Goal: Task Accomplishment & Management: Manage account settings

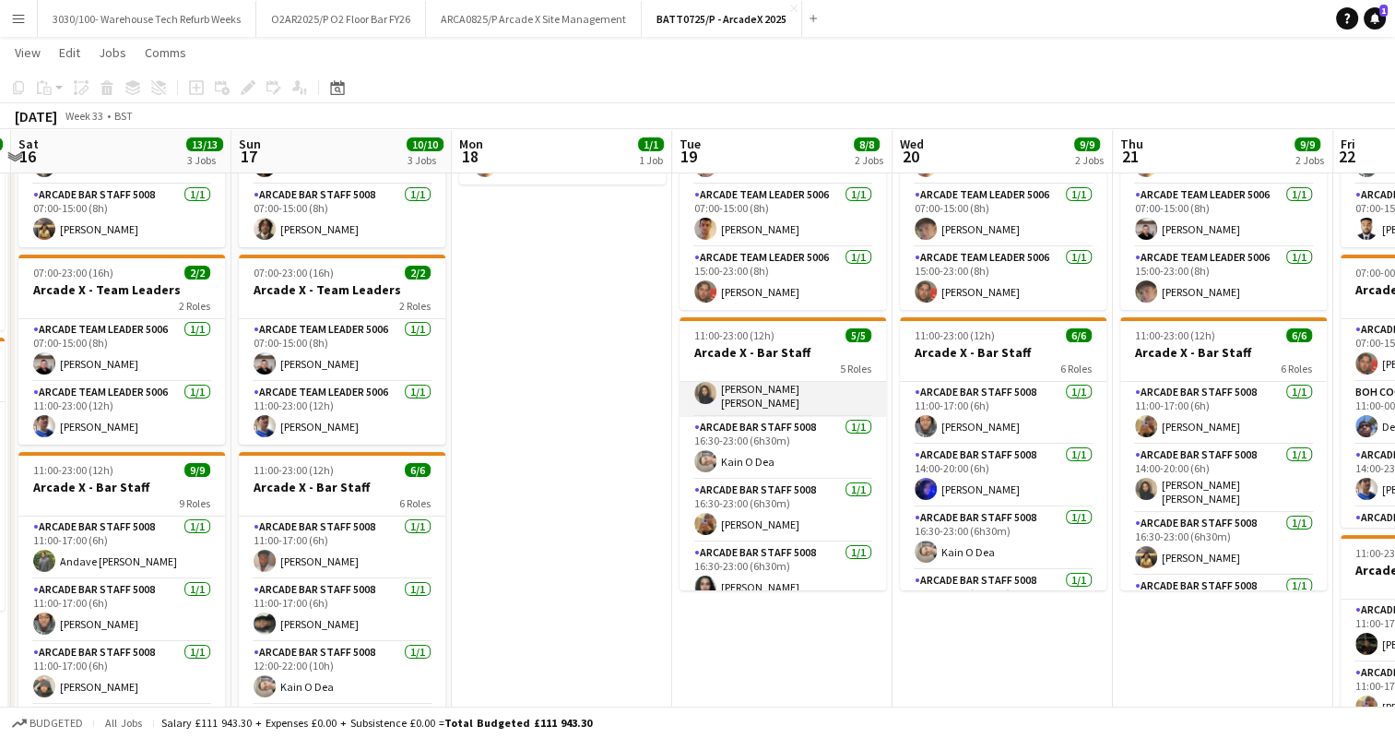
scroll to position [104, 0]
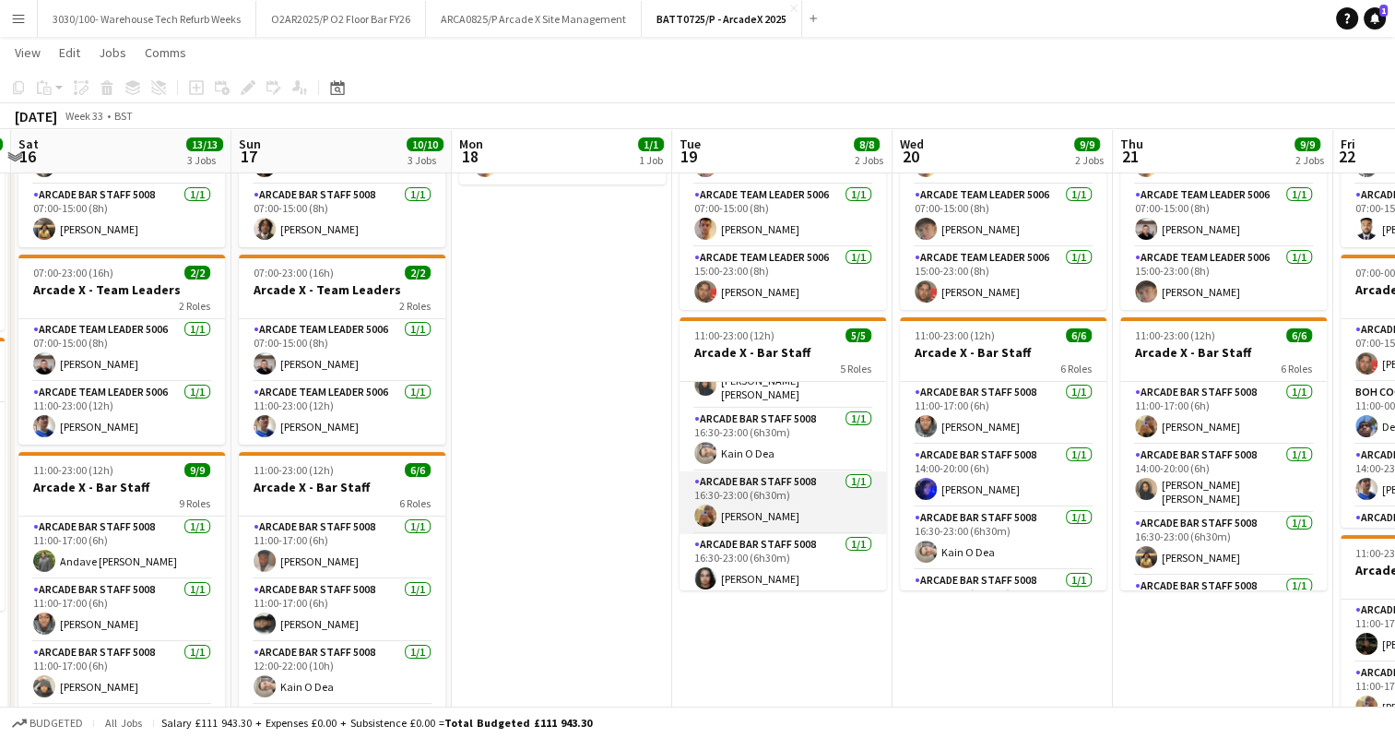
click at [790, 501] on app-card-role "Arcade Bar Staff 5008 [DATE] 16:30-23:00 (6h30m) [PERSON_NAME]" at bounding box center [782, 502] width 207 height 63
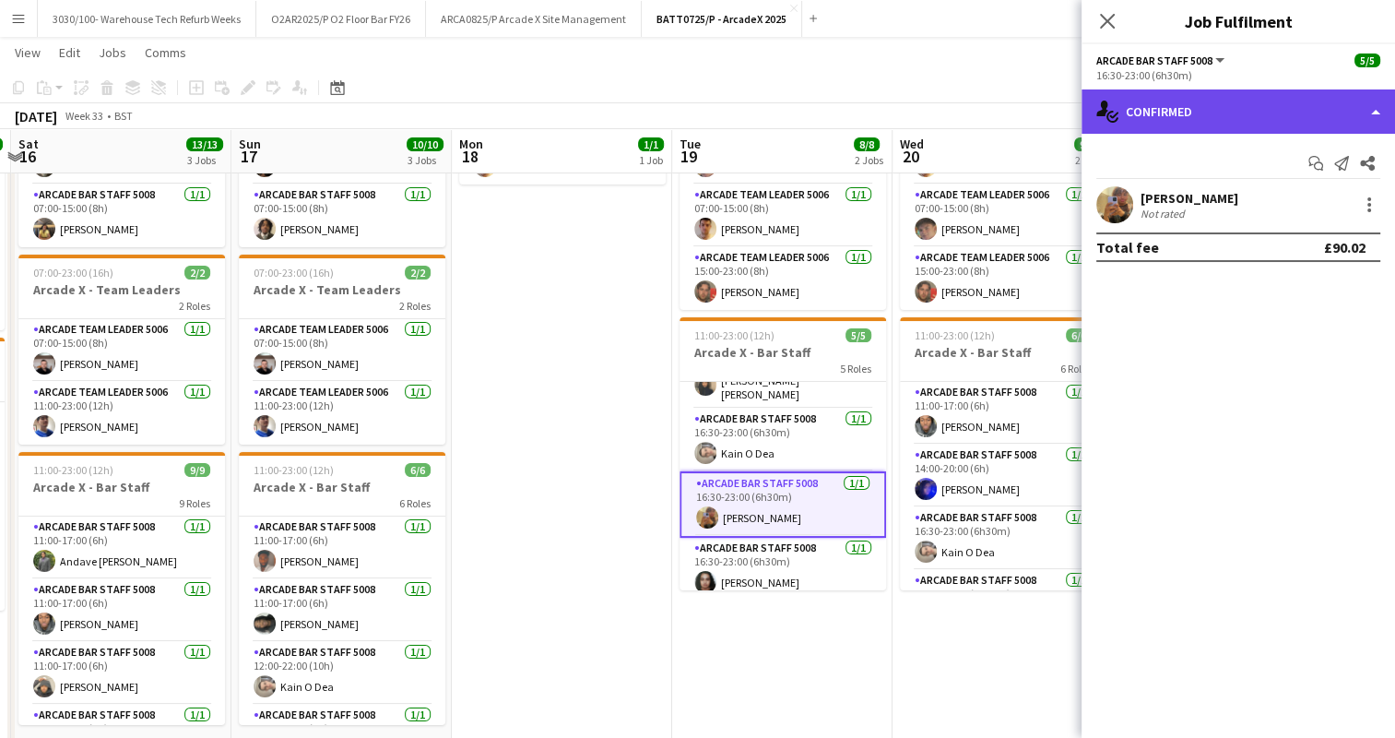
click at [1354, 116] on div "single-neutral-actions-check-2 Confirmed" at bounding box center [1237, 111] width 313 height 44
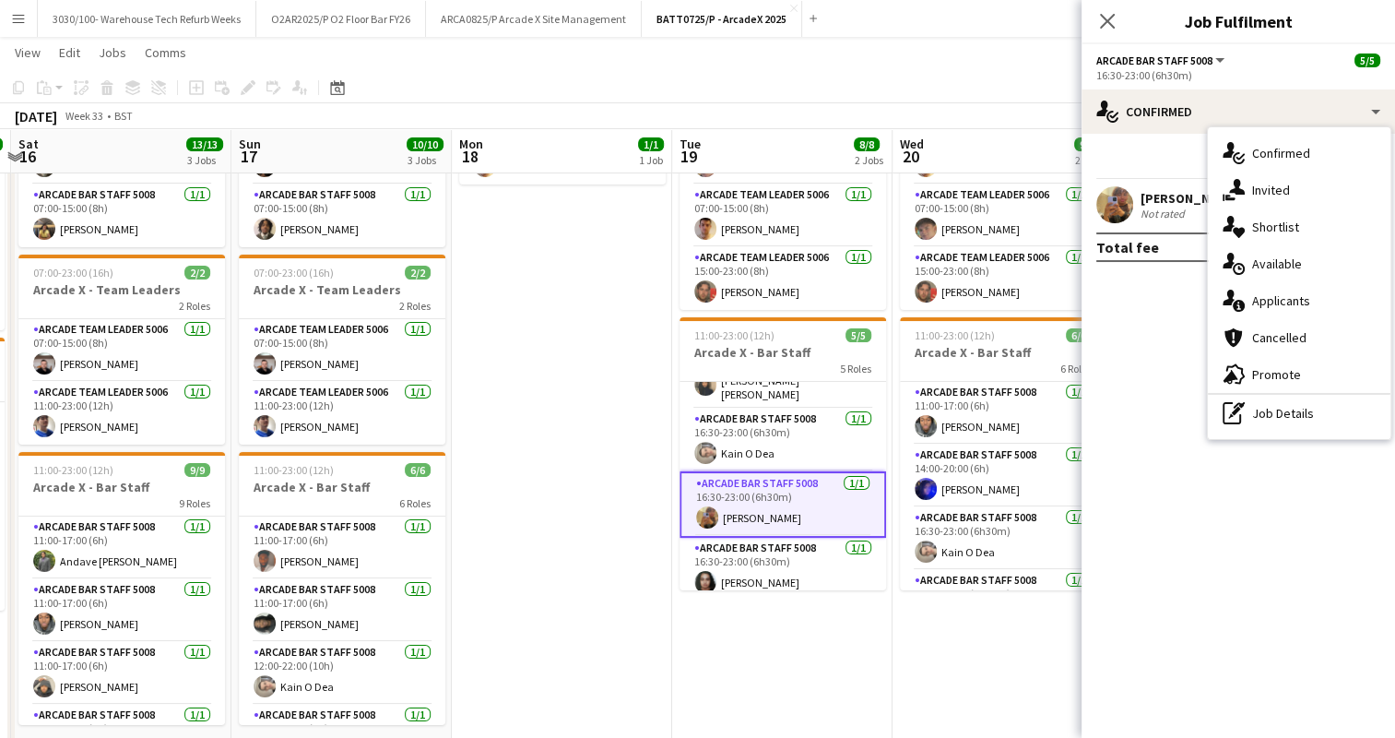
click at [1188, 294] on mat-expansion-panel "check Confirmed Start chat Send notification Share [PERSON_NAME] Not rated Tota…" at bounding box center [1237, 436] width 313 height 604
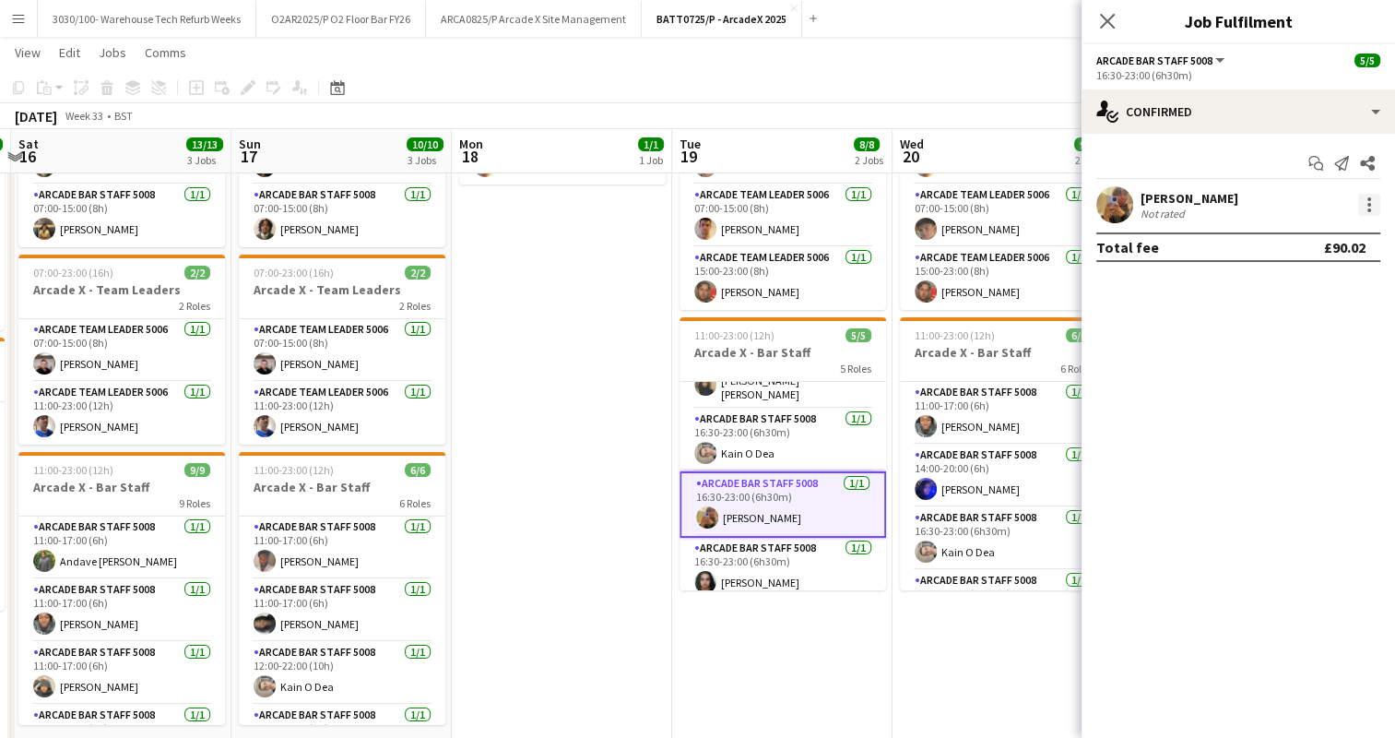
click at [1365, 202] on div at bounding box center [1369, 205] width 22 height 22
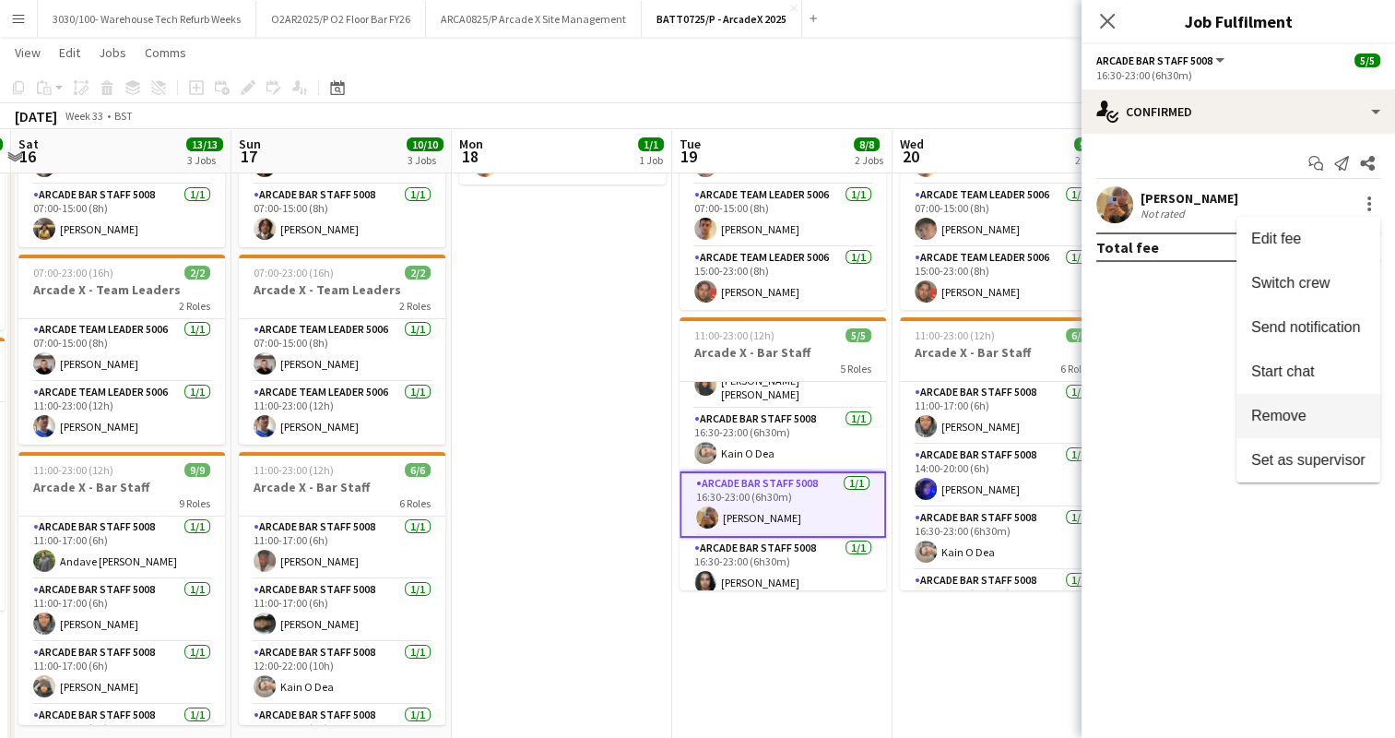
click at [1272, 405] on button "Remove" at bounding box center [1308, 416] width 144 height 44
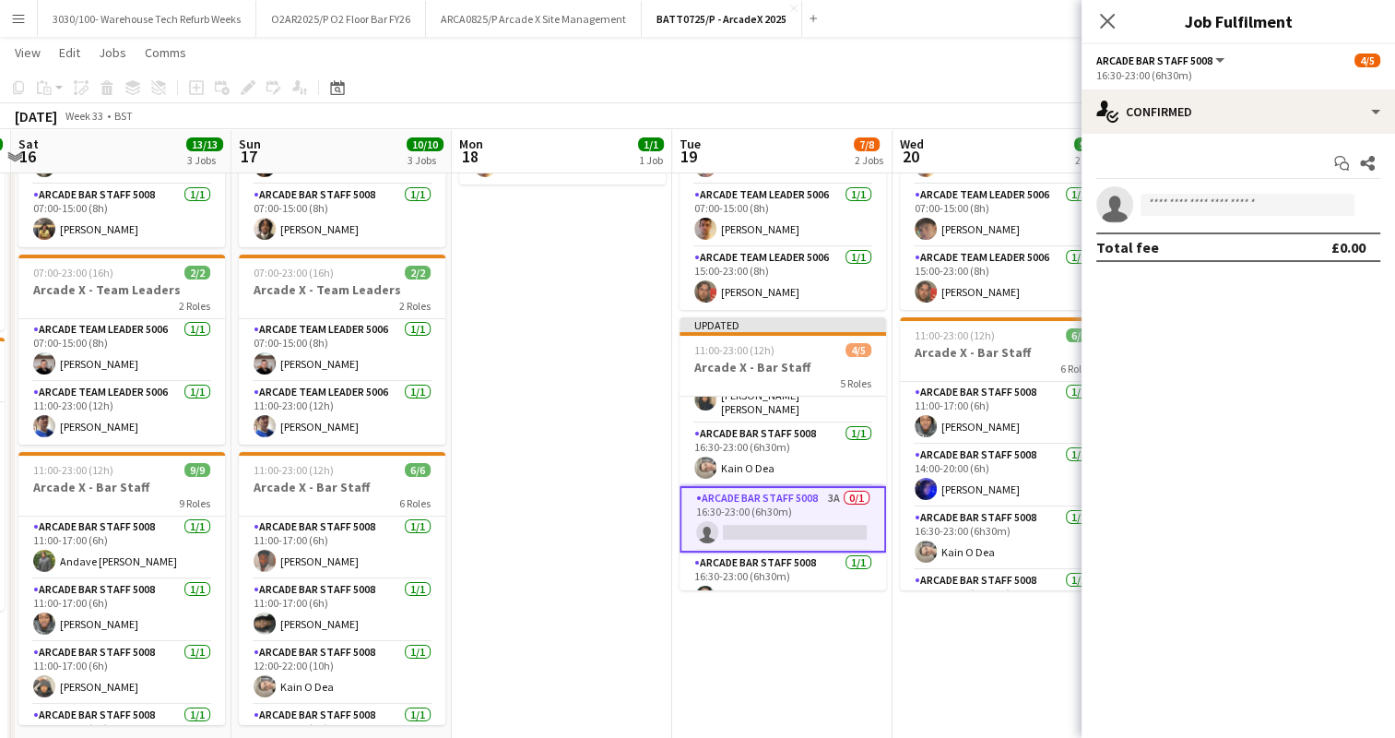
click at [1117, 27] on app-icon "Close pop-in" at bounding box center [1107, 21] width 22 height 22
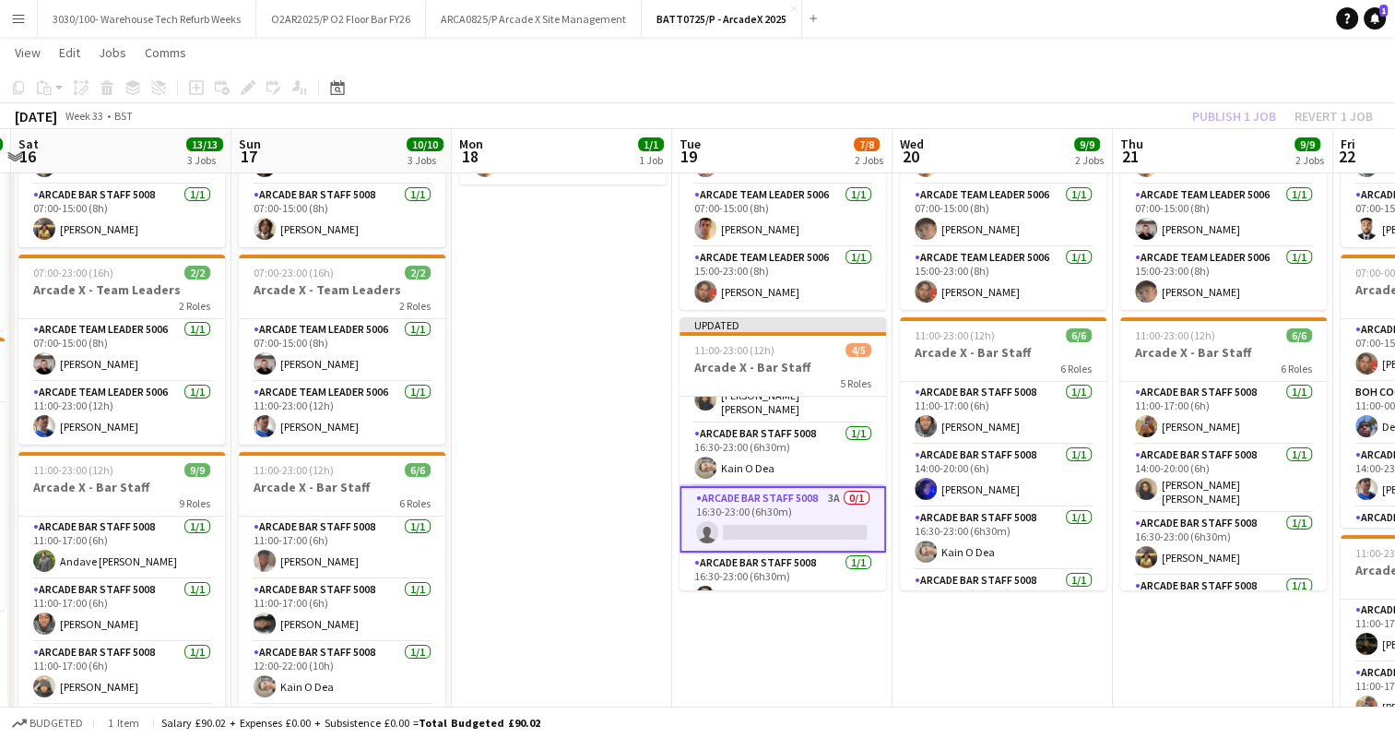
click at [1227, 65] on app-page-menu "View Day view expanded Day view collapsed Month view Date picker Jump to [DATE]…" at bounding box center [697, 54] width 1395 height 35
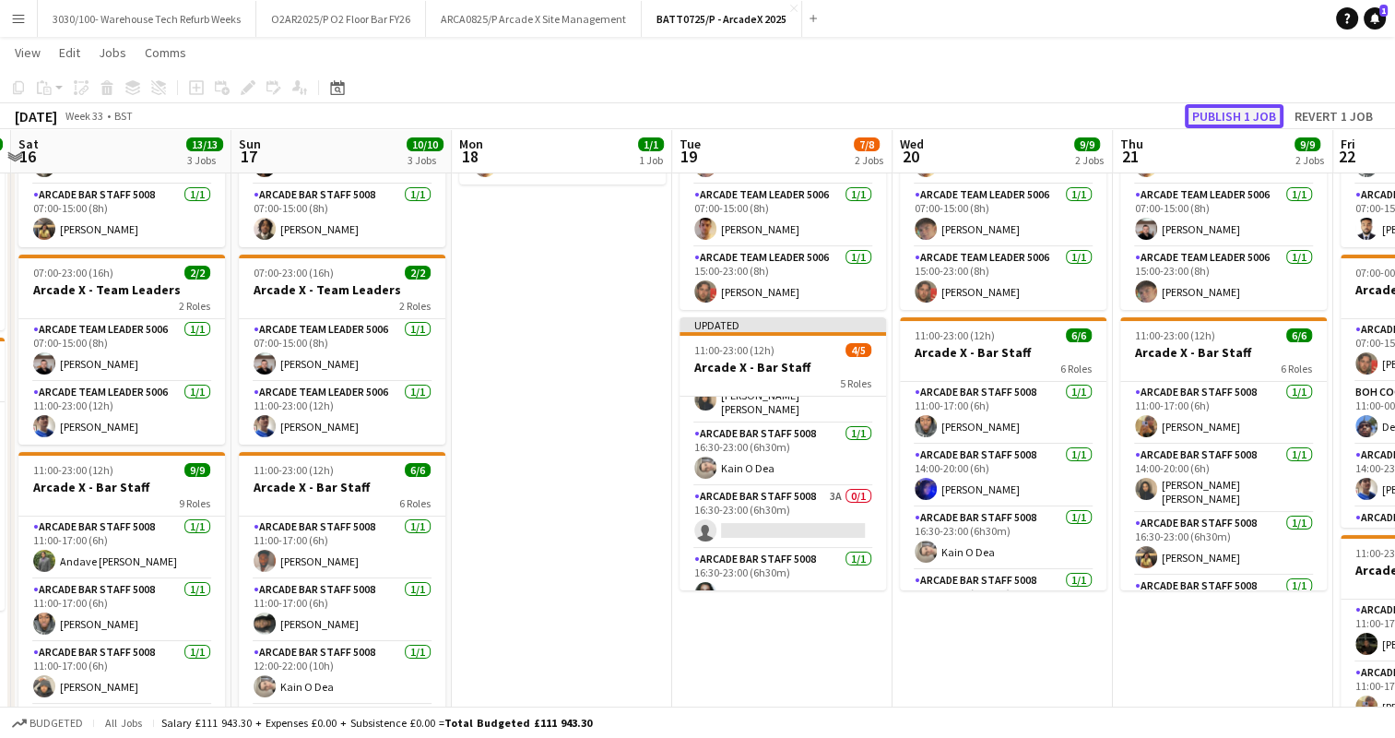
click at [1227, 114] on button "Publish 1 job" at bounding box center [1234, 116] width 99 height 24
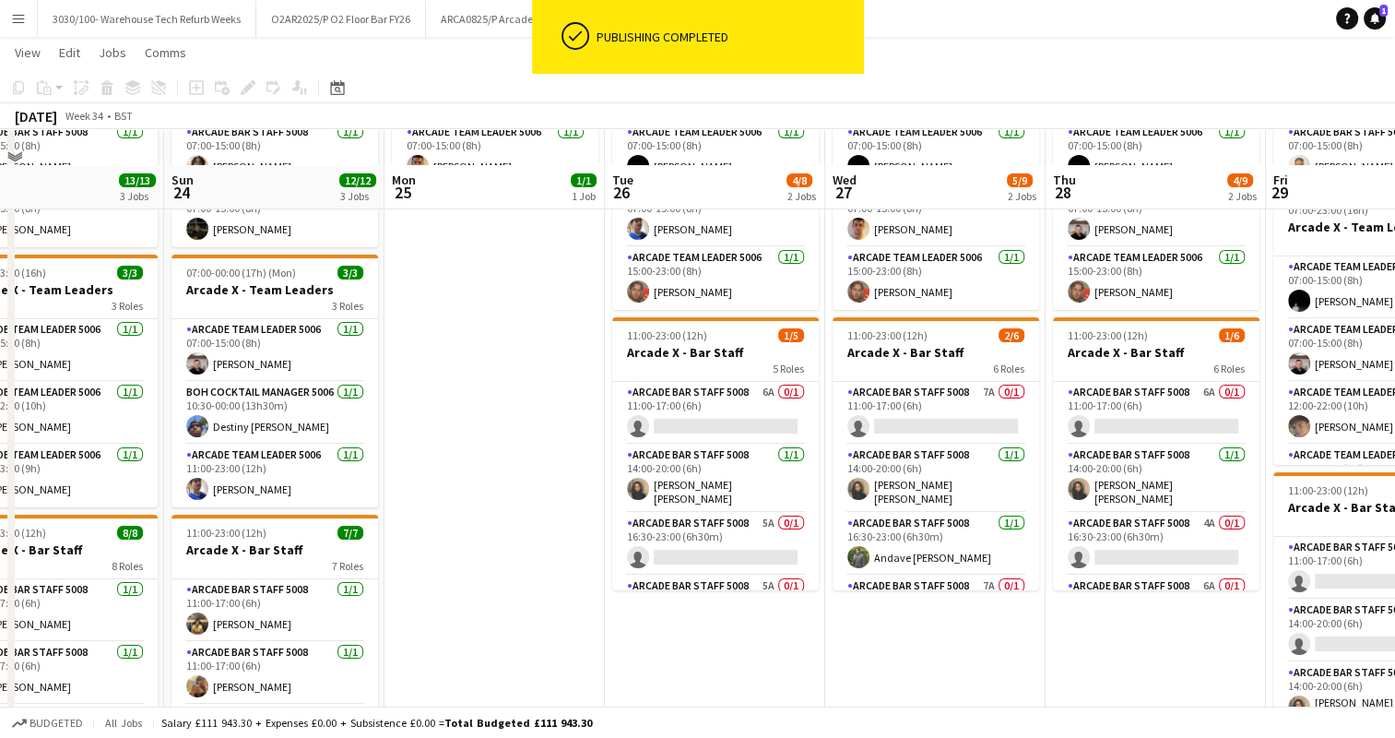
scroll to position [239, 0]
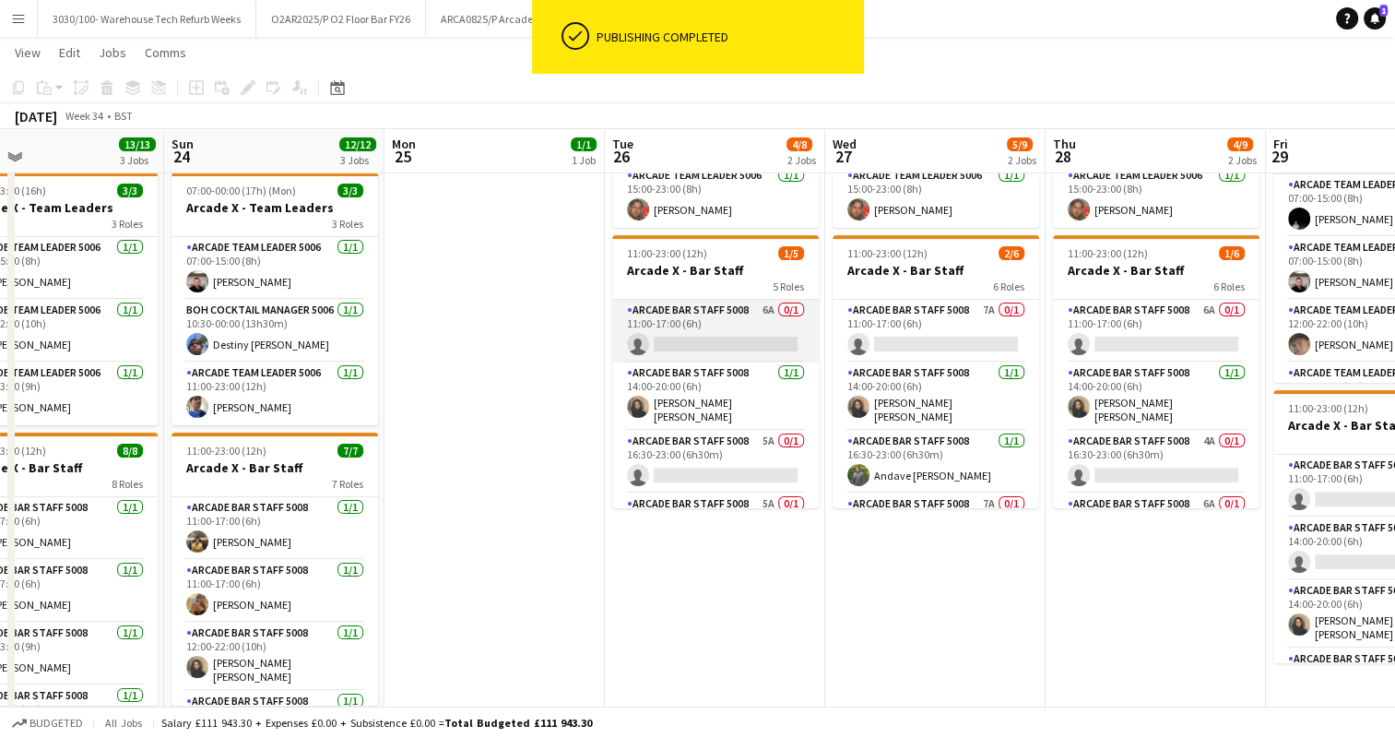
click at [751, 338] on app-card-role "Arcade Bar Staff 5008 6A 0/1 11:00-17:00 (6h) single-neutral-actions" at bounding box center [715, 331] width 207 height 63
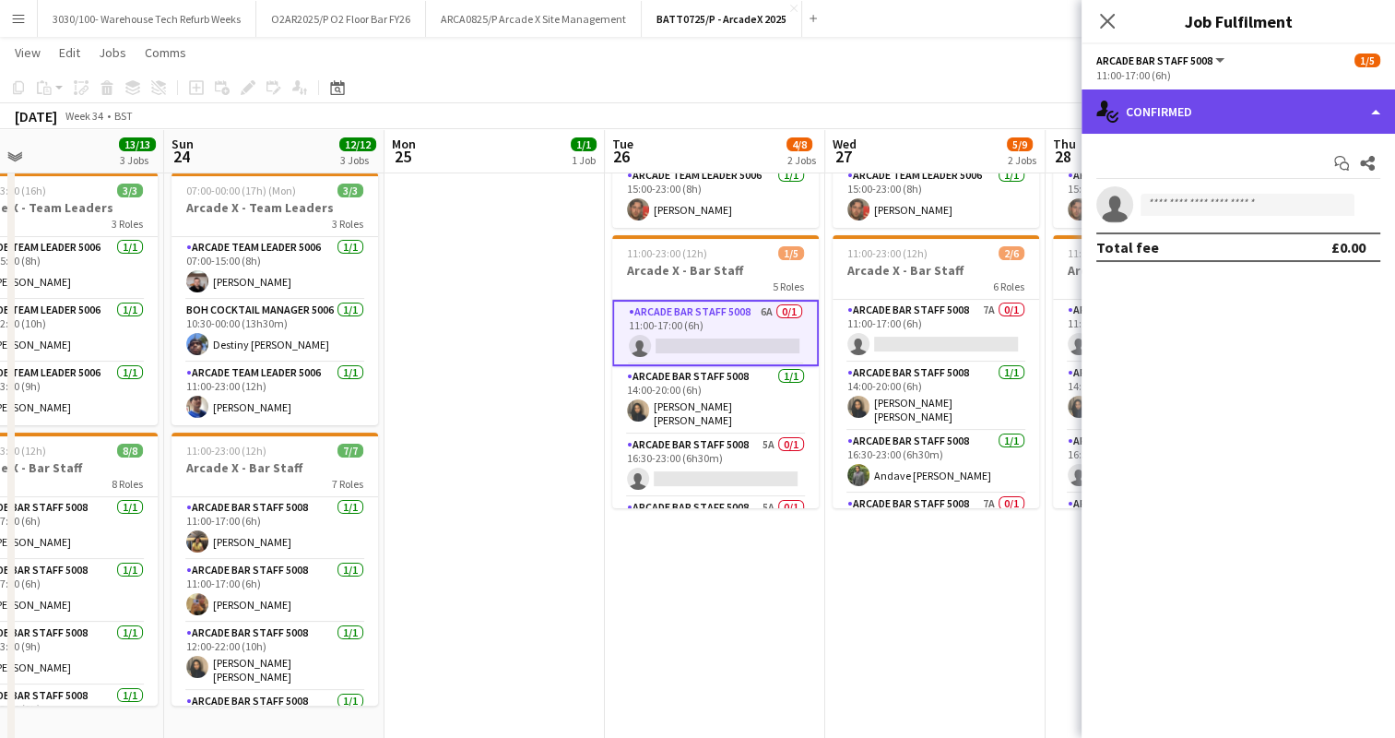
click at [1313, 118] on div "single-neutral-actions-check-2 Confirmed" at bounding box center [1237, 111] width 313 height 44
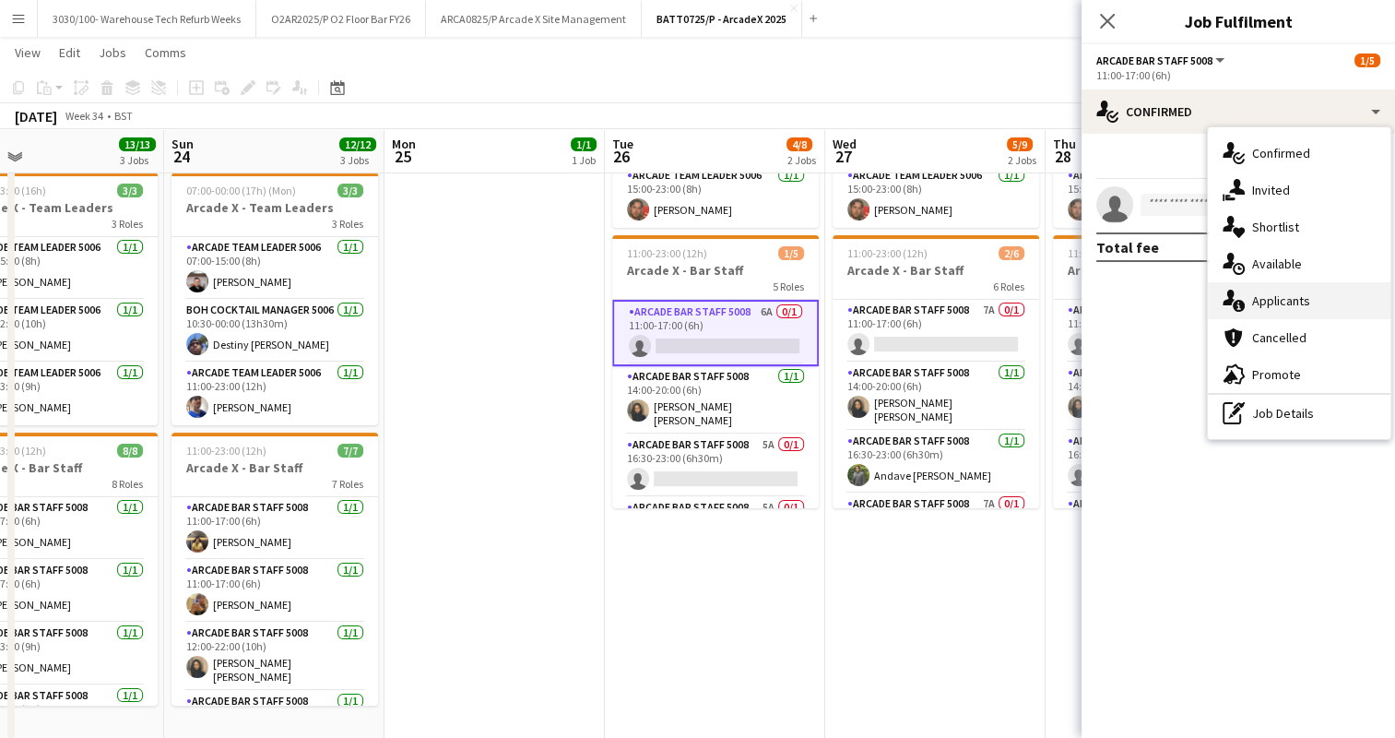
click at [1309, 293] on div "single-neutral-actions-information Applicants" at bounding box center [1299, 300] width 183 height 37
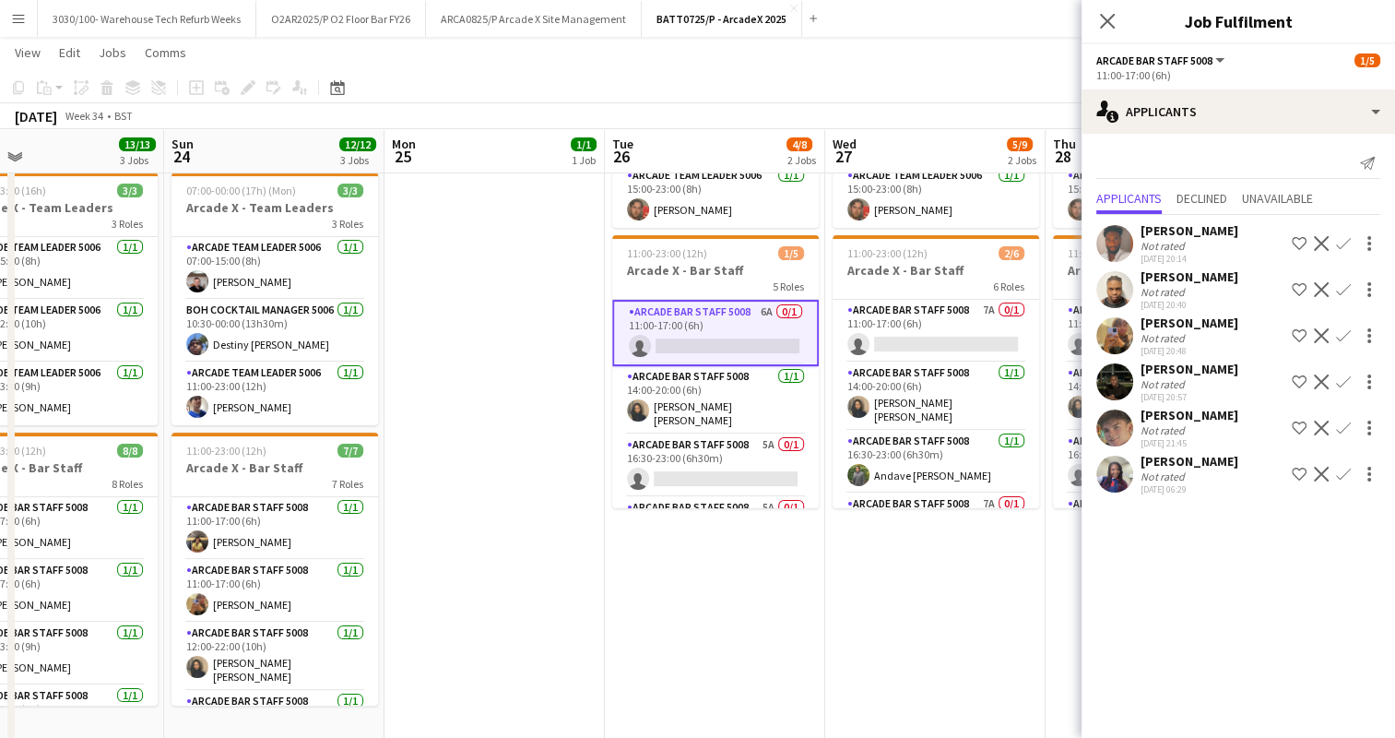
click at [1342, 343] on app-icon "Confirm" at bounding box center [1343, 335] width 15 height 15
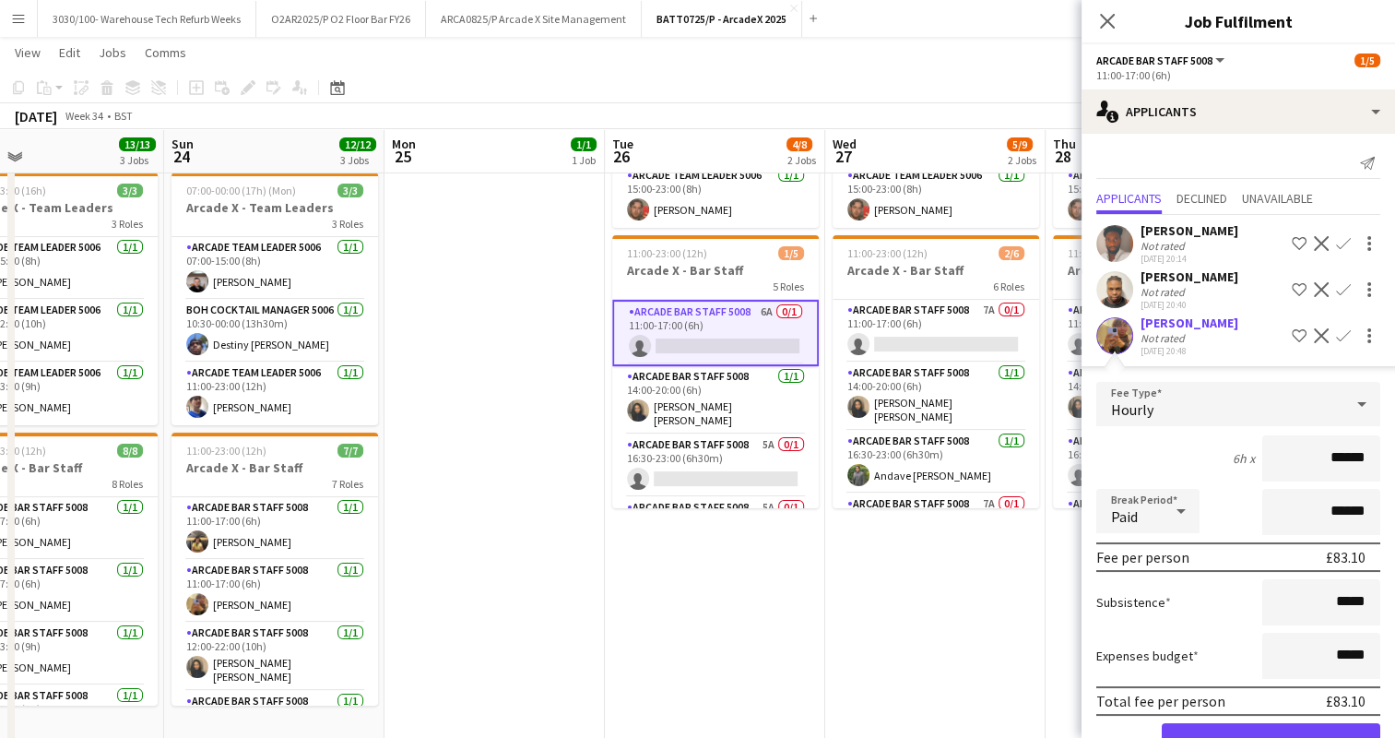
scroll to position [225, 0]
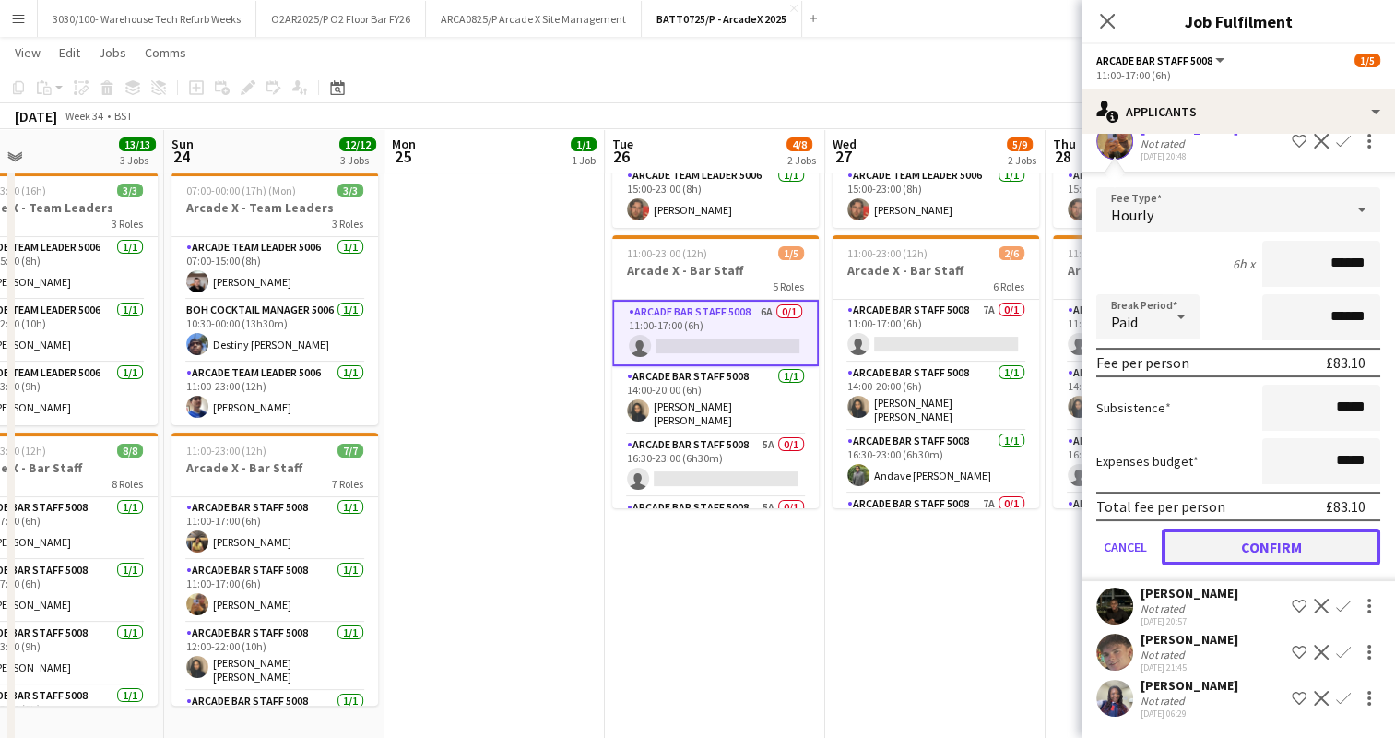
click at [1269, 553] on button "Confirm" at bounding box center [1271, 546] width 218 height 37
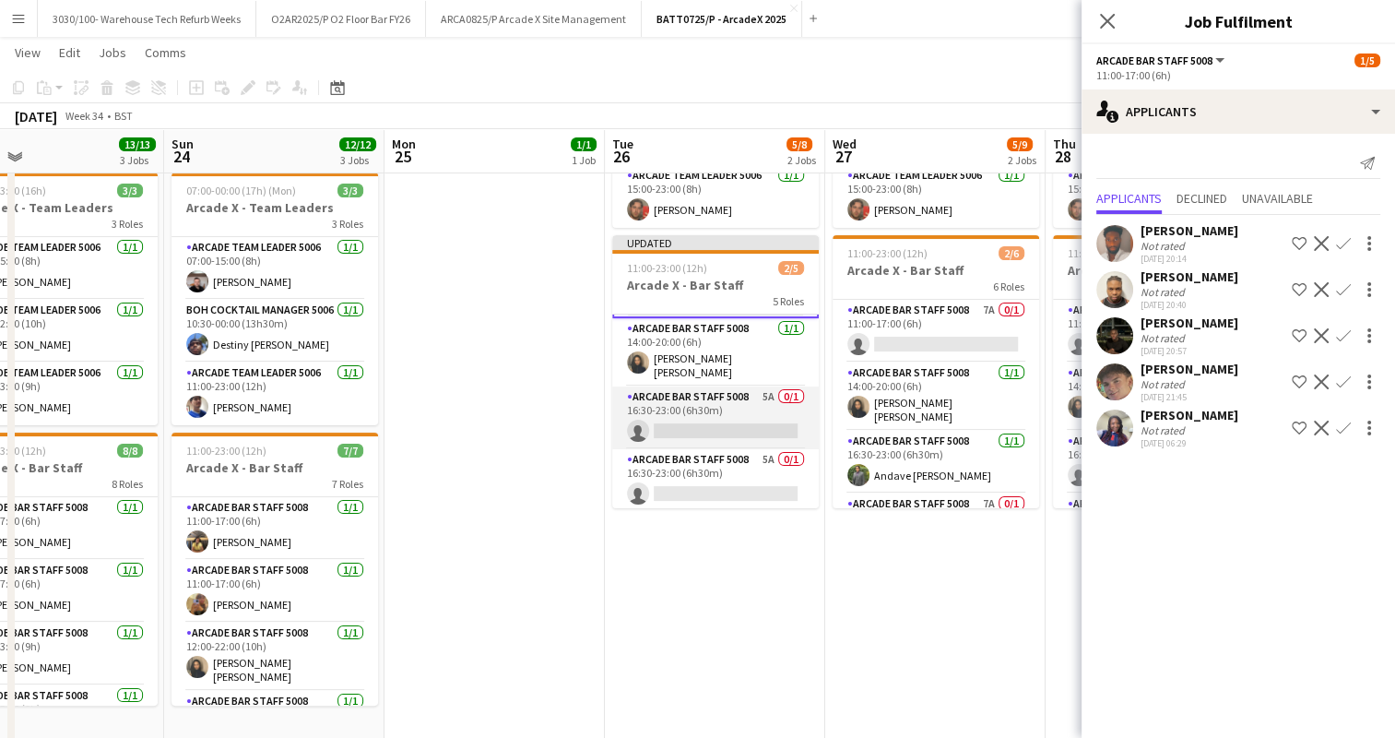
click at [714, 395] on app-card-role "Arcade Bar Staff 5008 5A 0/1 16:30-23:00 (6h30m) single-neutral-actions" at bounding box center [715, 417] width 207 height 63
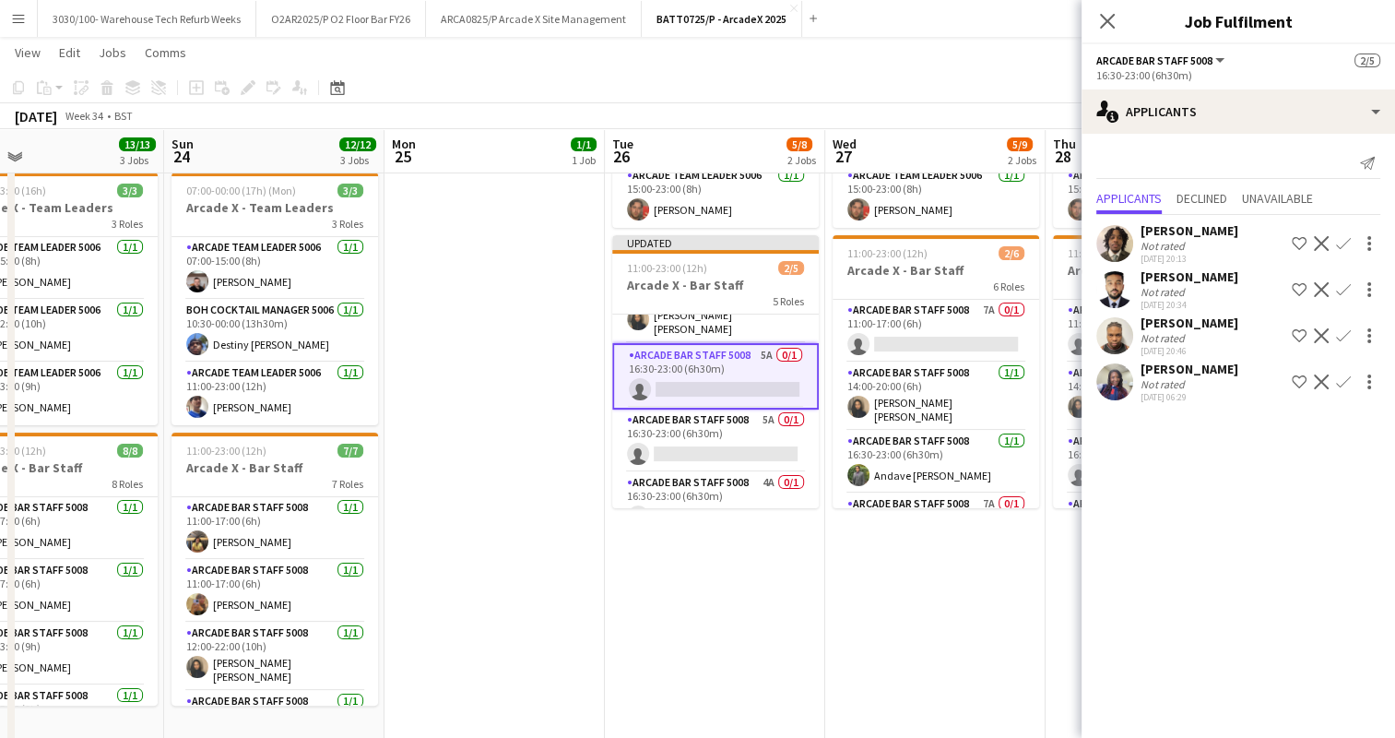
scroll to position [122, 0]
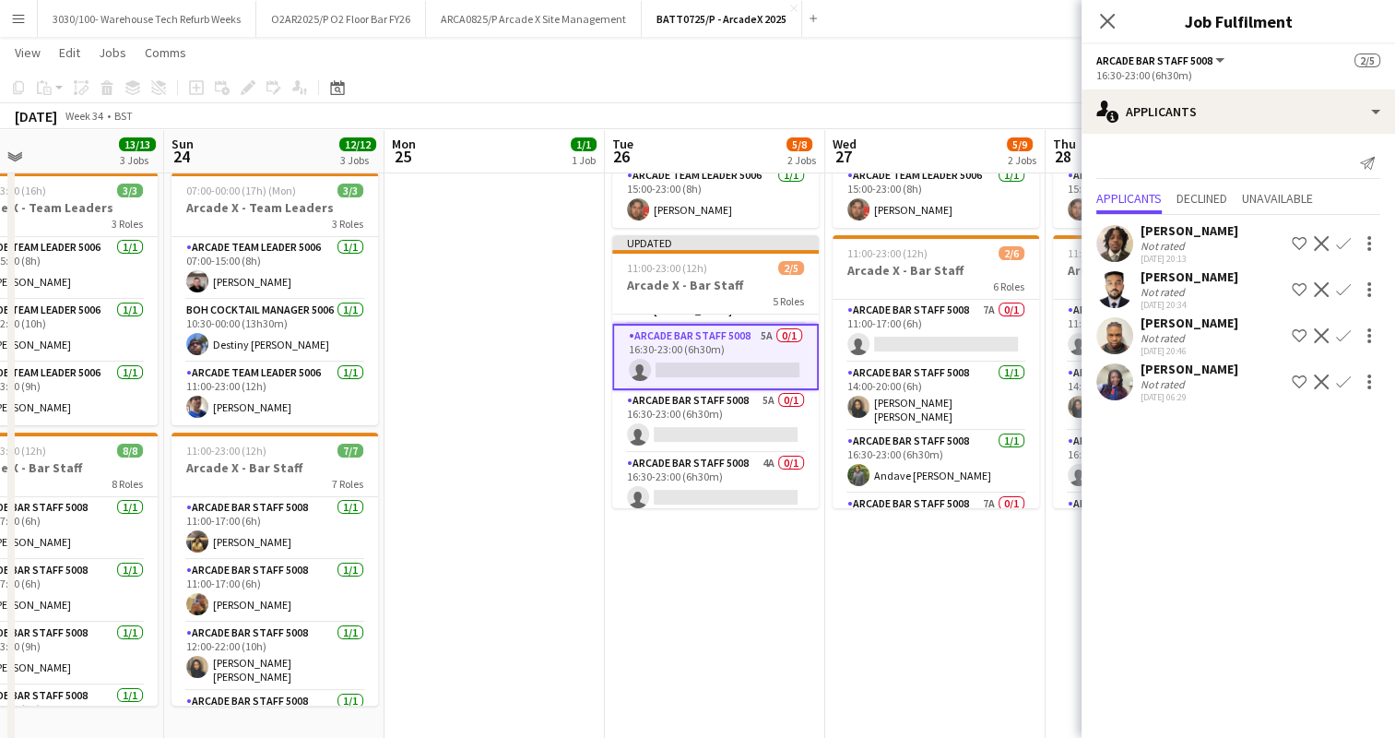
click at [1344, 341] on app-icon "Confirm" at bounding box center [1343, 335] width 15 height 15
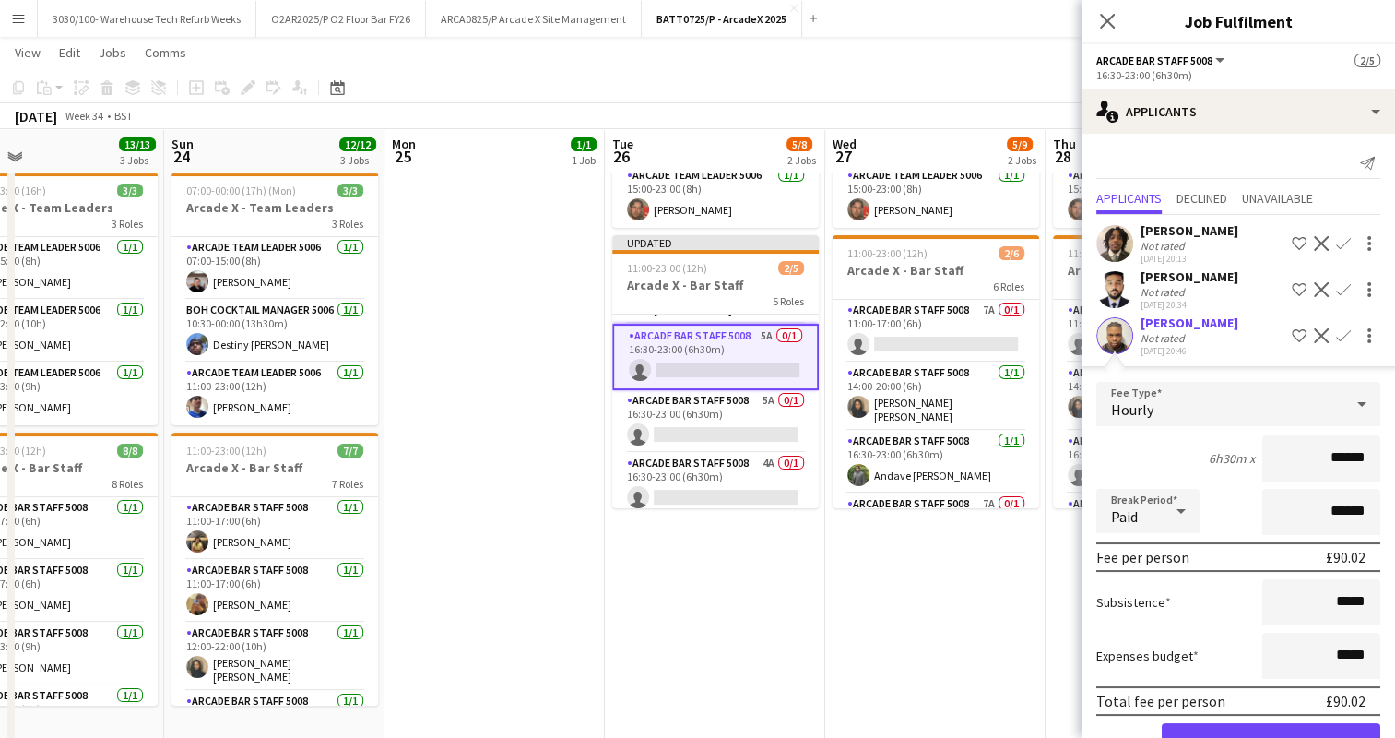
scroll to position [116, 0]
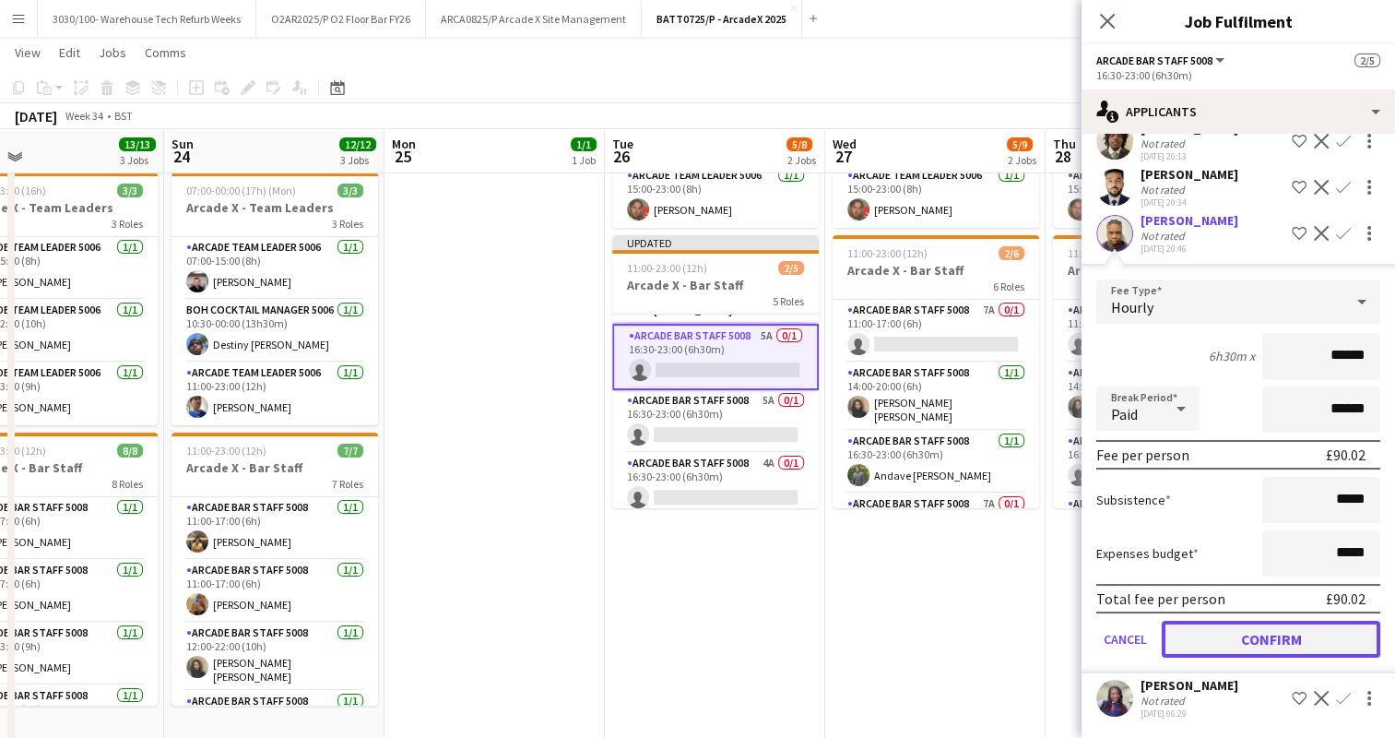
click at [1243, 638] on button "Confirm" at bounding box center [1271, 638] width 218 height 37
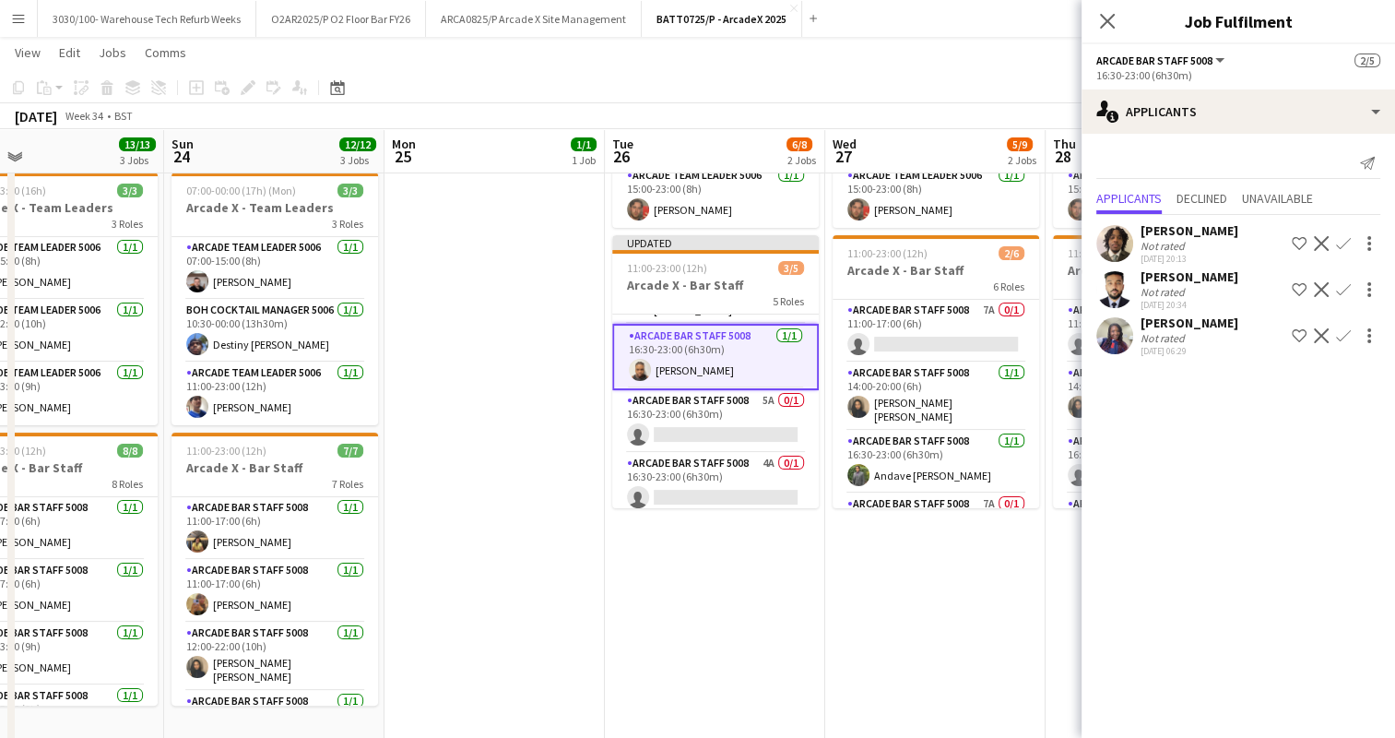
scroll to position [0, 0]
click at [716, 414] on app-card-role "Arcade Bar Staff 5008 5A 0/1 16:30-23:00 (6h30m) single-neutral-actions" at bounding box center [715, 421] width 207 height 63
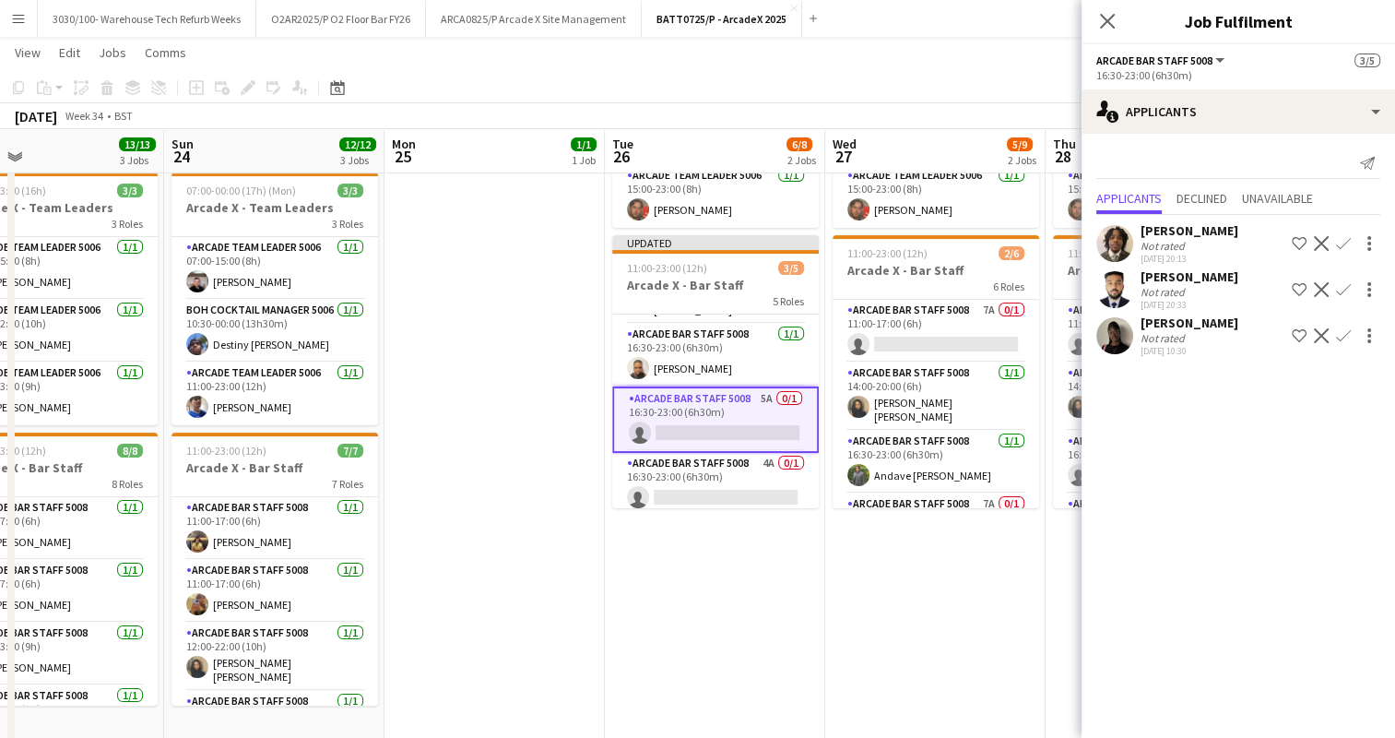
click at [1340, 243] on app-icon "Confirm" at bounding box center [1343, 243] width 15 height 15
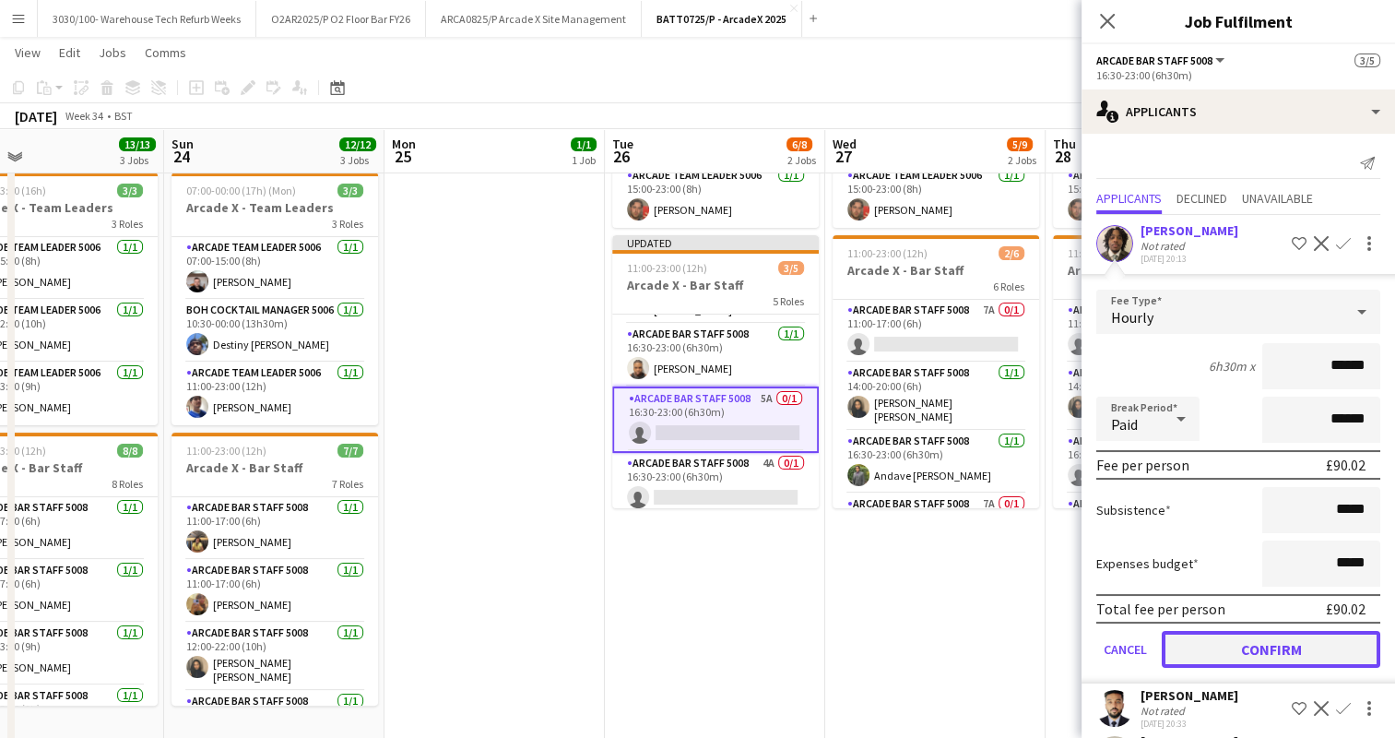
click at [1250, 643] on button "Confirm" at bounding box center [1271, 649] width 218 height 37
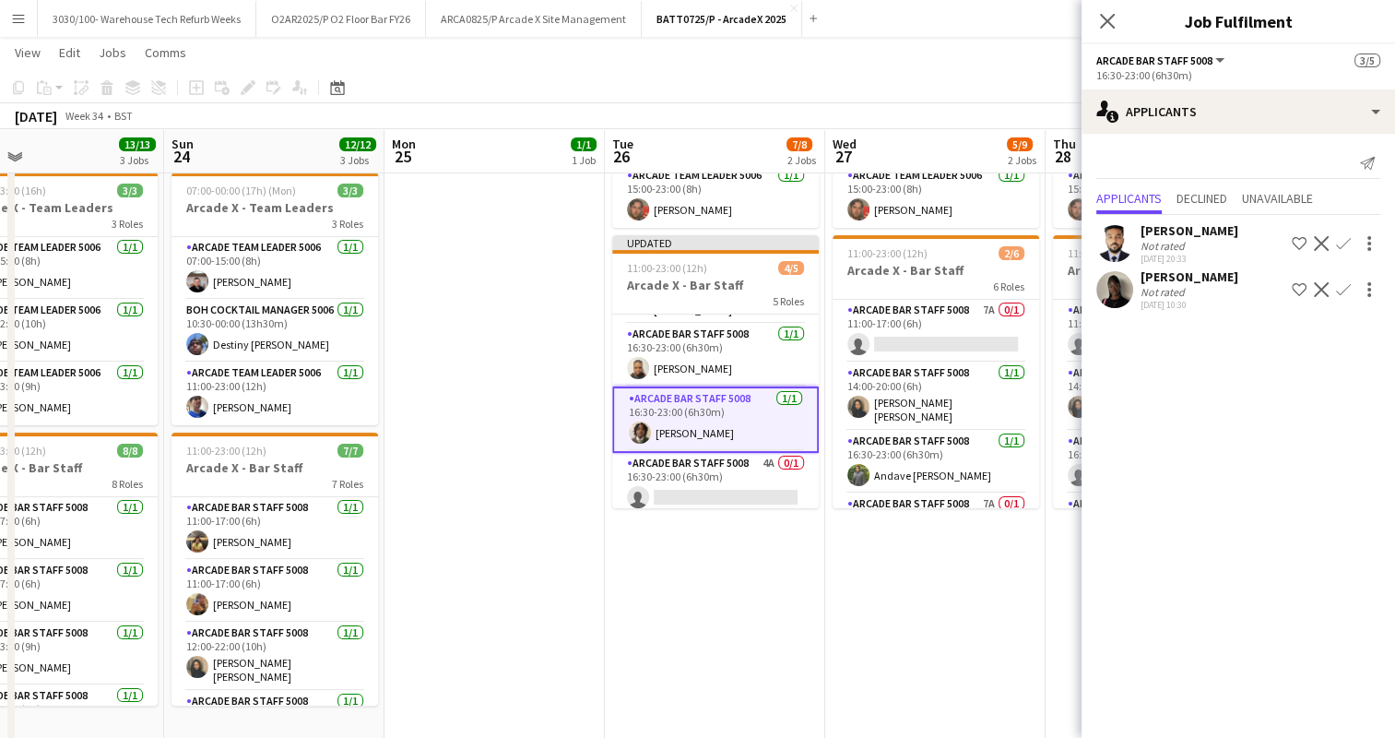
scroll to position [128, 0]
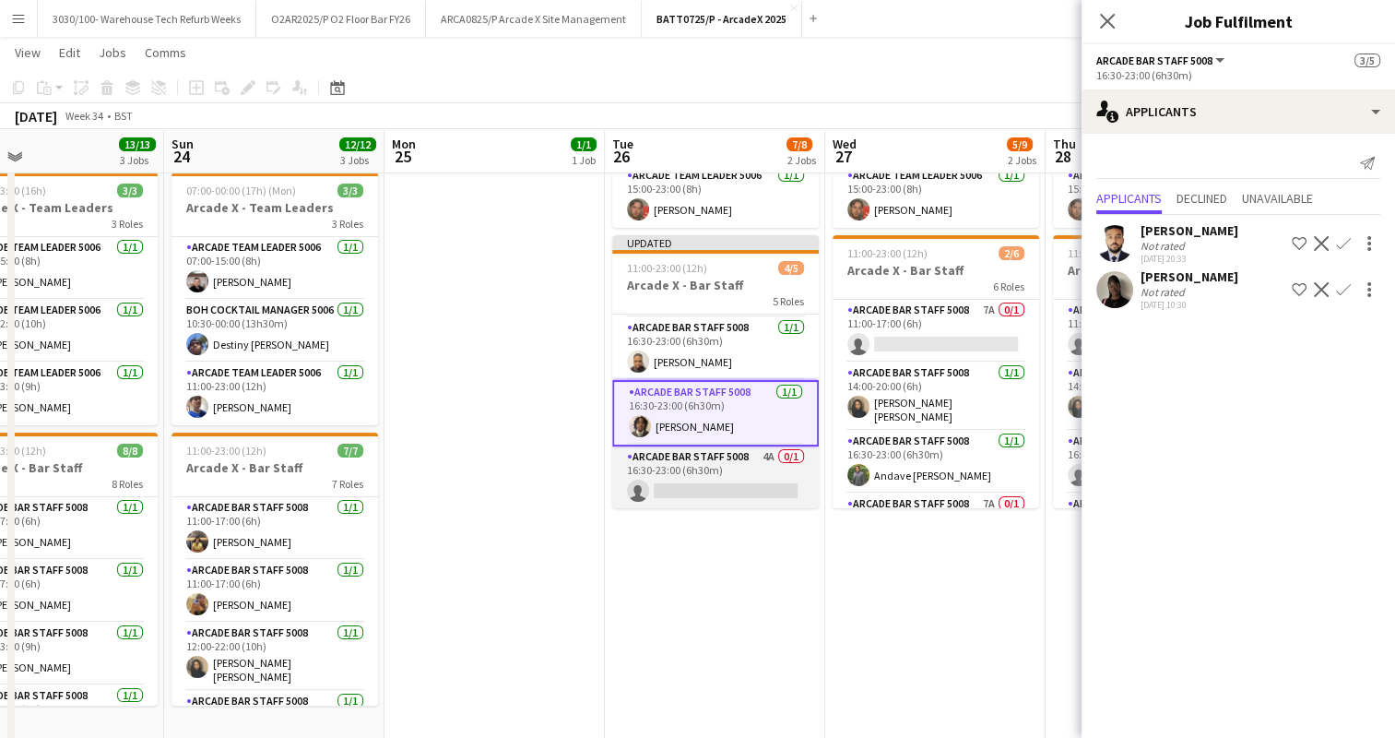
click at [730, 471] on app-card-role "Arcade Bar Staff 5008 4A 0/1 16:30-23:00 (6h30m) single-neutral-actions" at bounding box center [715, 477] width 207 height 63
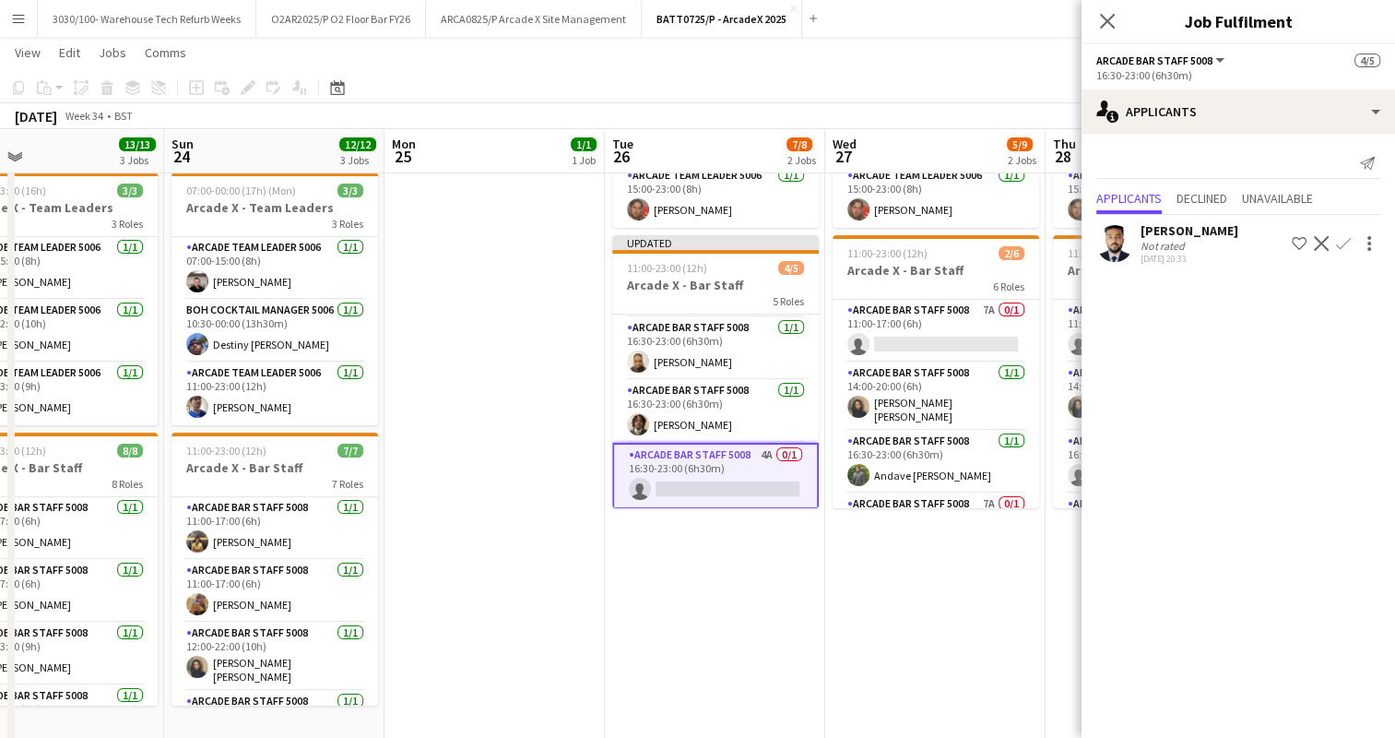
click at [981, 612] on app-date-cell "07:00-23:00 (16h) 3/3 Arcade X - Team Leaders 3 Roles Arcade Team Leader 5006 […" at bounding box center [935, 366] width 220 height 797
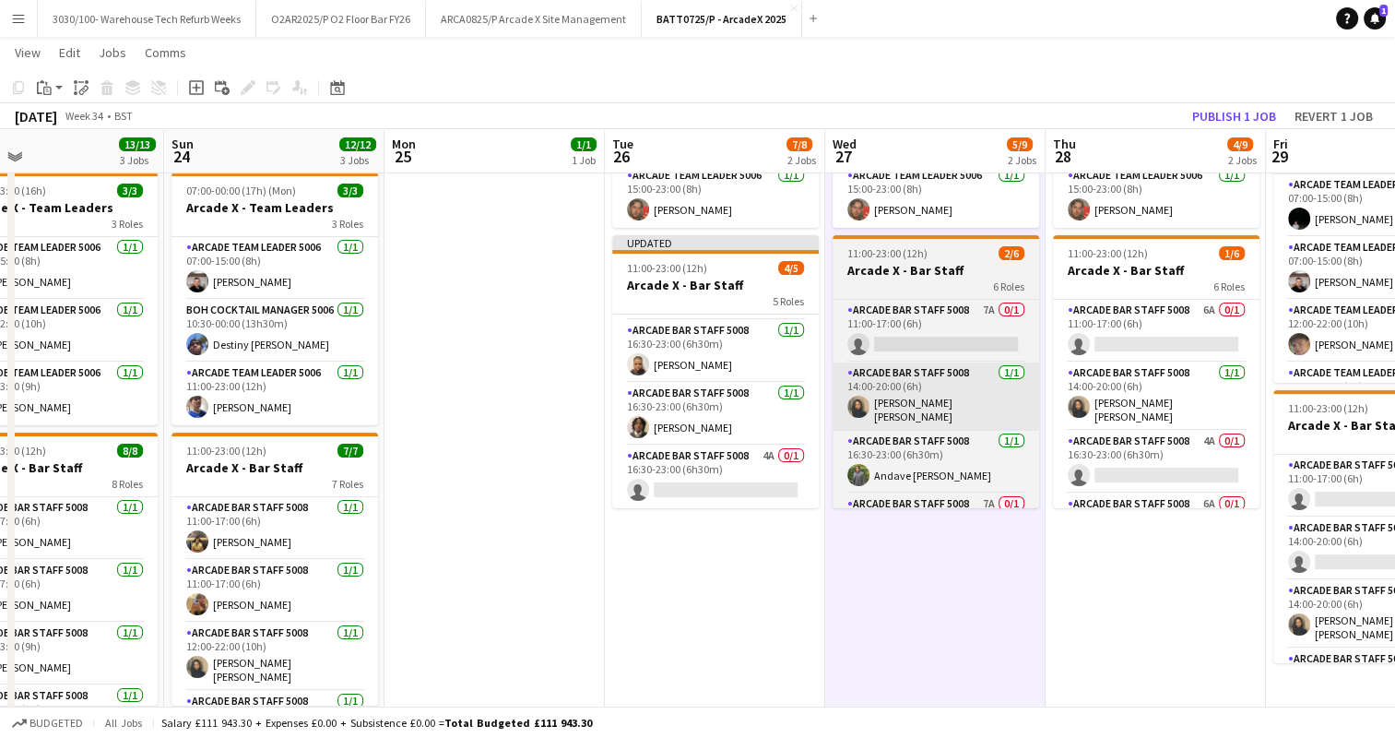
scroll to position [125, 0]
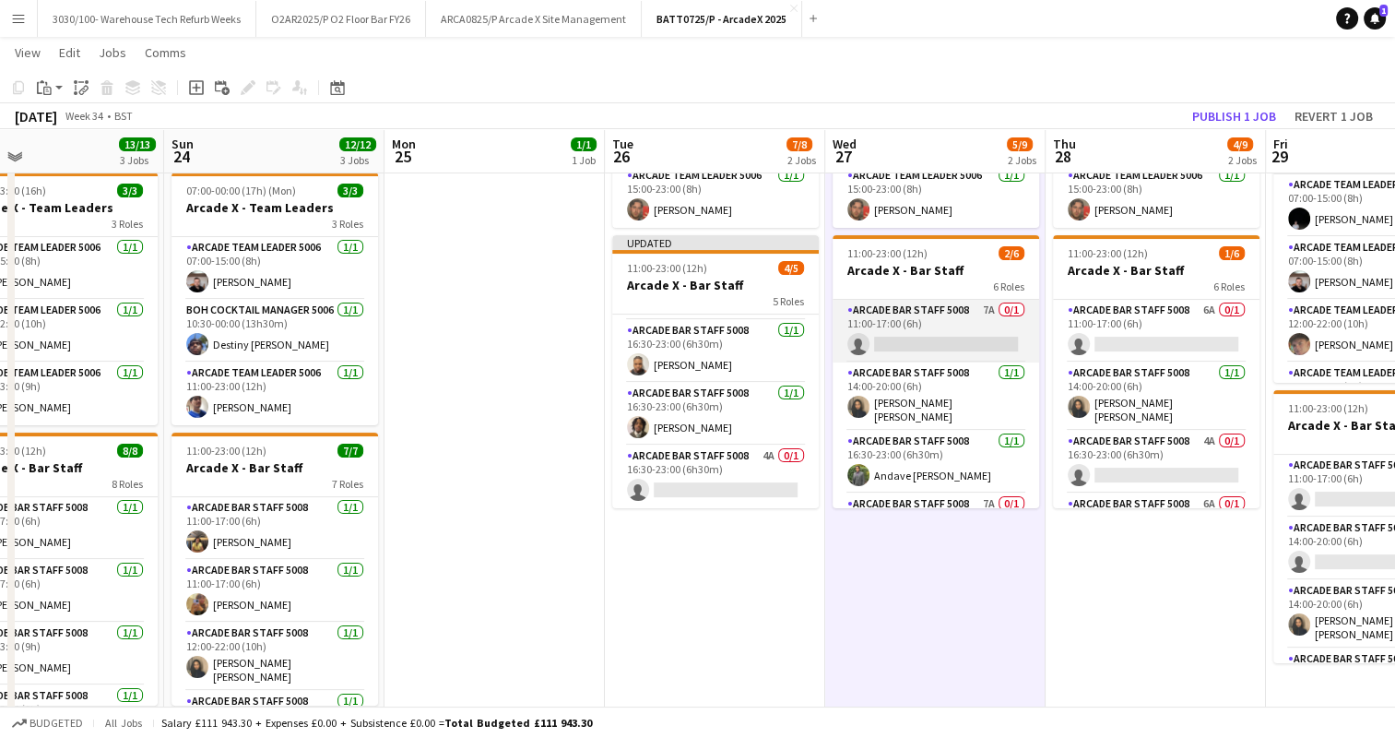
click at [970, 361] on app-card-role "Arcade Bar Staff 5008 7A 0/1 11:00-17:00 (6h) single-neutral-actions" at bounding box center [935, 331] width 207 height 63
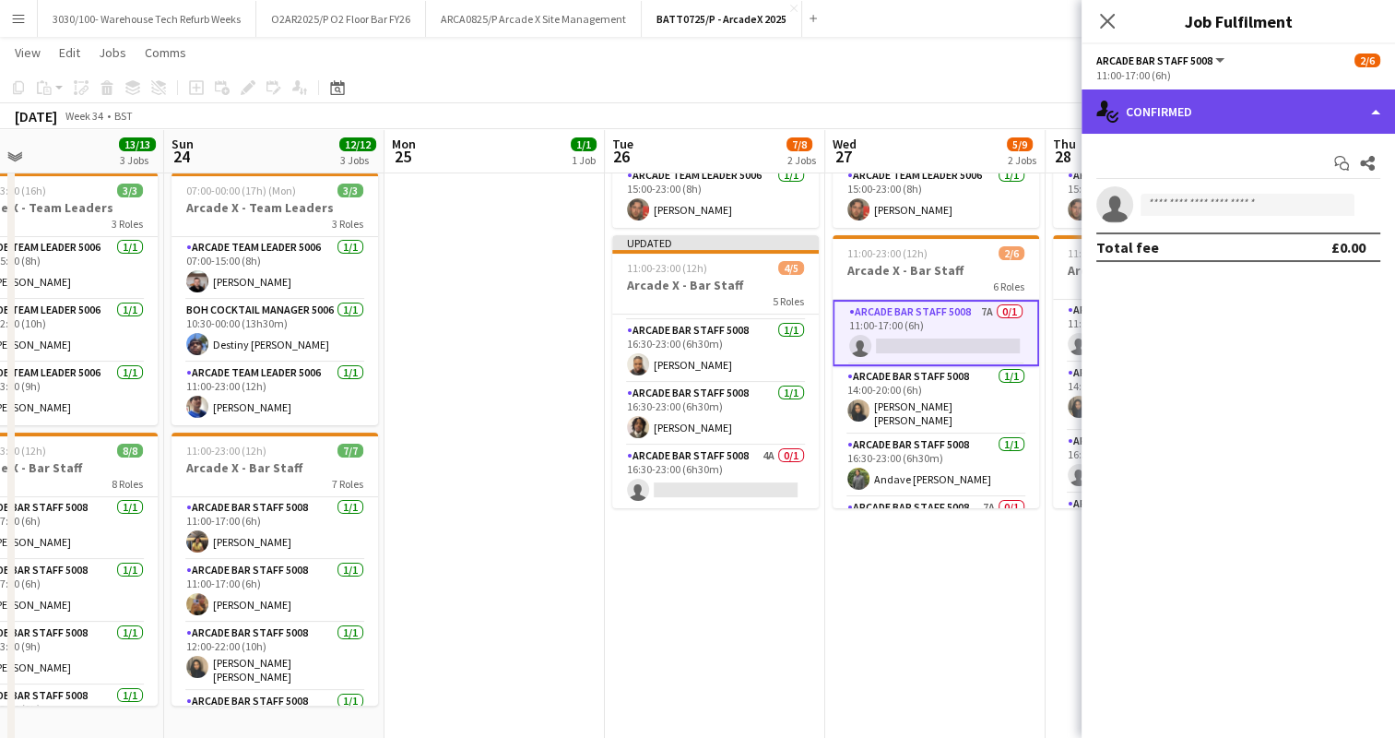
click at [1299, 122] on div "single-neutral-actions-check-2 Confirmed" at bounding box center [1237, 111] width 313 height 44
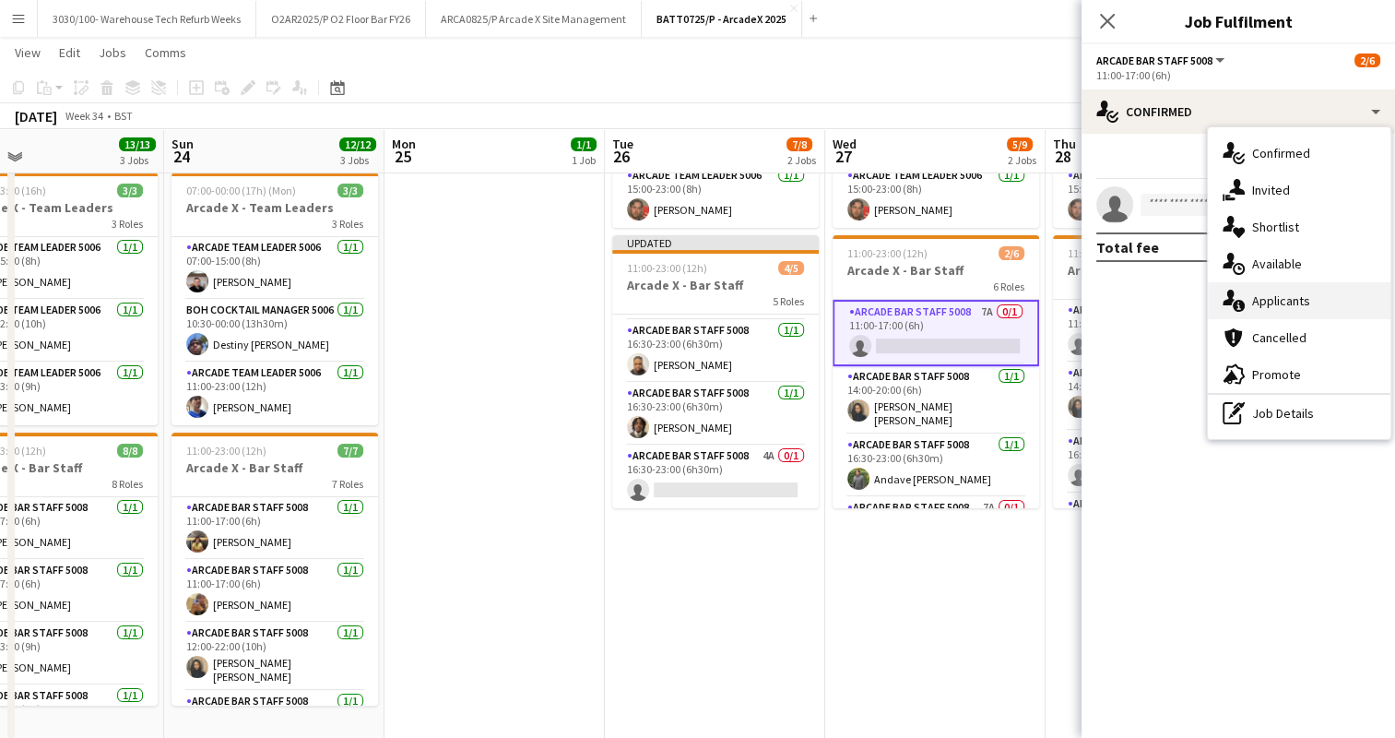
click at [1303, 310] on div "single-neutral-actions-information Applicants" at bounding box center [1299, 300] width 183 height 37
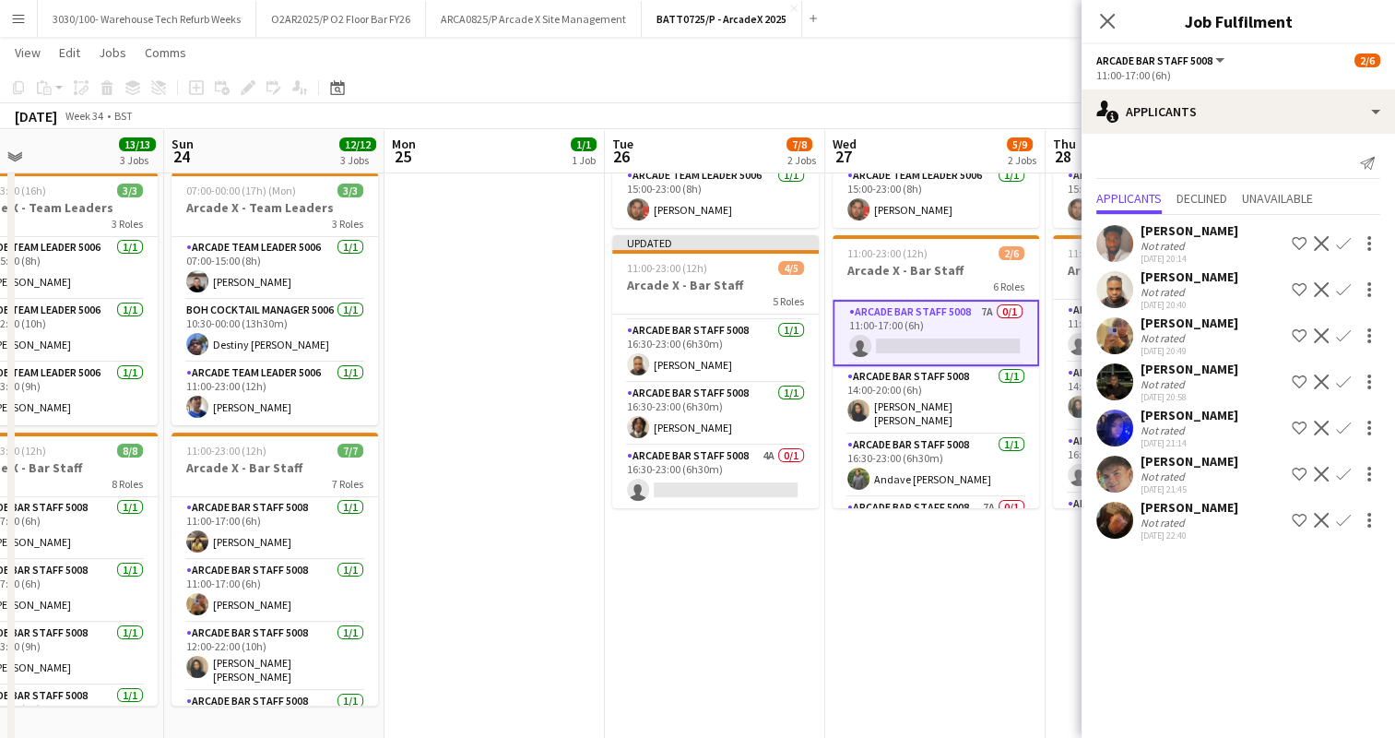
click at [1341, 481] on app-icon "Confirm" at bounding box center [1343, 473] width 15 height 15
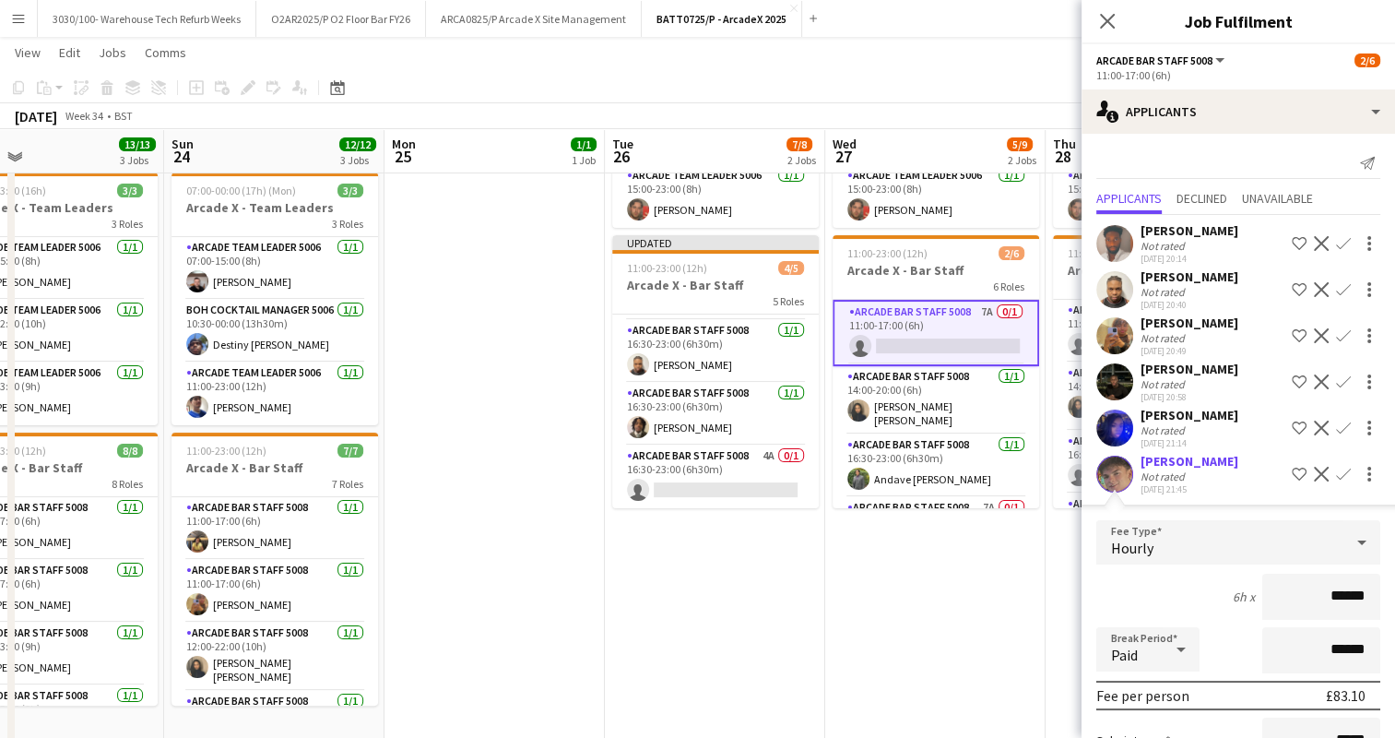
scroll to position [271, 0]
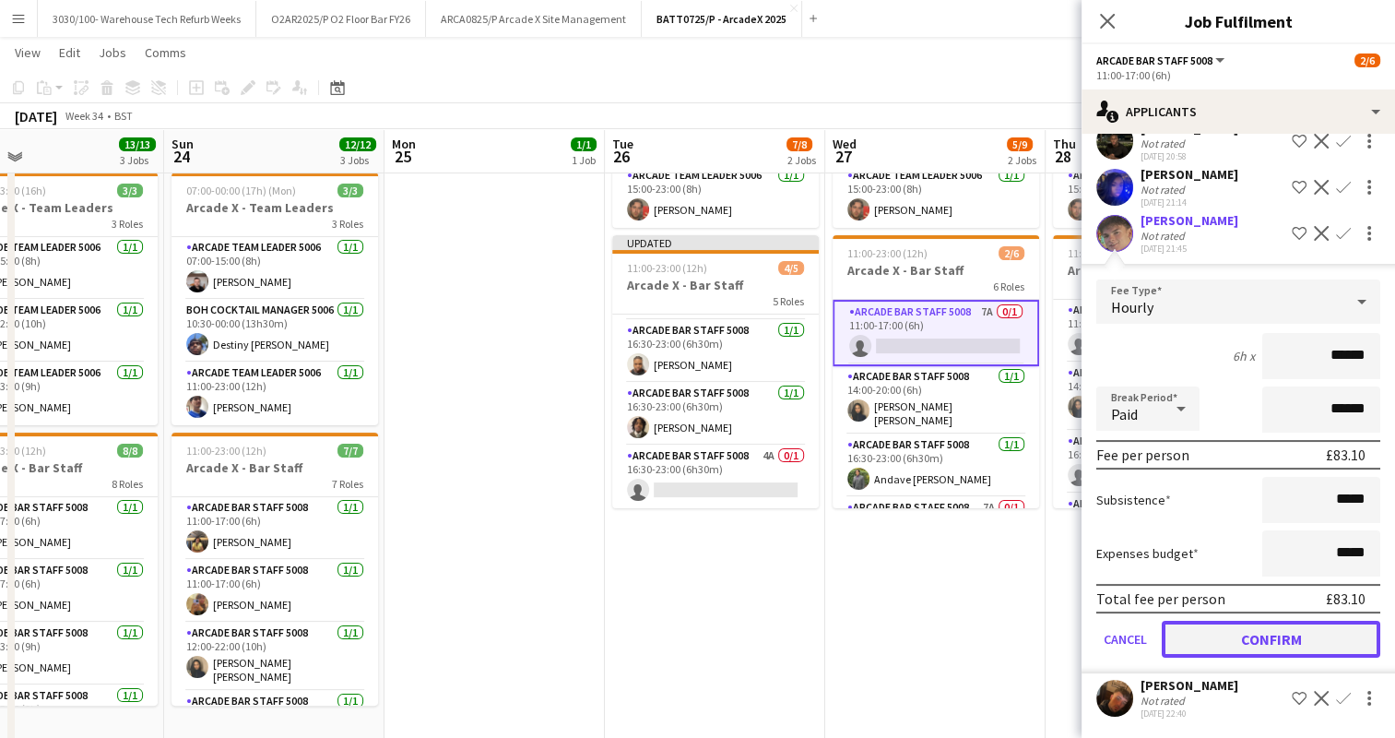
click at [1276, 630] on button "Confirm" at bounding box center [1271, 638] width 218 height 37
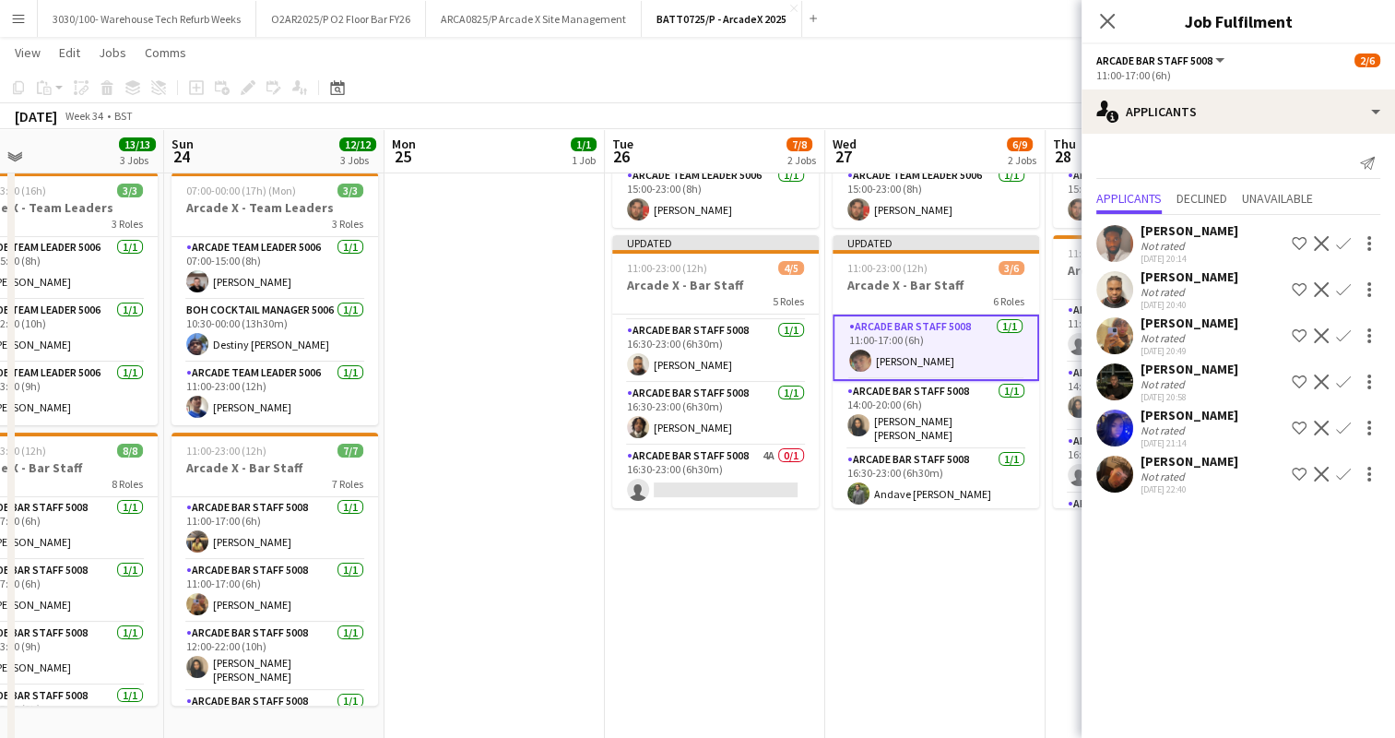
scroll to position [0, 0]
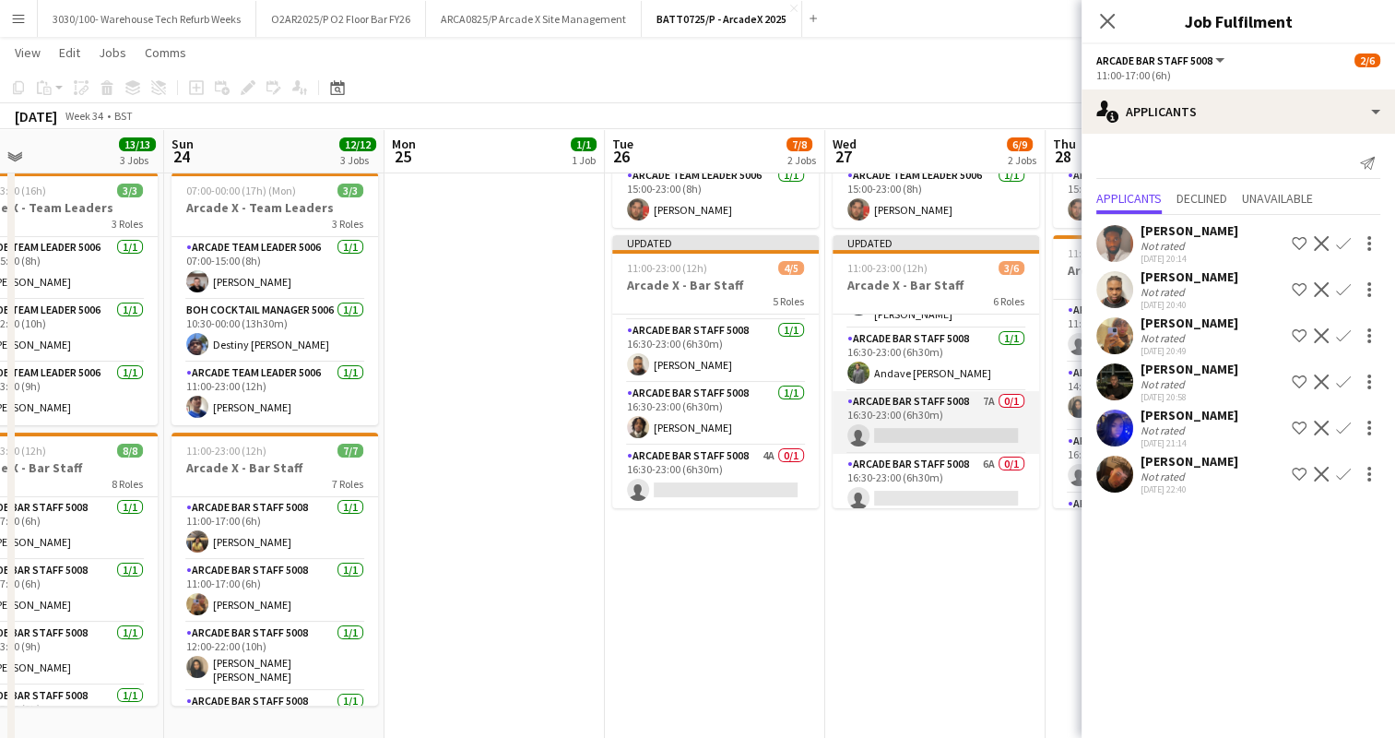
click at [938, 417] on app-card-role "Arcade Bar Staff 5008 7A 0/1 16:30-23:00 (6h30m) single-neutral-actions" at bounding box center [935, 422] width 207 height 63
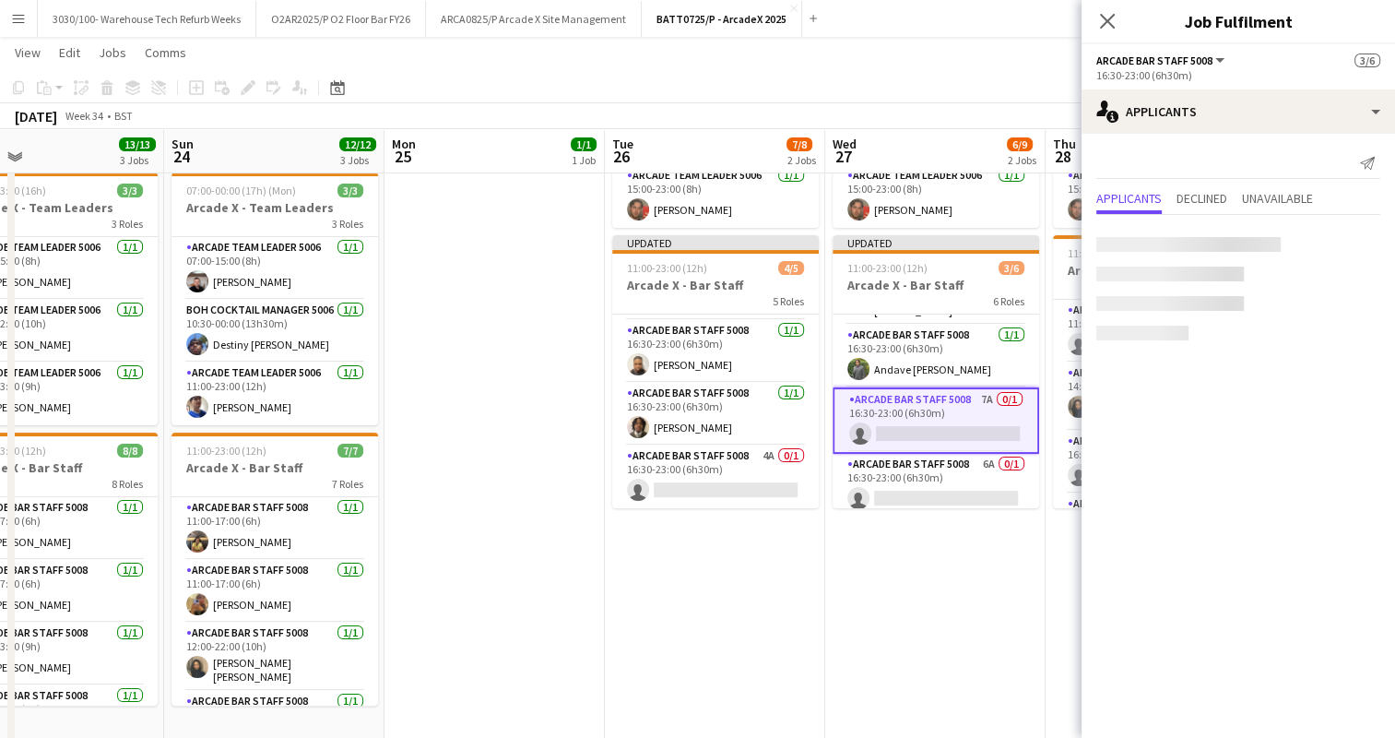
scroll to position [118, 0]
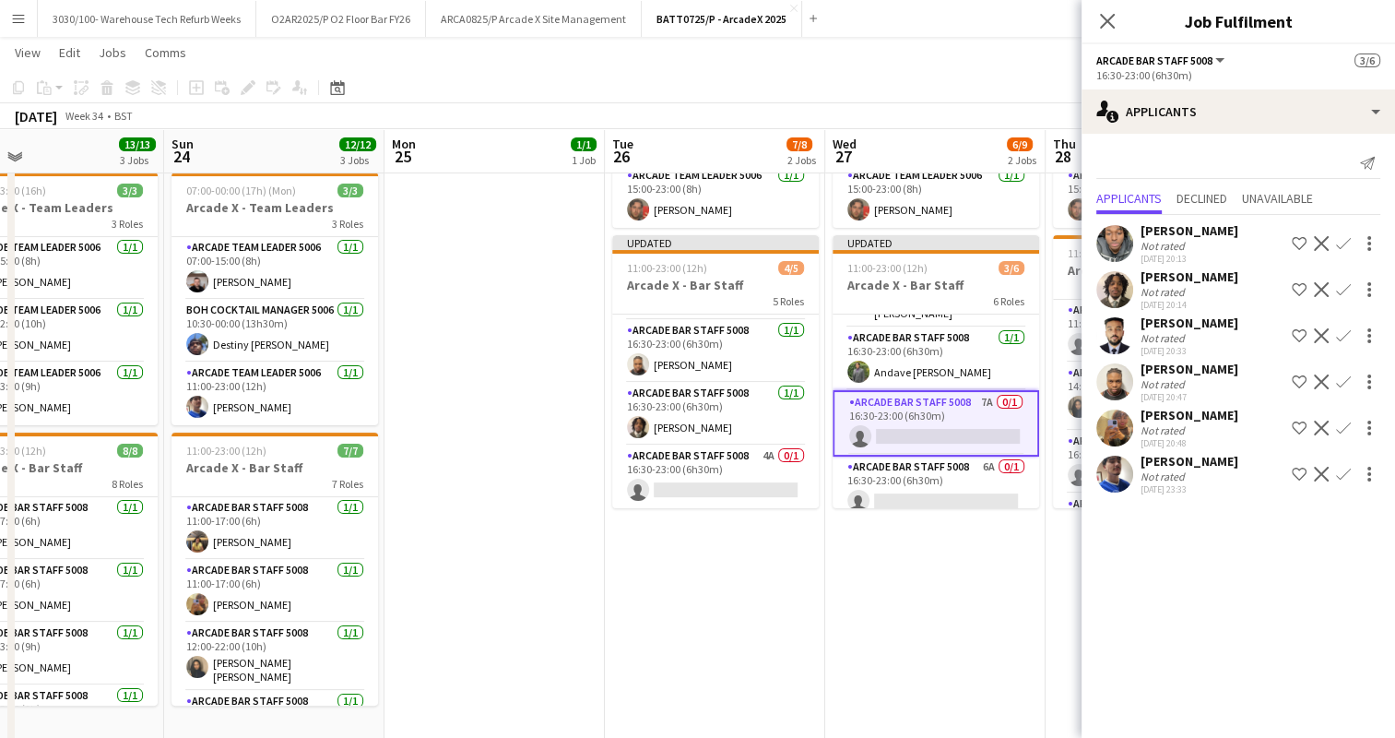
click at [1340, 435] on app-icon "Confirm" at bounding box center [1343, 427] width 15 height 15
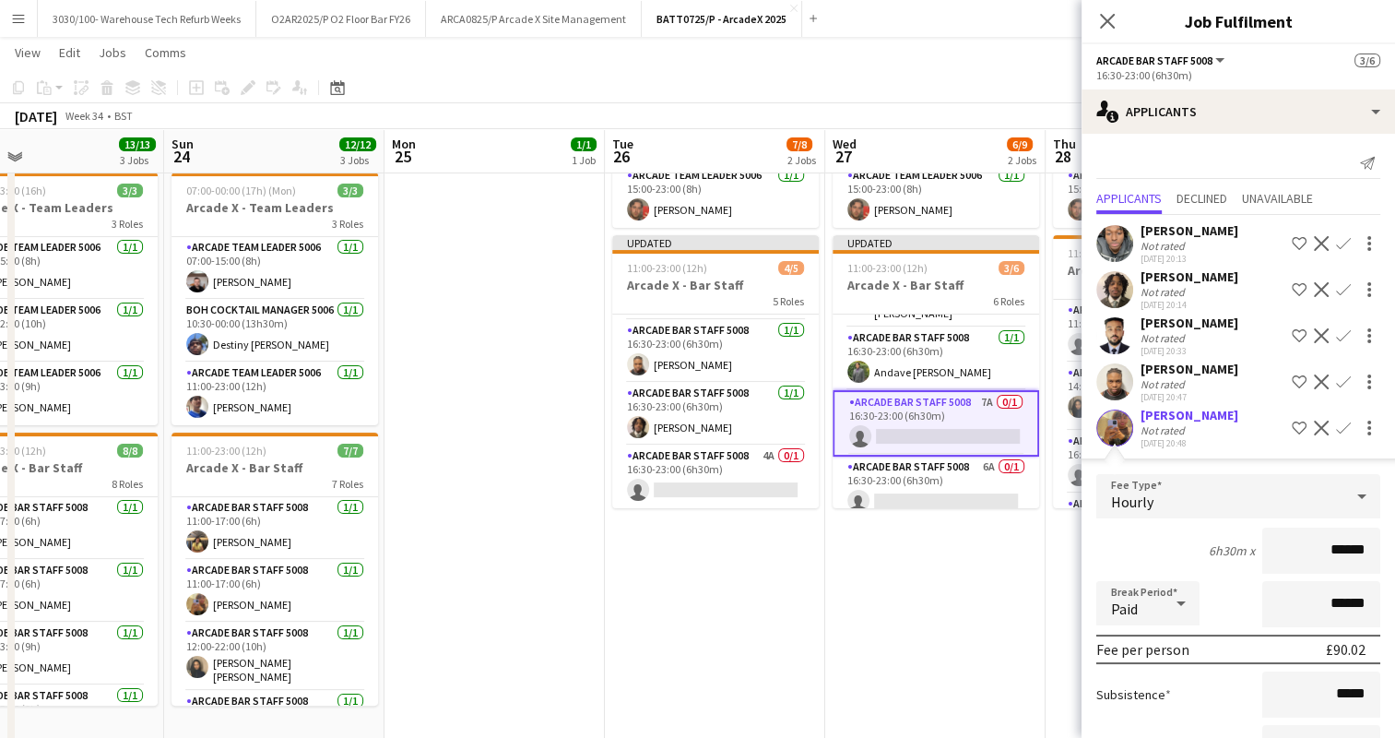
scroll to position [208, 0]
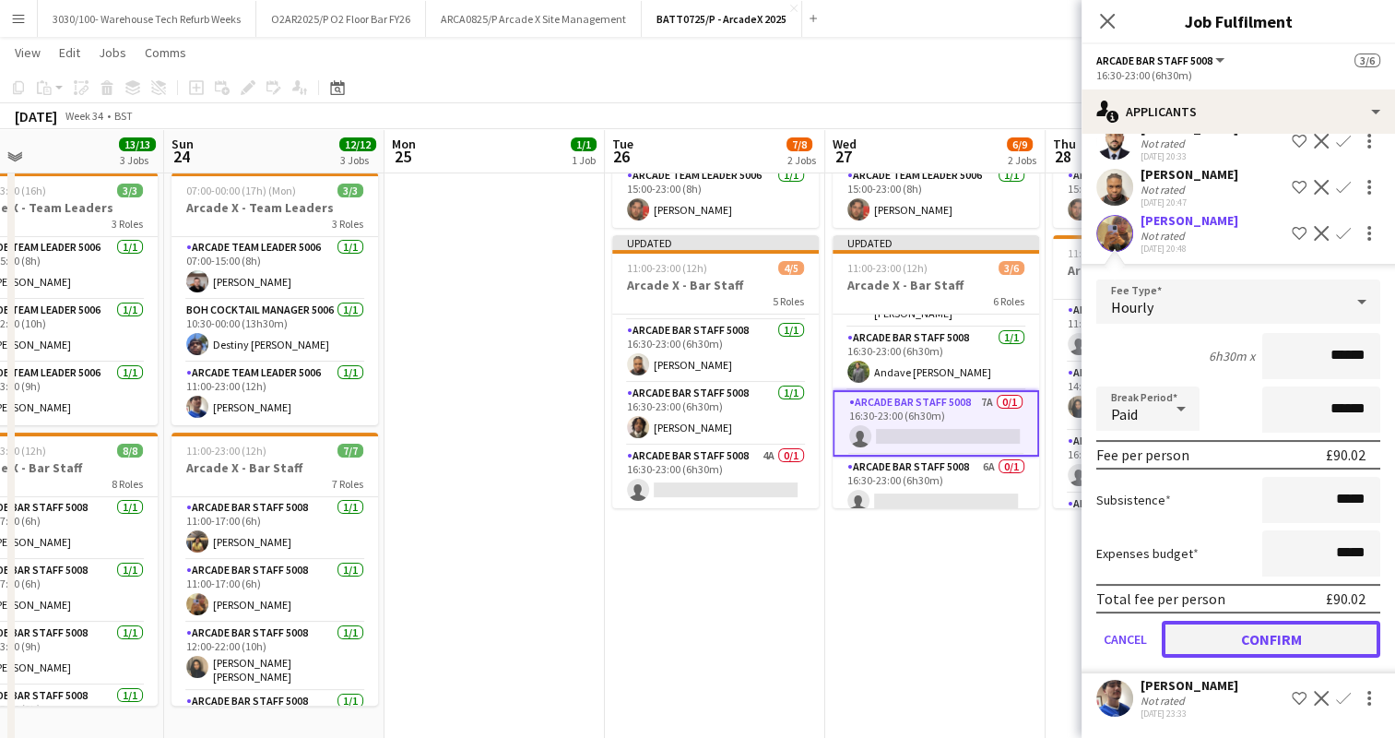
click at [1256, 635] on button "Confirm" at bounding box center [1271, 638] width 218 height 37
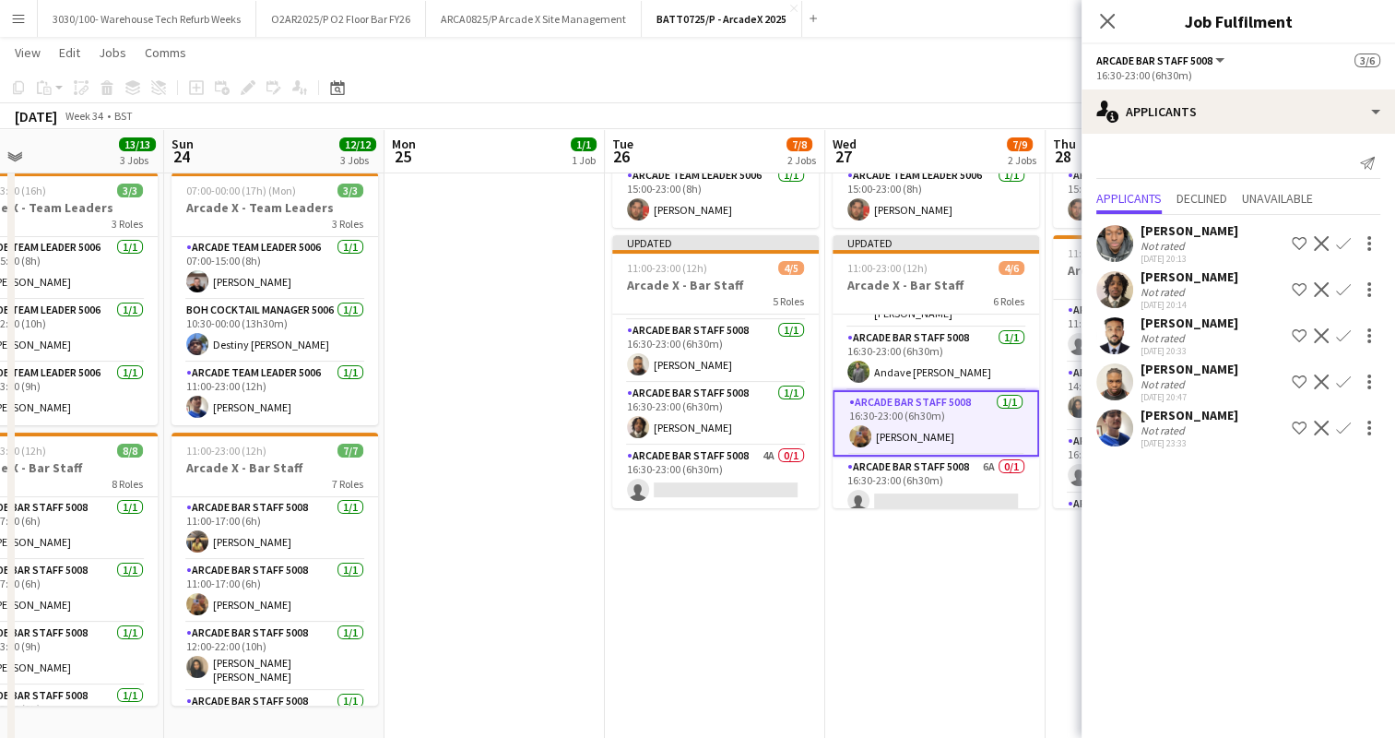
scroll to position [184, 0]
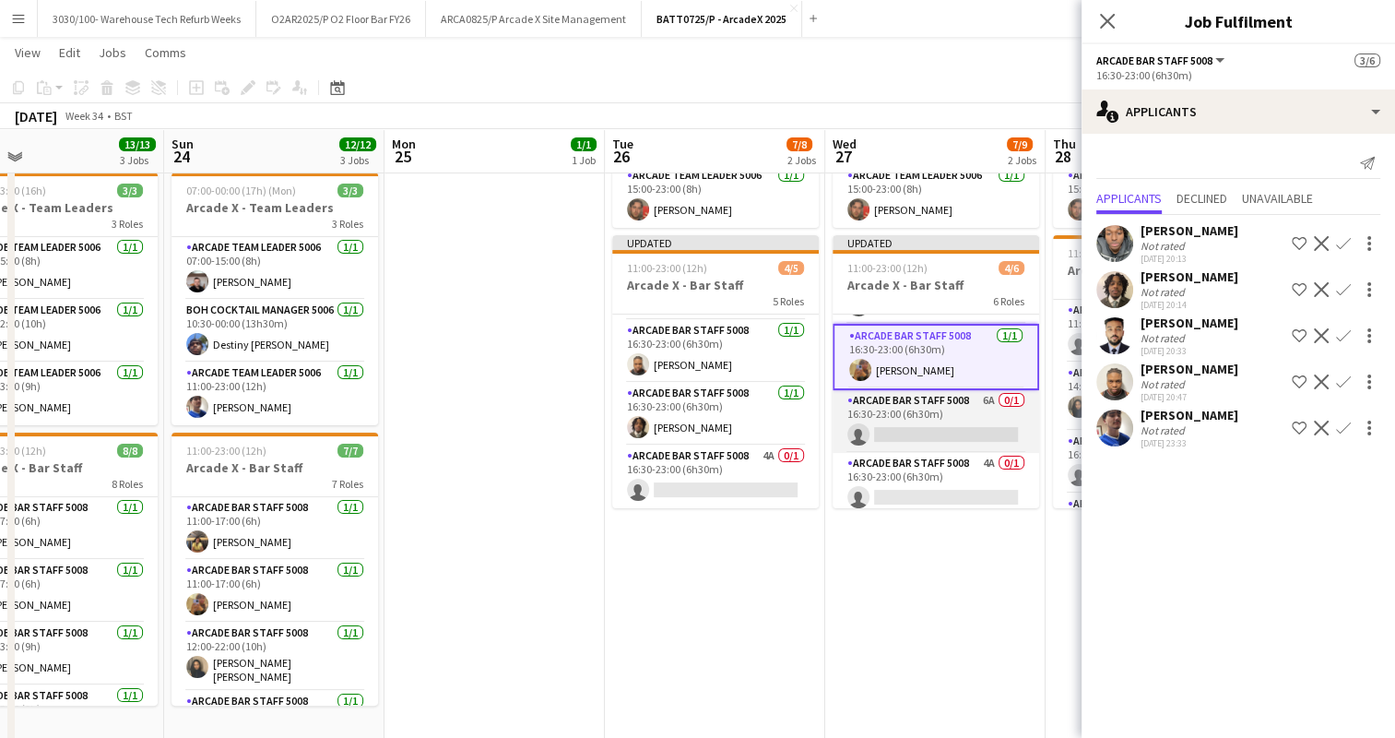
click at [935, 407] on app-card-role "Arcade Bar Staff 5008 6A 0/1 16:30-23:00 (6h30m) single-neutral-actions" at bounding box center [935, 421] width 207 height 63
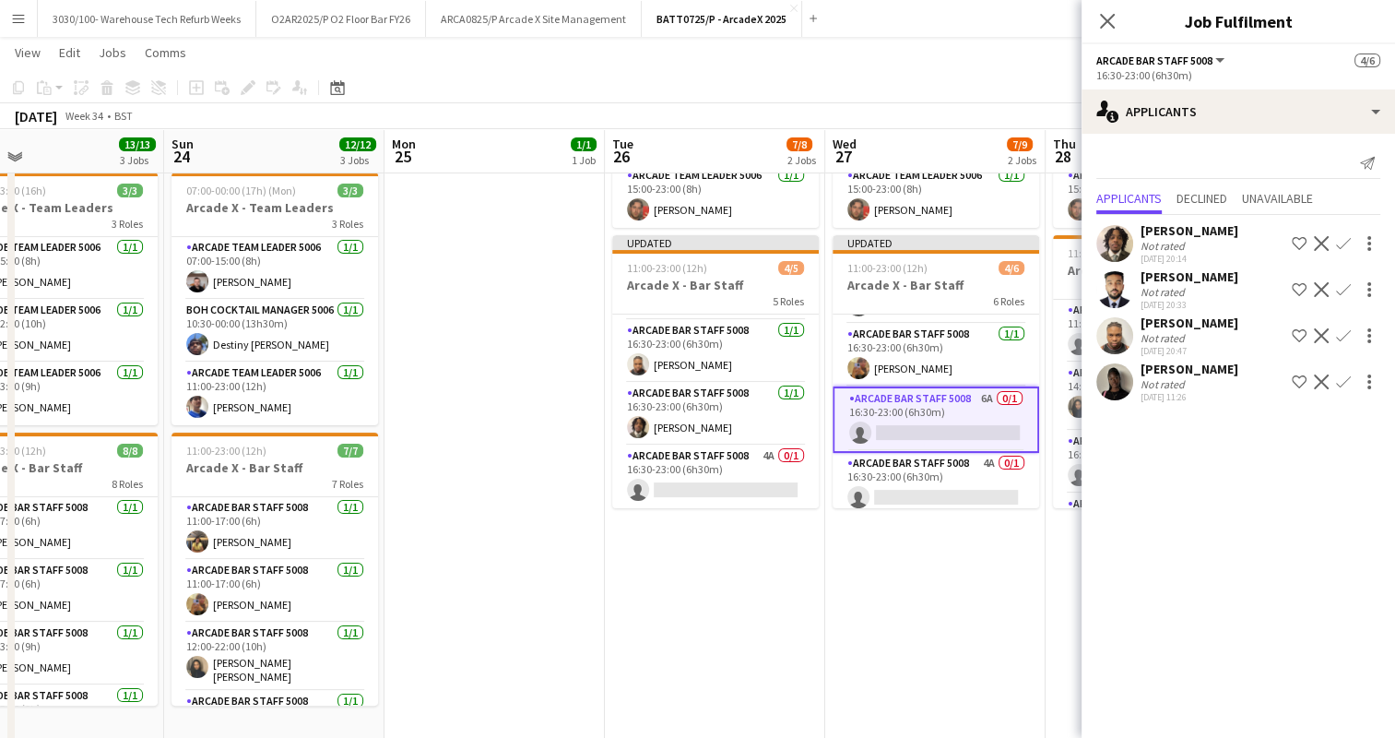
click at [1341, 343] on app-icon "Confirm" at bounding box center [1343, 335] width 15 height 15
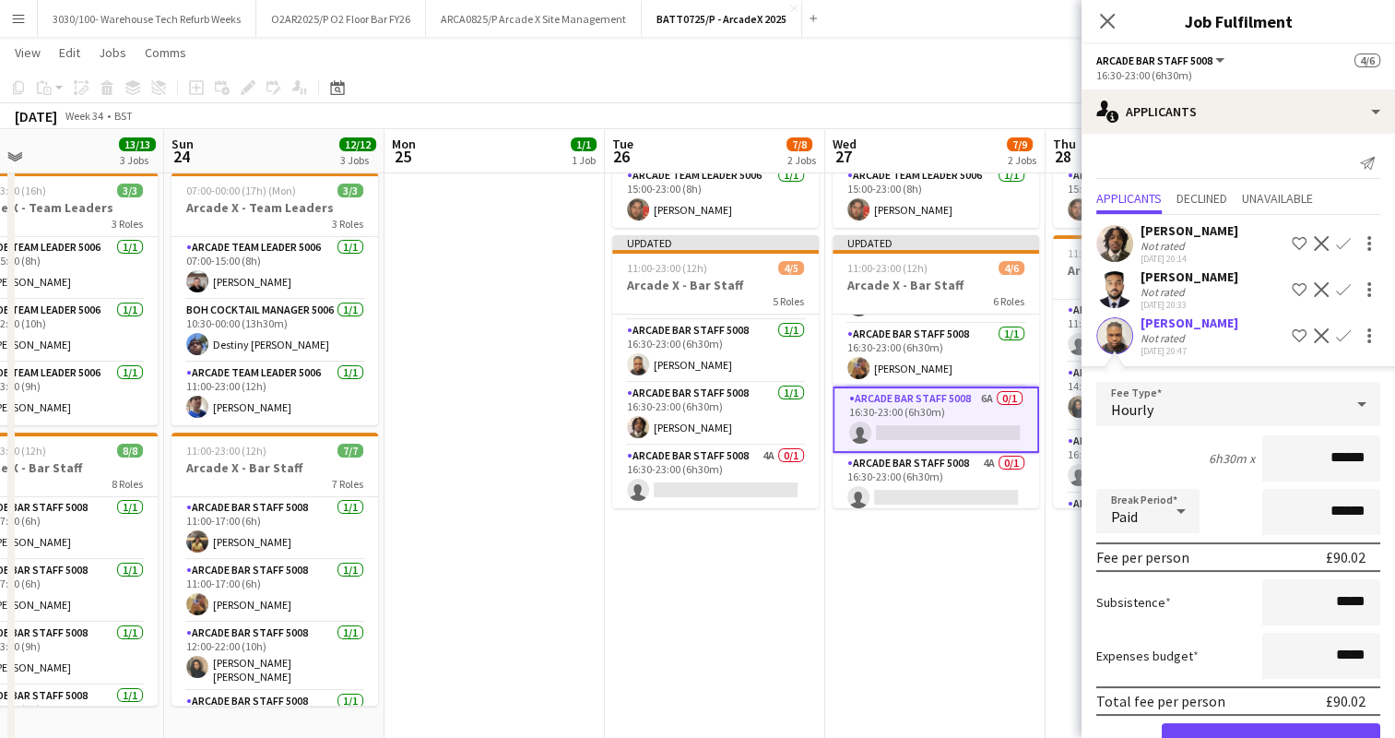
scroll to position [116, 0]
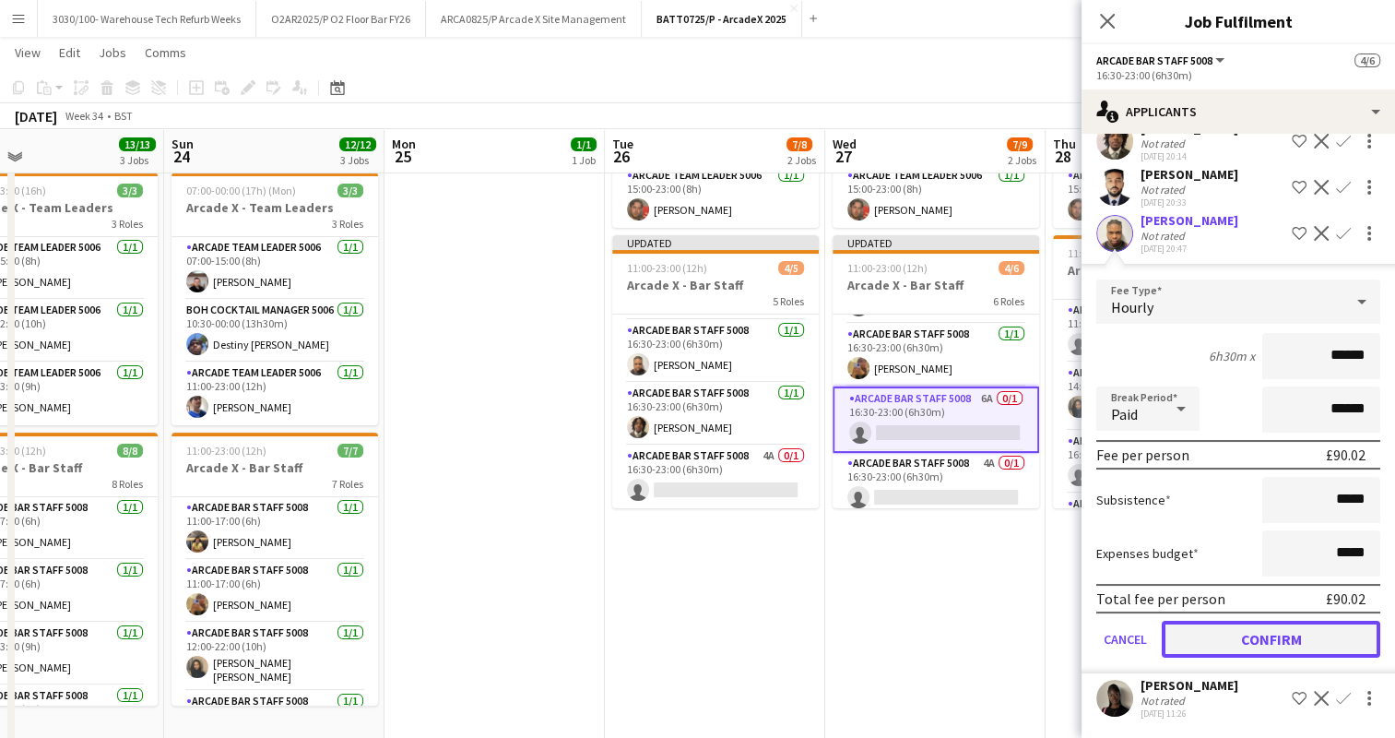
click at [1251, 642] on button "Confirm" at bounding box center [1271, 638] width 218 height 37
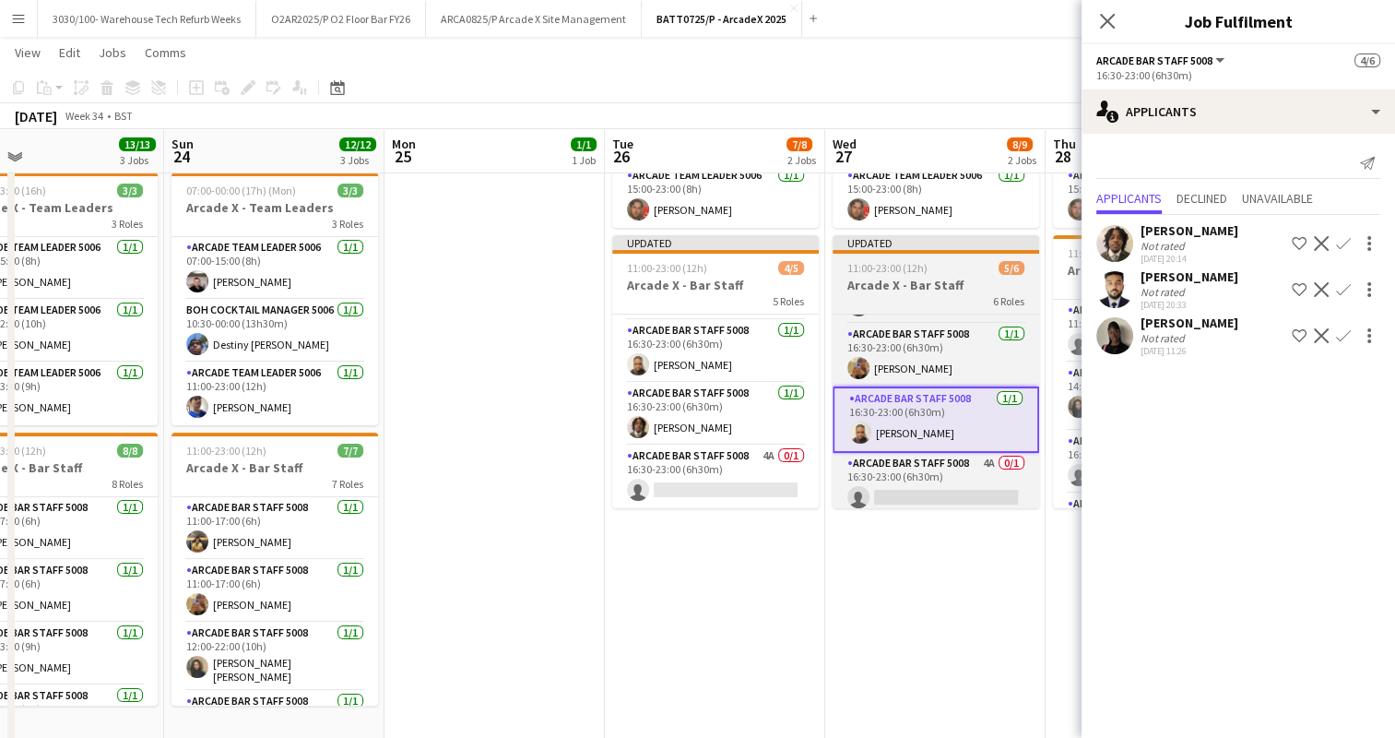
scroll to position [0, 0]
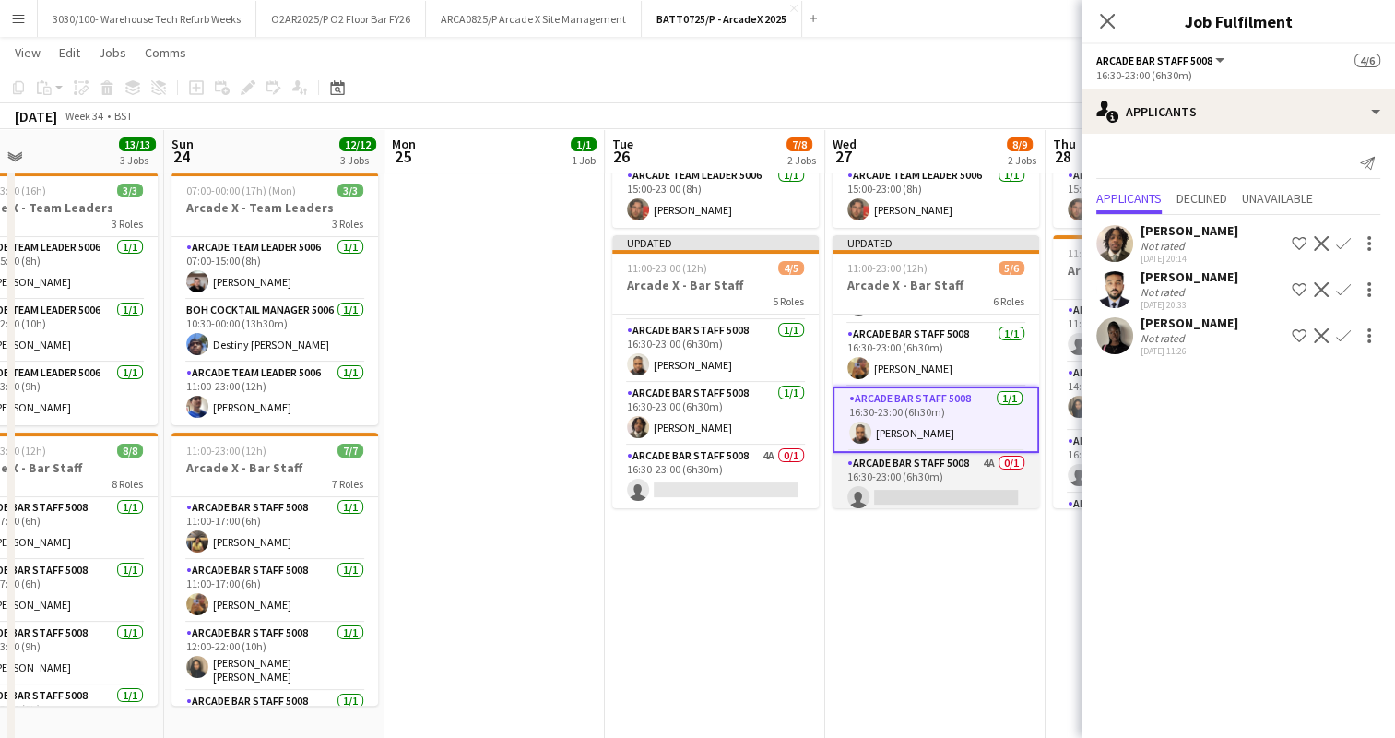
click at [918, 454] on app-card-role "Arcade Bar Staff 5008 4A 0/1 16:30-23:00 (6h30m) single-neutral-actions" at bounding box center [935, 484] width 207 height 63
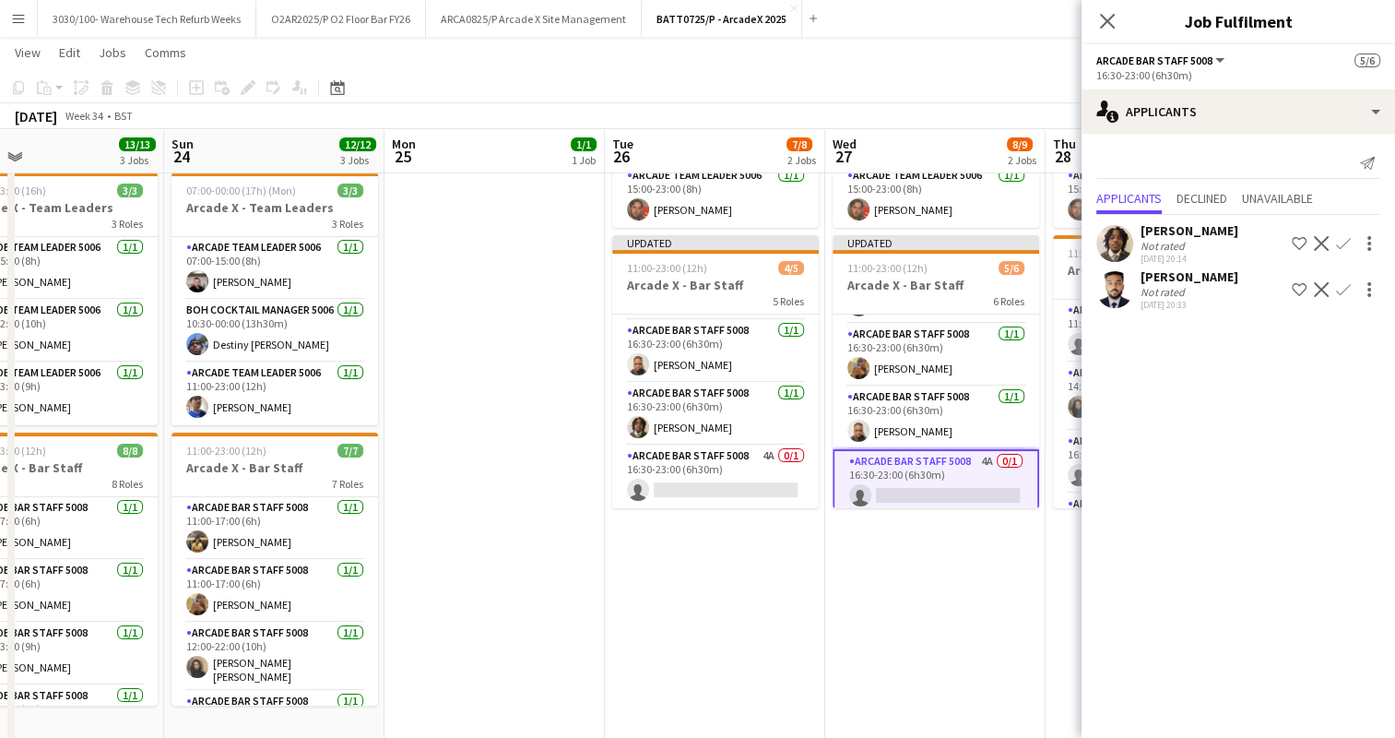
click at [1342, 246] on app-icon "Confirm" at bounding box center [1343, 243] width 15 height 15
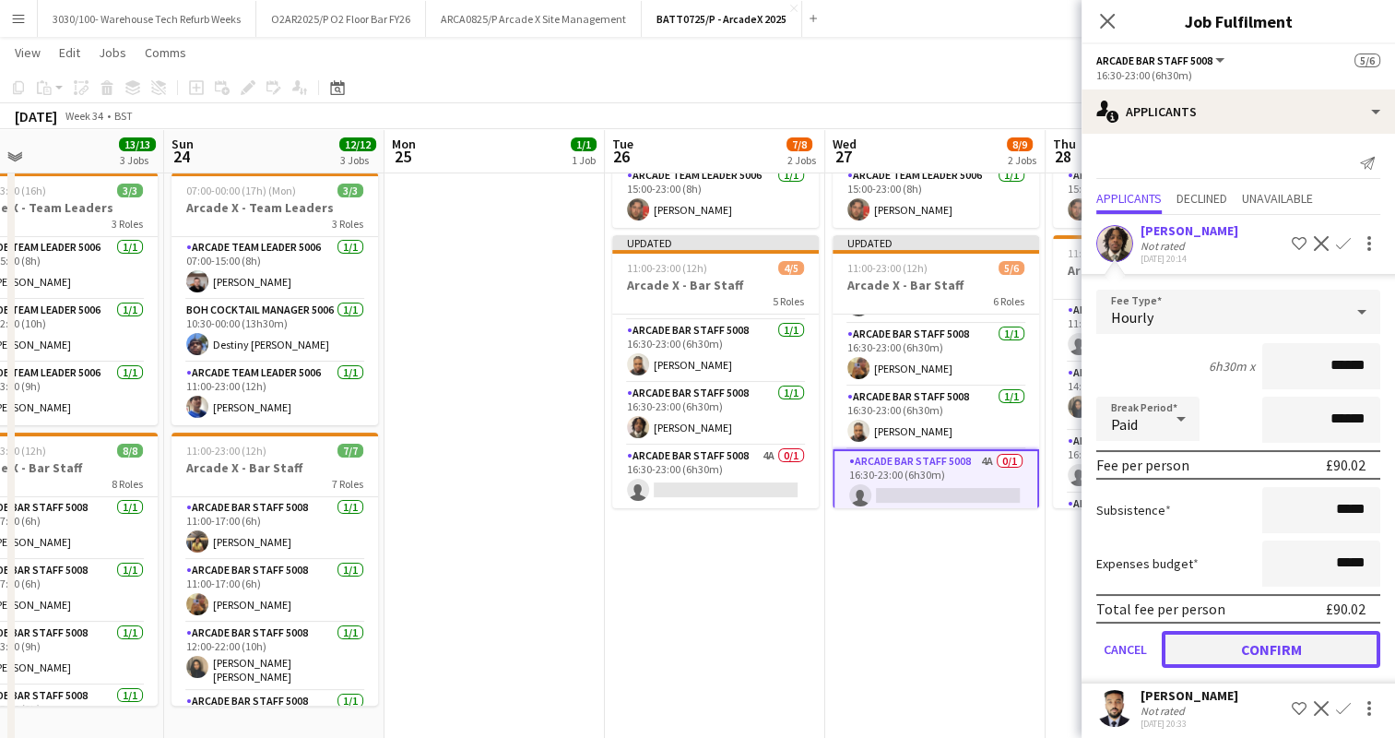
click at [1245, 639] on button "Confirm" at bounding box center [1271, 649] width 218 height 37
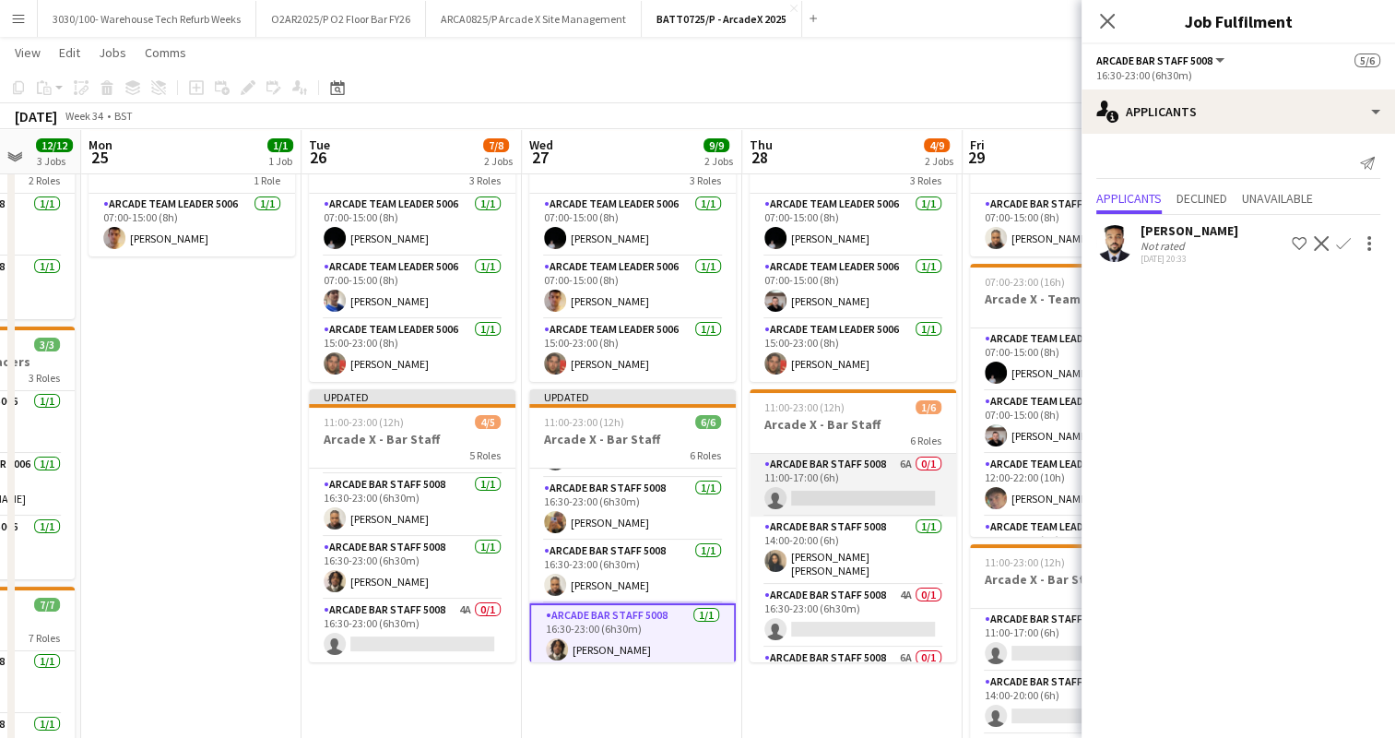
scroll to position [85, 0]
click at [865, 490] on app-card-role "Arcade Bar Staff 5008 6A 0/1 11:00-17:00 (6h) single-neutral-actions" at bounding box center [852, 483] width 207 height 63
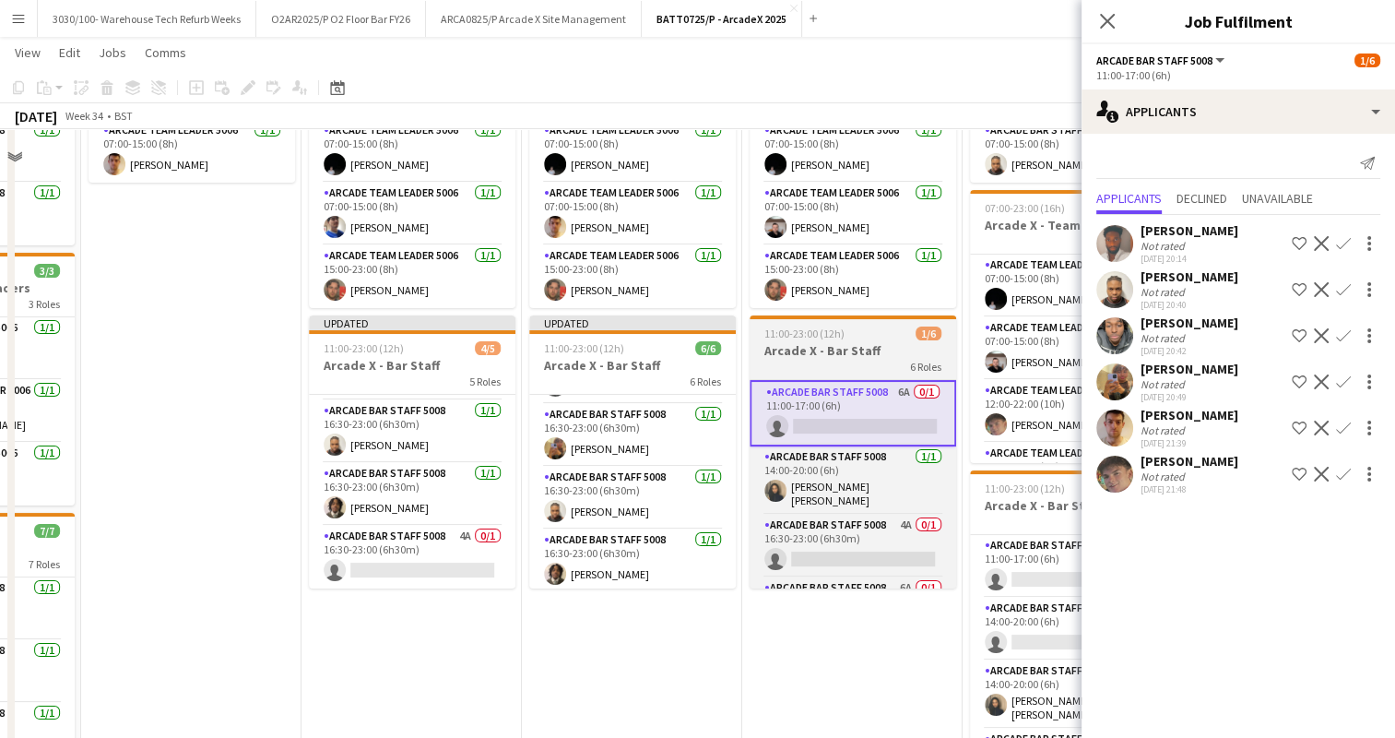
scroll to position [166, 0]
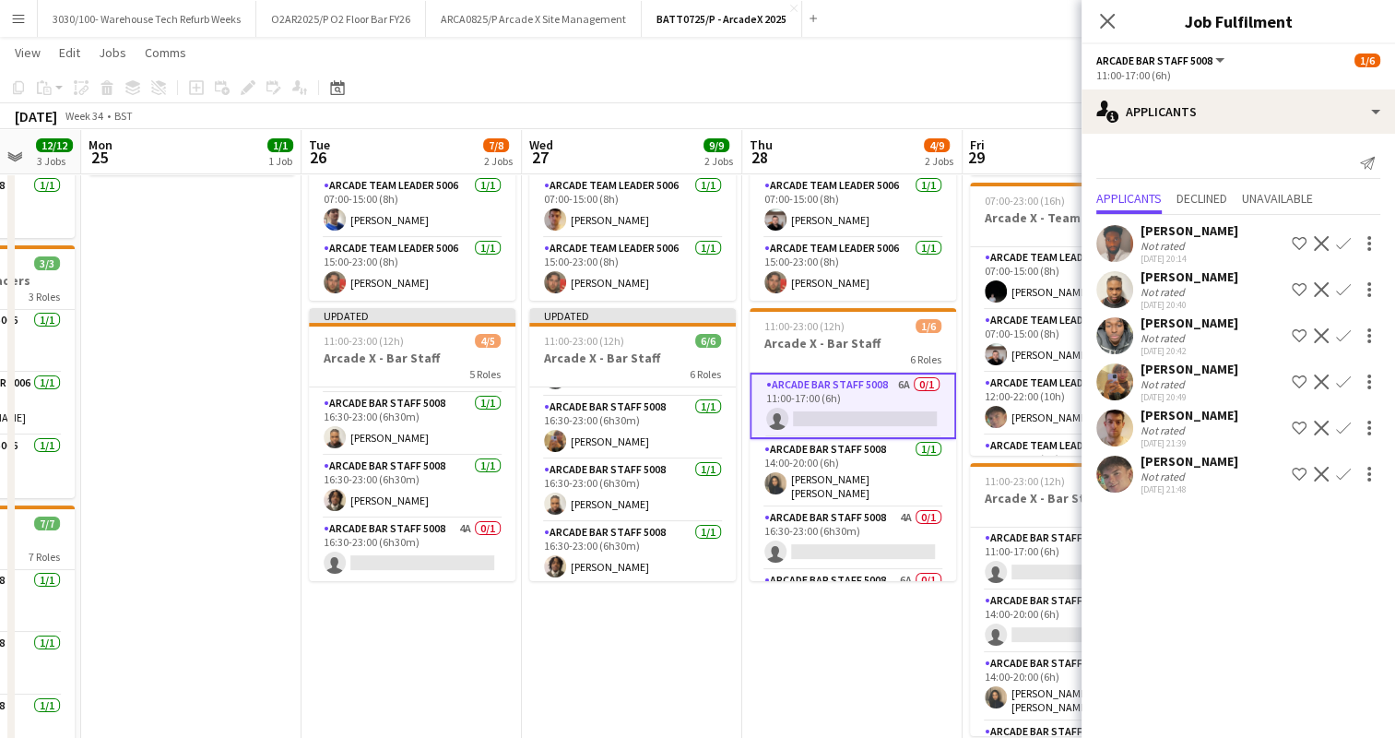
click at [1346, 481] on app-icon "Confirm" at bounding box center [1343, 473] width 15 height 15
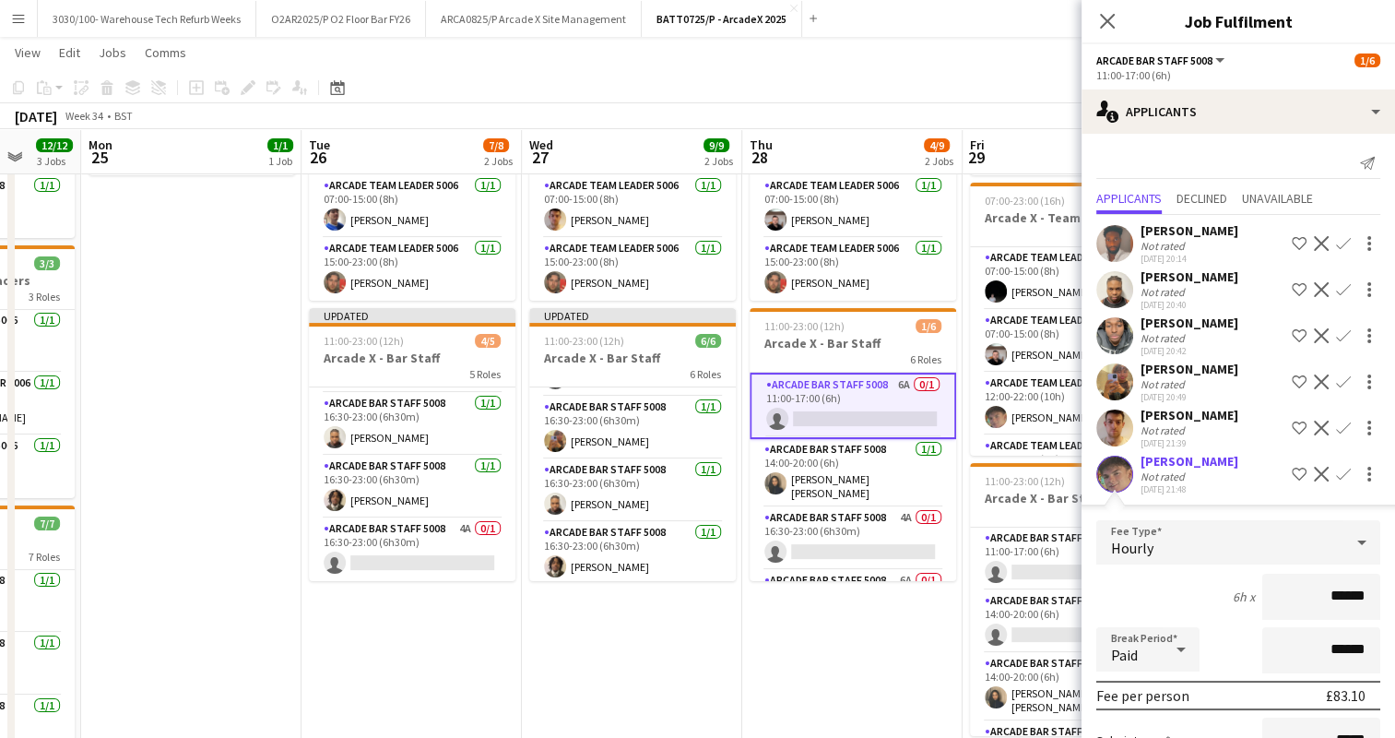
scroll to position [225, 0]
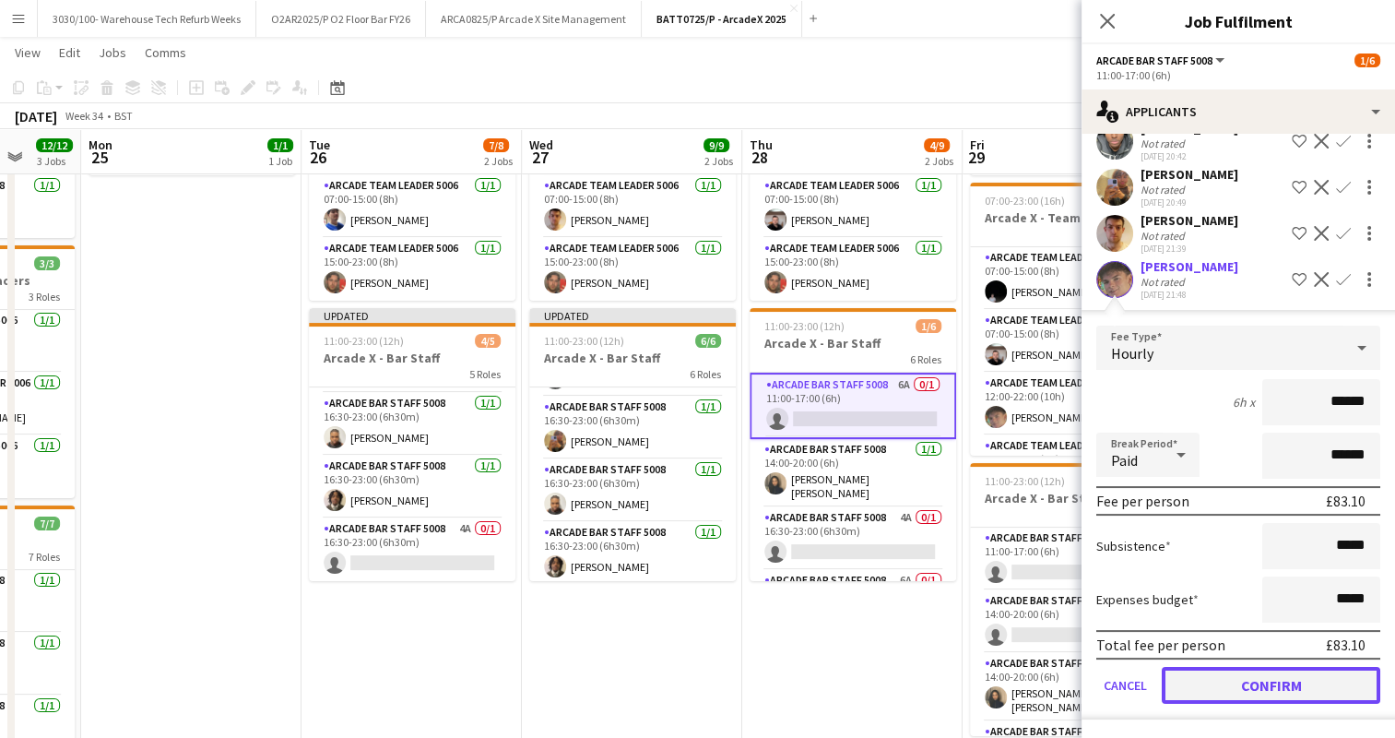
click at [1245, 682] on button "Confirm" at bounding box center [1271, 685] width 218 height 37
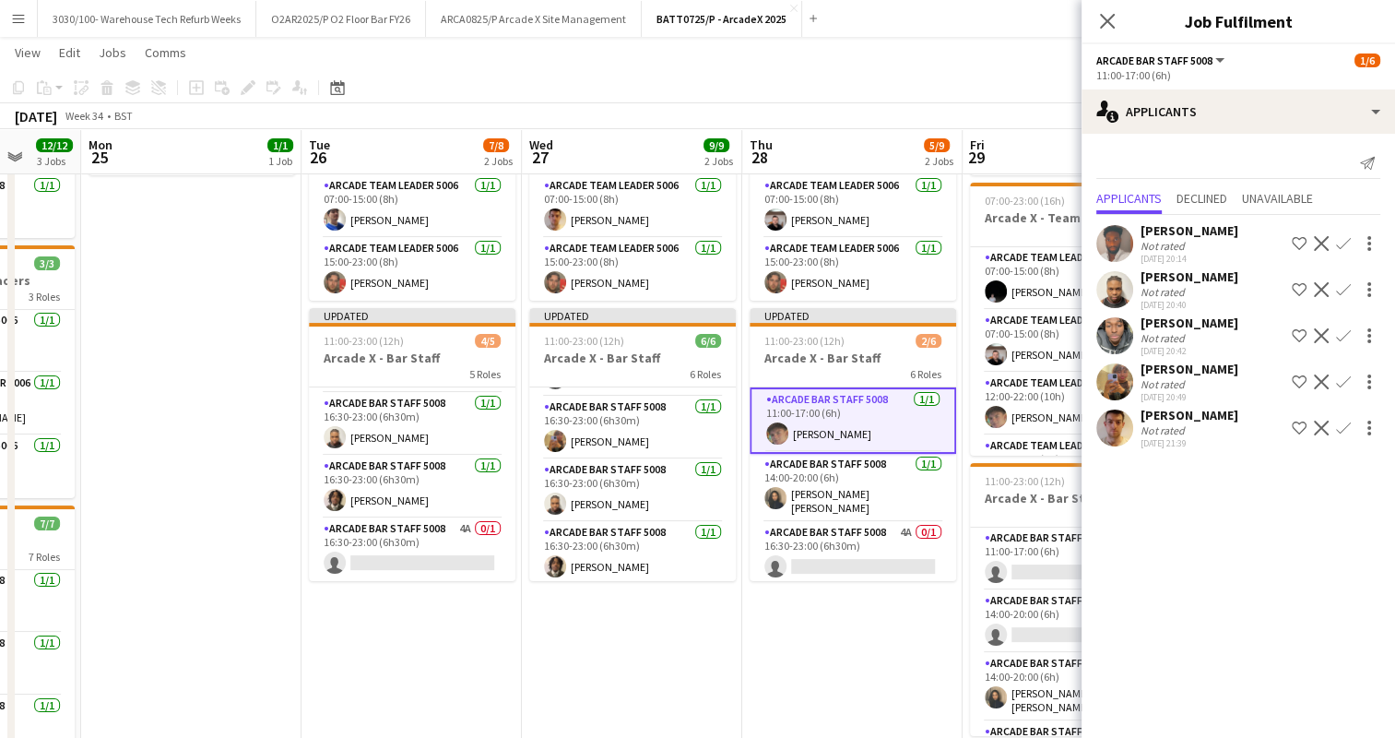
scroll to position [0, 0]
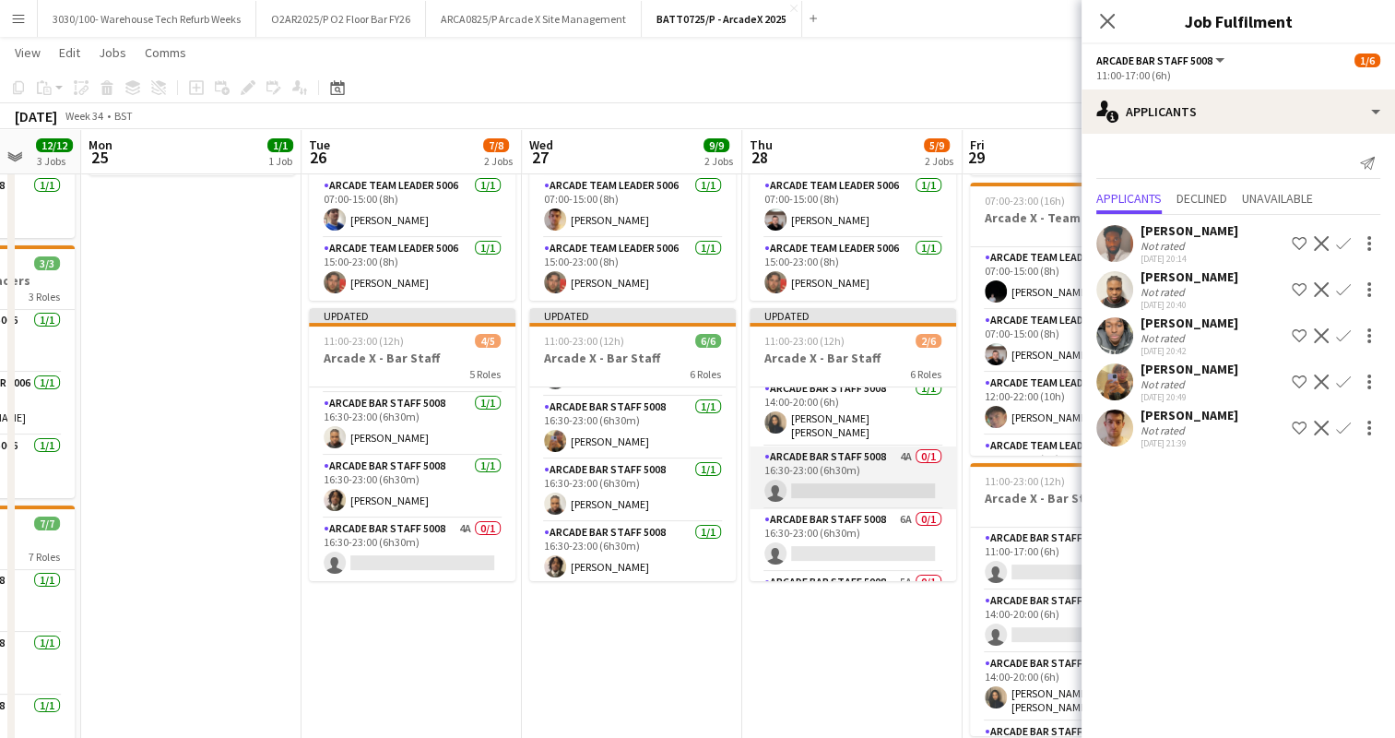
click at [871, 475] on app-card-role "Arcade Bar Staff 5008 4A 0/1 16:30-23:00 (6h30m) single-neutral-actions" at bounding box center [852, 477] width 207 height 63
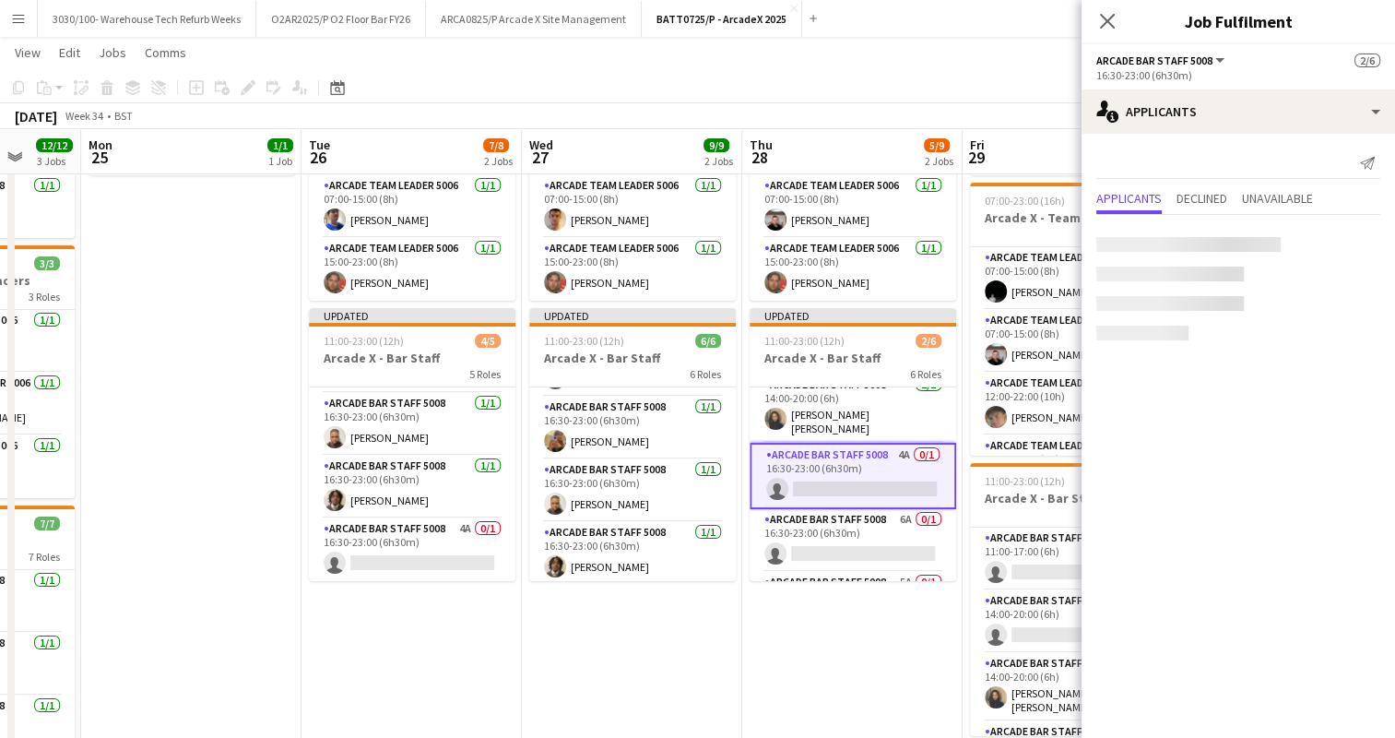
scroll to position [73, 0]
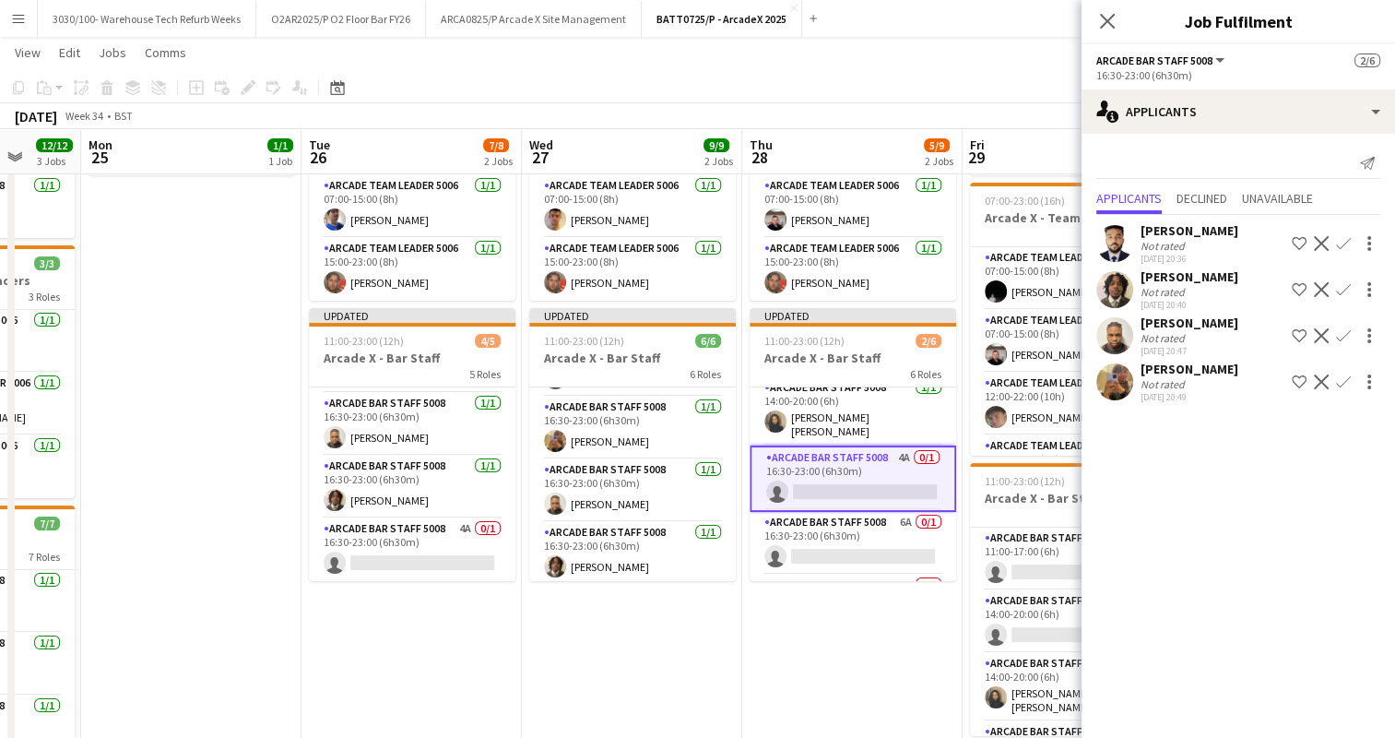
click at [1343, 389] on app-icon "Confirm" at bounding box center [1343, 381] width 15 height 15
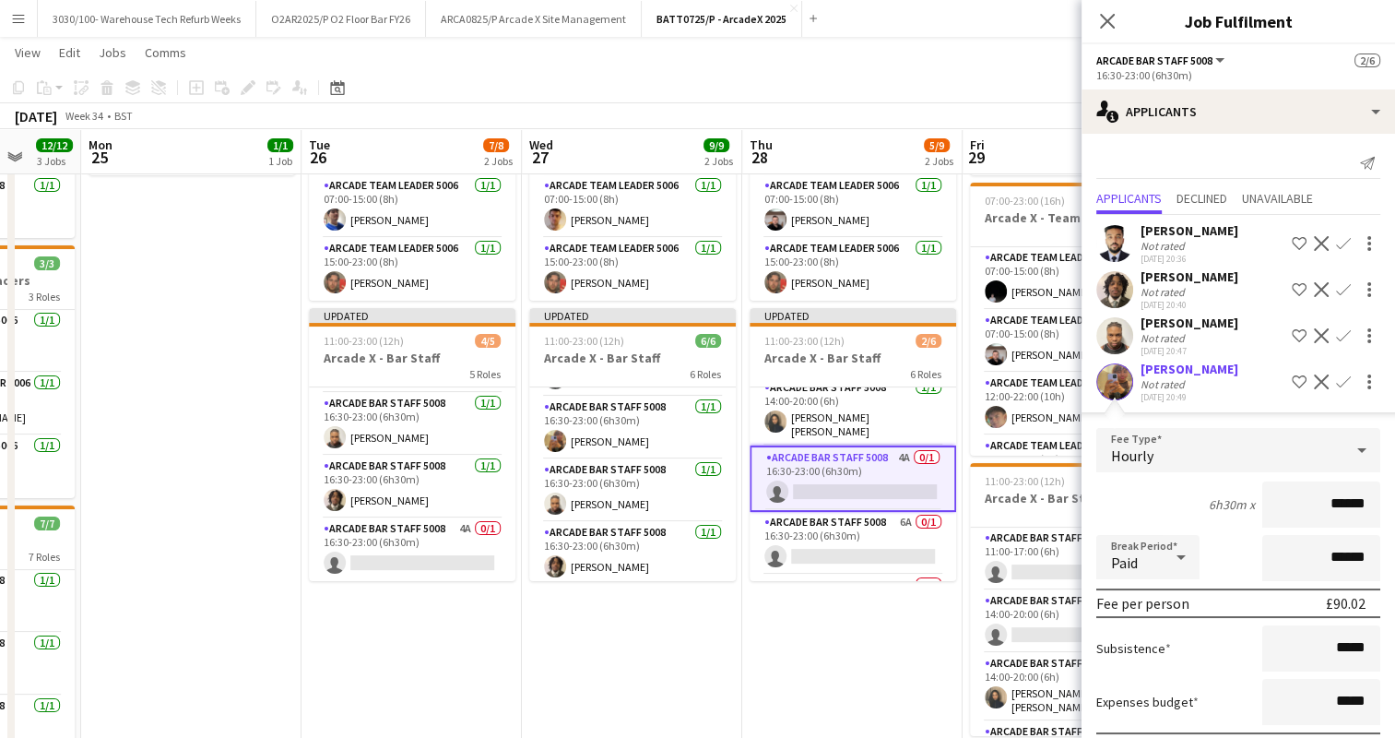
scroll to position [116, 0]
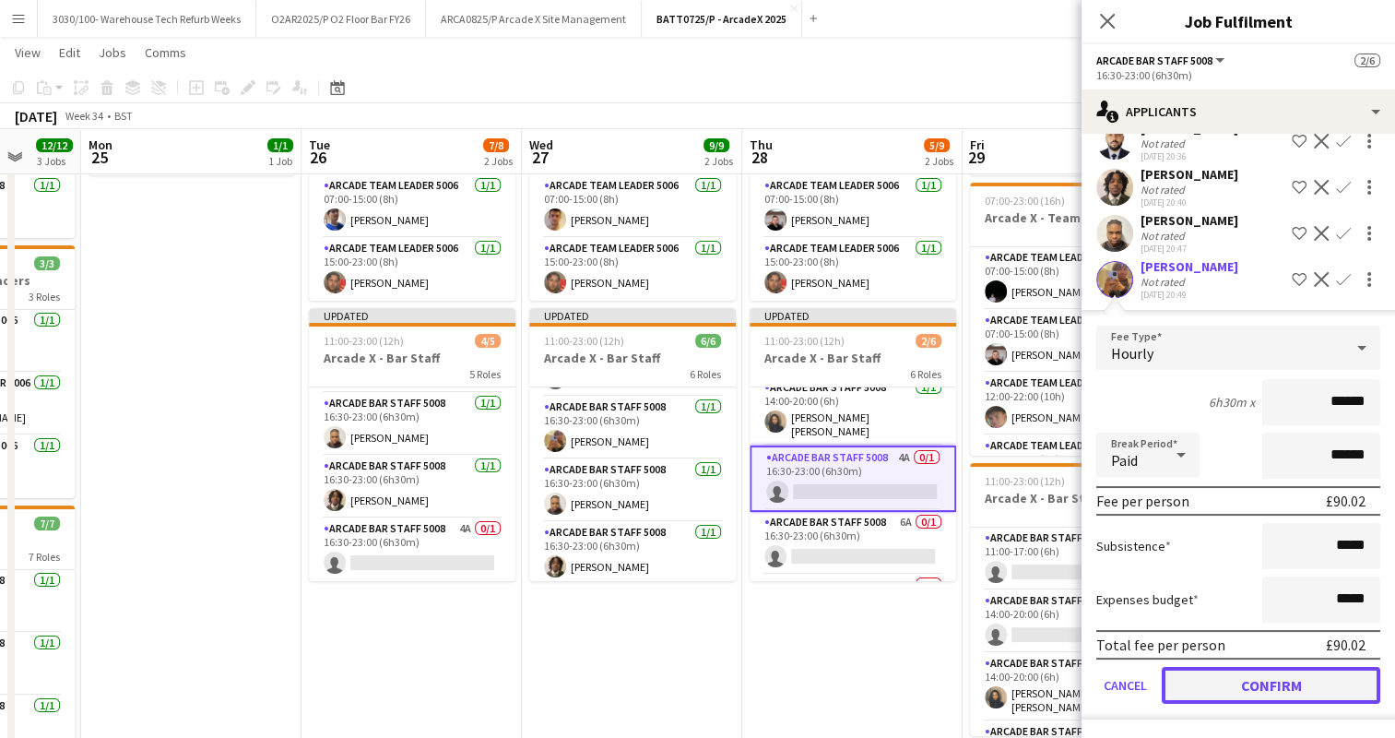
click at [1237, 682] on button "Confirm" at bounding box center [1271, 685] width 218 height 37
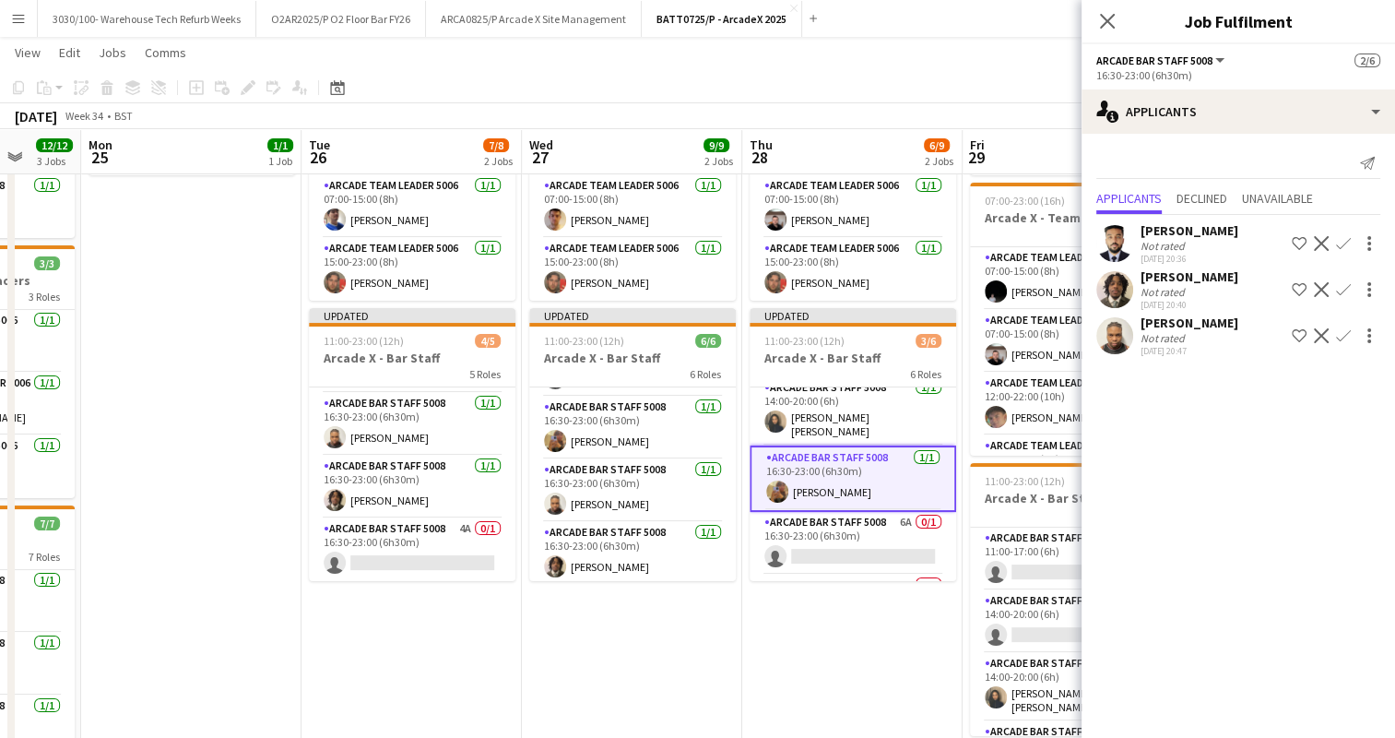
scroll to position [0, 0]
click at [886, 535] on app-card-role "Arcade Bar Staff 5008 6A 0/1 16:30-23:00 (6h30m) single-neutral-actions" at bounding box center [852, 543] width 207 height 63
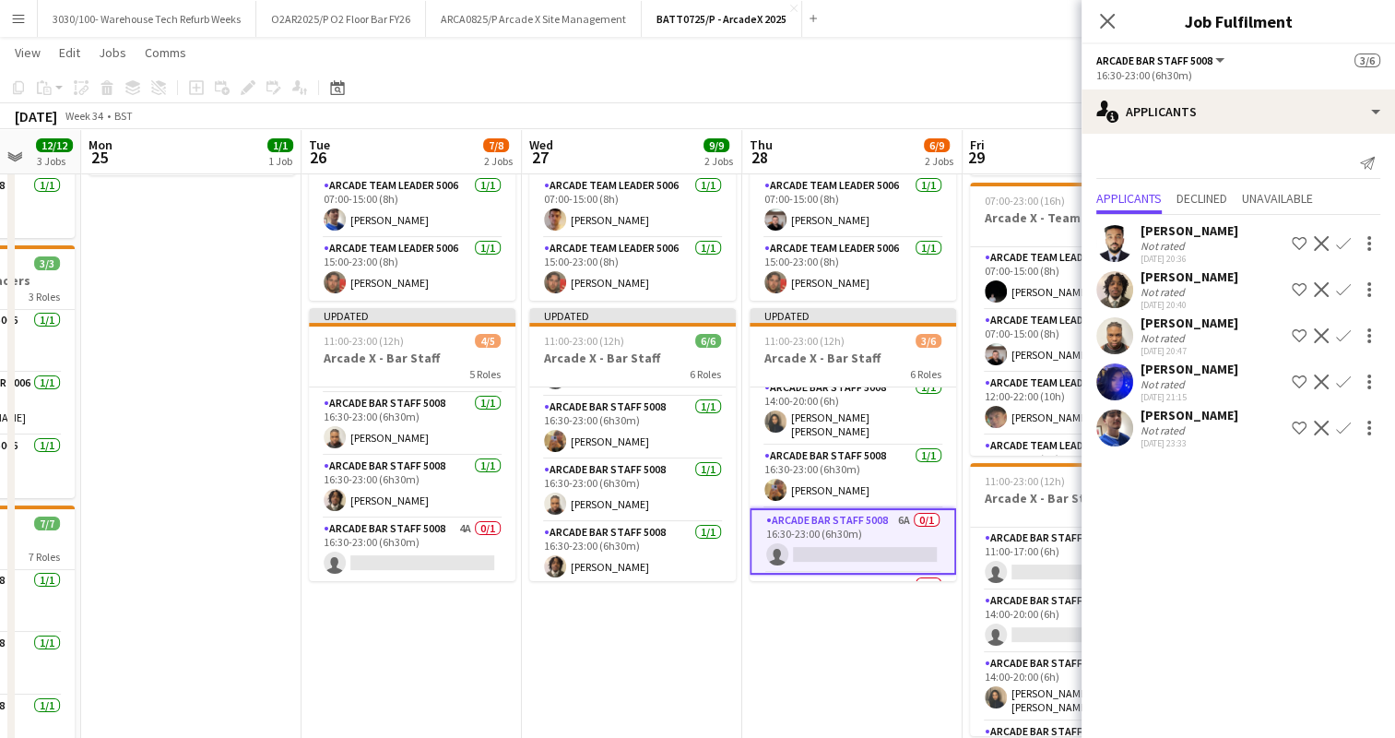
click at [1344, 435] on app-icon "Confirm" at bounding box center [1343, 427] width 15 height 15
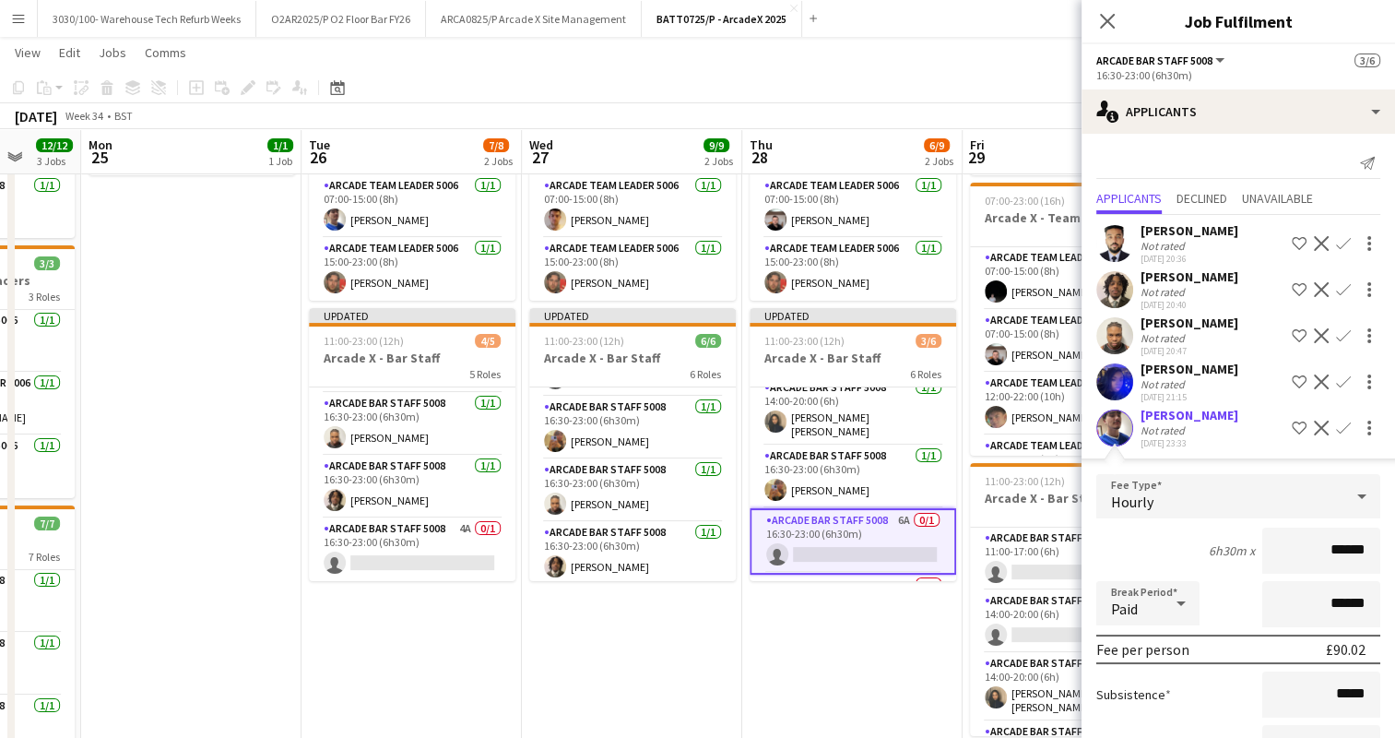
scroll to position [162, 0]
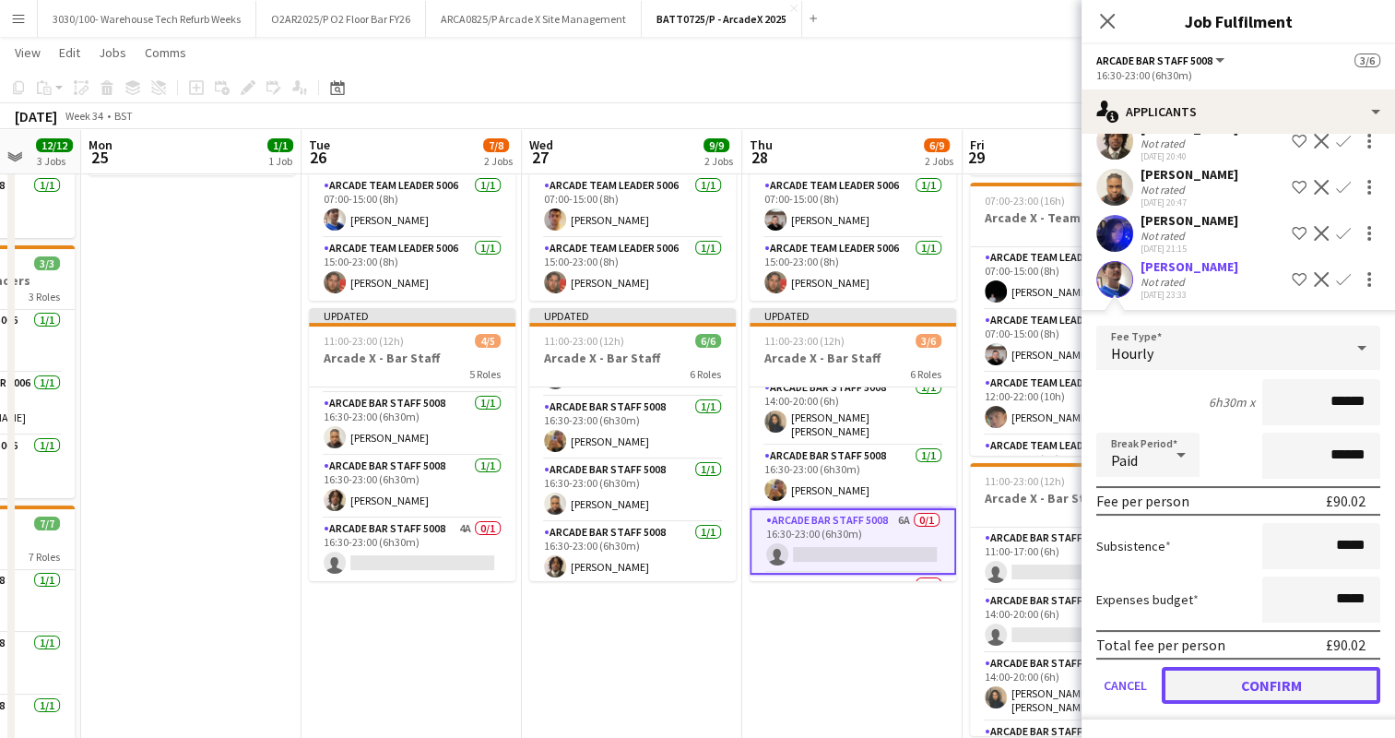
click at [1232, 678] on button "Confirm" at bounding box center [1271, 685] width 218 height 37
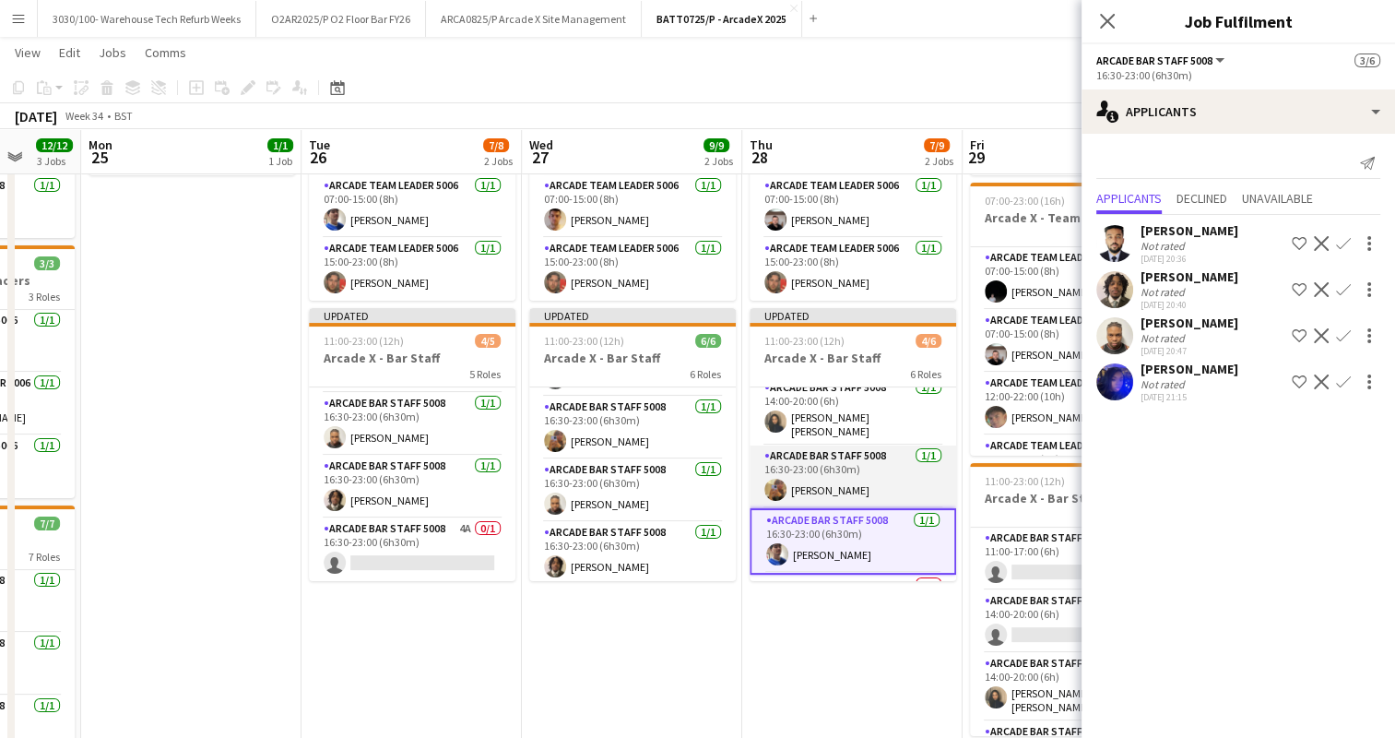
scroll to position [184, 0]
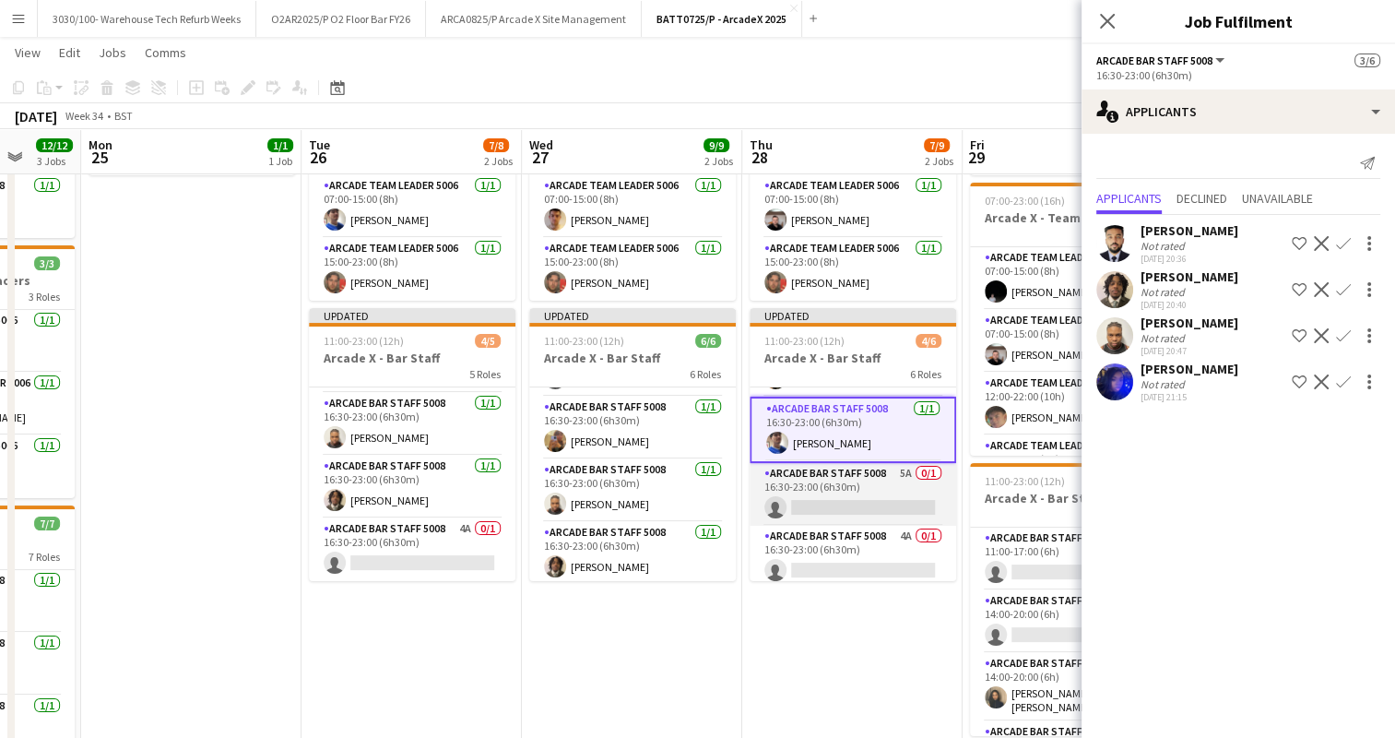
click at [820, 498] on app-card-role "Arcade Bar Staff 5008 5A 0/1 16:30-23:00 (6h30m) single-neutral-actions" at bounding box center [852, 494] width 207 height 63
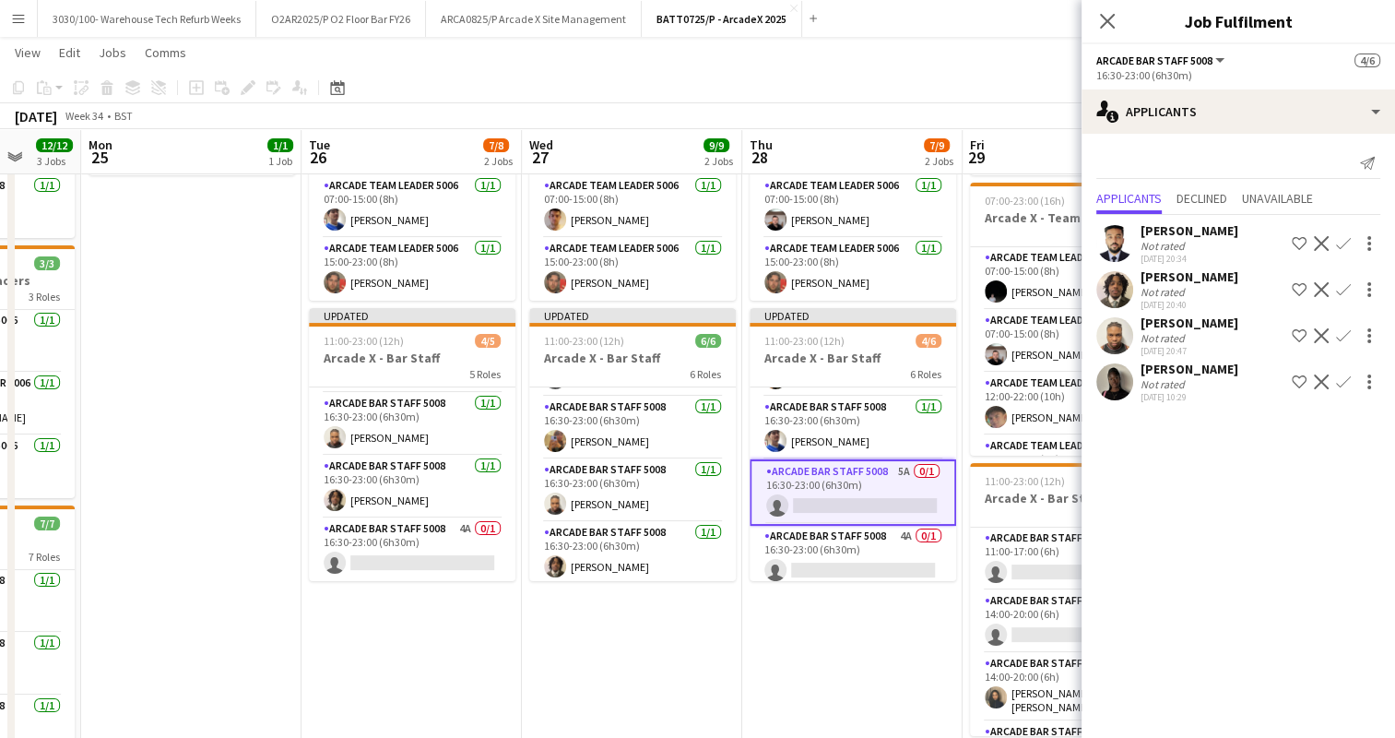
click at [1346, 336] on app-icon "Confirm" at bounding box center [1343, 335] width 15 height 15
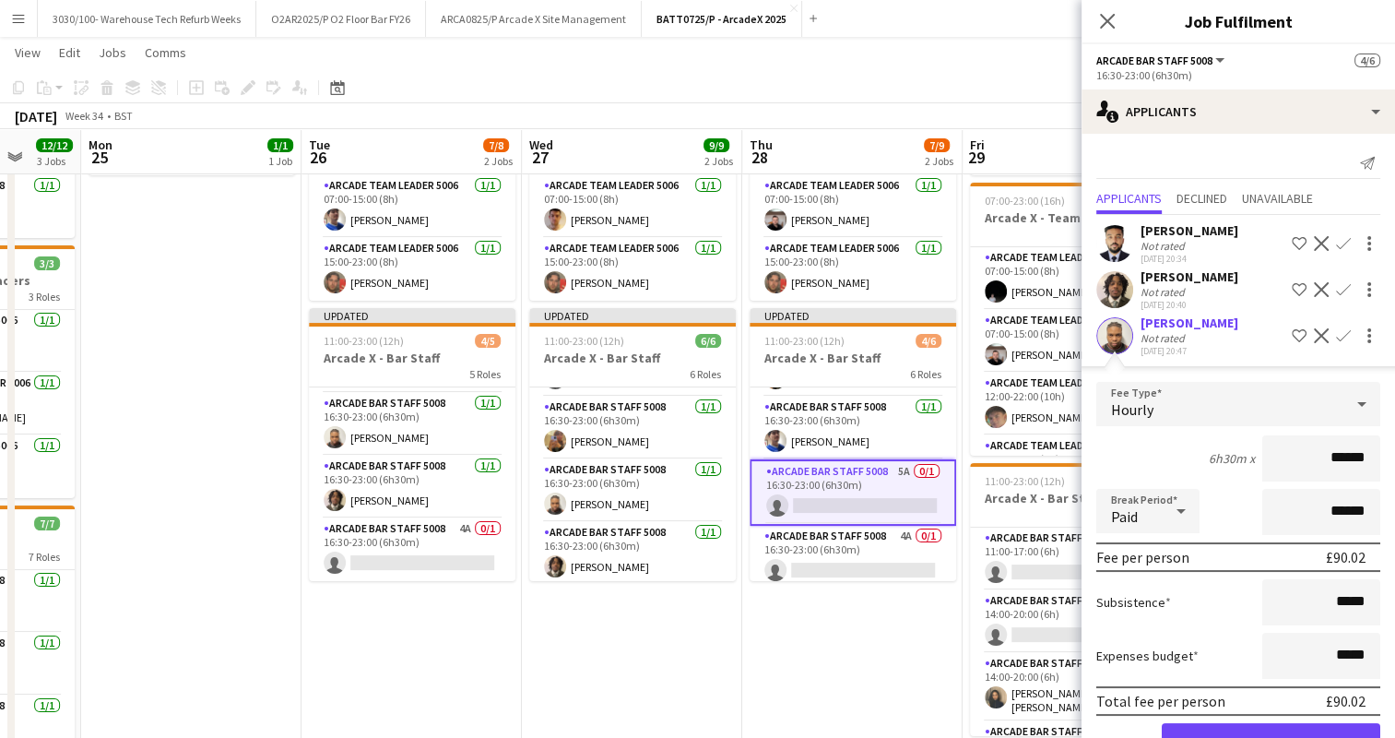
scroll to position [116, 0]
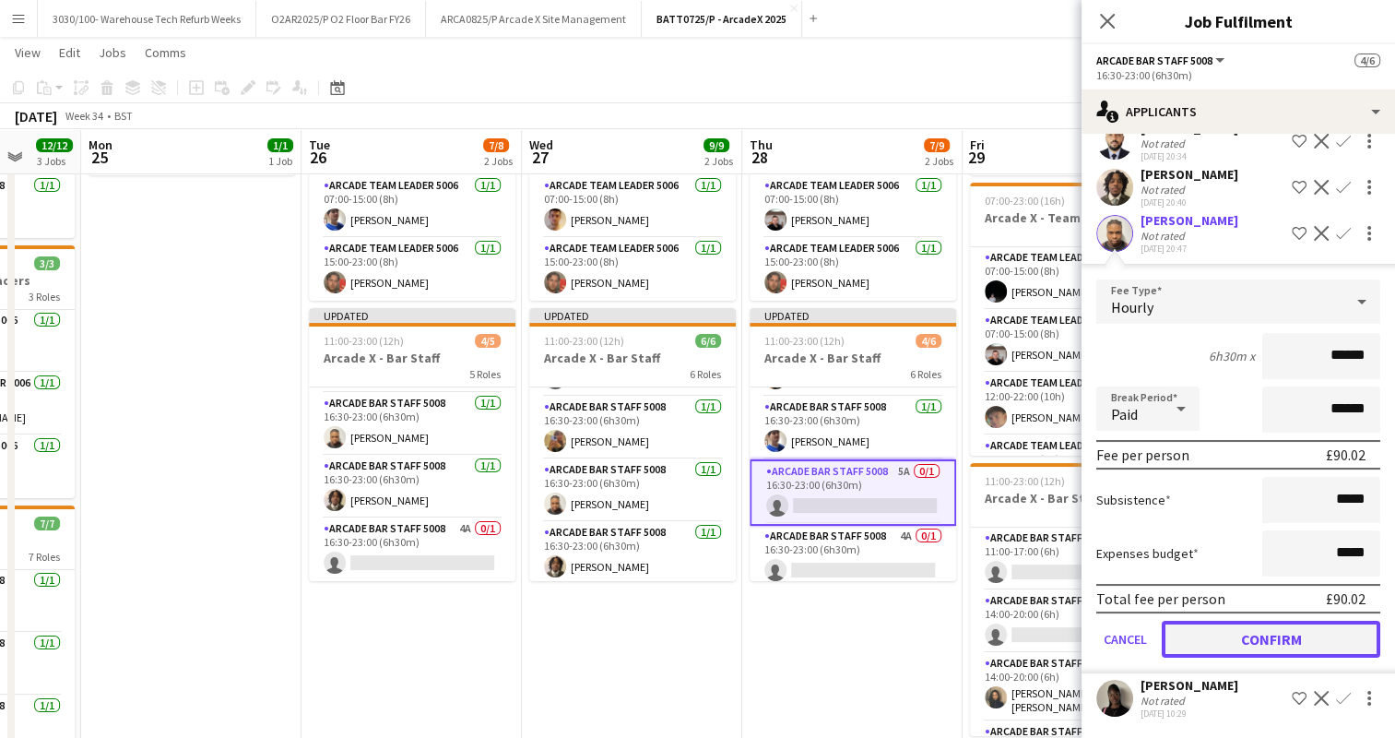
click at [1266, 636] on button "Confirm" at bounding box center [1271, 638] width 218 height 37
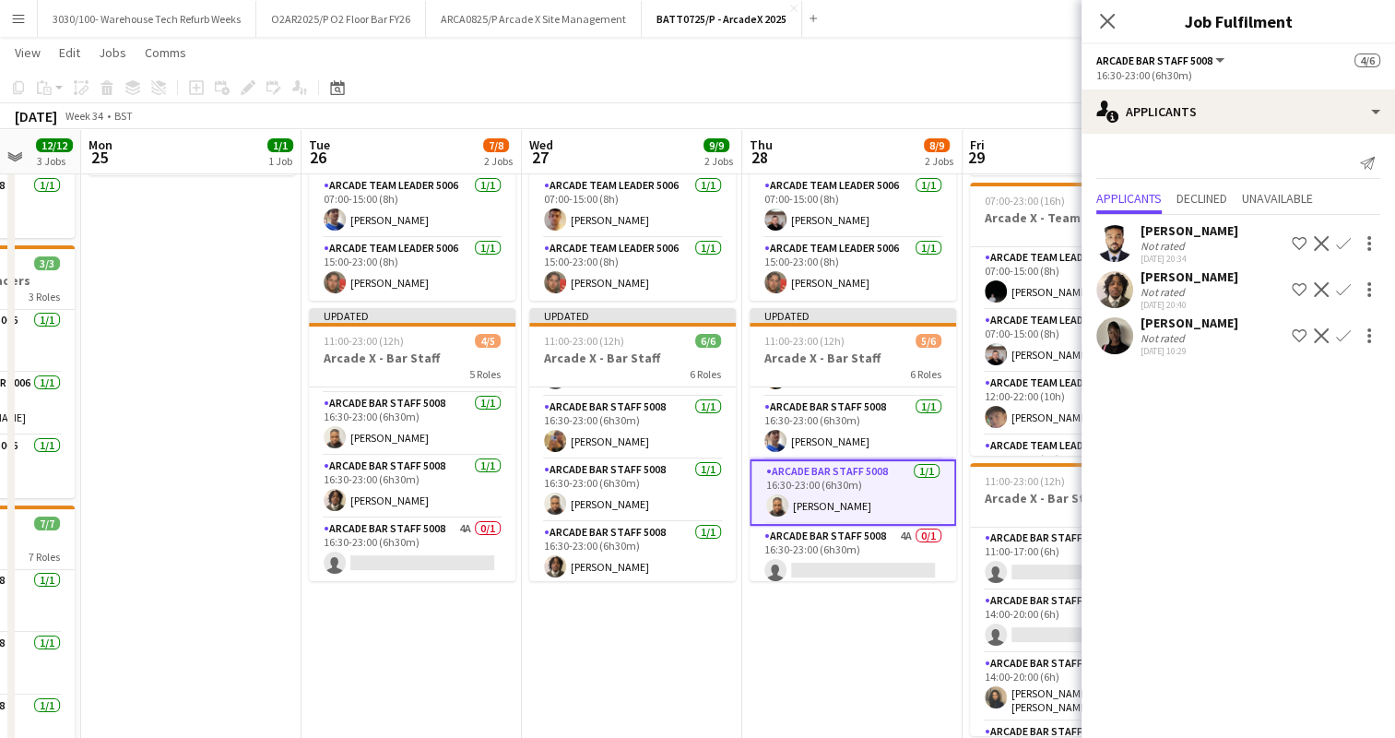
scroll to position [0, 0]
click at [875, 531] on app-card-role "Arcade Bar Staff 5008 4A 0/1 16:30-23:00 (6h30m) single-neutral-actions" at bounding box center [852, 556] width 207 height 63
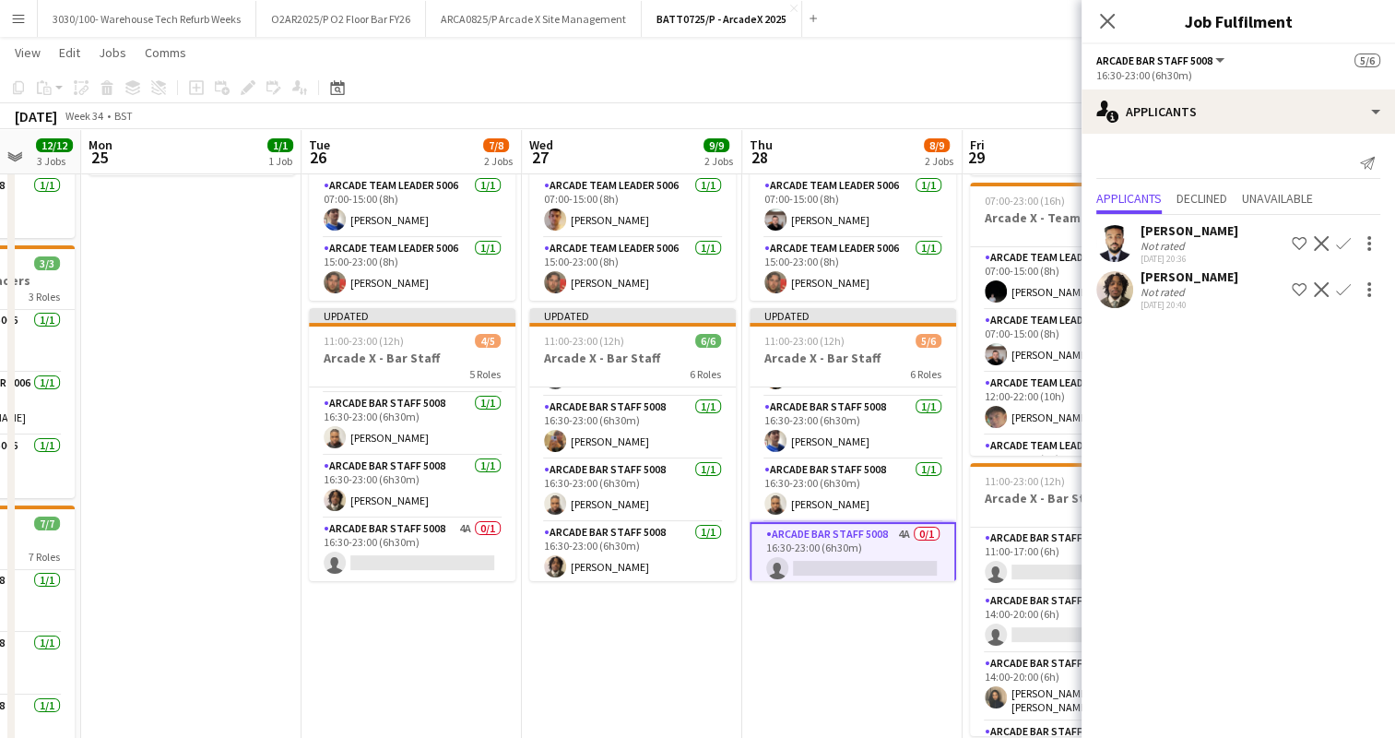
click at [1345, 292] on app-icon "Confirm" at bounding box center [1343, 289] width 15 height 15
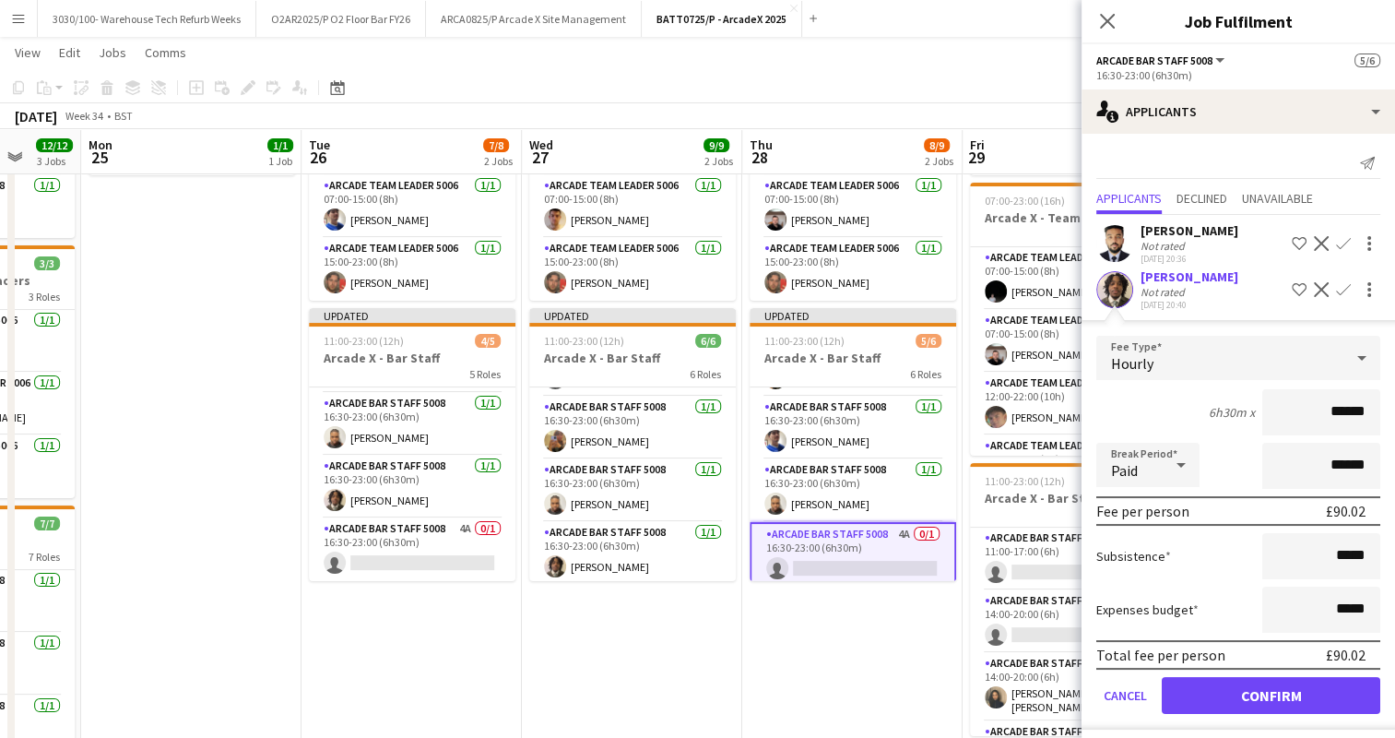
click at [1267, 668] on form "Fee Type Hourly 6h30m x ****** Break Period Paid ****** Fee per person £90.02 S…" at bounding box center [1237, 533] width 313 height 394
click at [1253, 677] on button "Confirm" at bounding box center [1271, 695] width 218 height 37
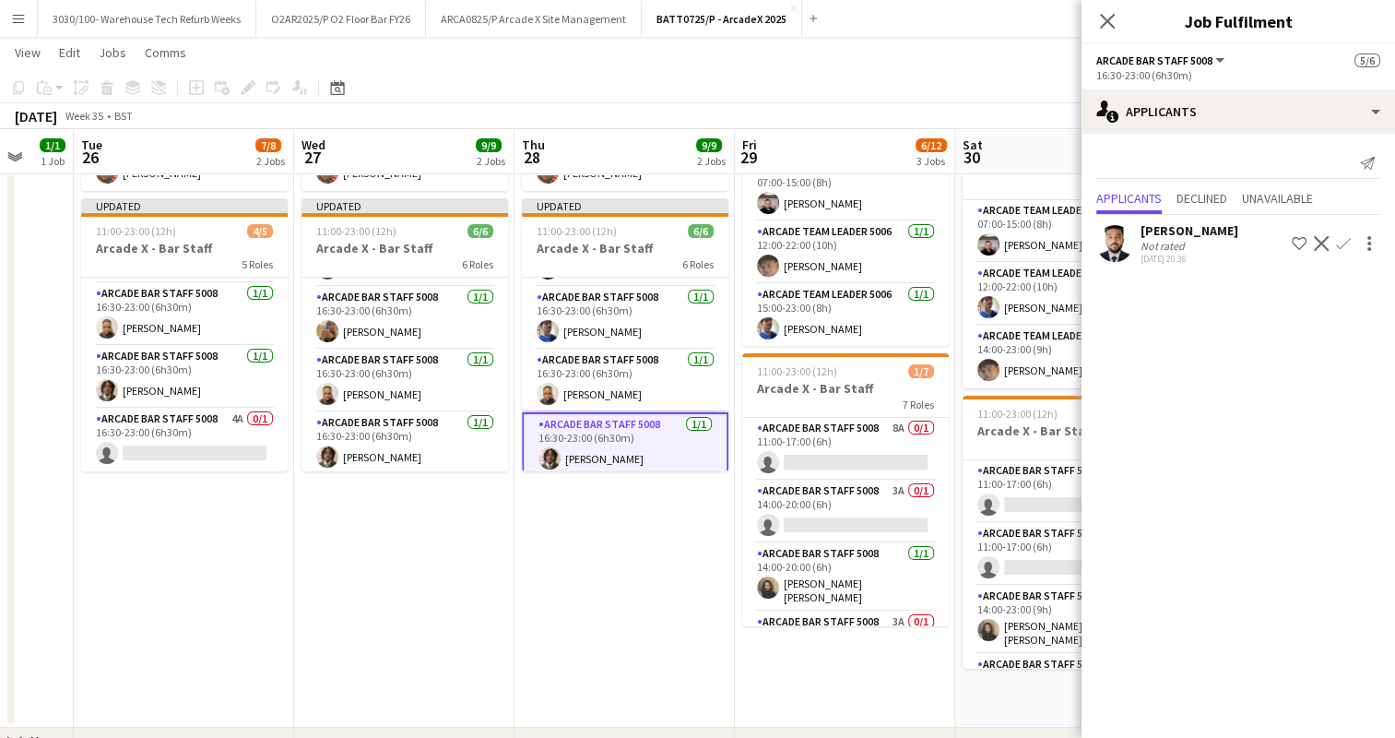
scroll to position [277, 0]
click at [874, 460] on app-card-role "Arcade Bar Staff 5008 8A 0/1 11:00-17:00 (6h) single-neutral-actions" at bounding box center [845, 448] width 207 height 63
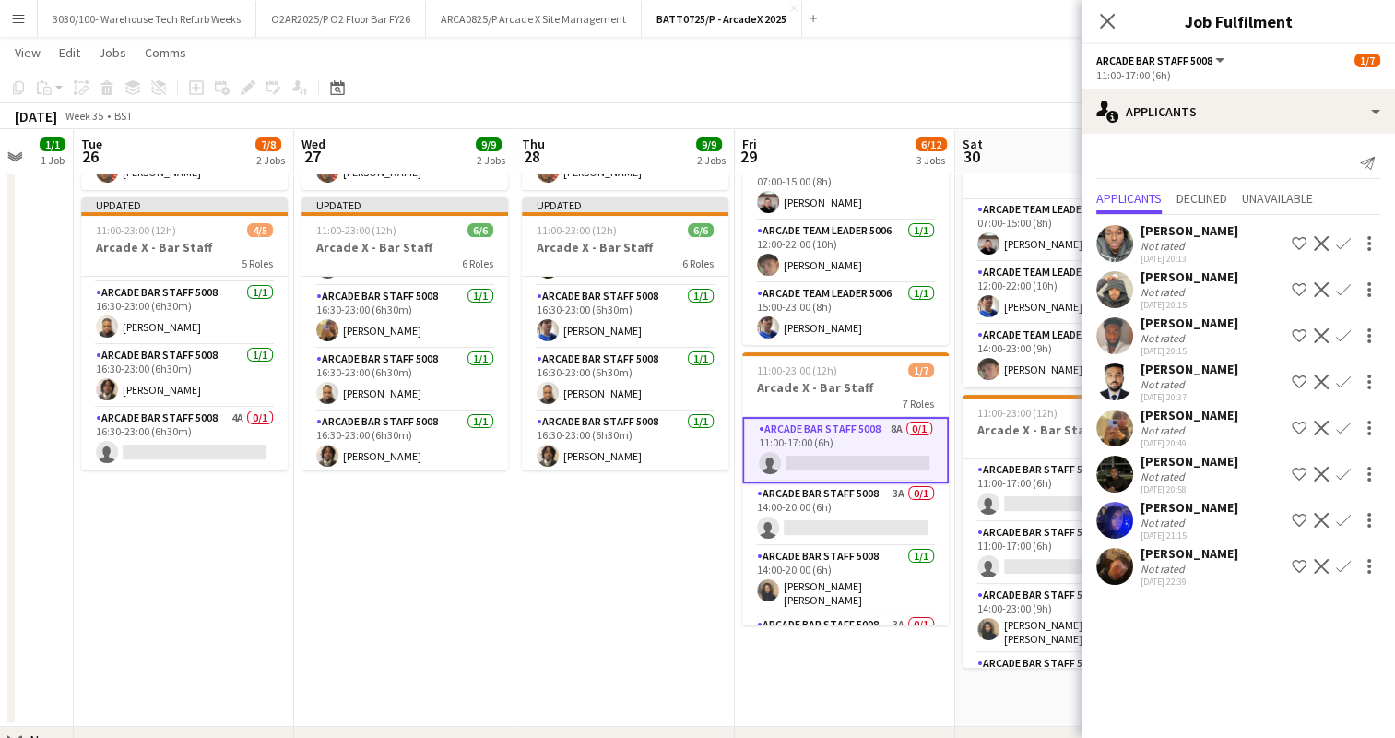
click at [1345, 332] on app-icon "Confirm" at bounding box center [1343, 335] width 15 height 15
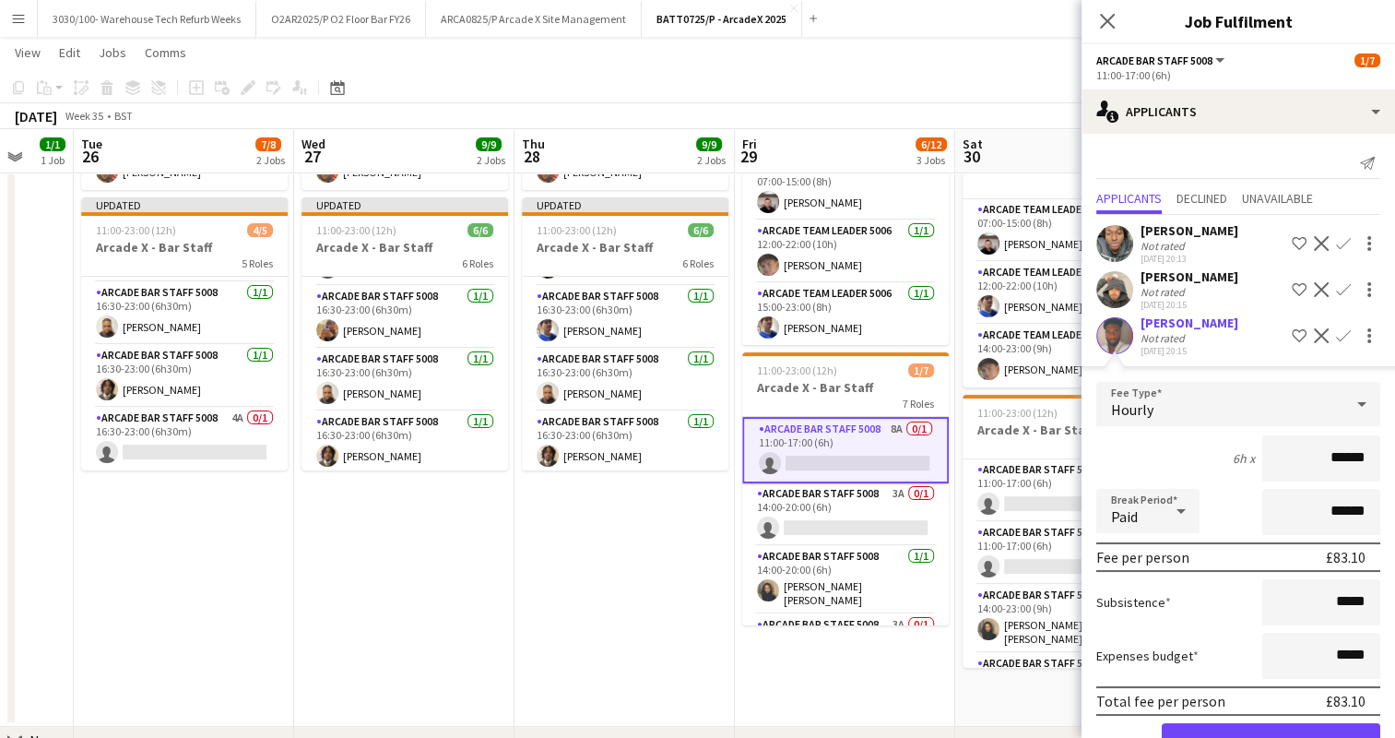
scroll to position [301, 0]
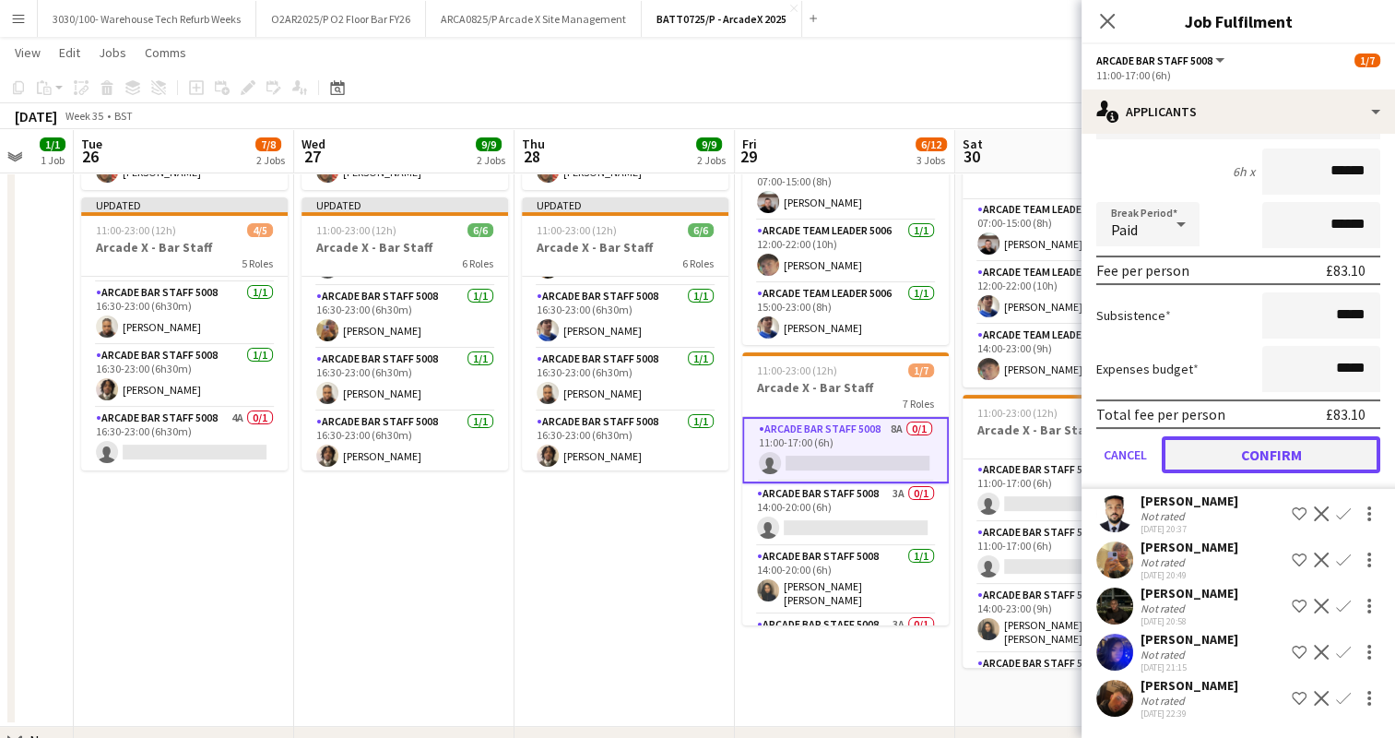
click at [1279, 472] on button "Confirm" at bounding box center [1271, 454] width 218 height 37
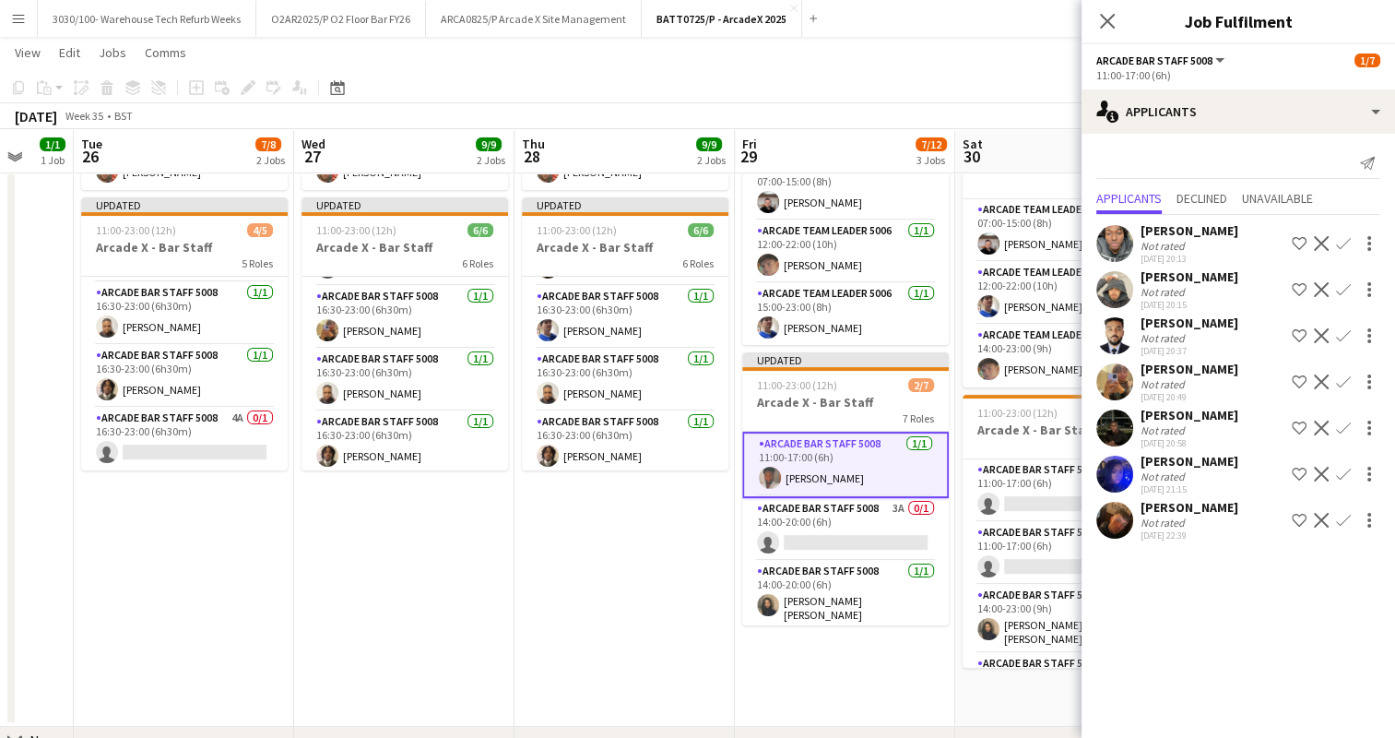
scroll to position [0, 0]
click at [836, 542] on app-card-role "Arcade Bar Staff 5008 3A 0/1 14:00-20:00 (6h) single-neutral-actions" at bounding box center [845, 529] width 207 height 63
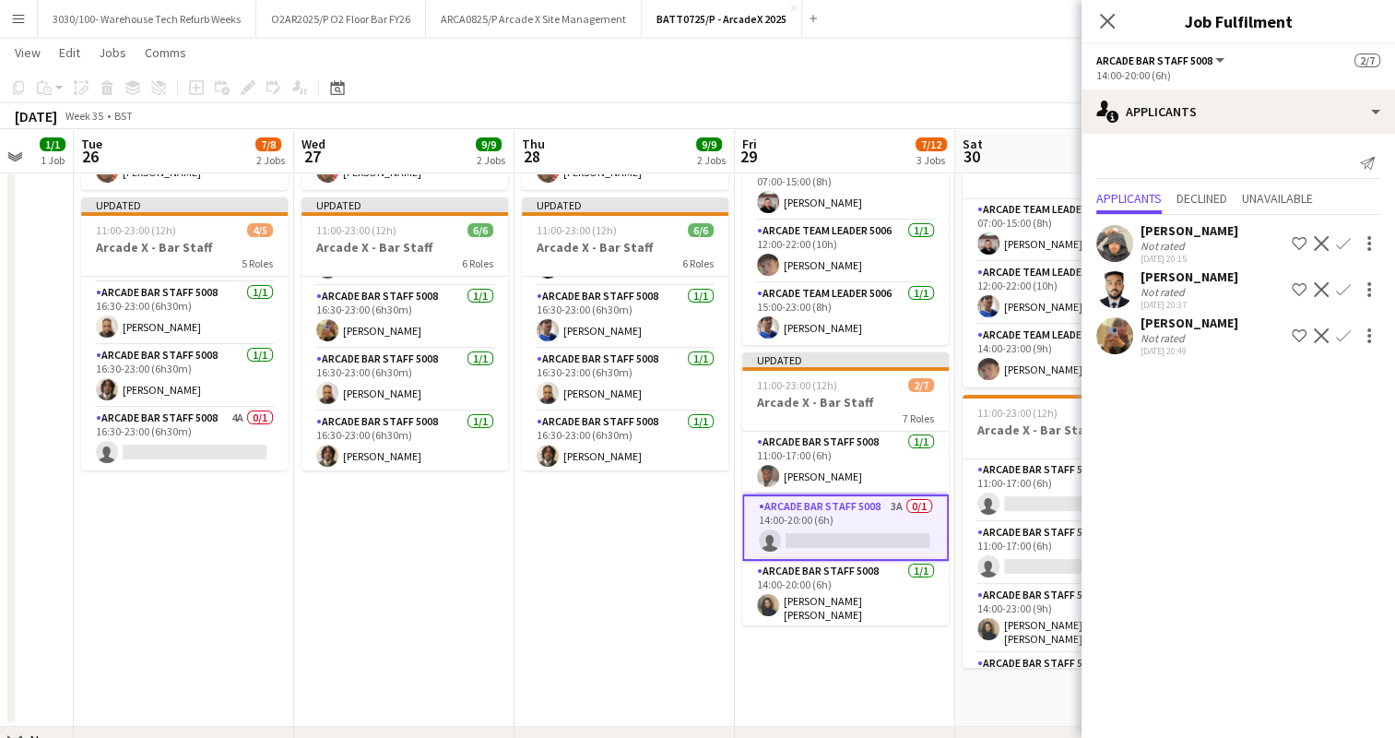
click at [1343, 330] on app-icon "Confirm" at bounding box center [1343, 335] width 15 height 15
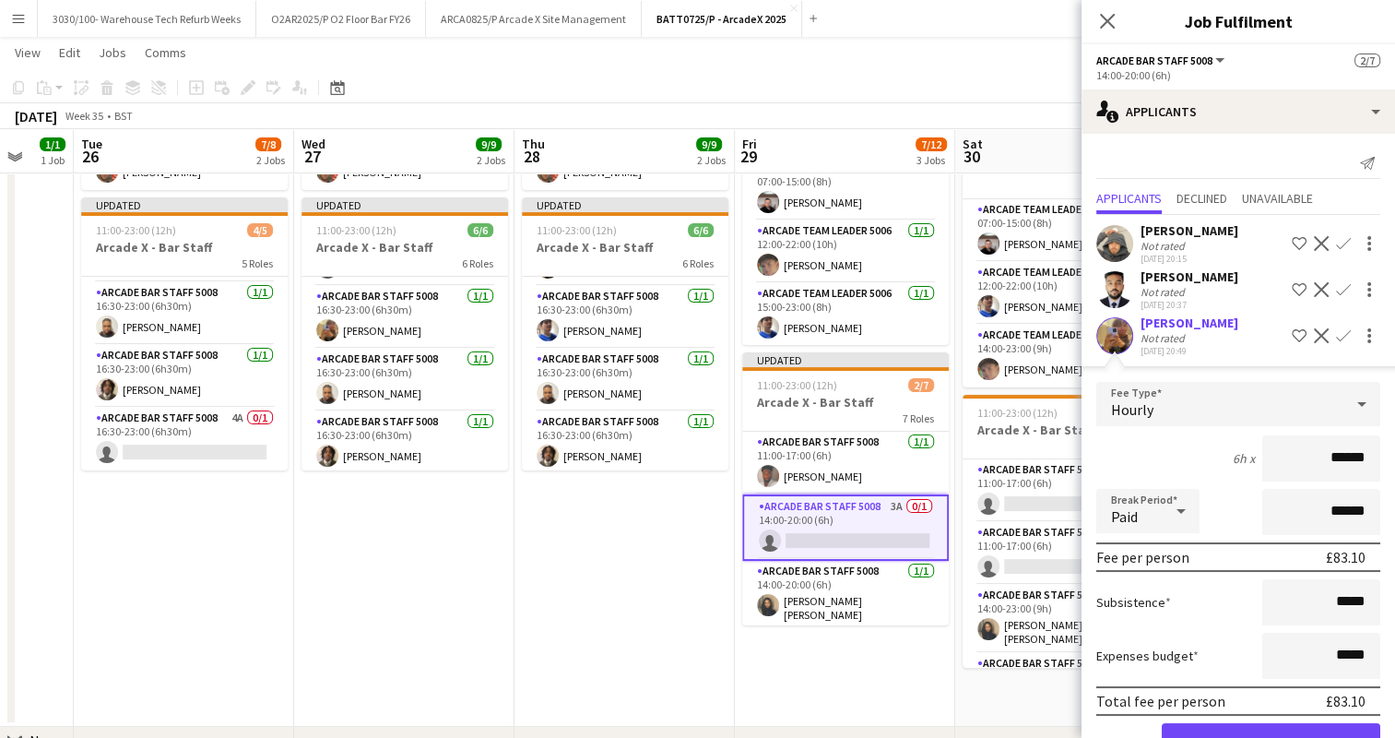
scroll to position [53, 0]
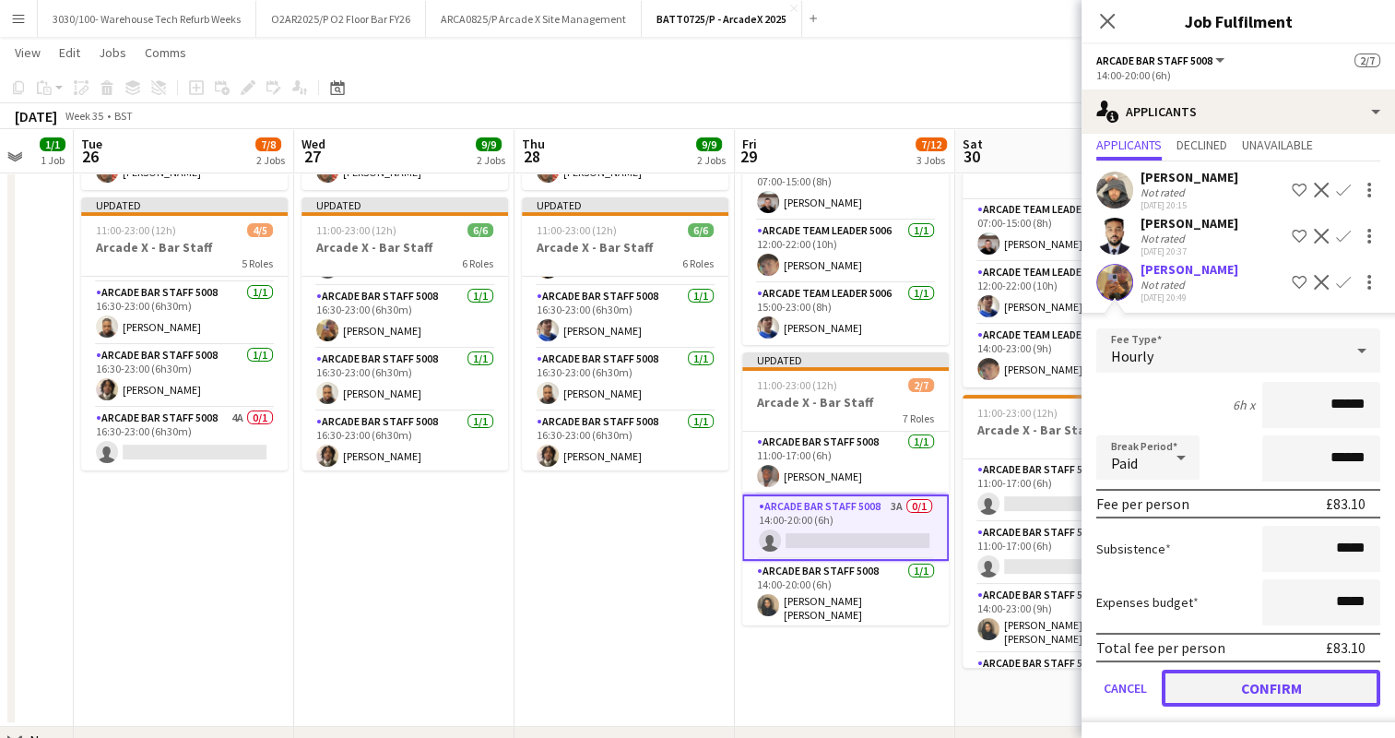
click at [1258, 677] on button "Confirm" at bounding box center [1271, 687] width 218 height 37
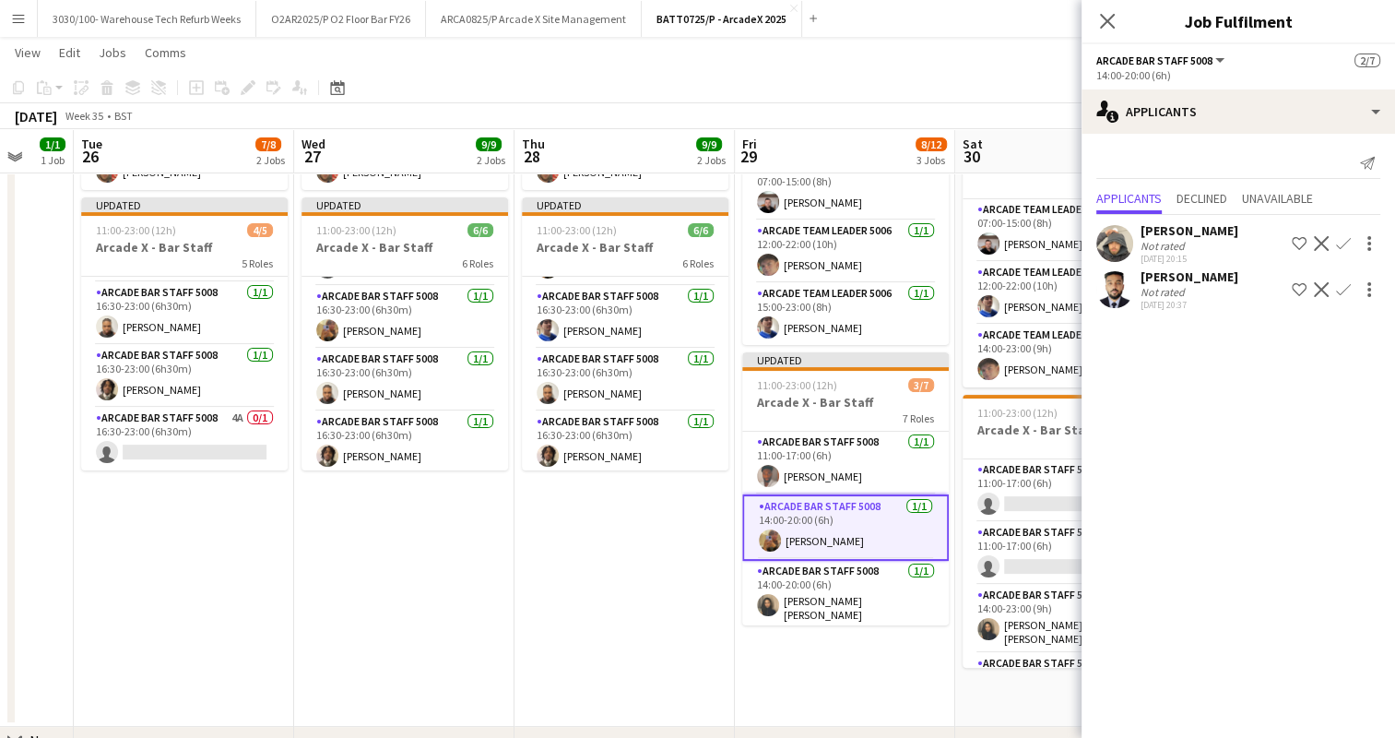
scroll to position [0, 0]
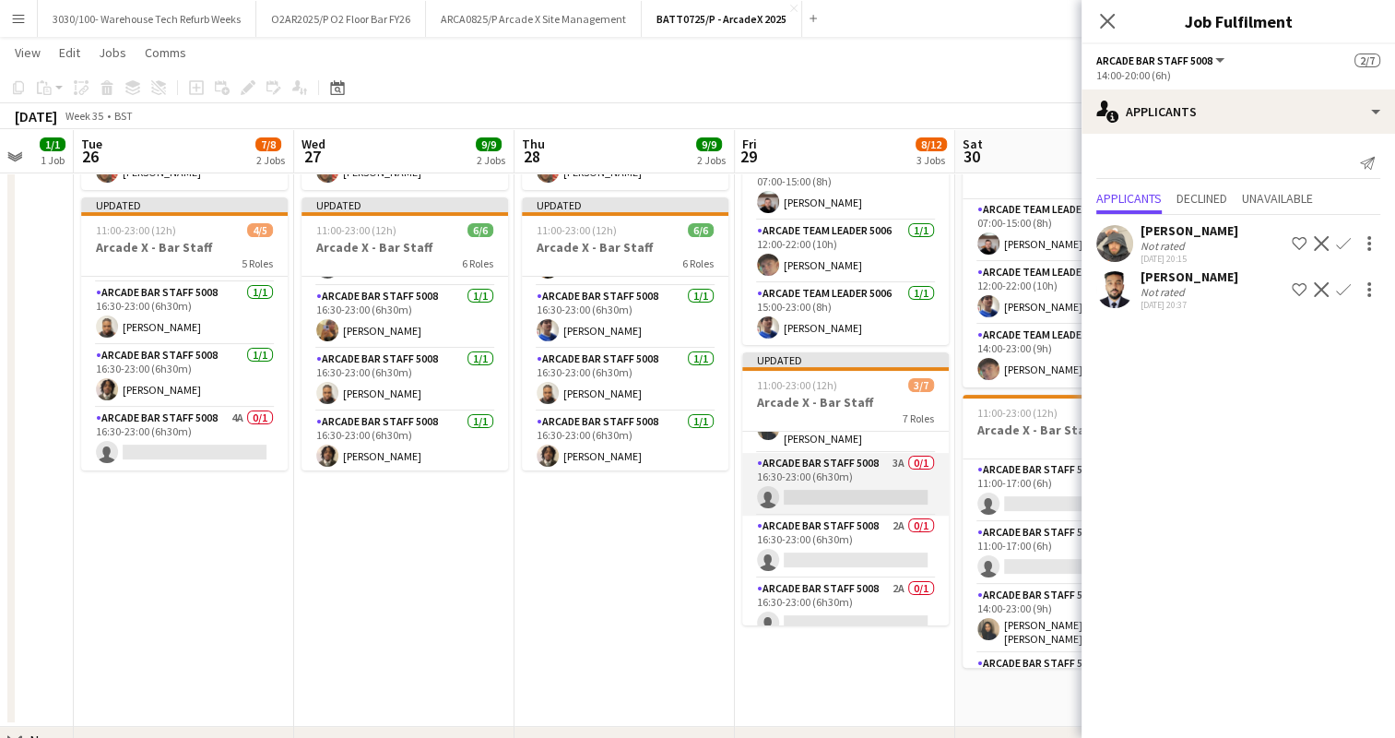
click at [852, 488] on app-card-role "Arcade Bar Staff 5008 3A 0/1 16:30-23:00 (6h30m) single-neutral-actions" at bounding box center [845, 484] width 207 height 63
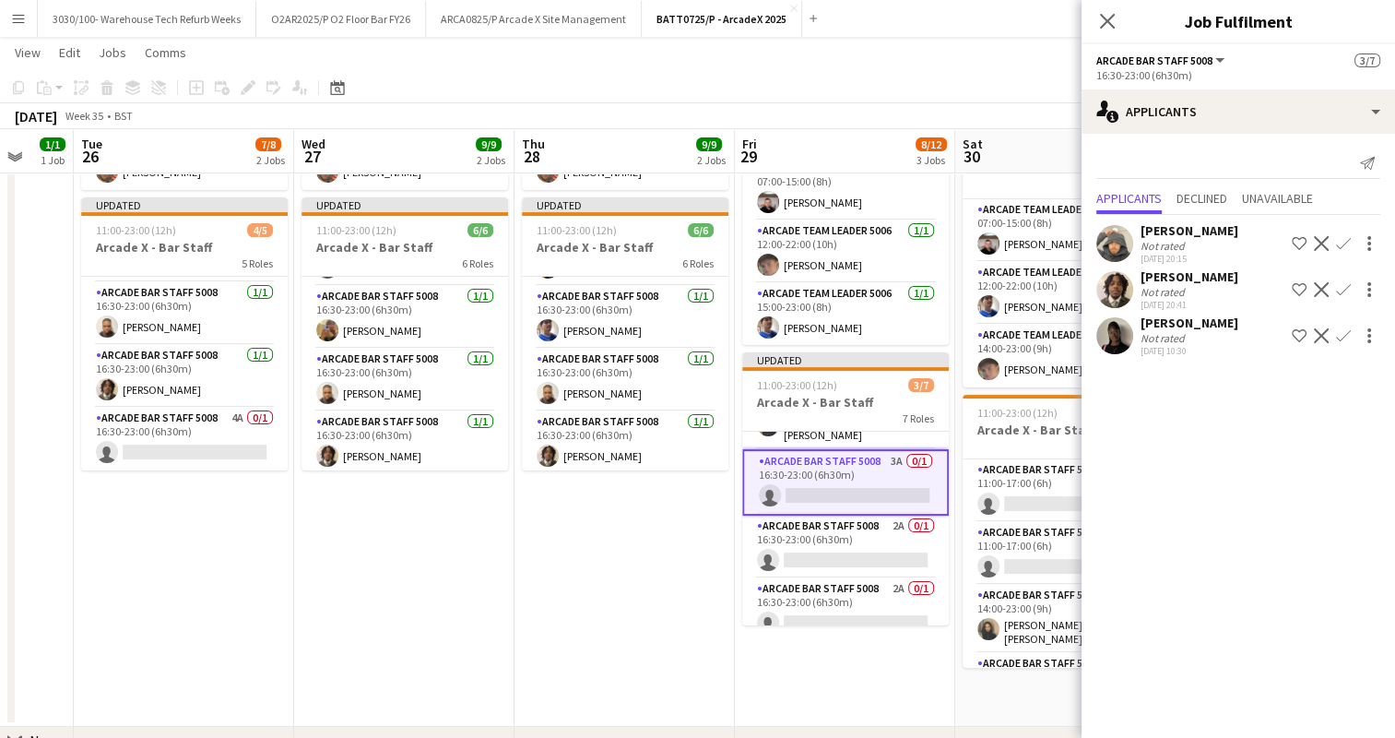
scroll to position [173, 0]
click at [1336, 291] on app-icon "Confirm" at bounding box center [1343, 289] width 15 height 15
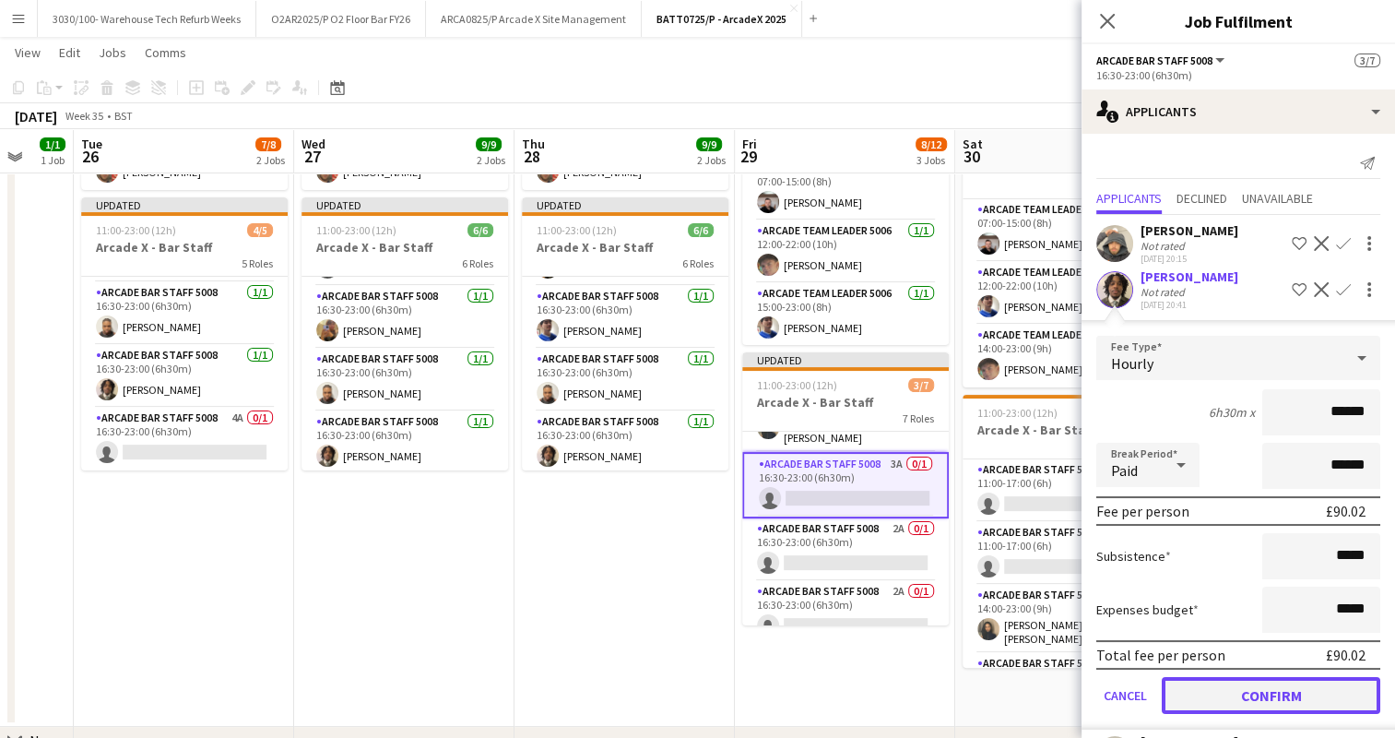
click at [1269, 695] on button "Confirm" at bounding box center [1271, 695] width 218 height 37
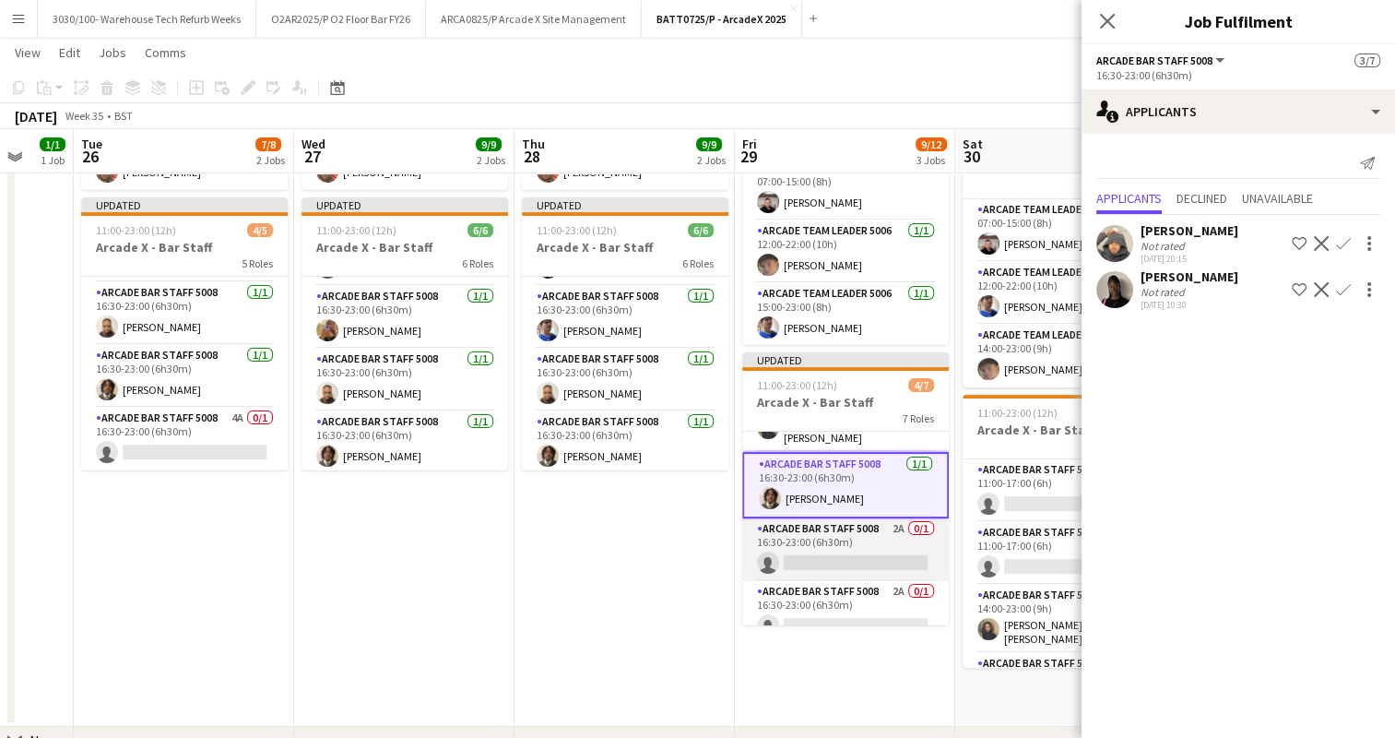
click at [893, 542] on app-card-role "Arcade Bar Staff 5008 2A 0/1 16:30-23:00 (6h30m) single-neutral-actions" at bounding box center [845, 549] width 207 height 63
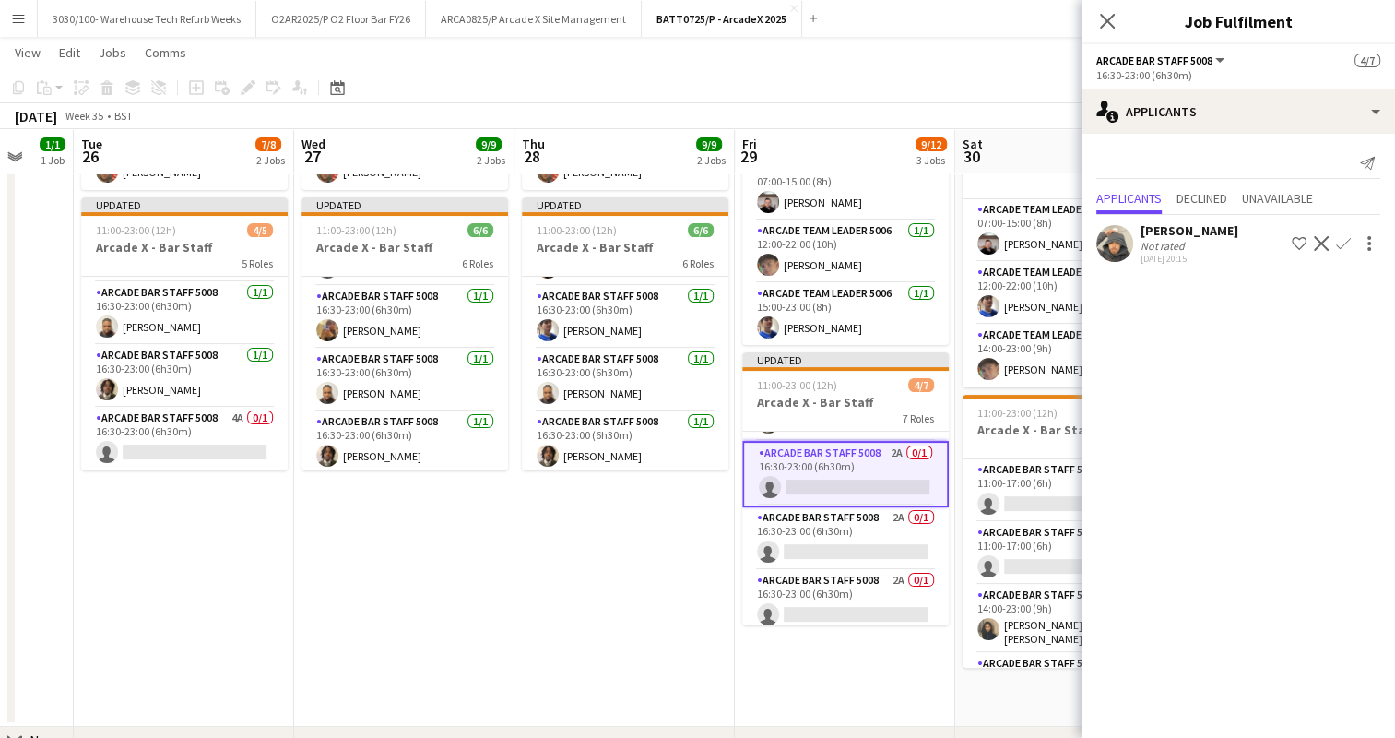
scroll to position [247, 0]
click at [872, 530] on app-card-role "Arcade Bar Staff 5008 2A 0/1 16:30-23:00 (6h30m) single-neutral-actions" at bounding box center [845, 538] width 207 height 63
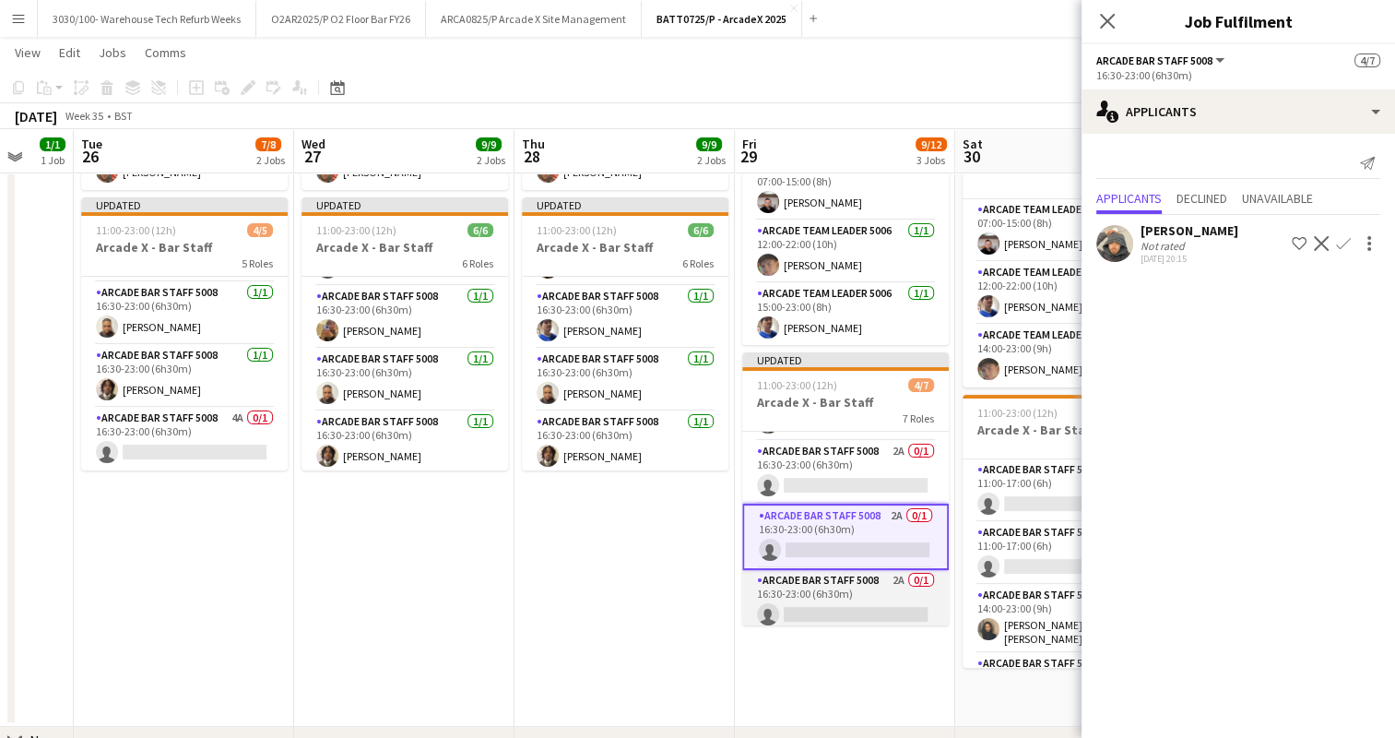
click at [842, 600] on app-card-role "Arcade Bar Staff 5008 2A 0/1 16:30-23:00 (6h30m) single-neutral-actions" at bounding box center [845, 601] width 207 height 63
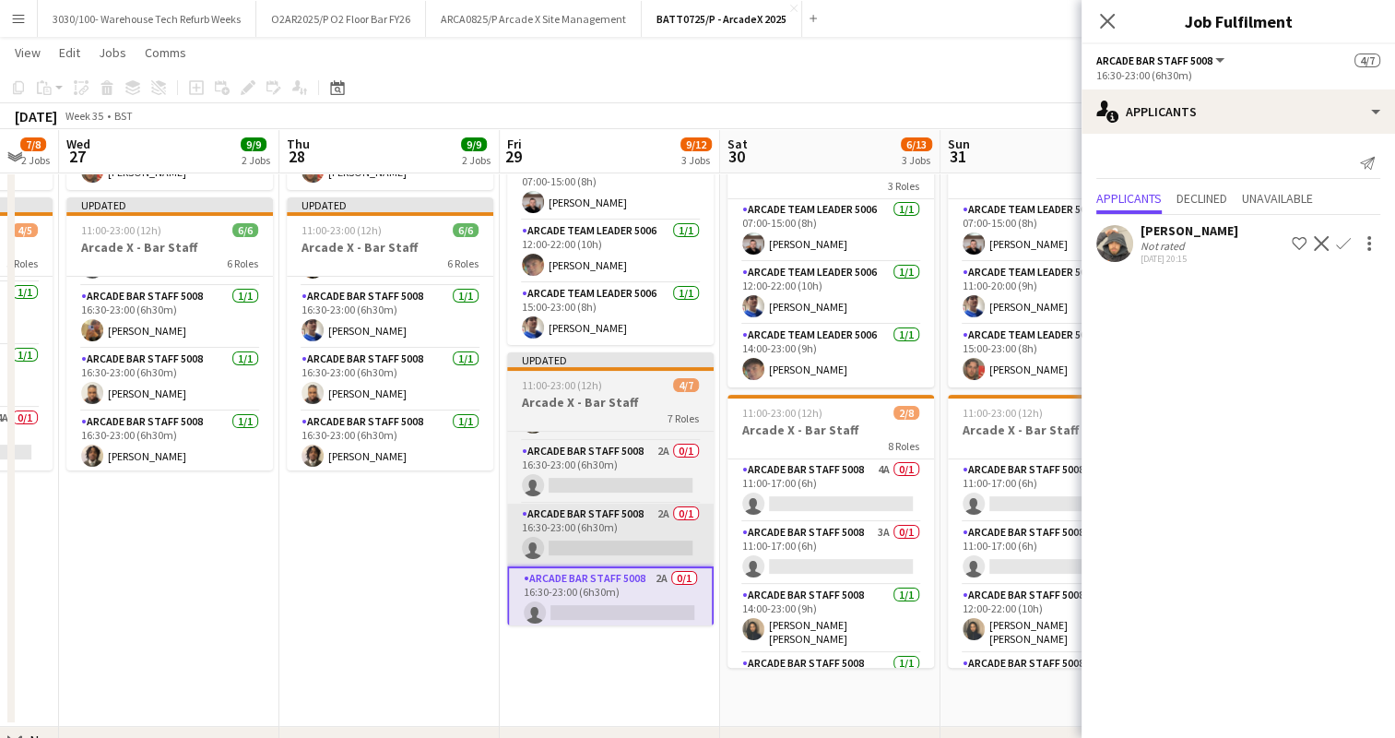
scroll to position [0, 826]
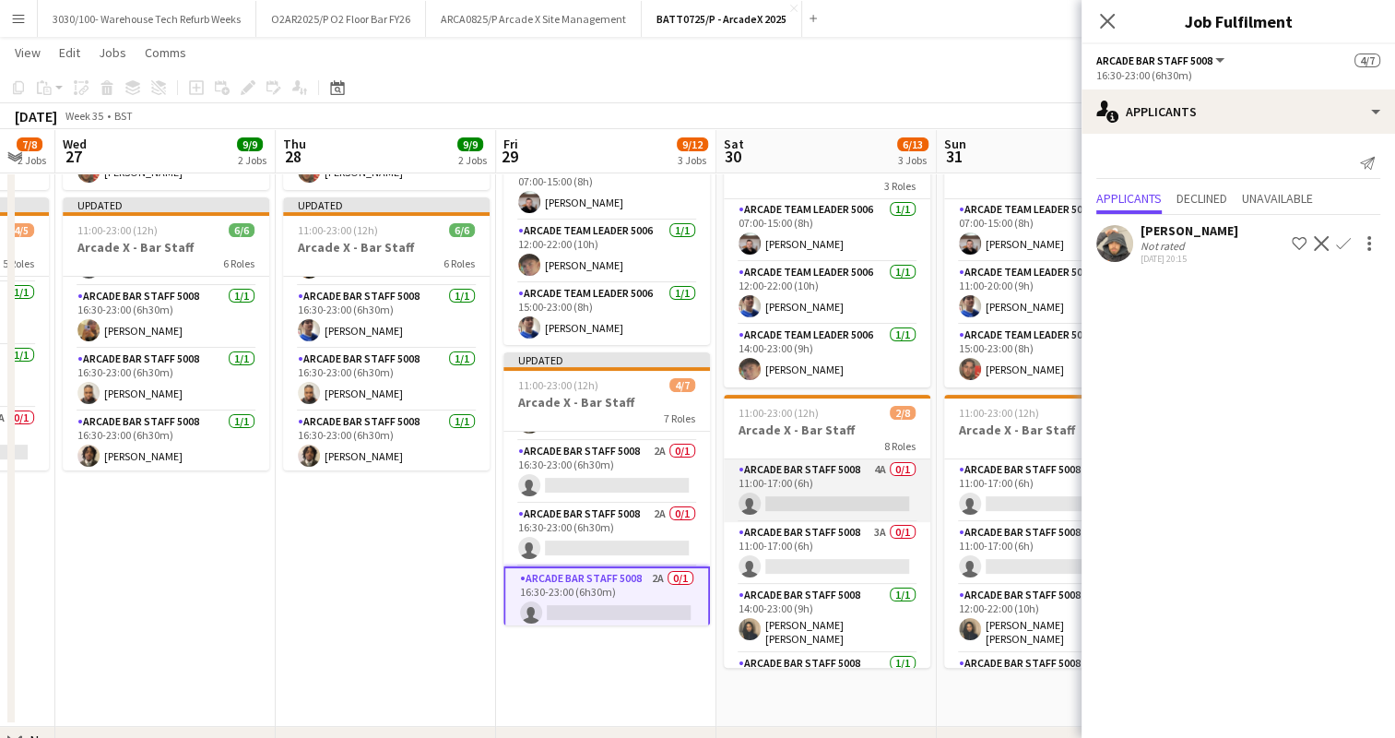
click at [848, 509] on app-card-role "Arcade Bar Staff 5008 4A 0/1 11:00-17:00 (6h) single-neutral-actions" at bounding box center [827, 490] width 207 height 63
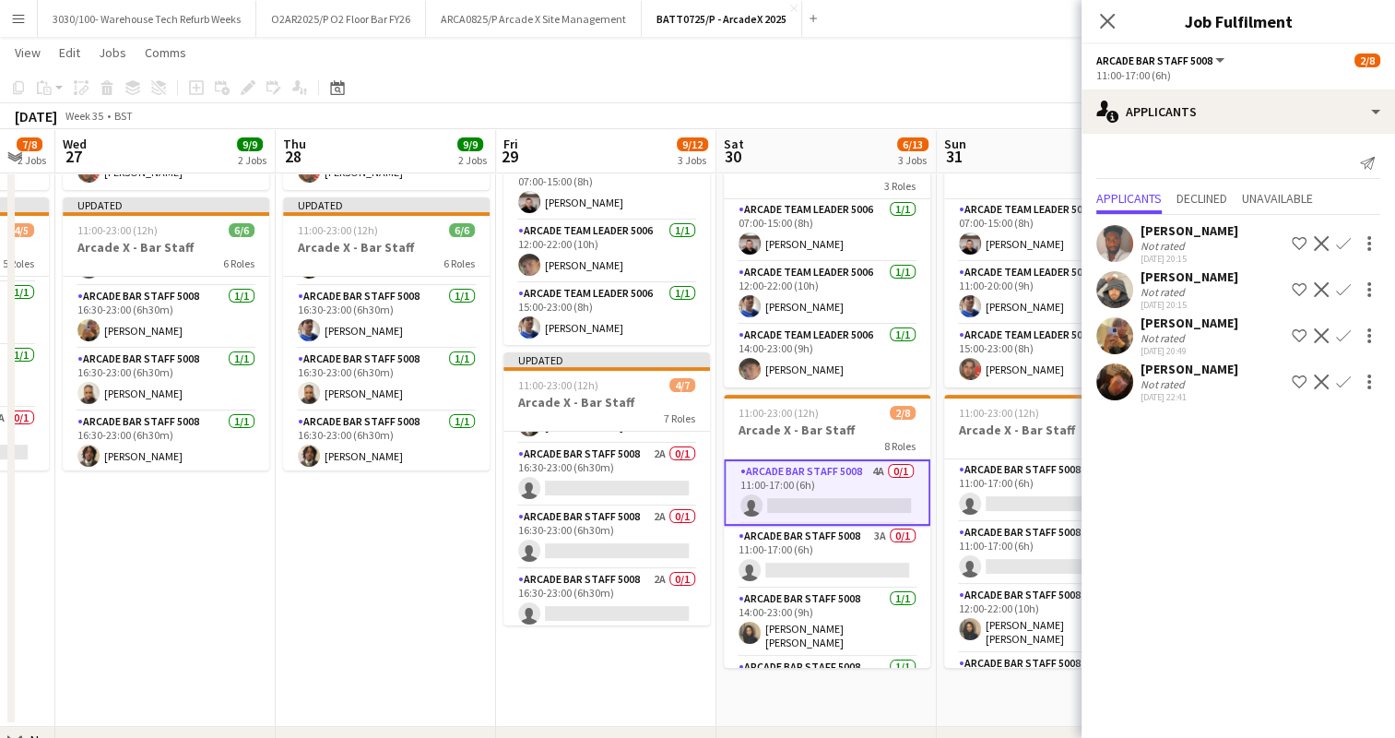
click at [1342, 245] on app-icon "Confirm" at bounding box center [1343, 243] width 15 height 15
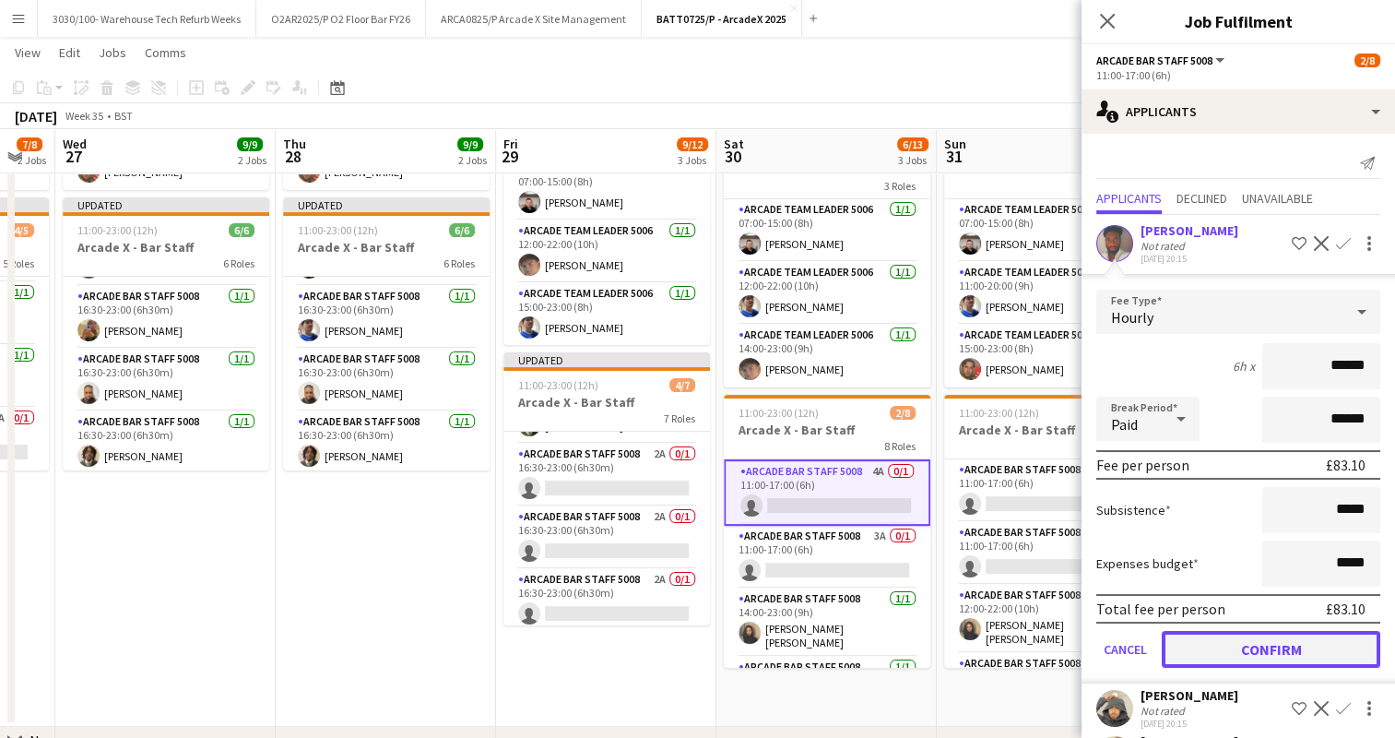
click at [1269, 665] on button "Confirm" at bounding box center [1271, 649] width 218 height 37
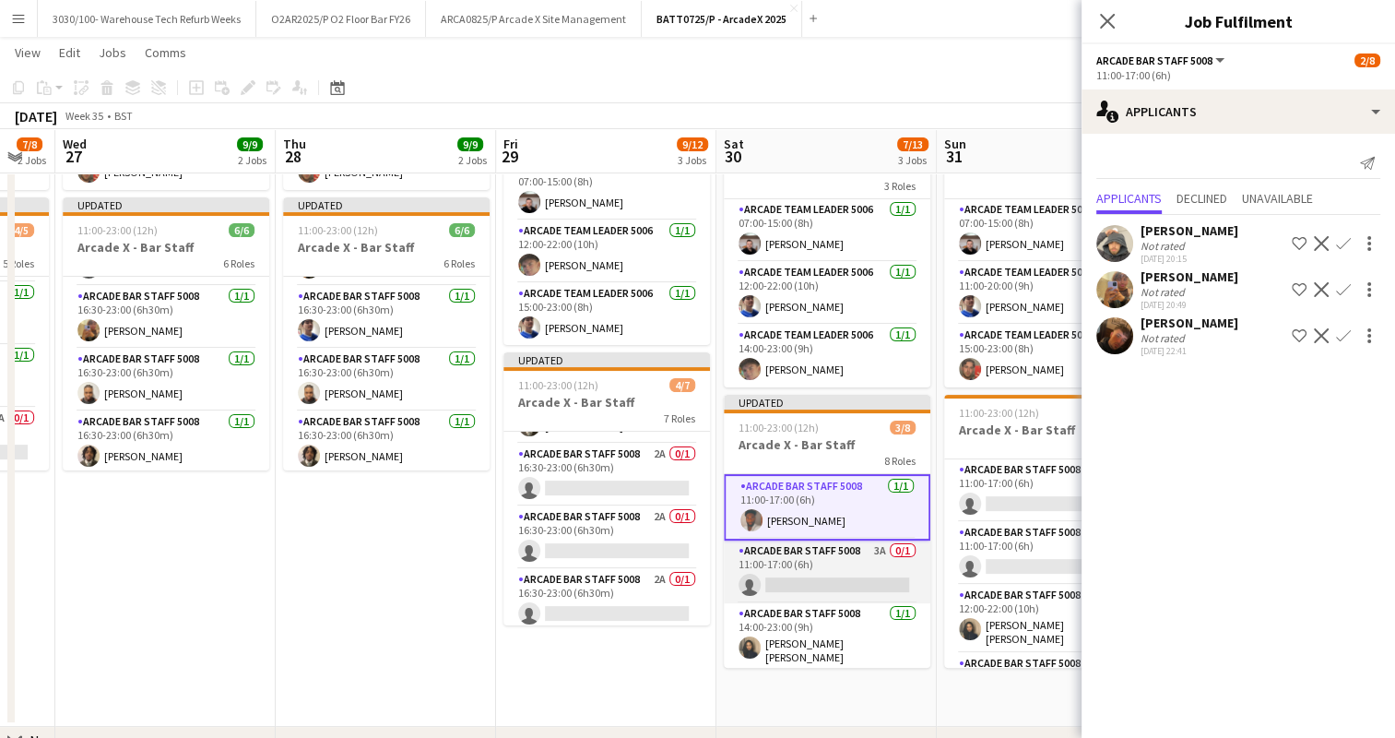
click at [830, 571] on app-card-role "Arcade Bar Staff 5008 3A 0/1 11:00-17:00 (6h) single-neutral-actions" at bounding box center [827, 571] width 207 height 63
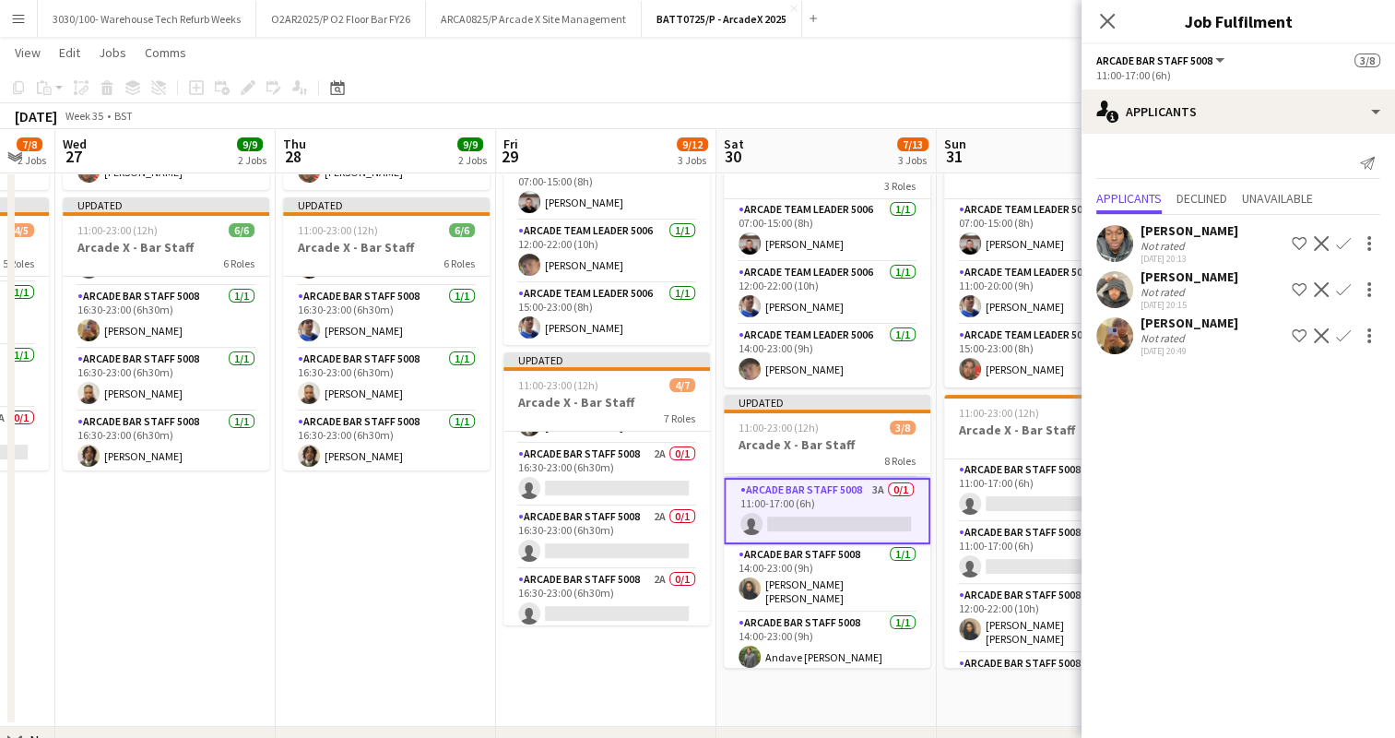
scroll to position [59, 0]
click at [1346, 336] on app-icon "Confirm" at bounding box center [1343, 335] width 15 height 15
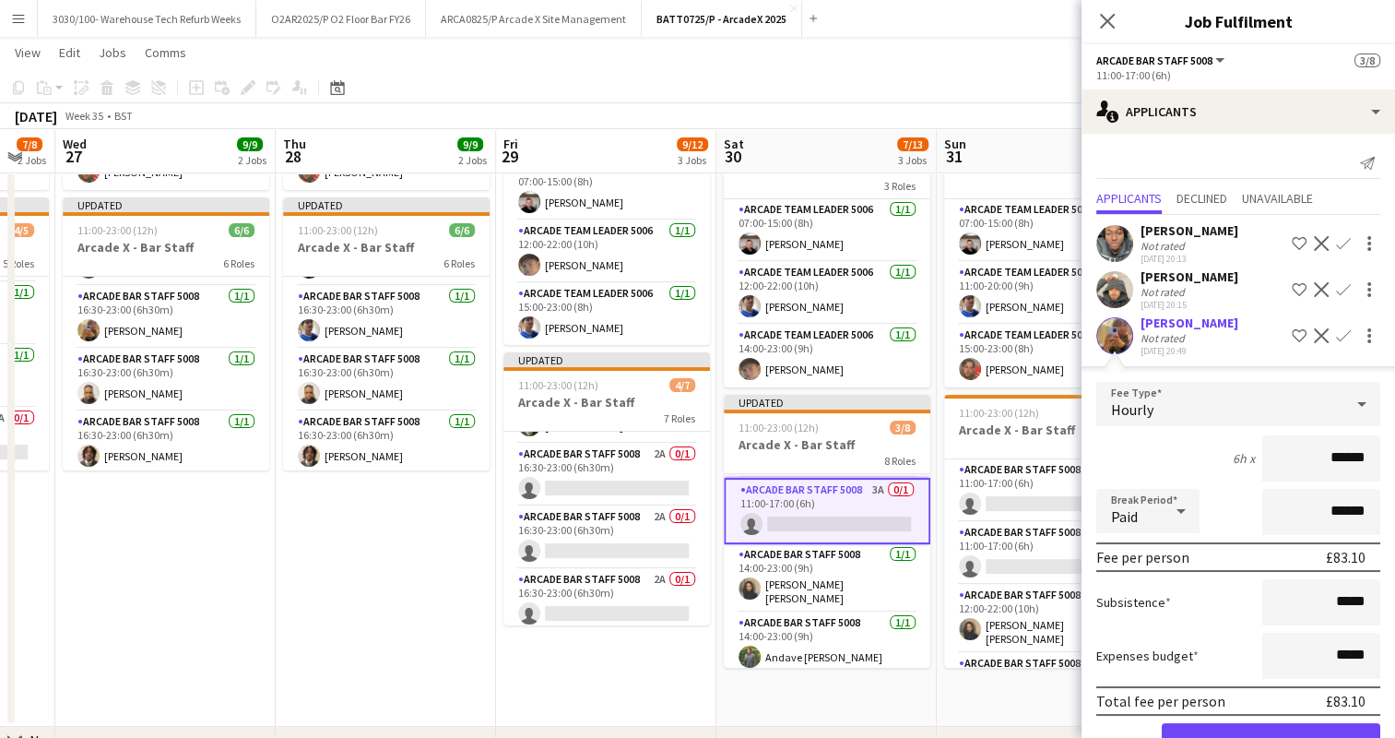
scroll to position [53, 0]
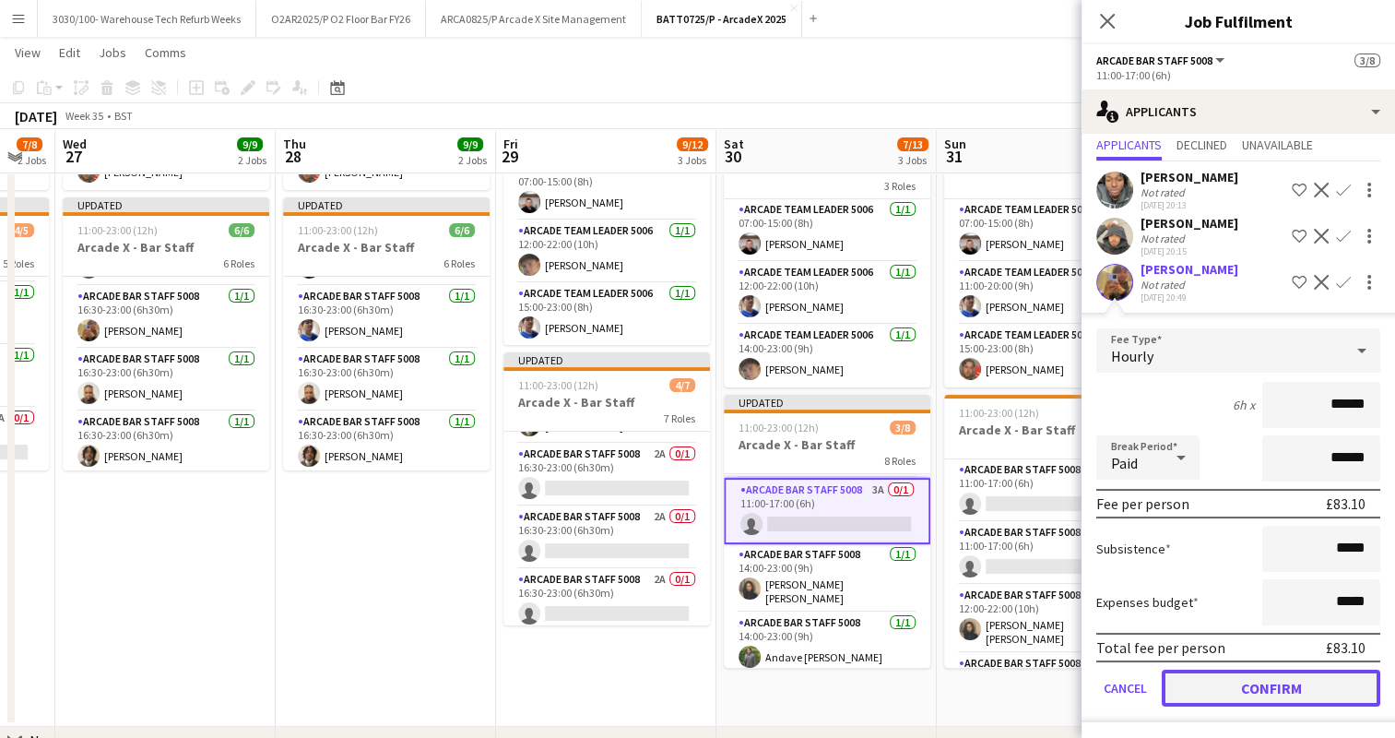
click at [1261, 679] on button "Confirm" at bounding box center [1271, 687] width 218 height 37
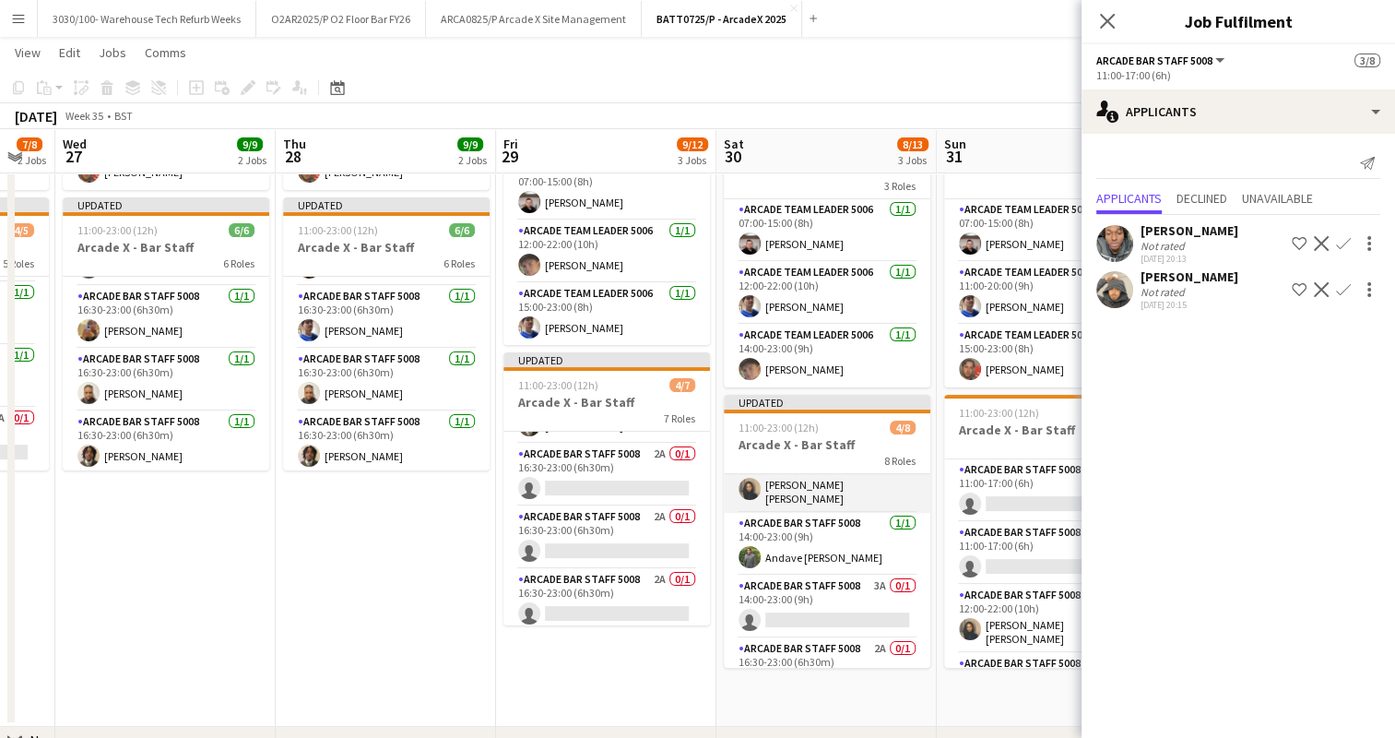
scroll to position [177, 0]
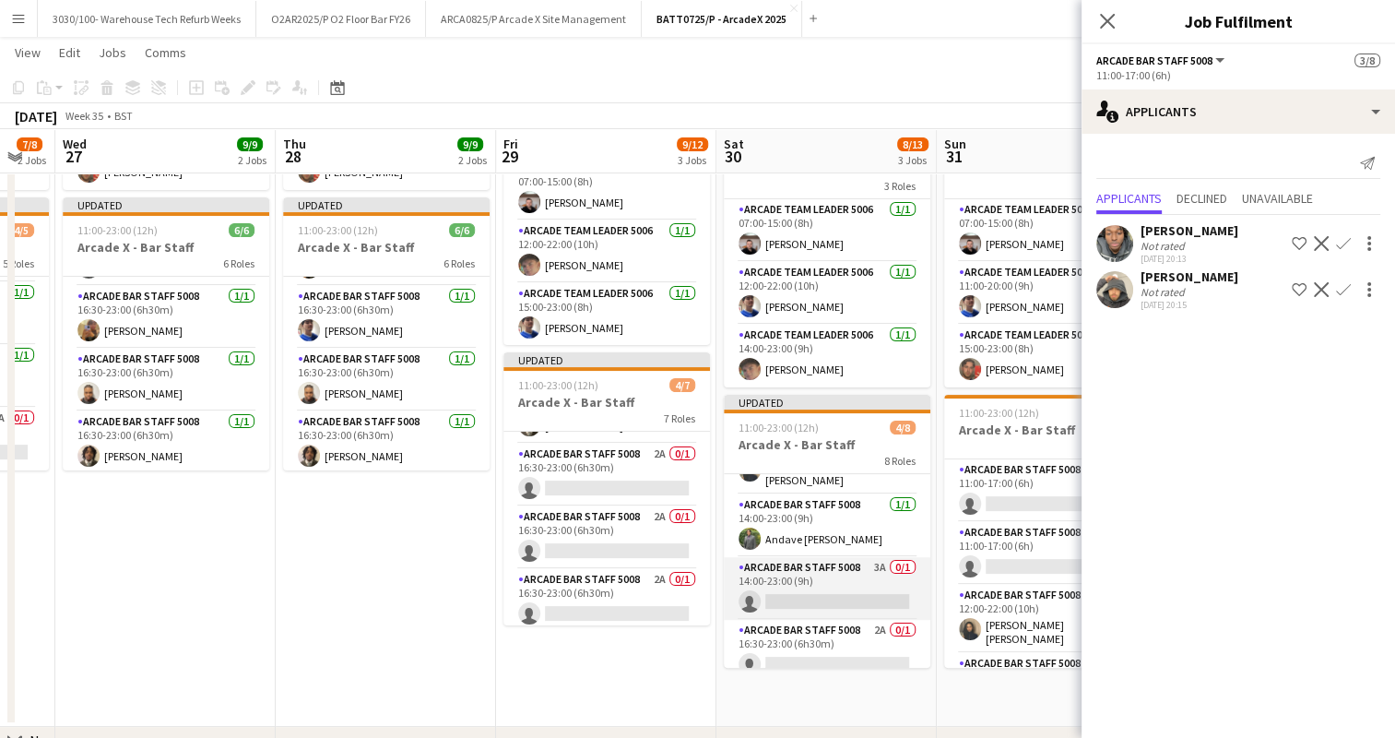
click at [839, 564] on app-card-role "Arcade Bar Staff 5008 3A 0/1 14:00-23:00 (9h) single-neutral-actions" at bounding box center [827, 588] width 207 height 63
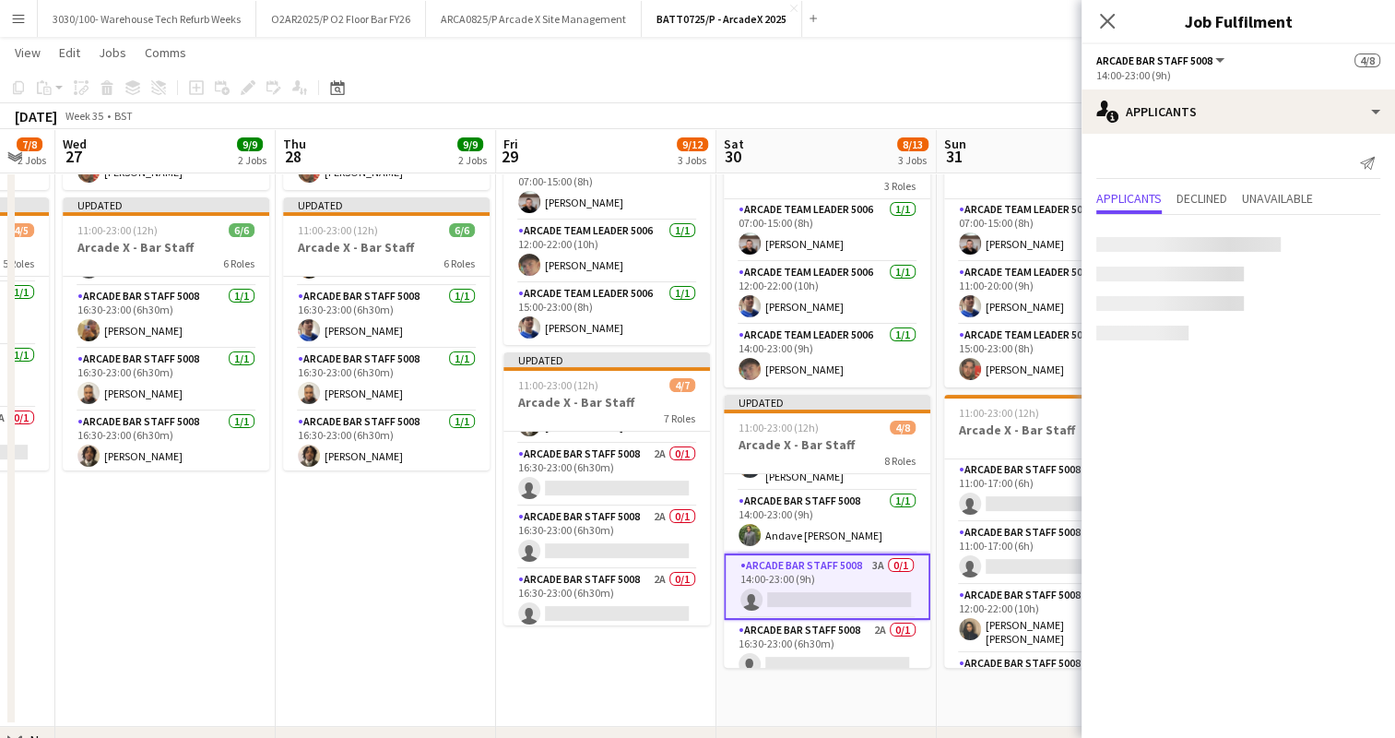
scroll to position [173, 0]
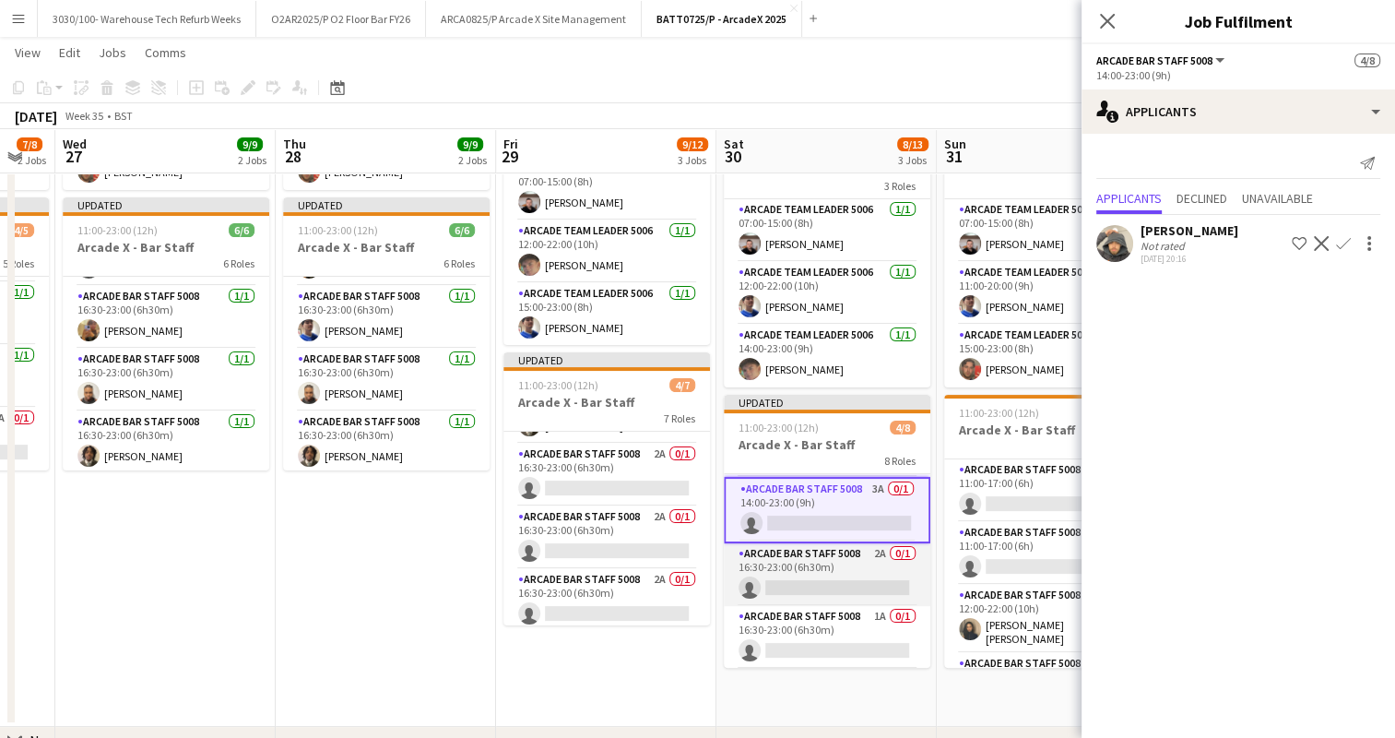
click at [825, 569] on app-card-role "Arcade Bar Staff 5008 2A 0/1 16:30-23:00 (6h30m) single-neutral-actions" at bounding box center [827, 574] width 207 height 63
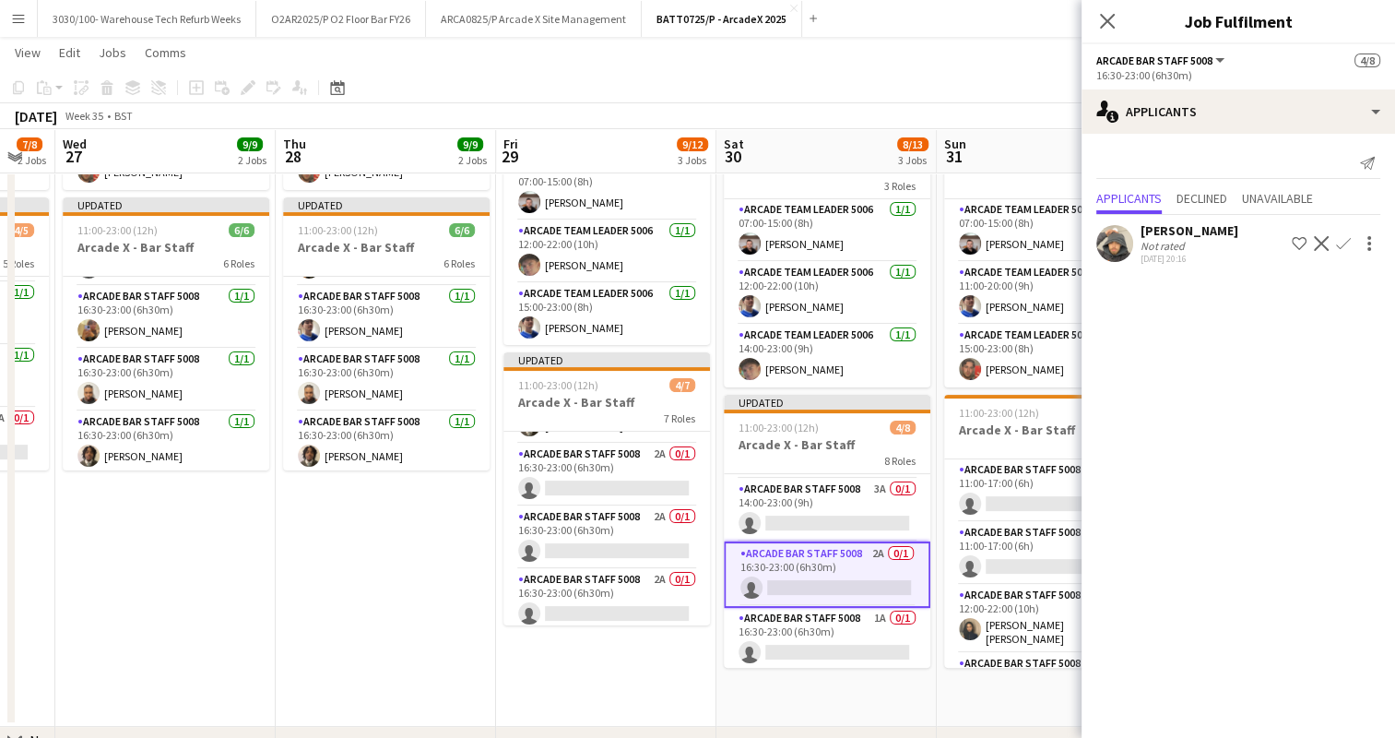
scroll to position [310, 0]
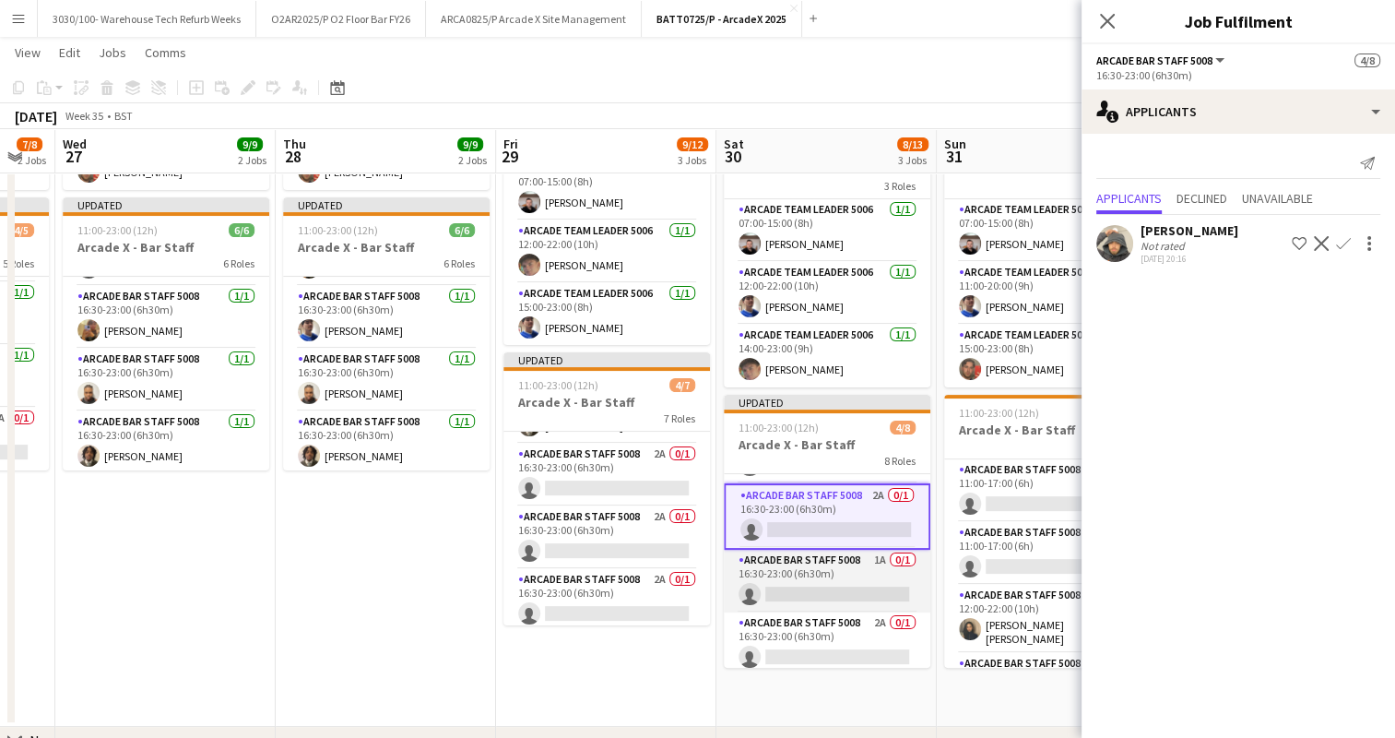
click at [822, 582] on app-card-role "Arcade Bar Staff 5008 1A 0/1 16:30-23:00 (6h30m) single-neutral-actions" at bounding box center [827, 580] width 207 height 63
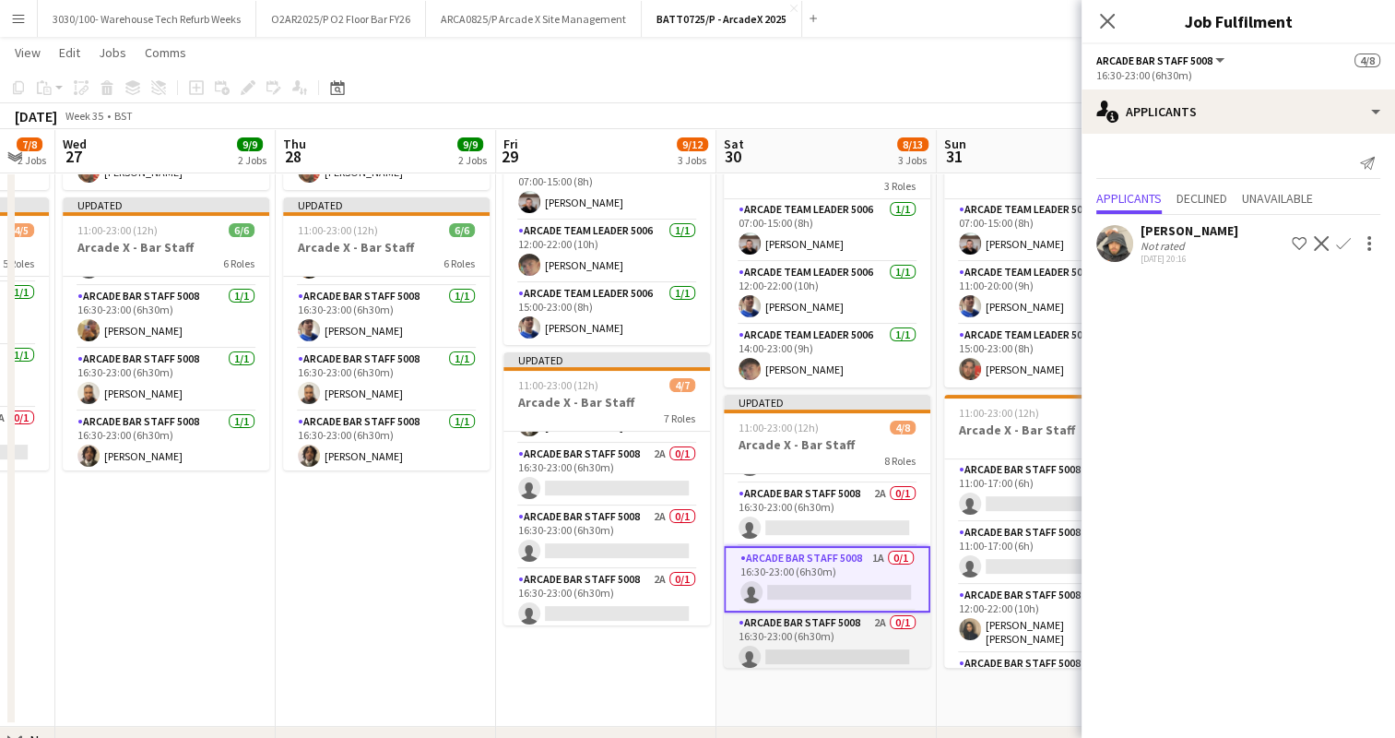
click at [829, 627] on app-card-role "Arcade Bar Staff 5008 2A 0/1 16:30-23:00 (6h30m) single-neutral-actions" at bounding box center [827, 643] width 207 height 63
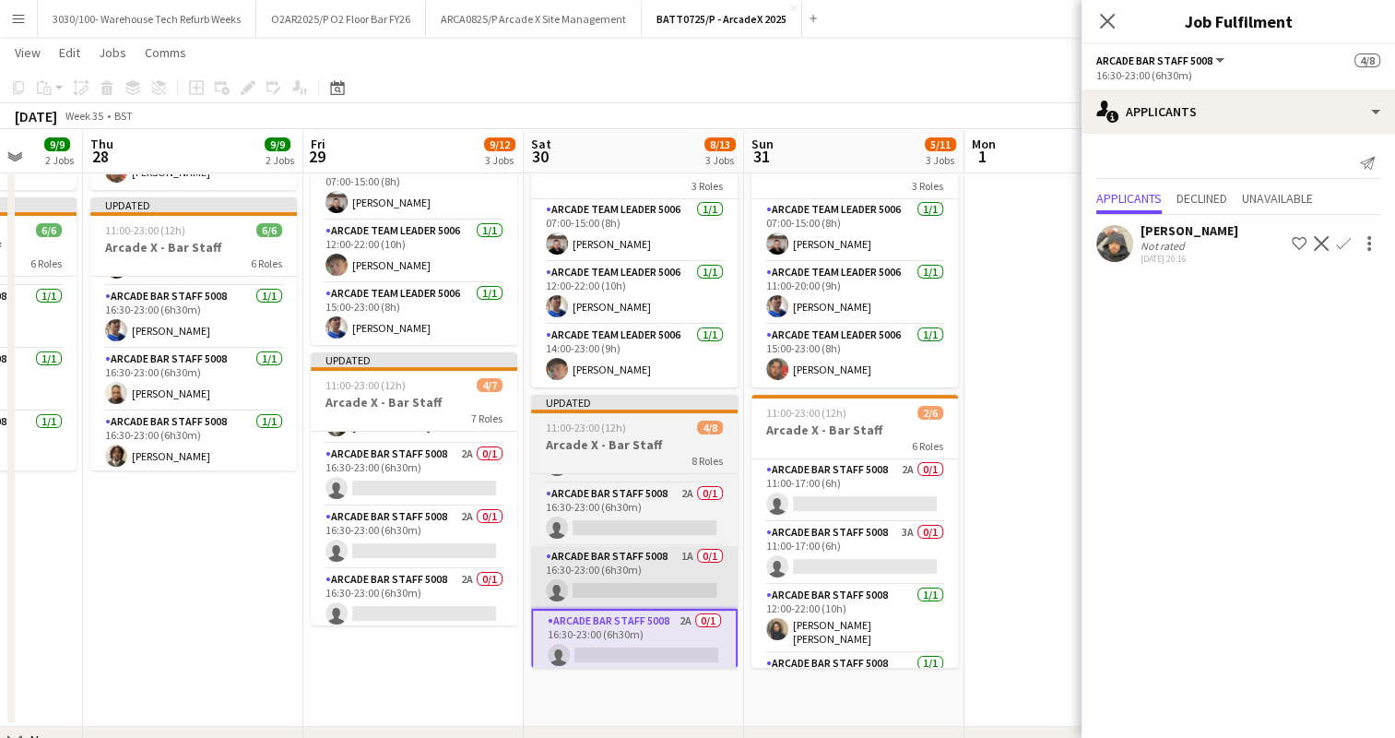
scroll to position [0, 617]
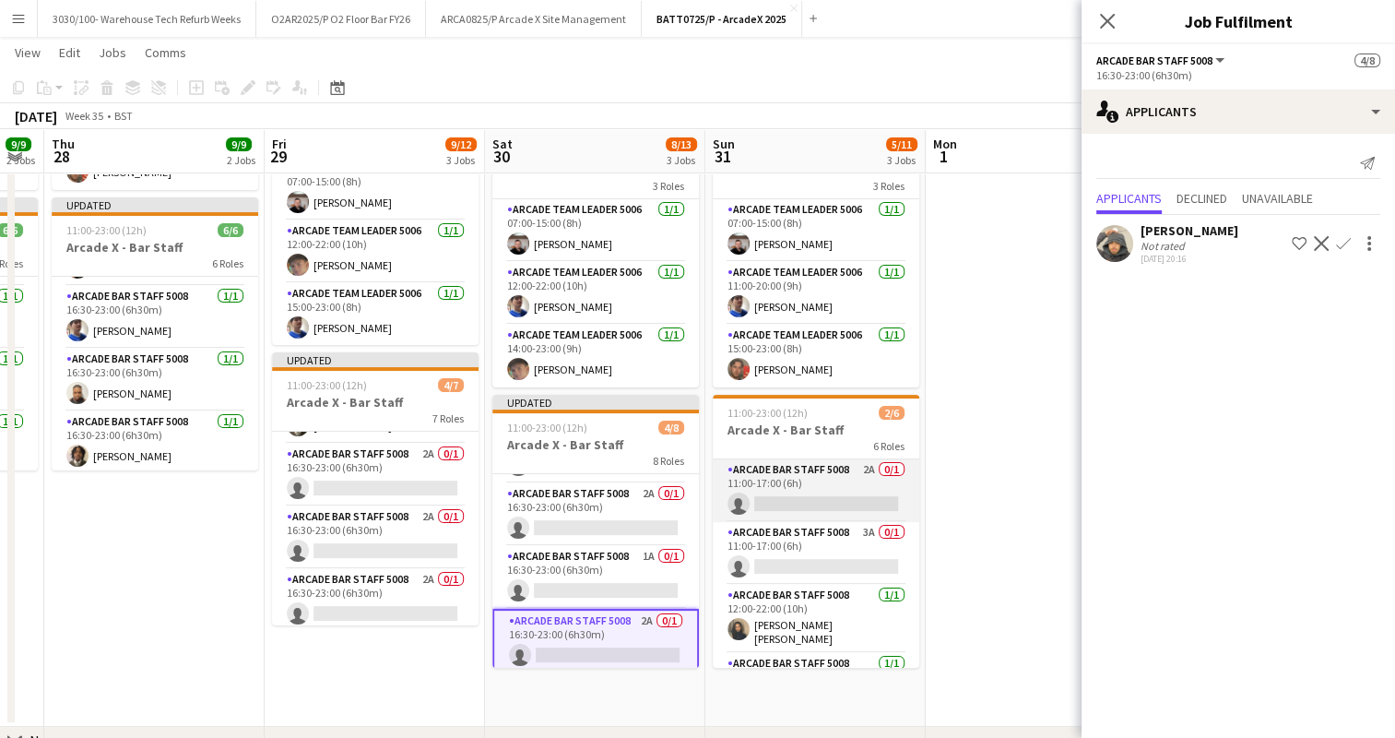
click at [830, 498] on app-card-role "Arcade Bar Staff 5008 2A 0/1 11:00-17:00 (6h) single-neutral-actions" at bounding box center [816, 490] width 207 height 63
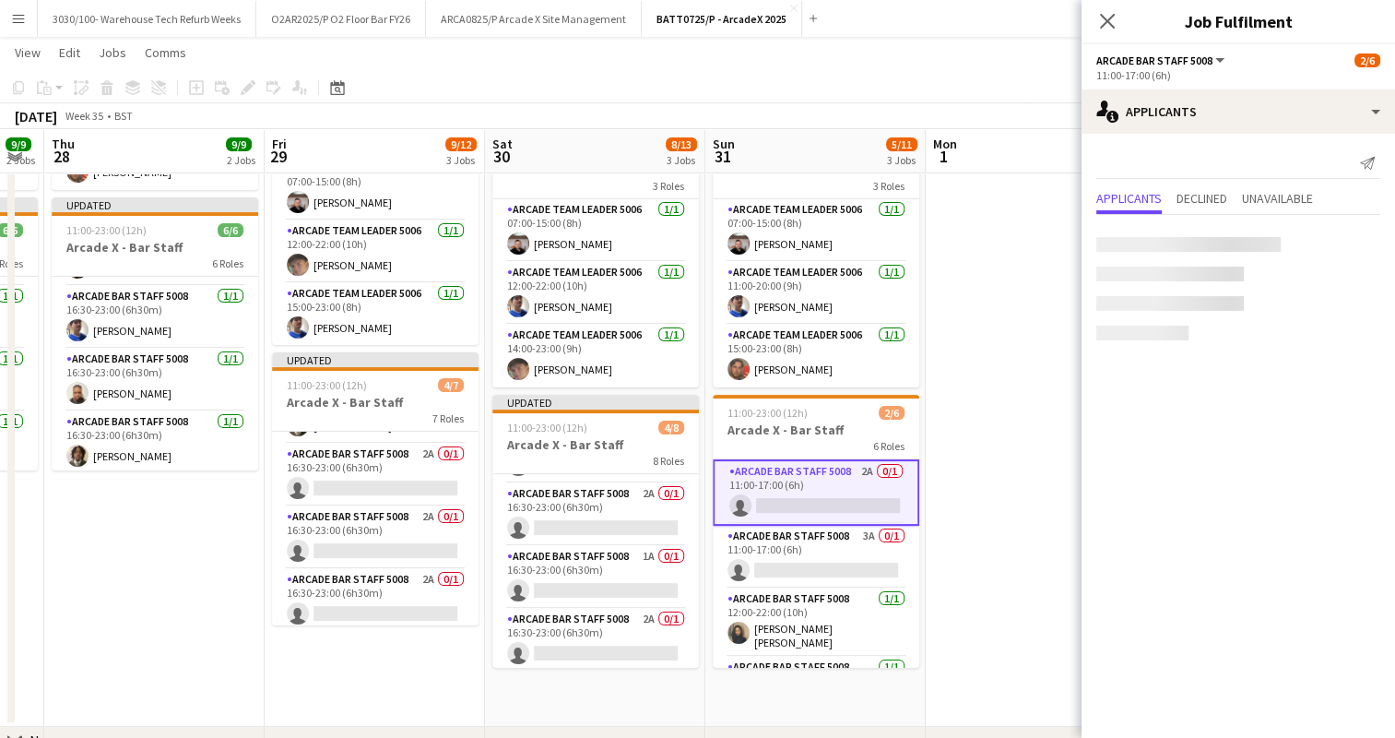
scroll to position [307, 0]
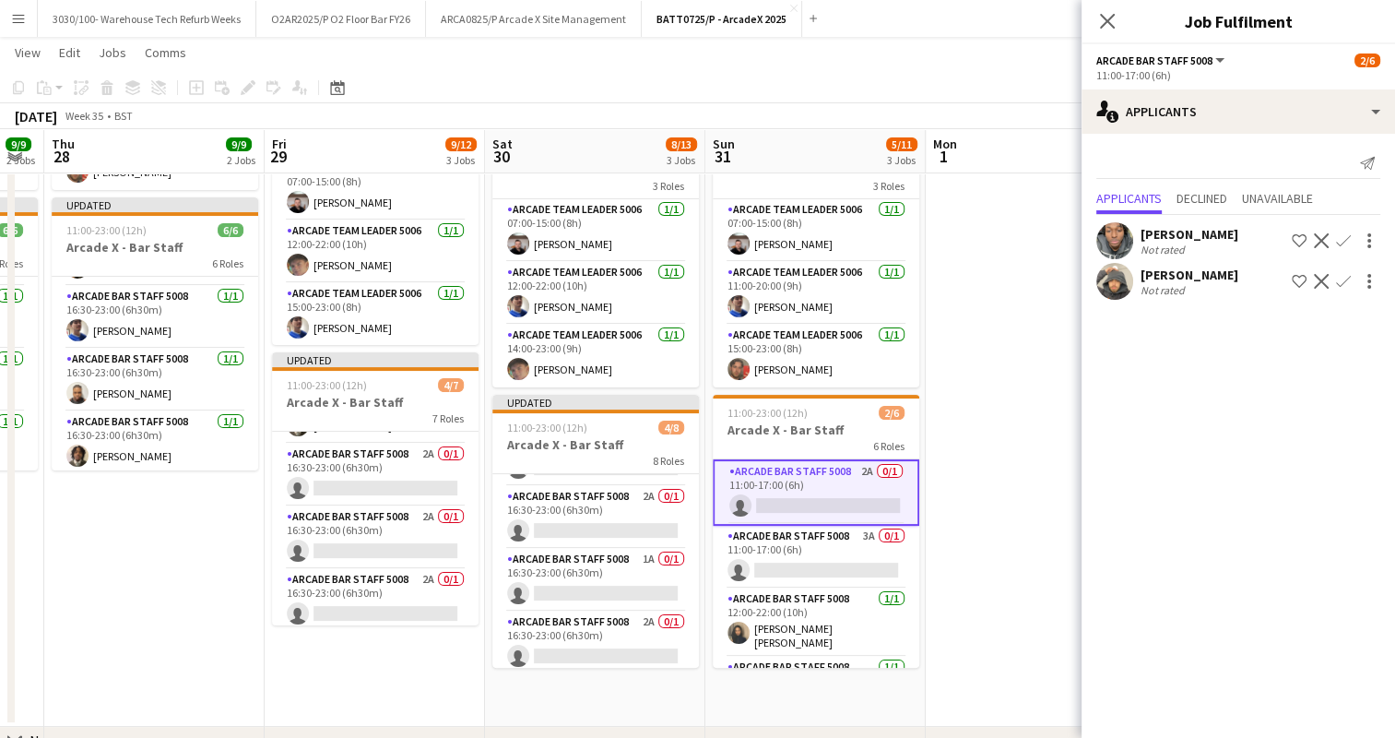
click at [830, 498] on app-card-role "Arcade Bar Staff 5008 2A 0/1 11:00-17:00 (6h) single-neutral-actions" at bounding box center [816, 492] width 207 height 66
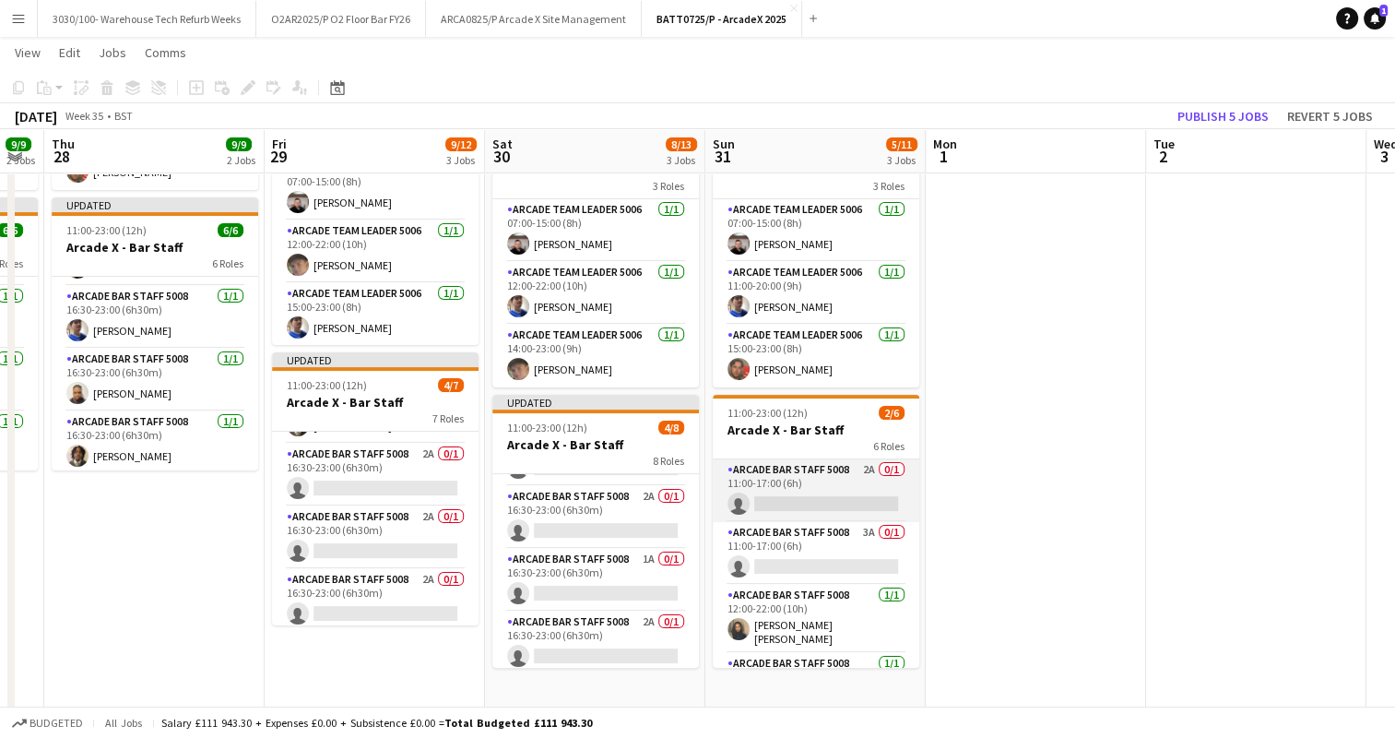
click at [830, 498] on app-card-role "Arcade Bar Staff 5008 2A 0/1 11:00-17:00 (6h) single-neutral-actions" at bounding box center [816, 490] width 207 height 63
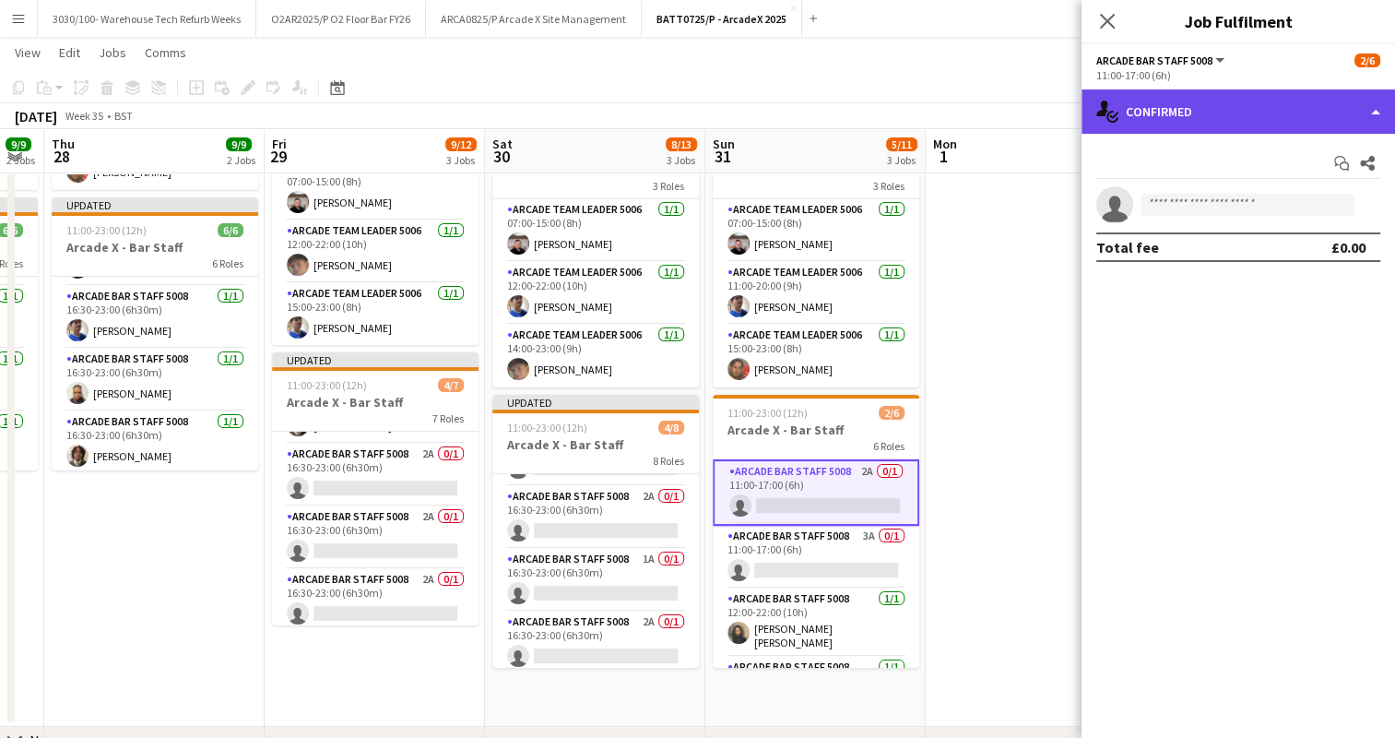
click at [1257, 110] on div "single-neutral-actions-check-2 Confirmed" at bounding box center [1237, 111] width 313 height 44
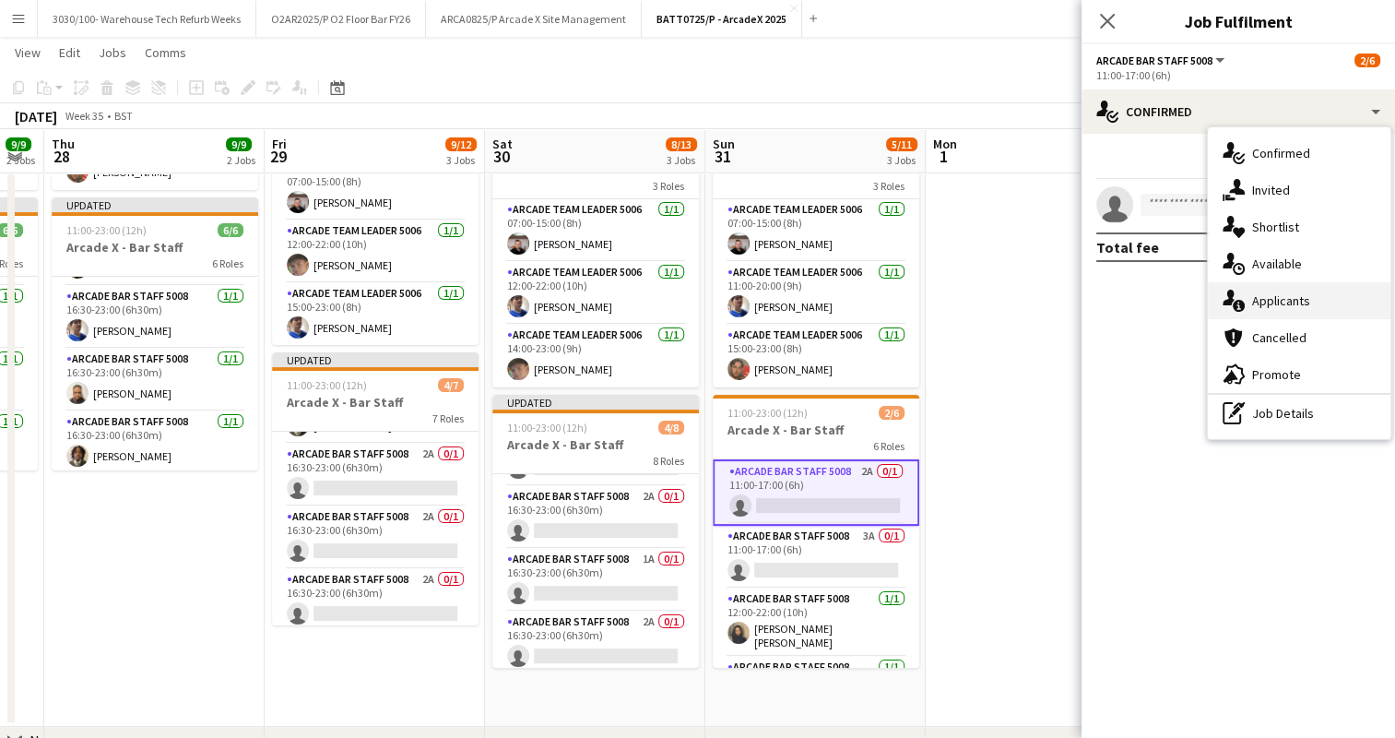
click at [1294, 294] on div "single-neutral-actions-information Applicants" at bounding box center [1299, 300] width 183 height 37
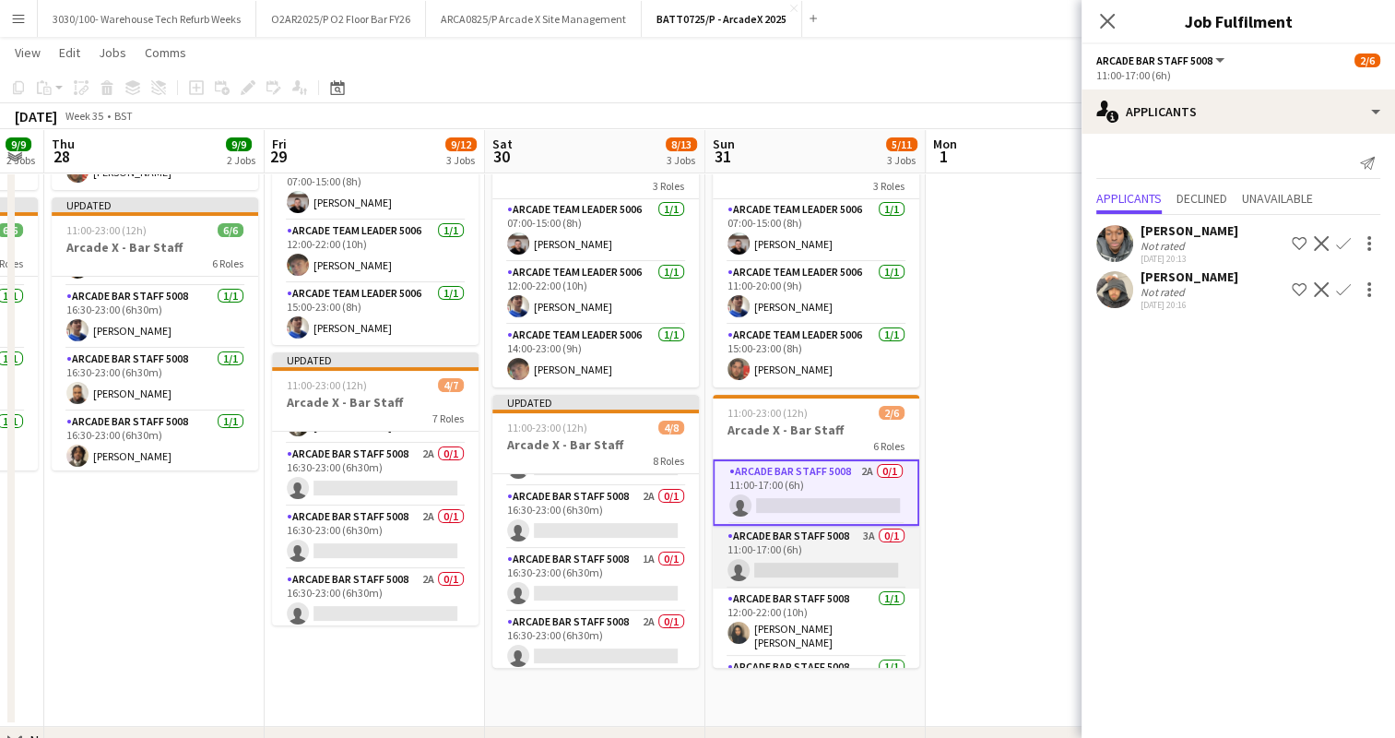
click at [792, 567] on app-card-role "Arcade Bar Staff 5008 3A 0/1 11:00-17:00 (6h) single-neutral-actions" at bounding box center [816, 556] width 207 height 63
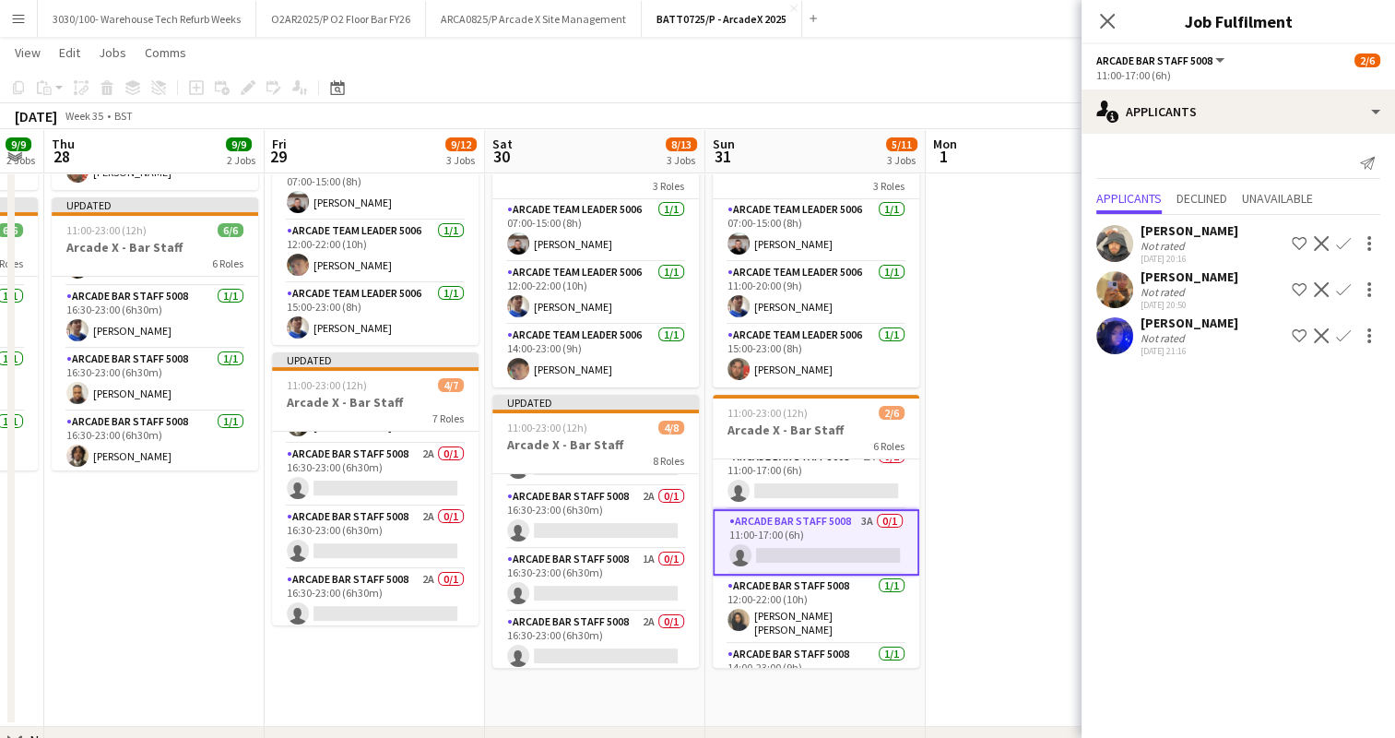
scroll to position [17, 0]
click at [1336, 287] on app-icon "Confirm" at bounding box center [1343, 289] width 15 height 15
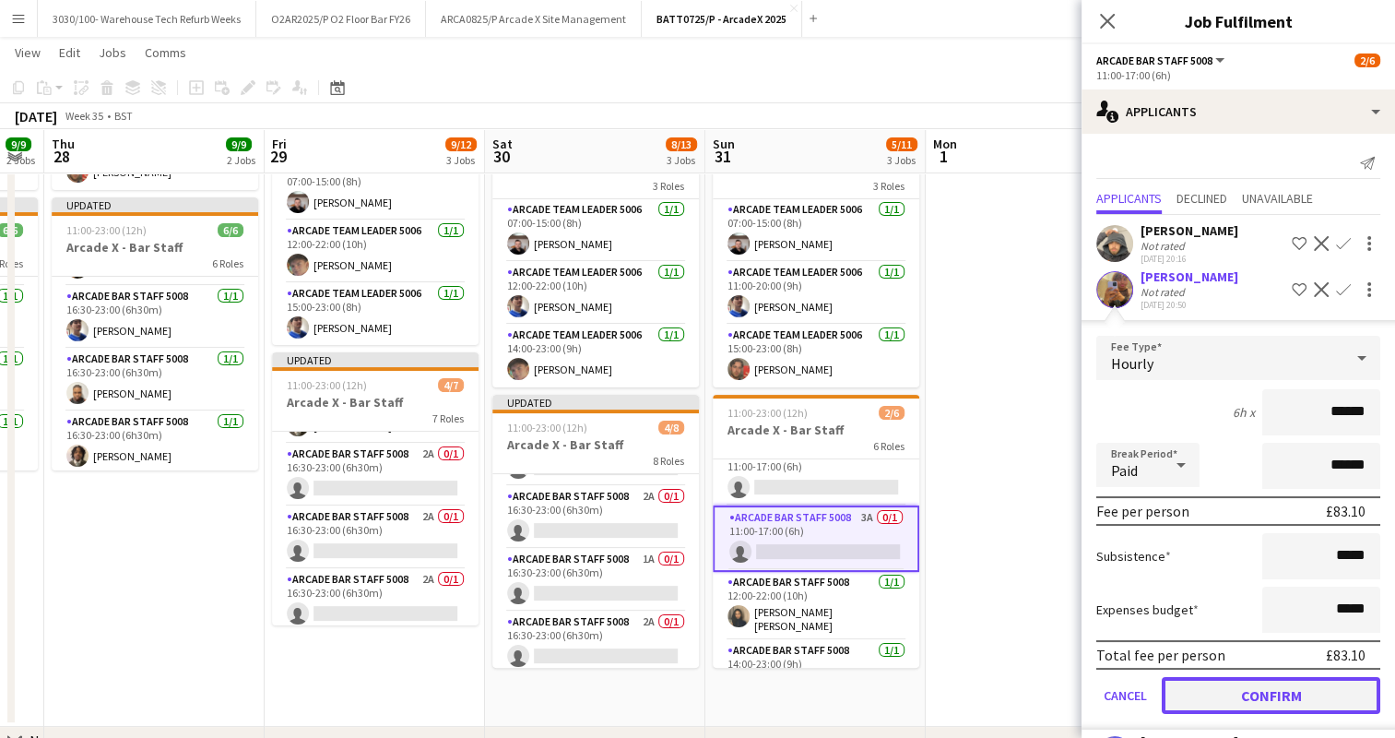
click at [1224, 691] on button "Confirm" at bounding box center [1271, 695] width 218 height 37
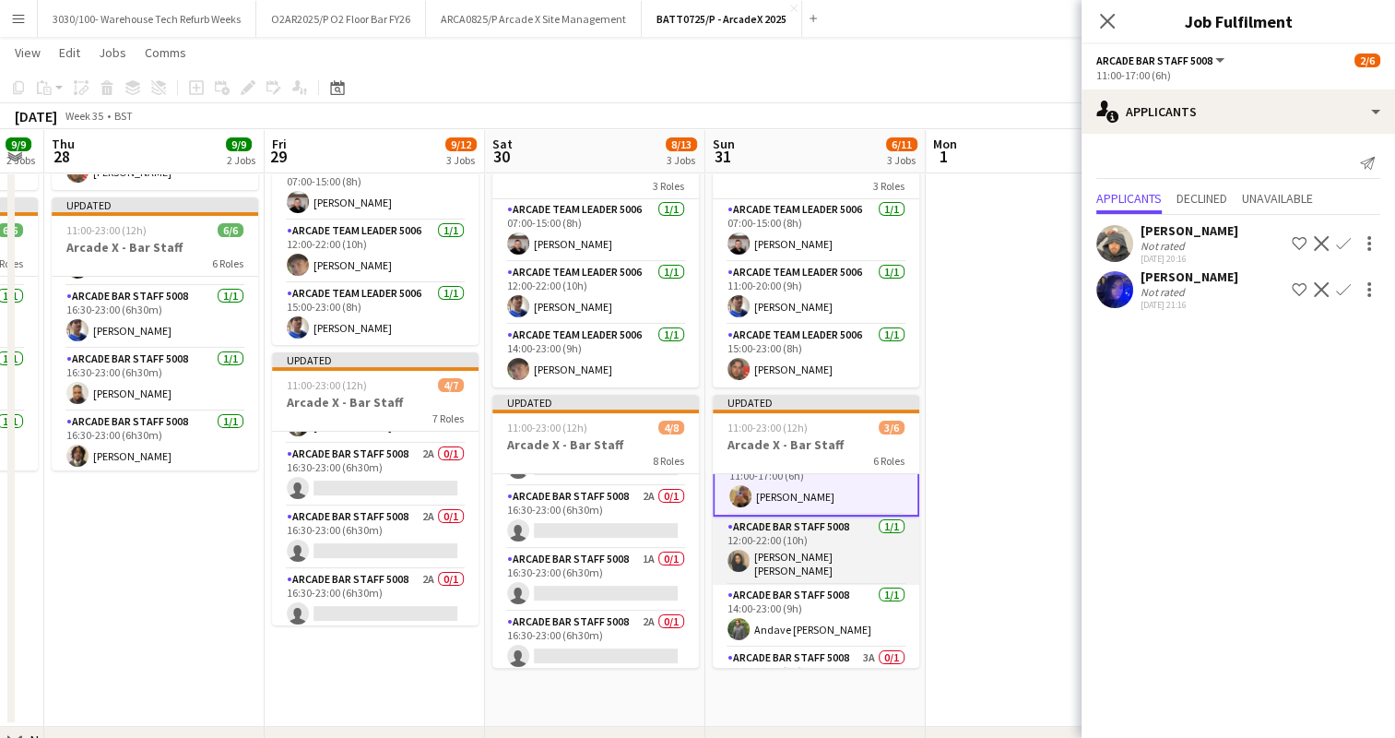
click at [826, 588] on app-card-role "Arcade Bar Staff 5008 [DATE] 14:00-23:00 (9h) [PERSON_NAME]" at bounding box center [816, 615] width 207 height 63
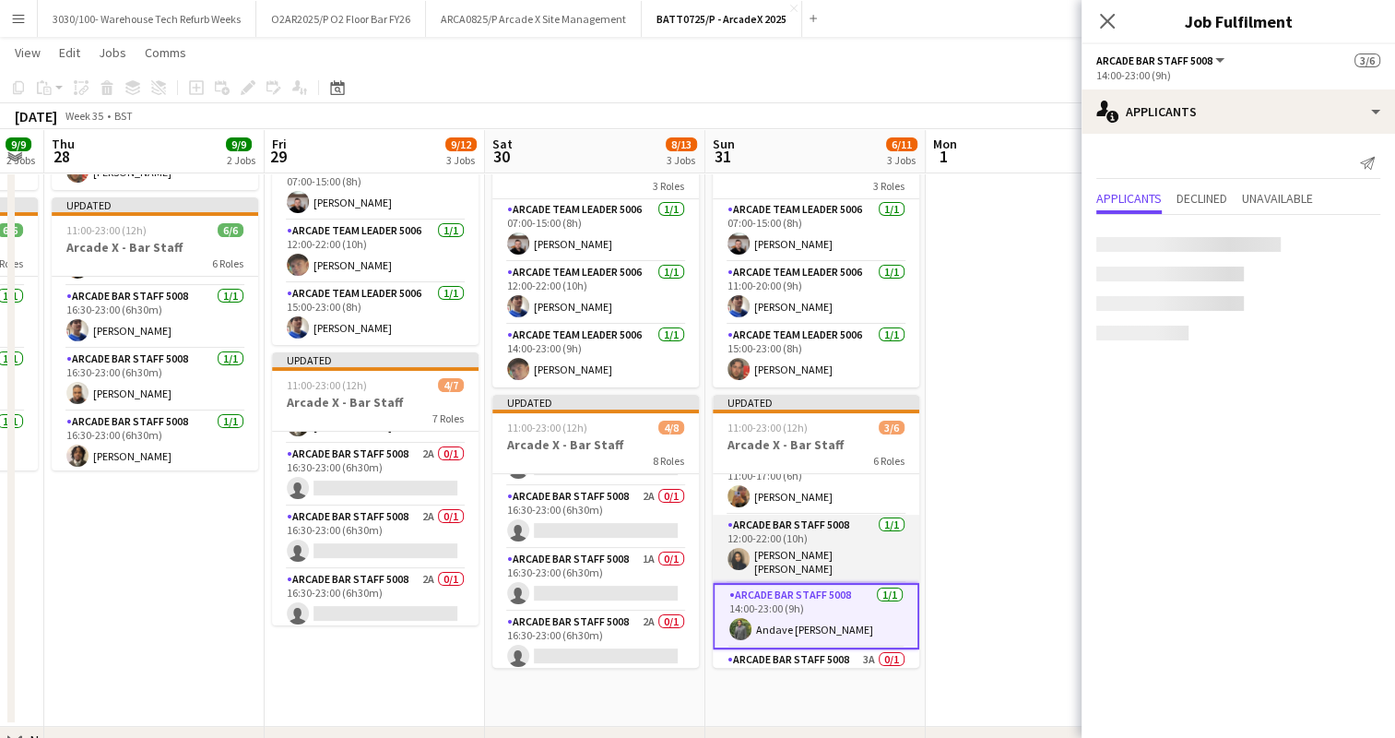
scroll to position [166, 0]
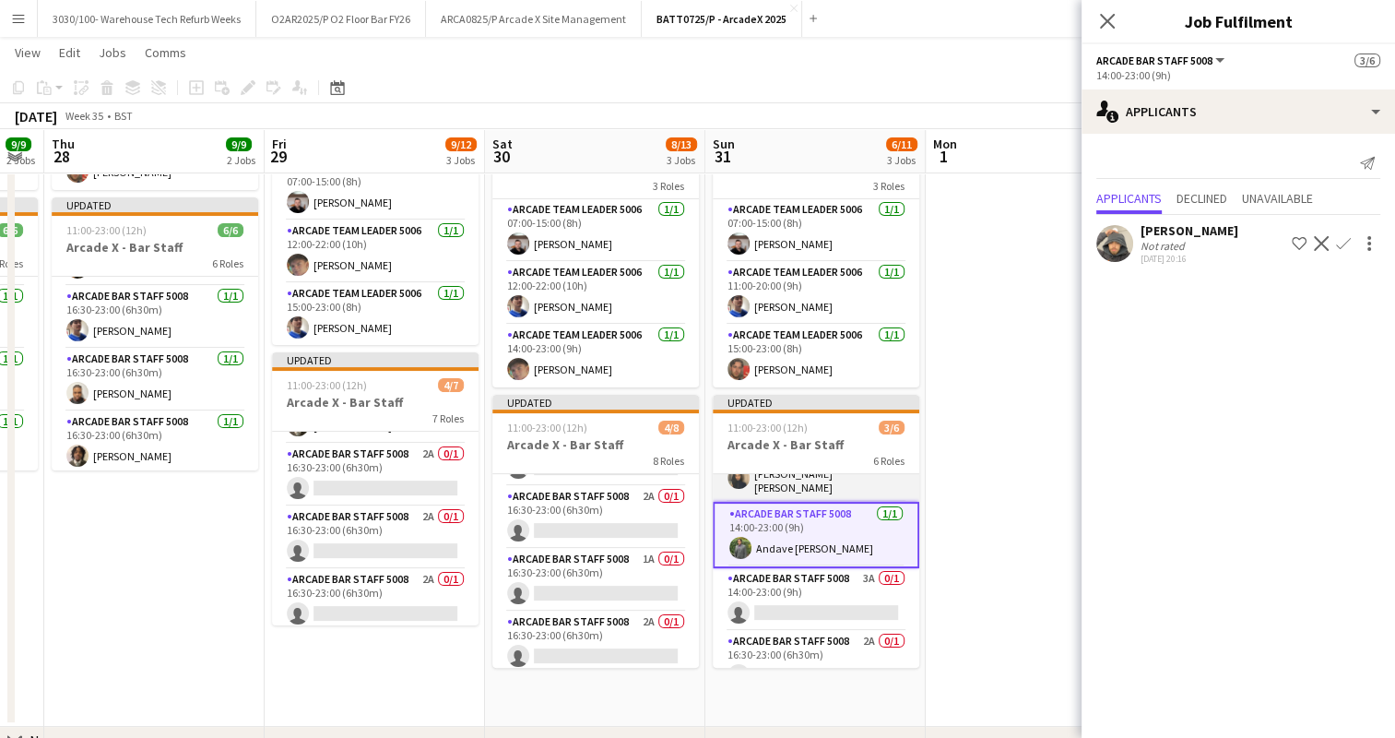
click at [826, 588] on app-card-role "Arcade Bar Staff 5008 3A 0/1 14:00-23:00 (9h) single-neutral-actions" at bounding box center [816, 599] width 207 height 63
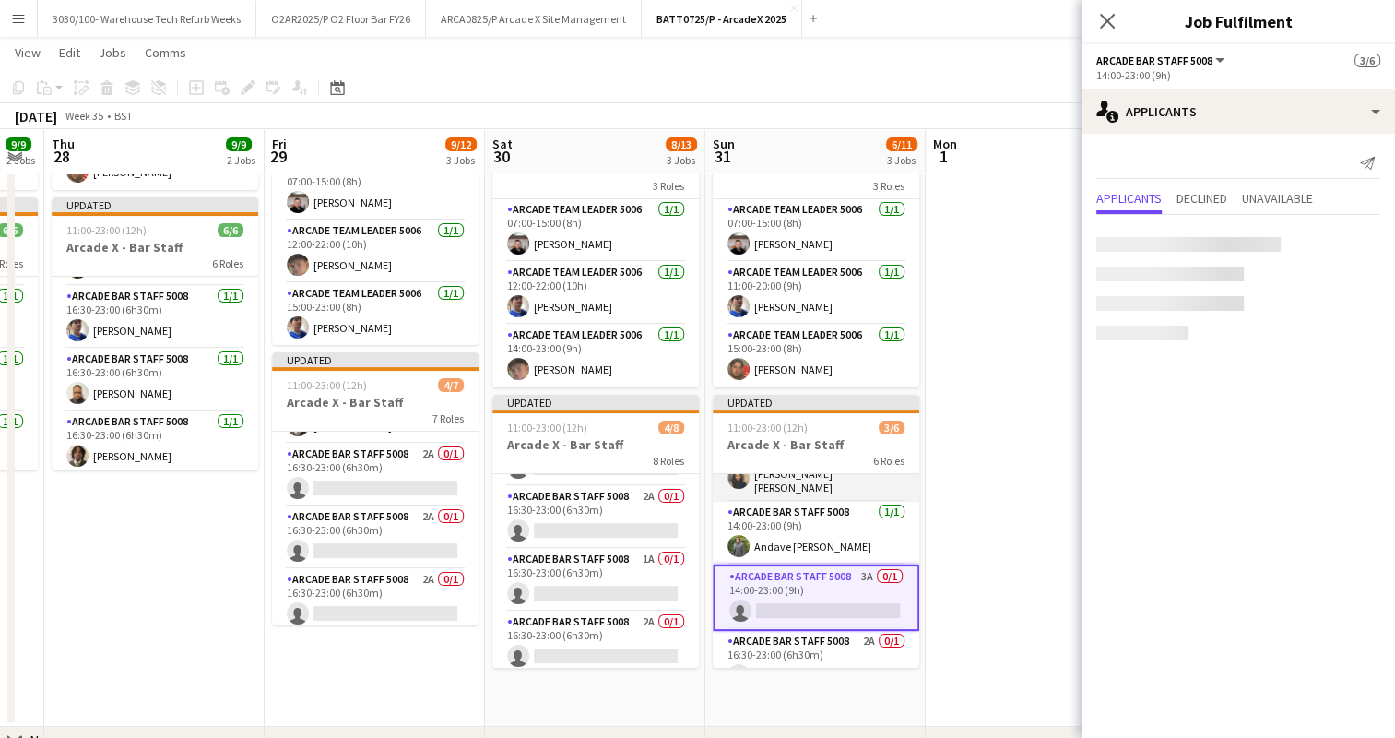
scroll to position [184, 0]
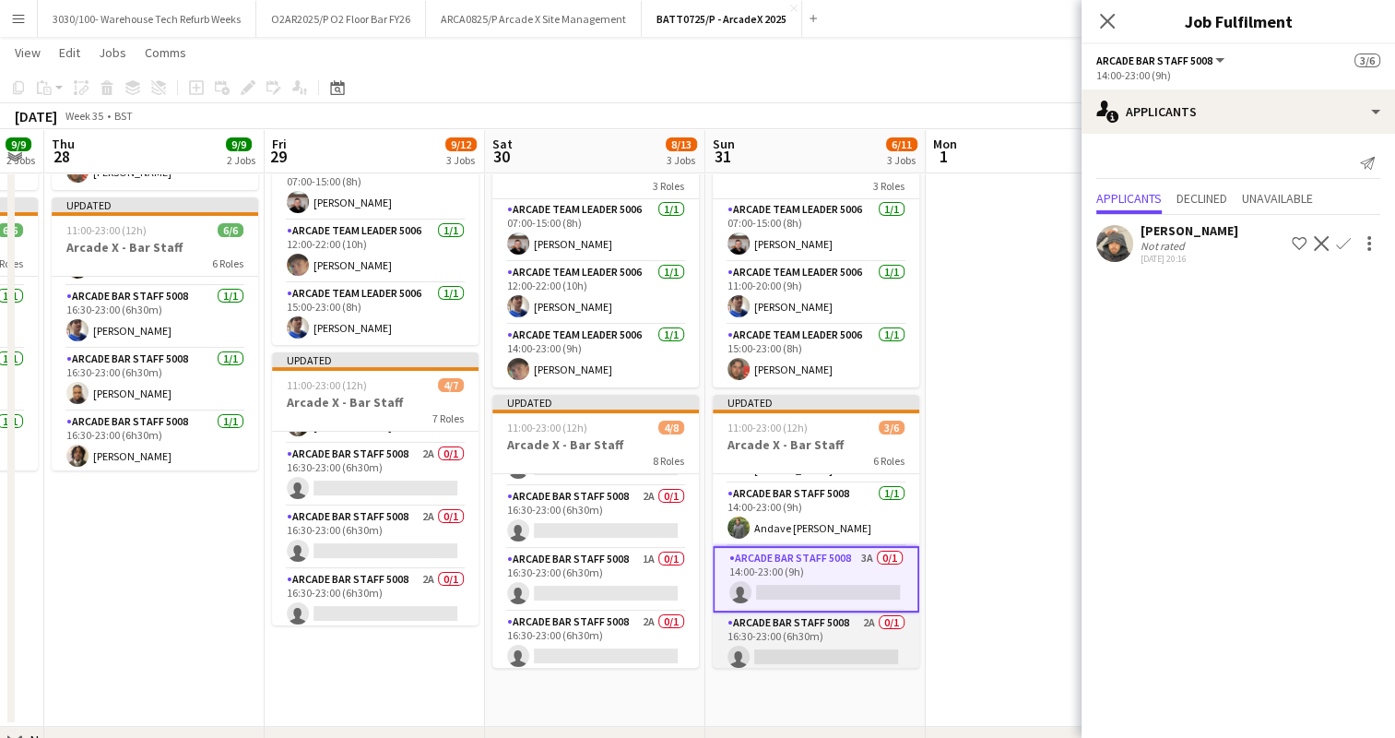
click at [822, 621] on app-card-role "Arcade Bar Staff 5008 2A 0/1 16:30-23:00 (6h30m) single-neutral-actions" at bounding box center [816, 643] width 207 height 63
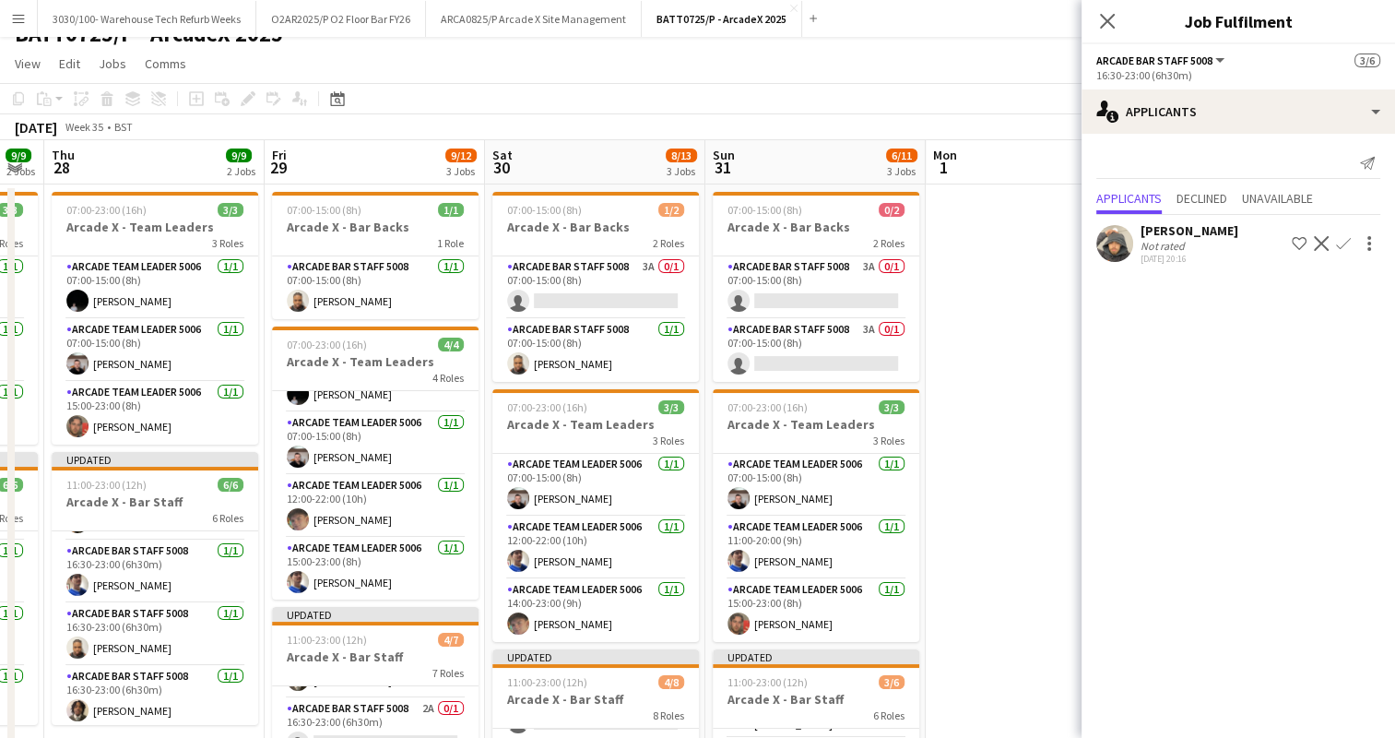
scroll to position [17, 0]
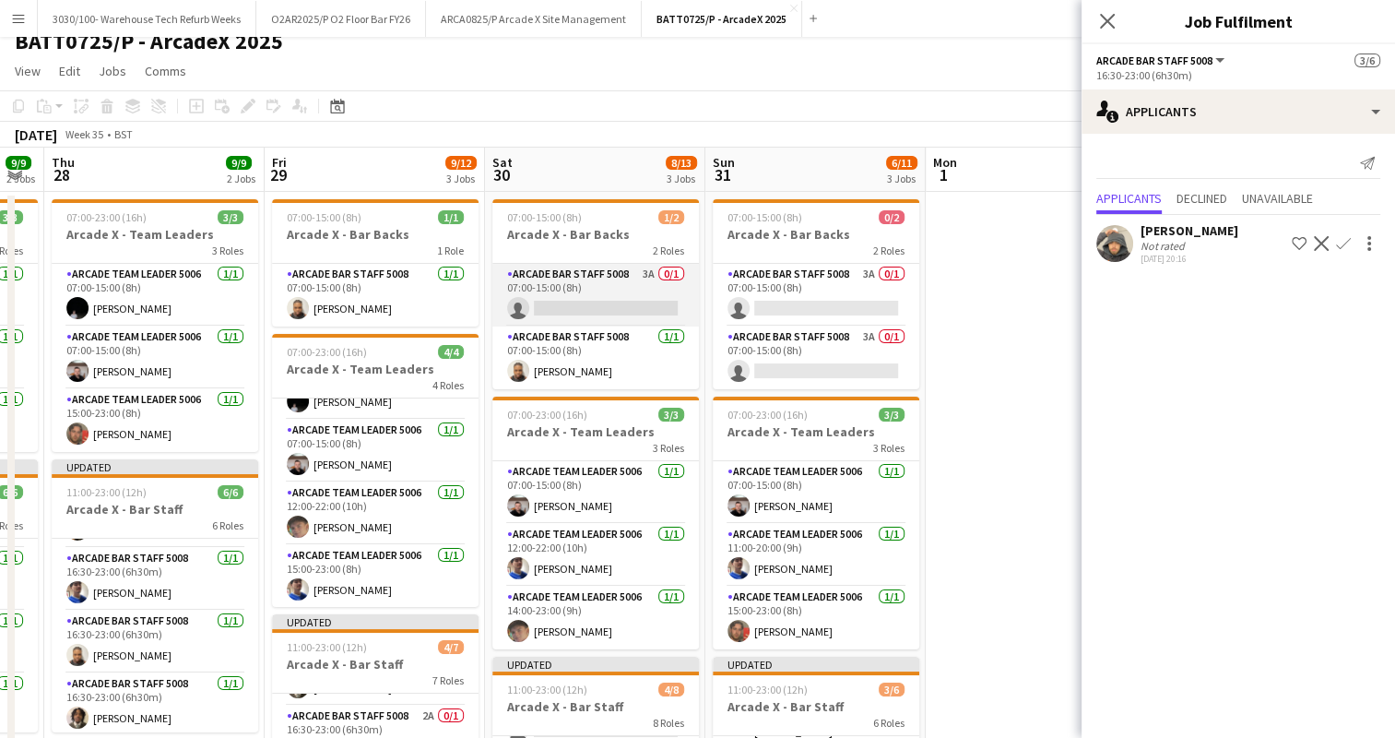
click at [620, 291] on app-card-role "Arcade Bar Staff 5008 3A 0/1 07:00-15:00 (8h) single-neutral-actions" at bounding box center [595, 295] width 207 height 63
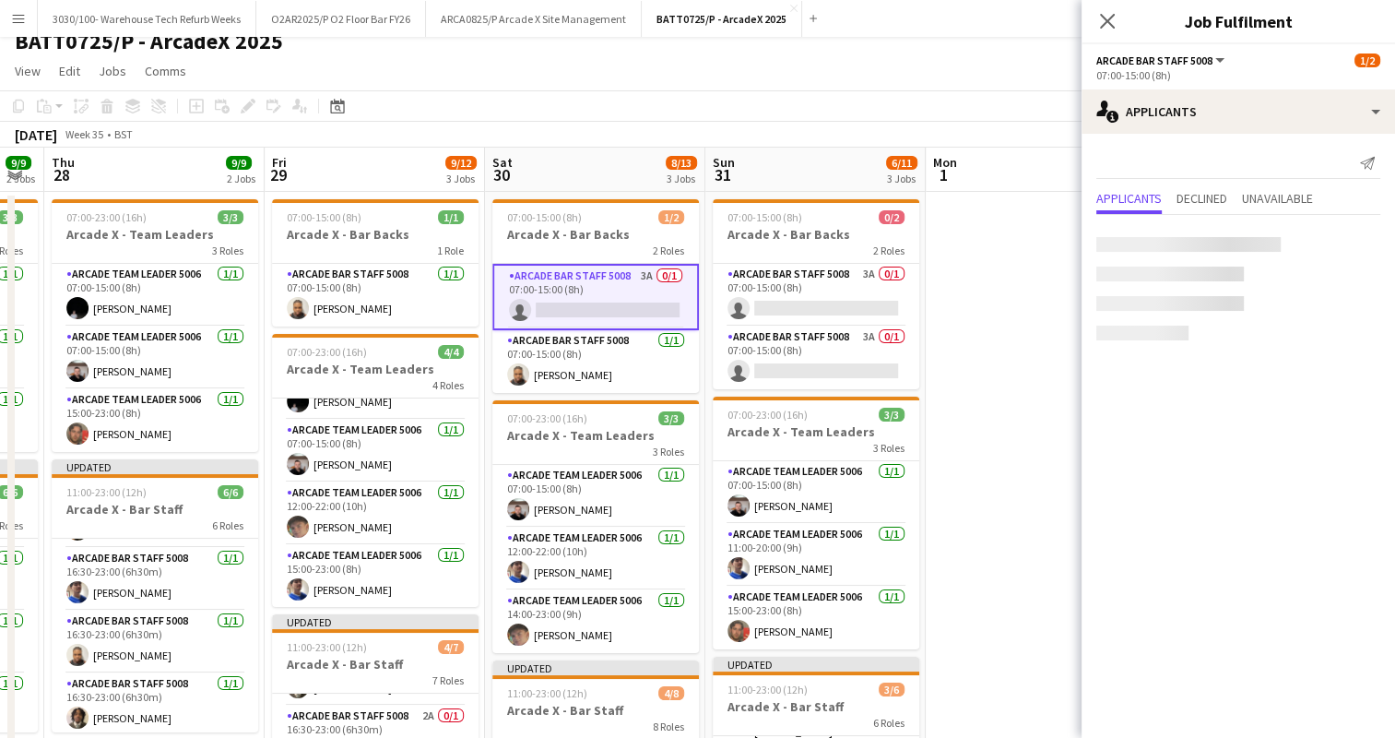
scroll to position [182, 0]
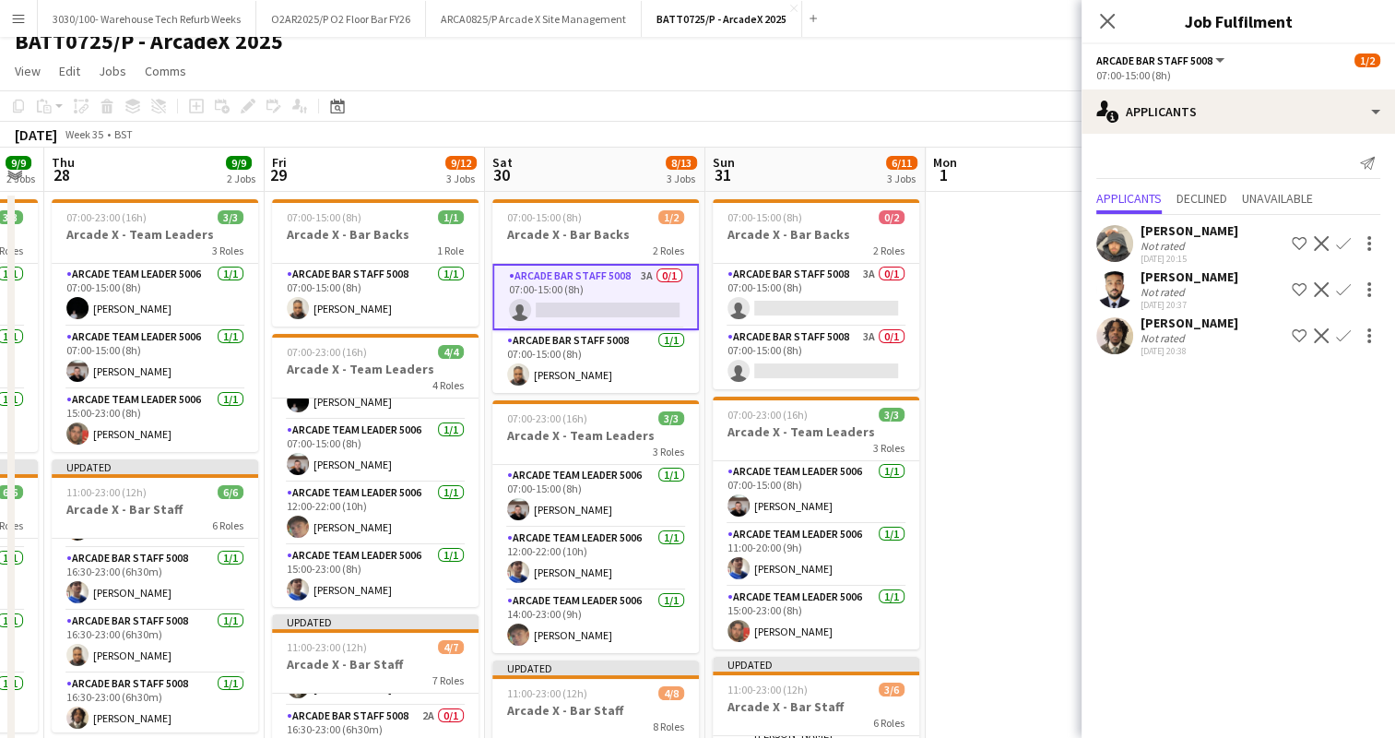
click at [1342, 335] on app-icon "Confirm" at bounding box center [1343, 335] width 15 height 15
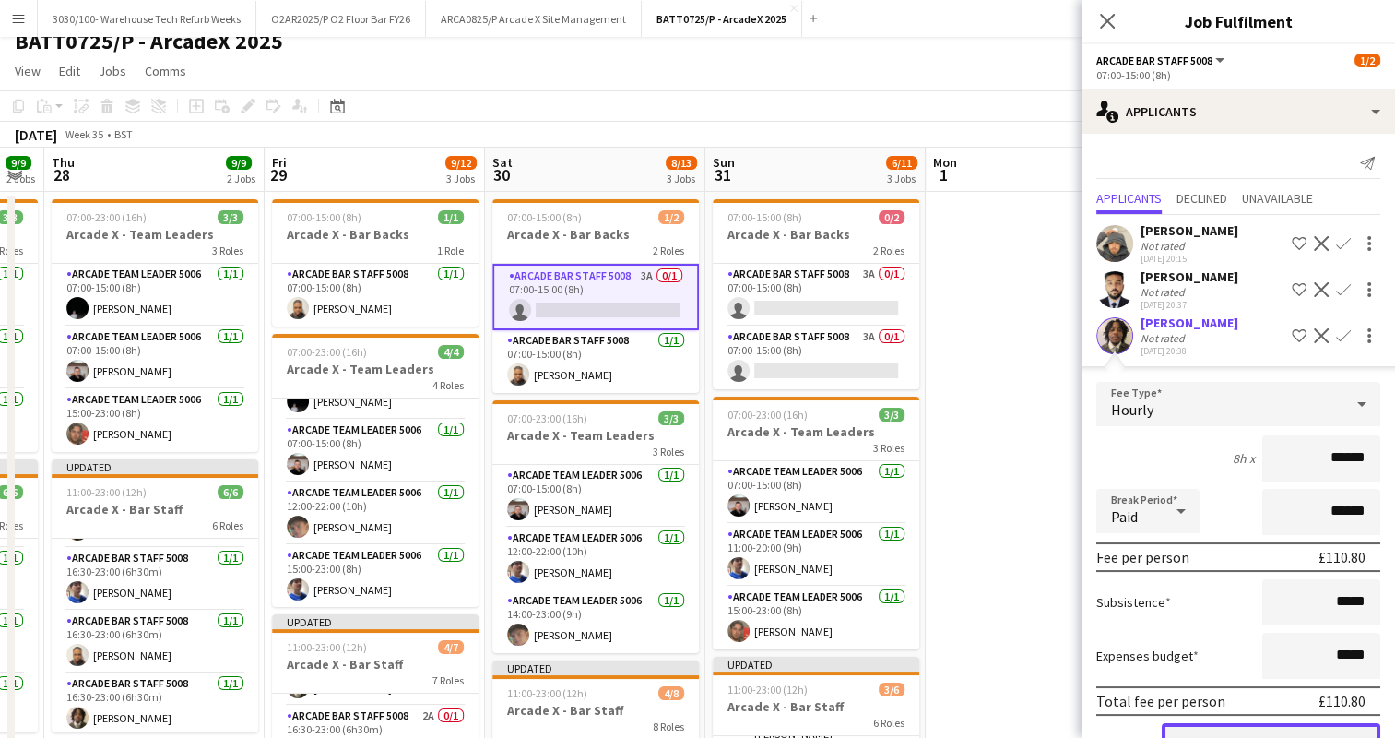
click at [1246, 725] on button "Confirm" at bounding box center [1271, 741] width 218 height 37
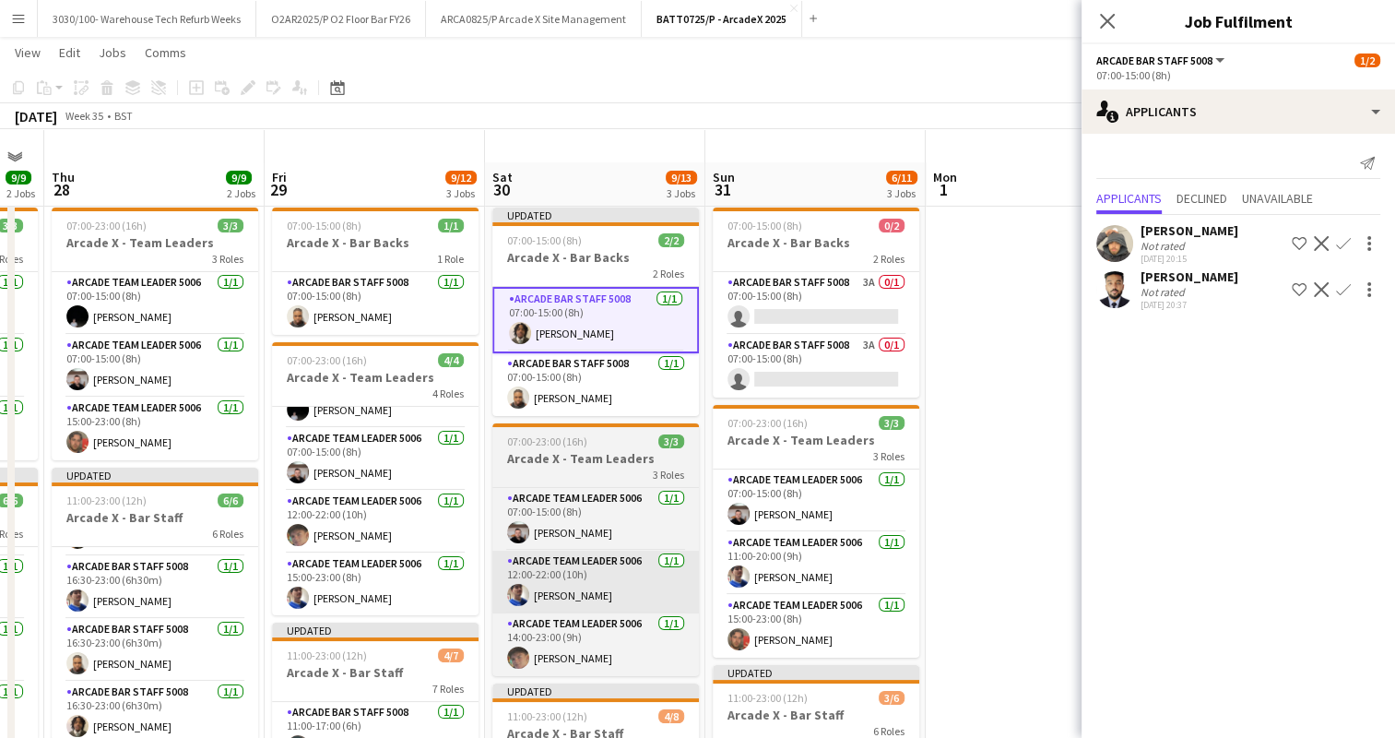
scroll to position [0, 0]
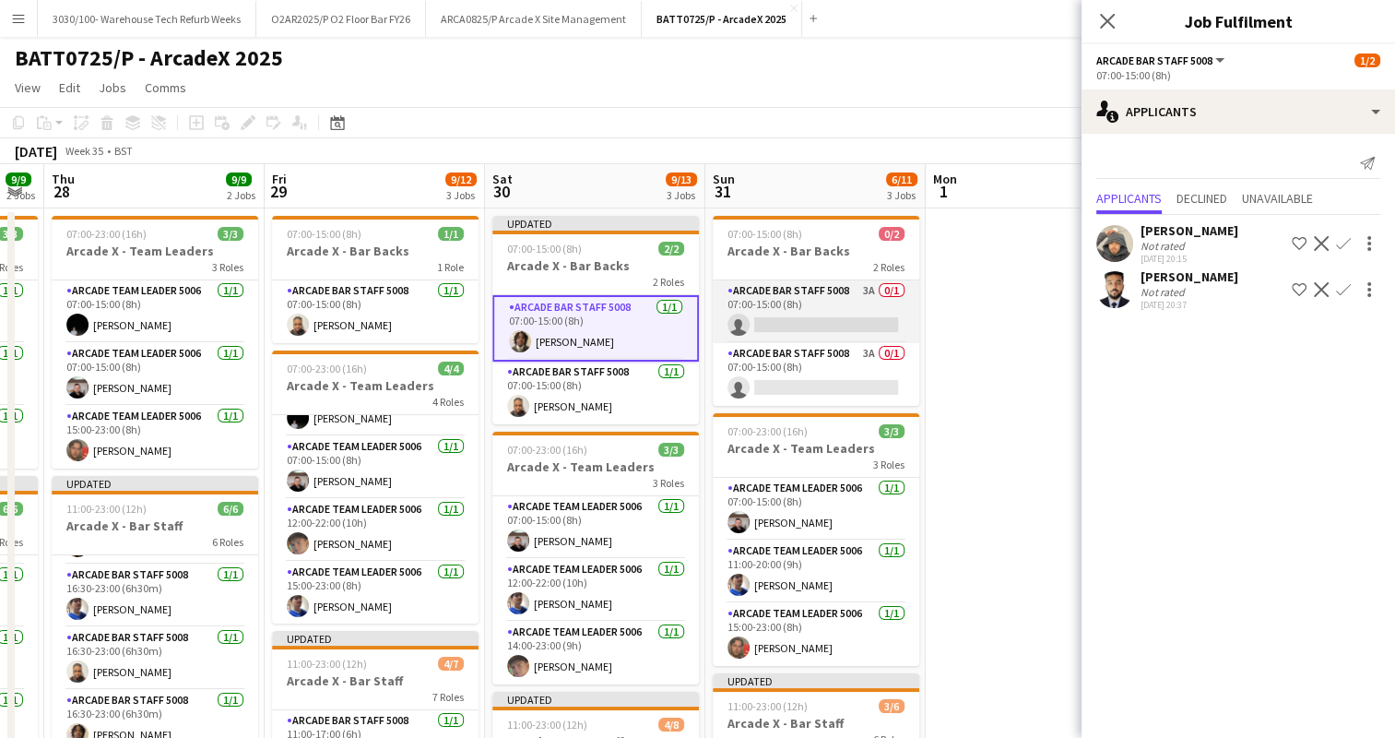
click at [790, 310] on app-card-role "Arcade Bar Staff 5008 3A 0/1 07:00-15:00 (8h) single-neutral-actions" at bounding box center [816, 311] width 207 height 63
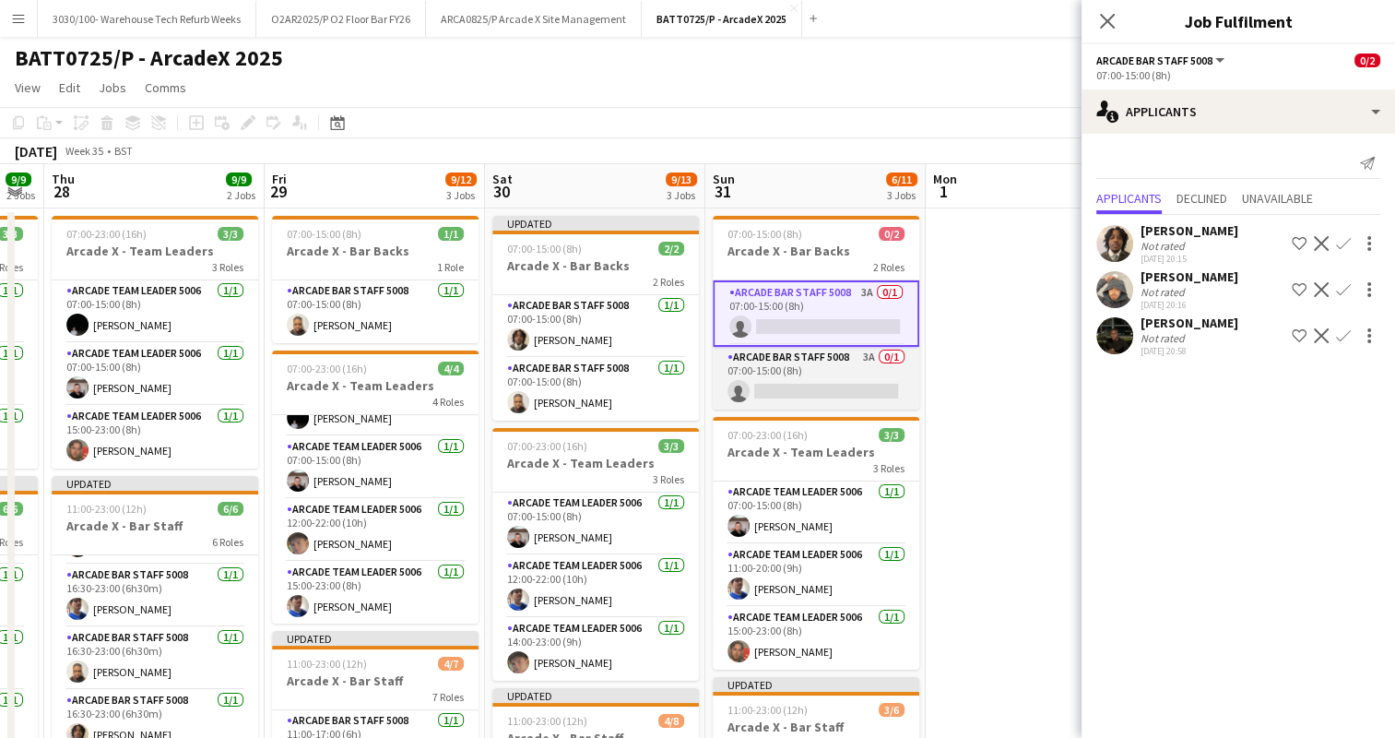
click at [844, 372] on app-card-role "Arcade Bar Staff 5008 3A 0/1 07:00-15:00 (8h) single-neutral-actions" at bounding box center [816, 378] width 207 height 63
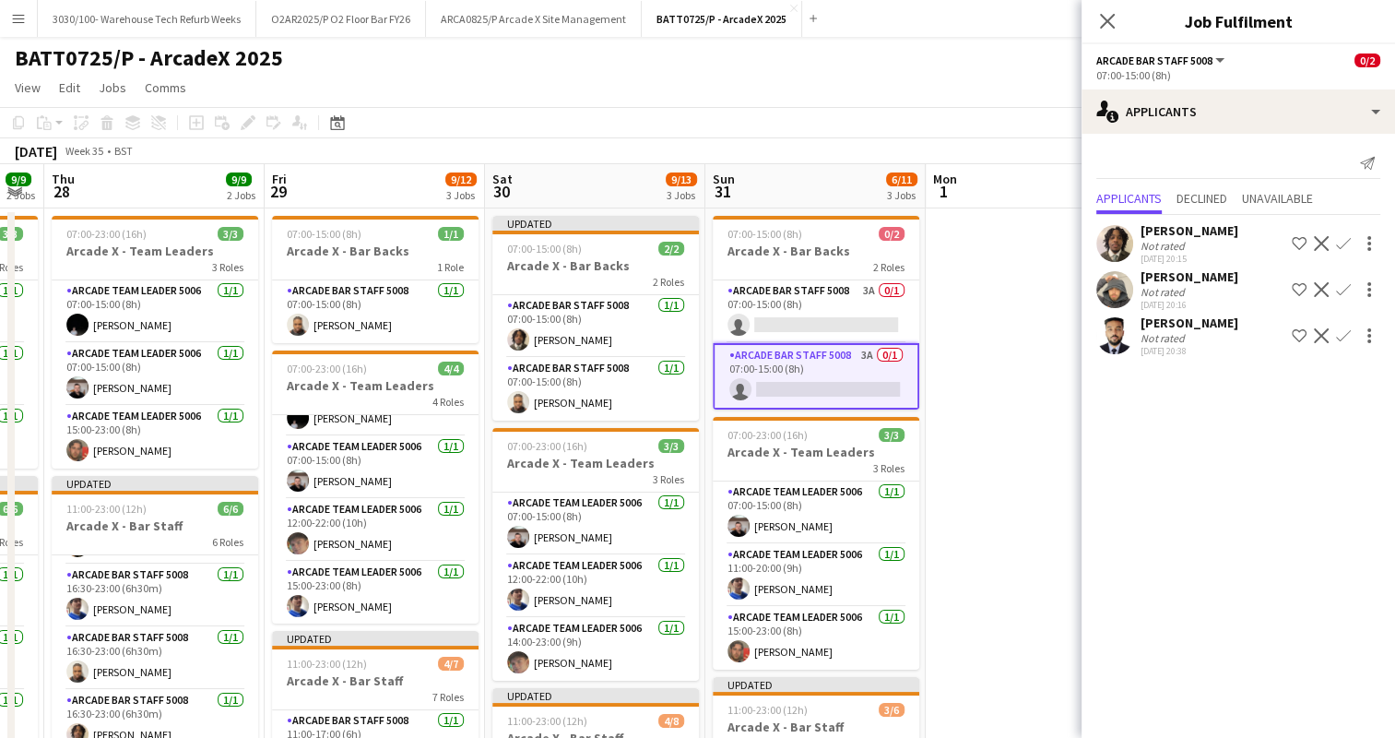
click at [1339, 238] on app-icon "Confirm" at bounding box center [1343, 243] width 15 height 15
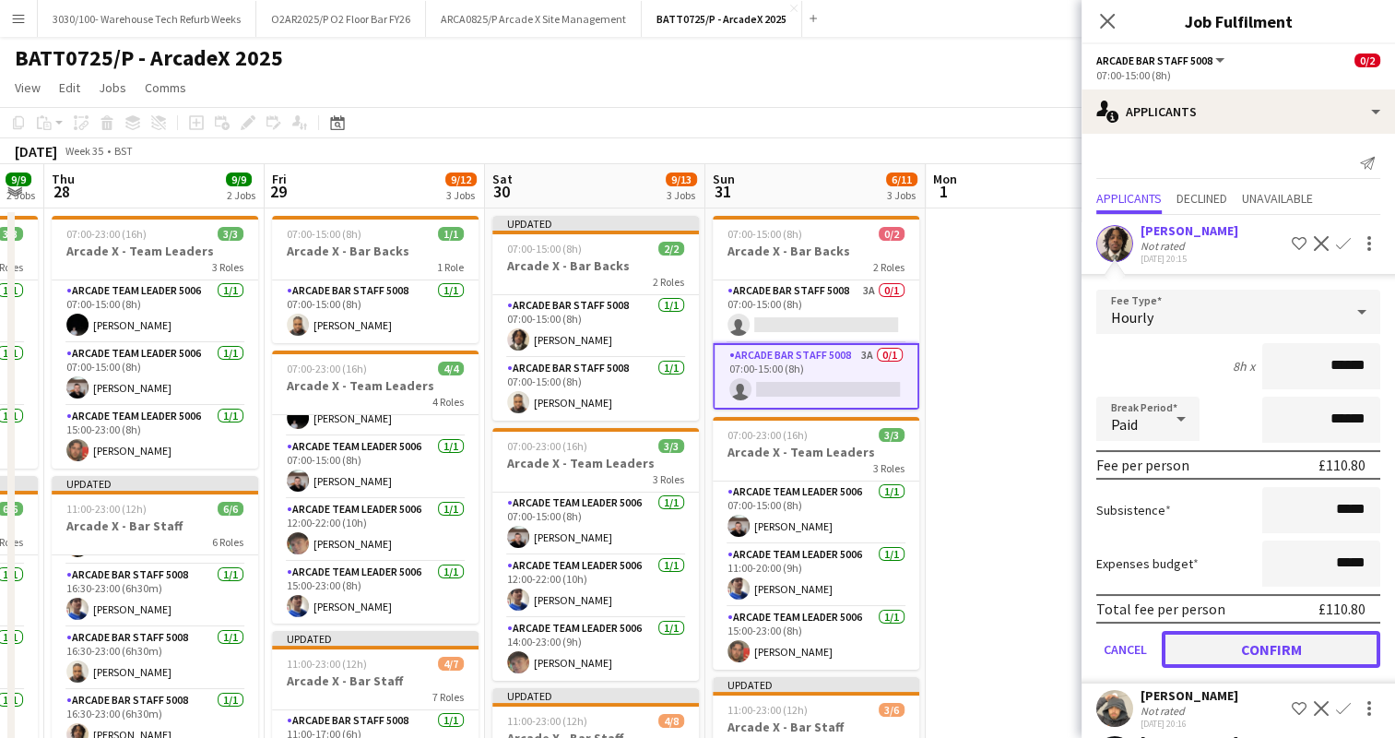
click at [1249, 642] on button "Confirm" at bounding box center [1271, 649] width 218 height 37
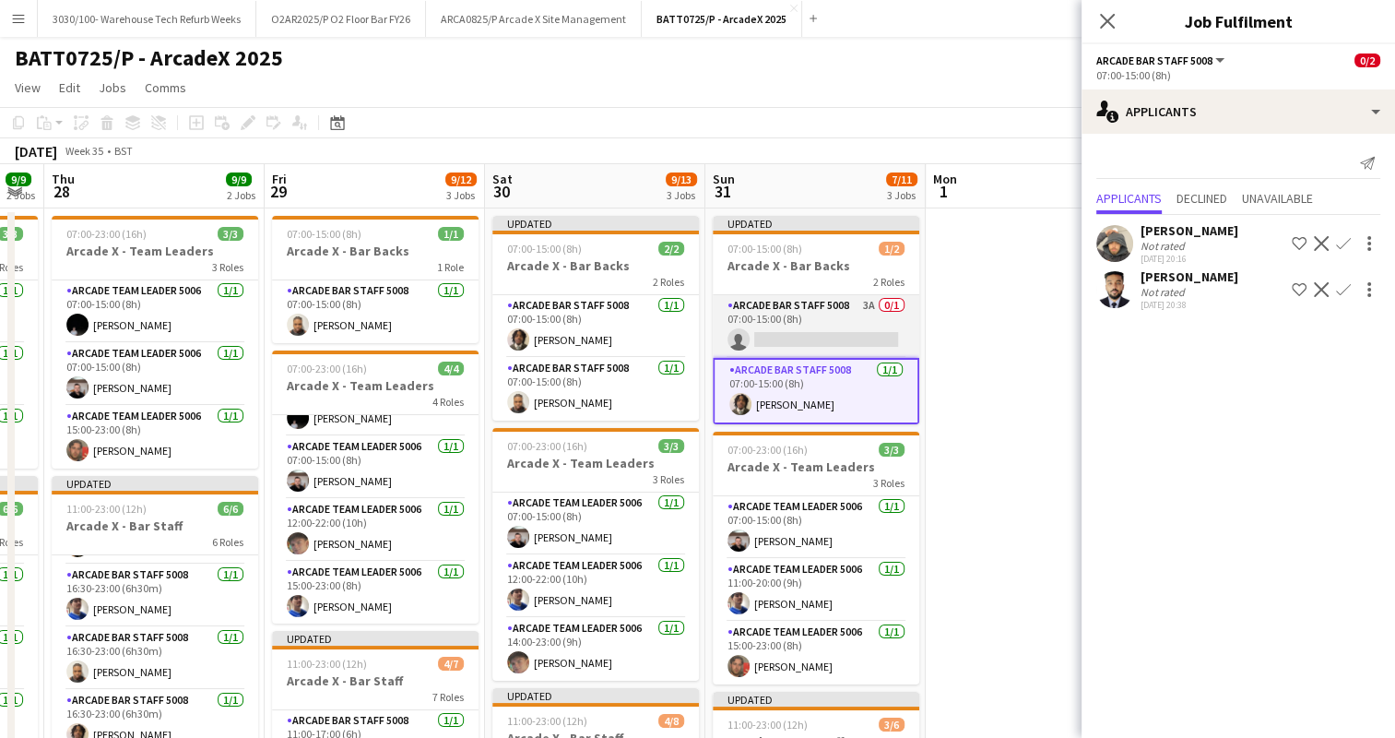
click at [838, 334] on app-card-role "Arcade Bar Staff 5008 3A 0/1 07:00-15:00 (8h) single-neutral-actions" at bounding box center [816, 326] width 207 height 63
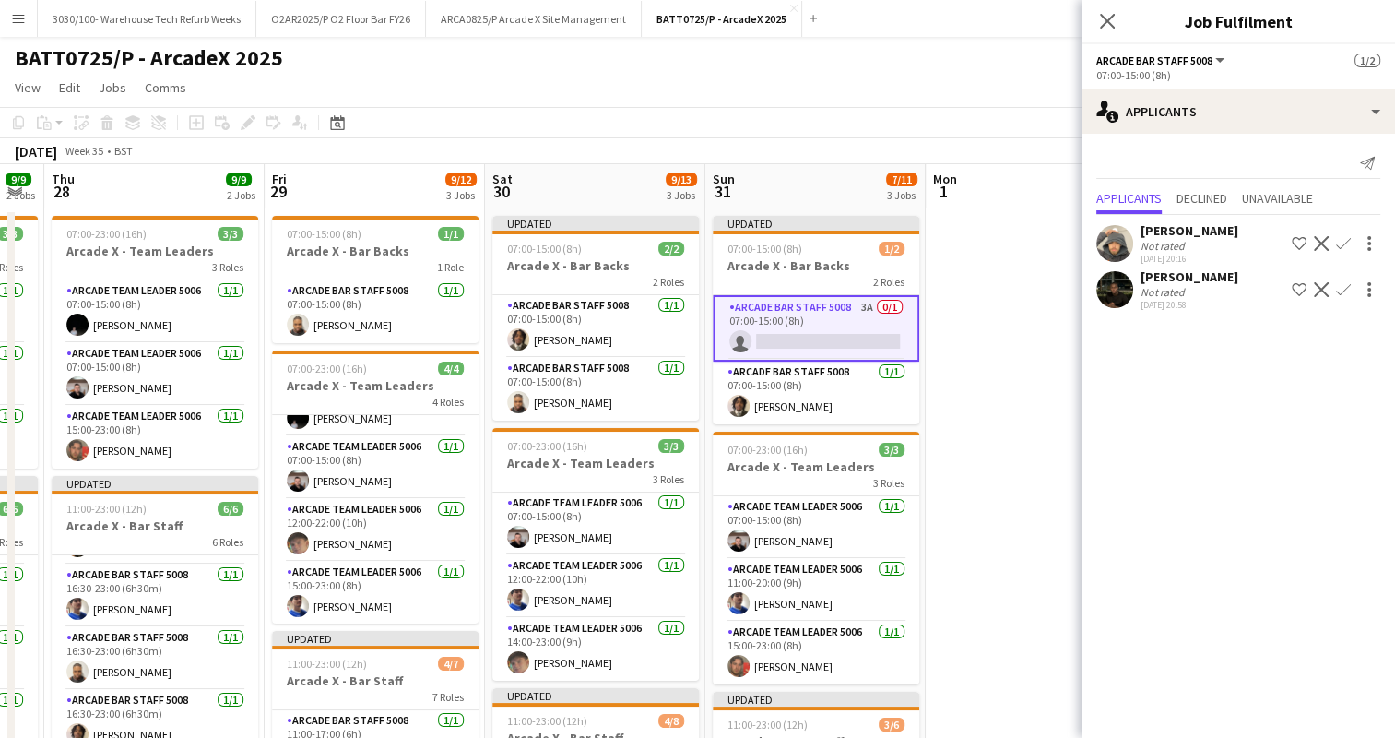
click at [1341, 288] on app-icon "Confirm" at bounding box center [1343, 289] width 15 height 15
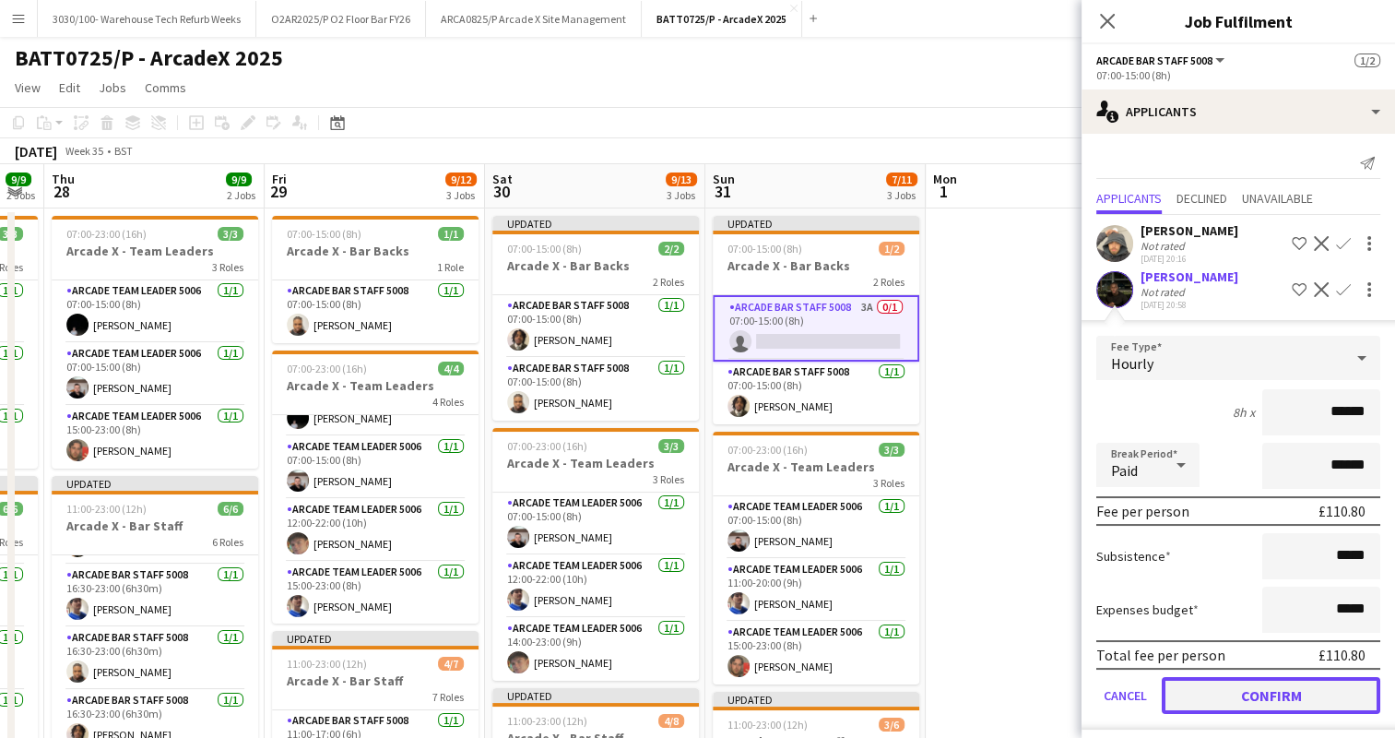
click at [1245, 693] on button "Confirm" at bounding box center [1271, 695] width 218 height 37
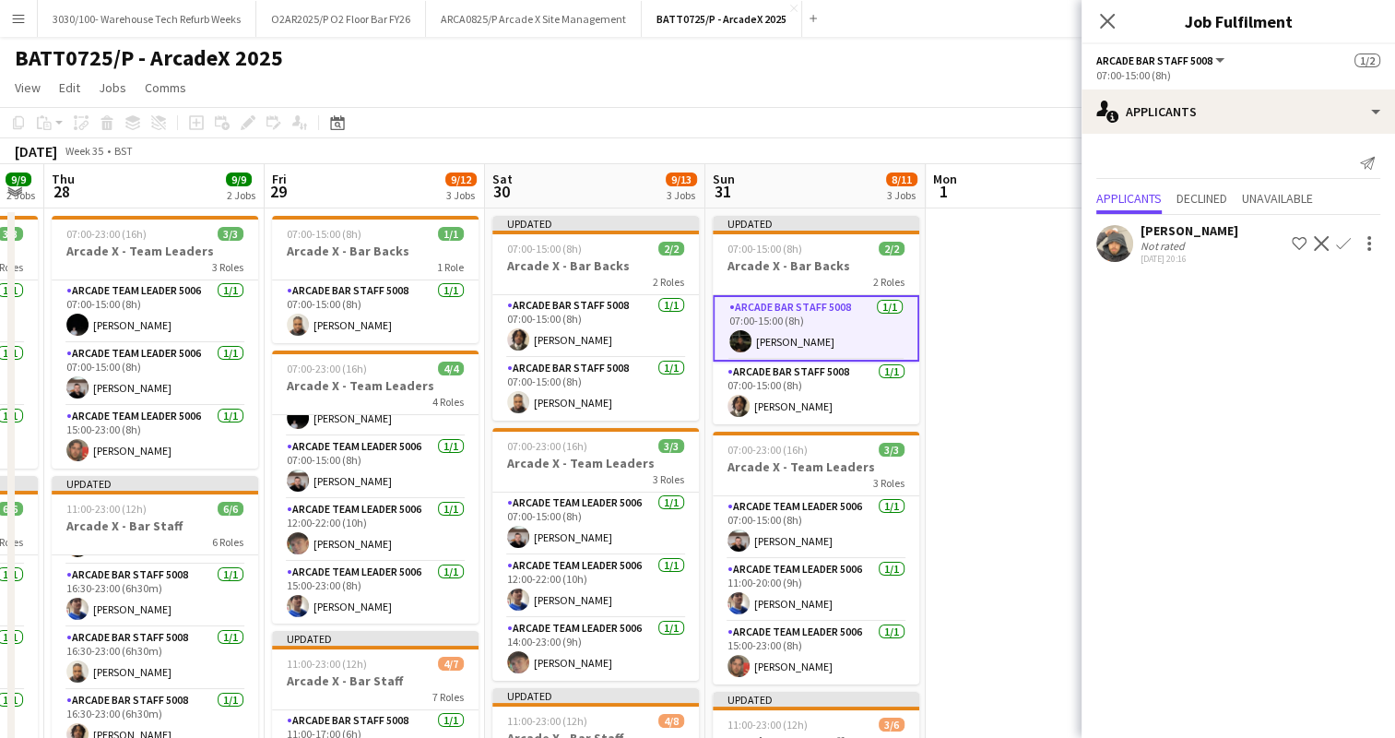
click at [981, 402] on app-date-cell at bounding box center [1036, 606] width 220 height 797
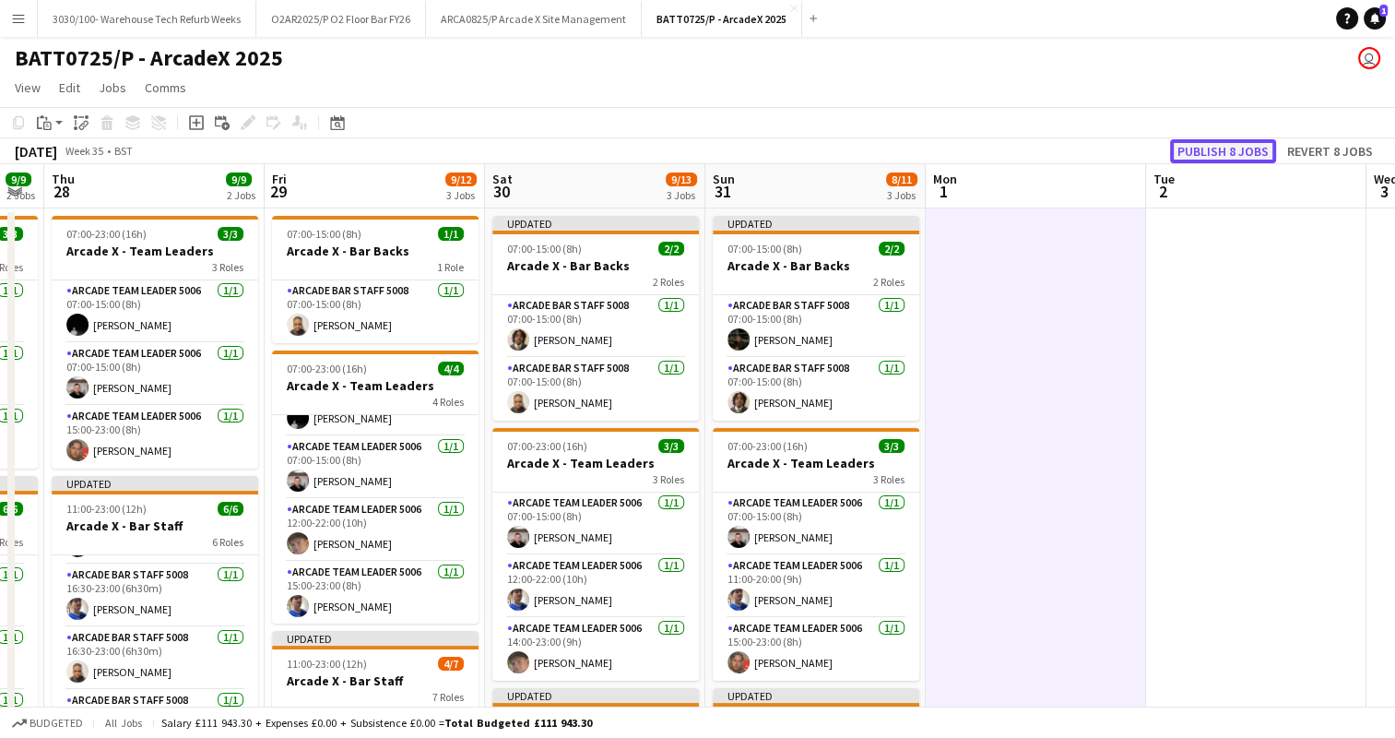
click at [1207, 154] on button "Publish 8 jobs" at bounding box center [1223, 151] width 106 height 24
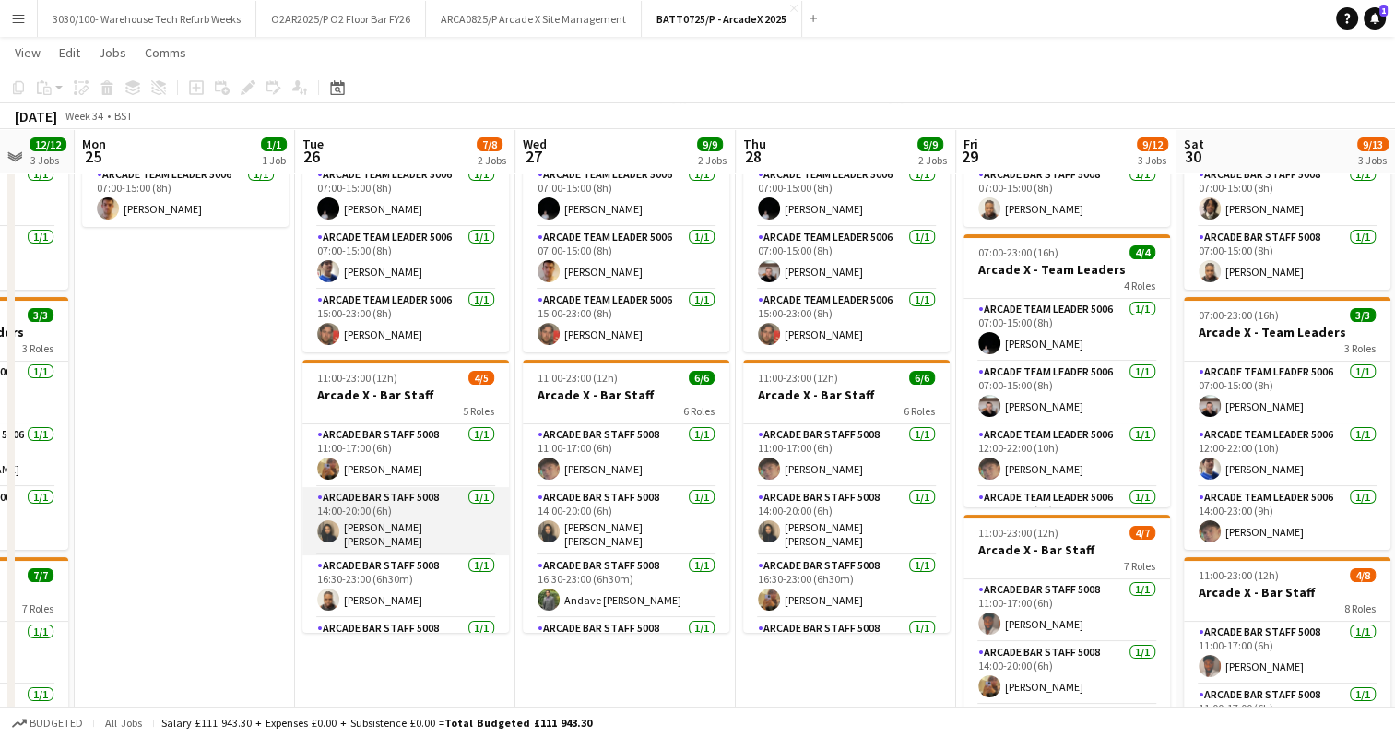
scroll to position [111, 0]
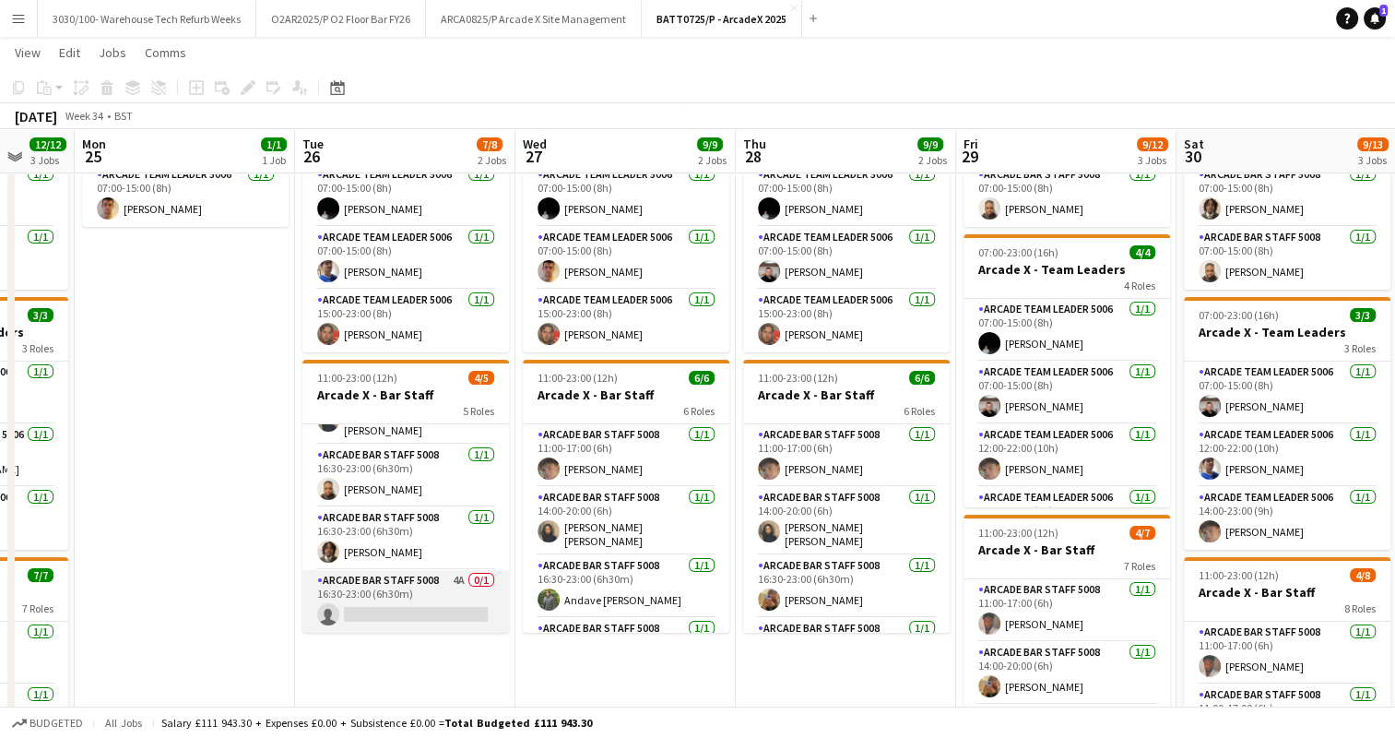
click at [407, 579] on app-card-role "Arcade Bar Staff 5008 4A 0/1 16:30-23:00 (6h30m) single-neutral-actions" at bounding box center [405, 601] width 207 height 63
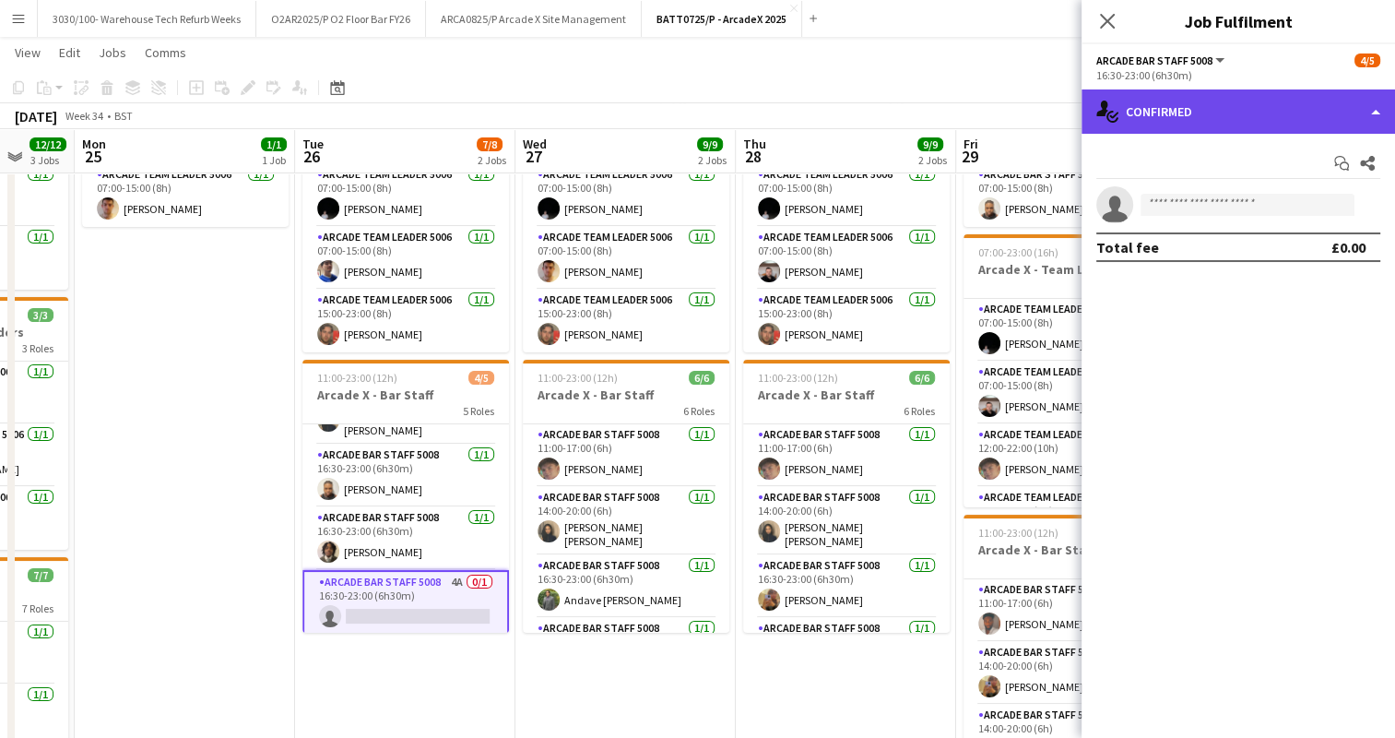
click at [1226, 114] on div "single-neutral-actions-check-2 Confirmed" at bounding box center [1237, 111] width 313 height 44
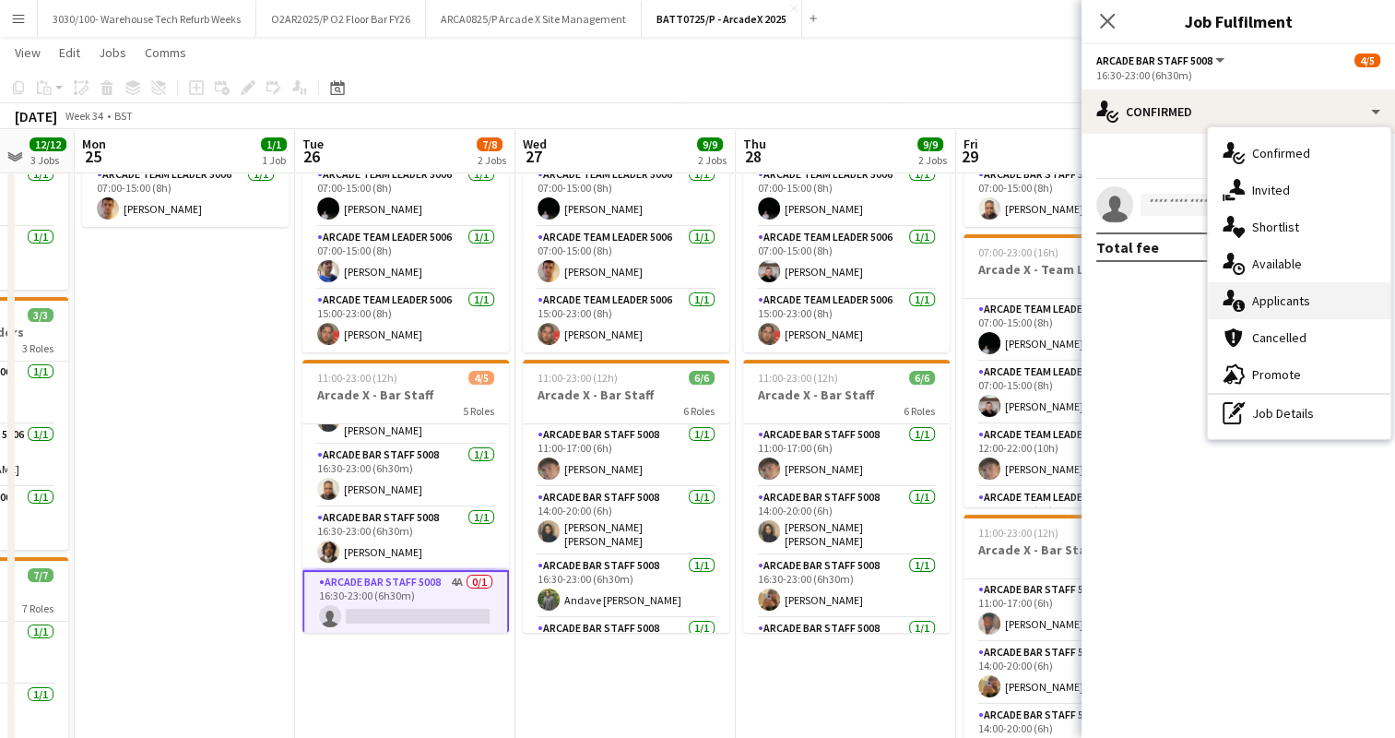
click at [1262, 293] on div "single-neutral-actions-information Applicants" at bounding box center [1299, 300] width 183 height 37
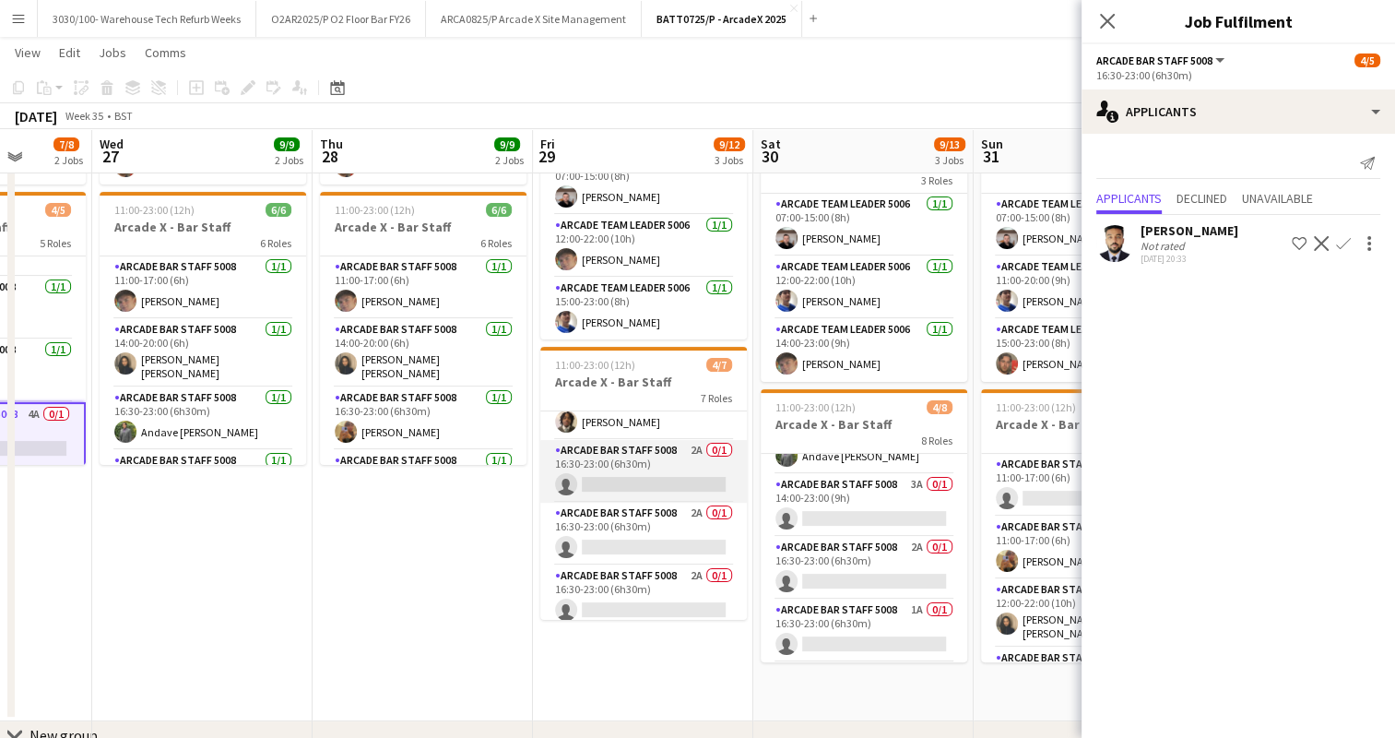
scroll to position [229, 0]
click at [648, 475] on app-card-role "Arcade Bar Staff 5008 2A 0/1 16:30-23:00 (6h30m) single-neutral-actions" at bounding box center [643, 470] width 207 height 63
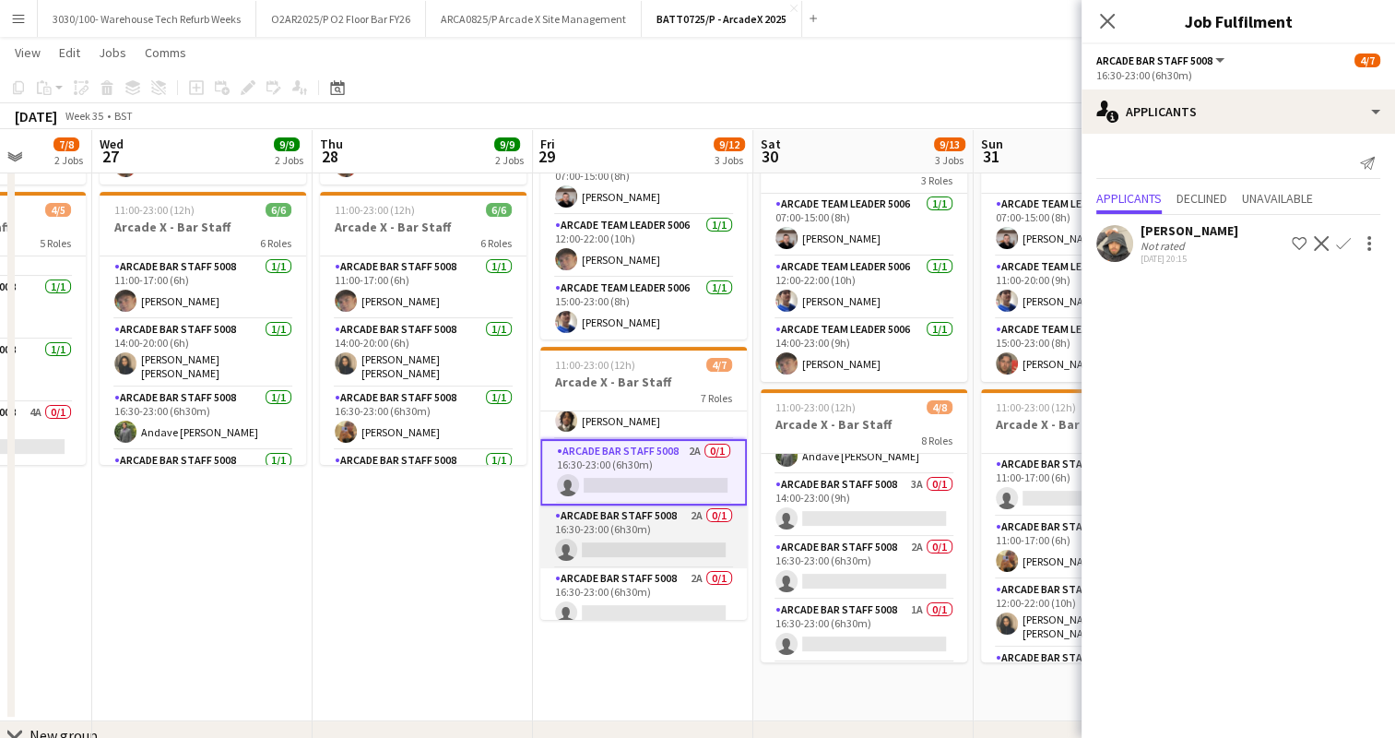
click at [642, 529] on app-card-role "Arcade Bar Staff 5008 2A 0/1 16:30-23:00 (6h30m) single-neutral-actions" at bounding box center [643, 536] width 207 height 63
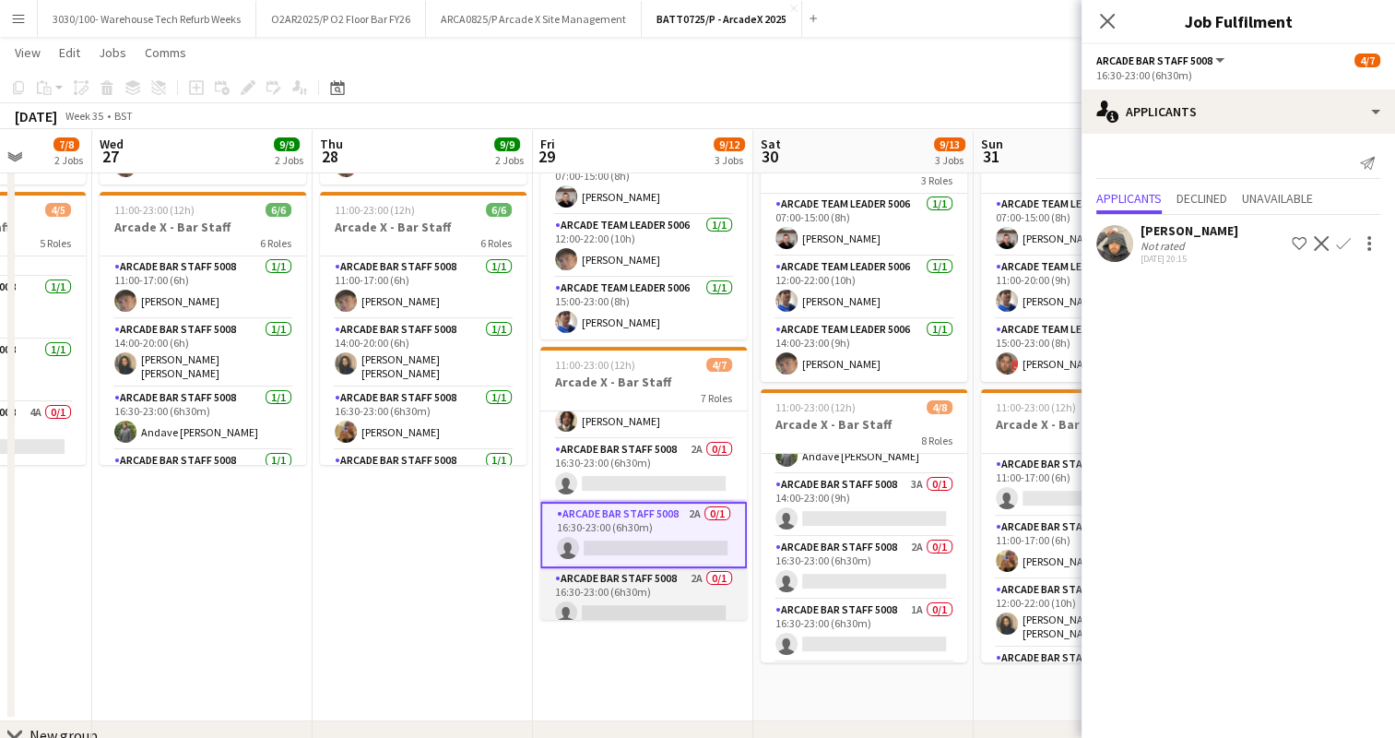
click at [630, 583] on app-card-role "Arcade Bar Staff 5008 2A 0/1 16:30-23:00 (6h30m) single-neutral-actions" at bounding box center [643, 599] width 207 height 63
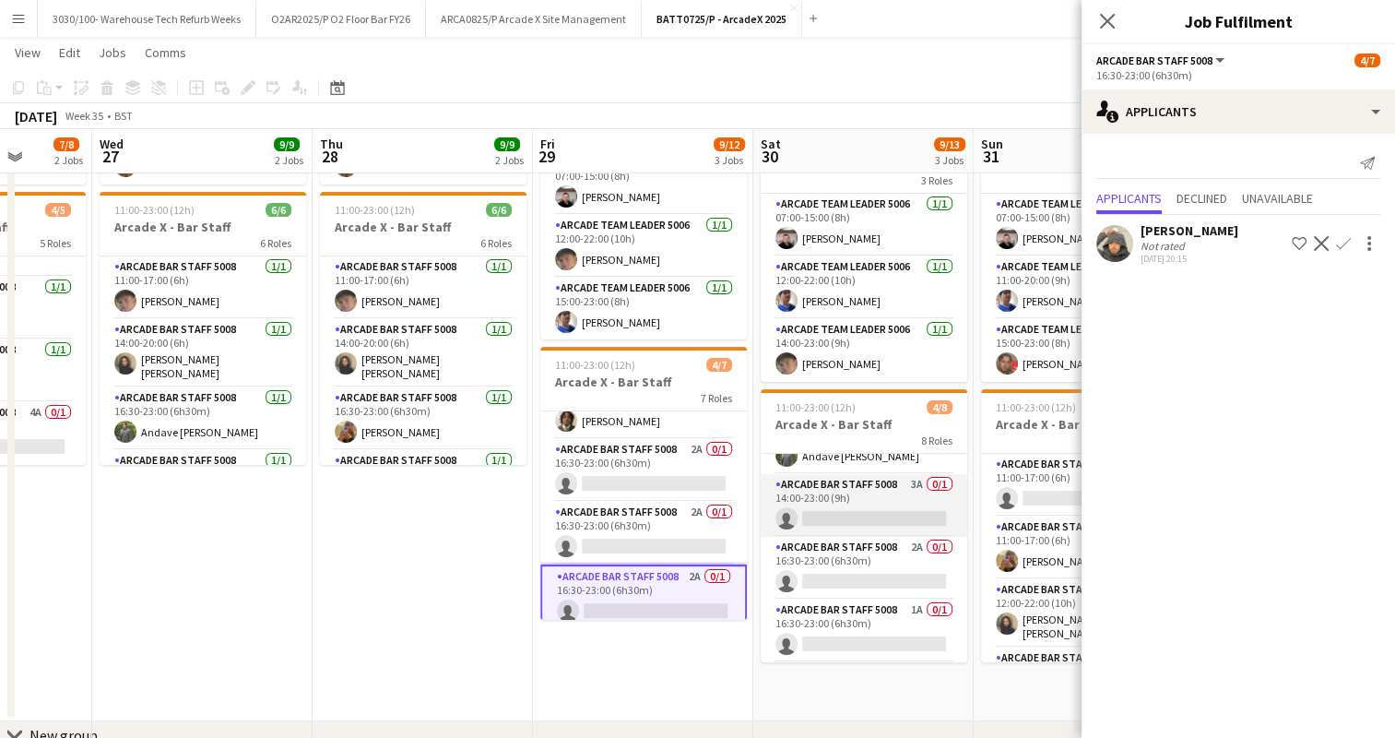
scroll to position [217, 0]
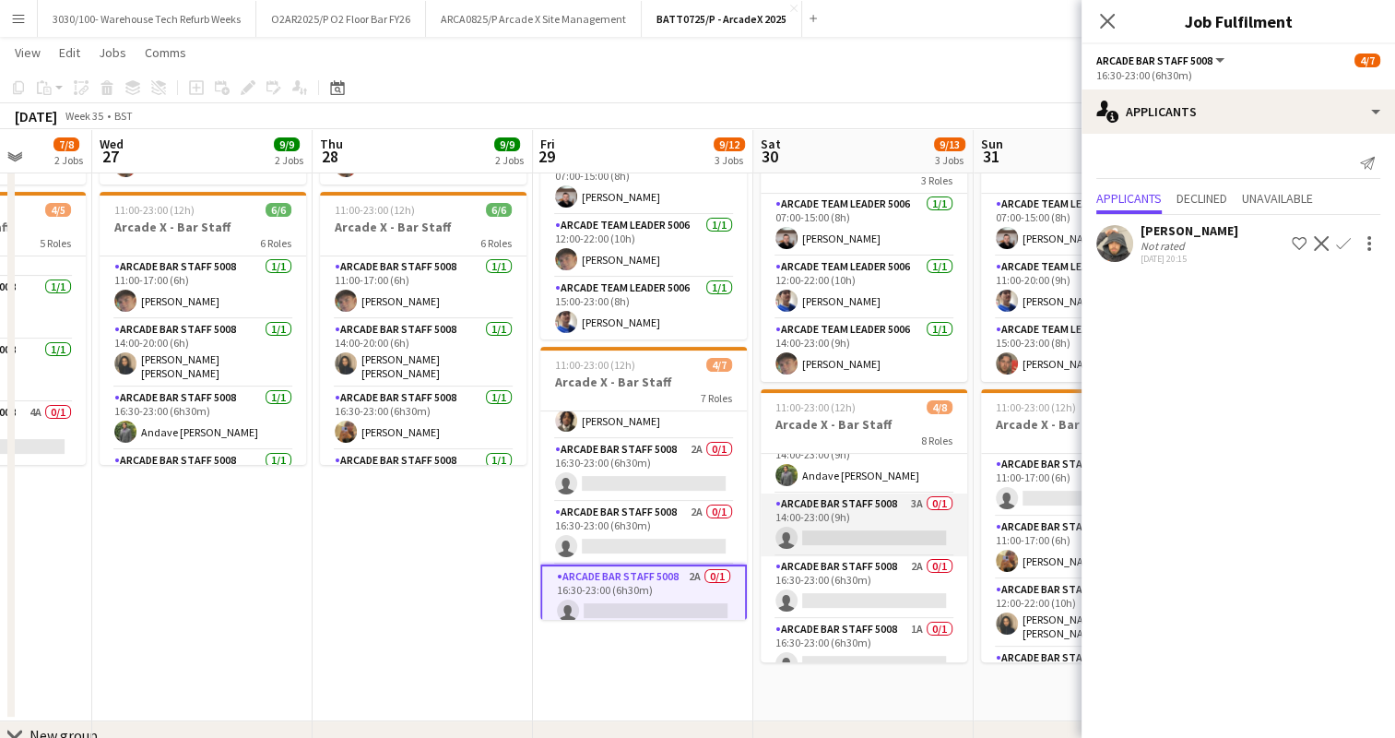
click at [856, 510] on app-card-role "Arcade Bar Staff 5008 3A 0/1 14:00-23:00 (9h) single-neutral-actions" at bounding box center [864, 524] width 207 height 63
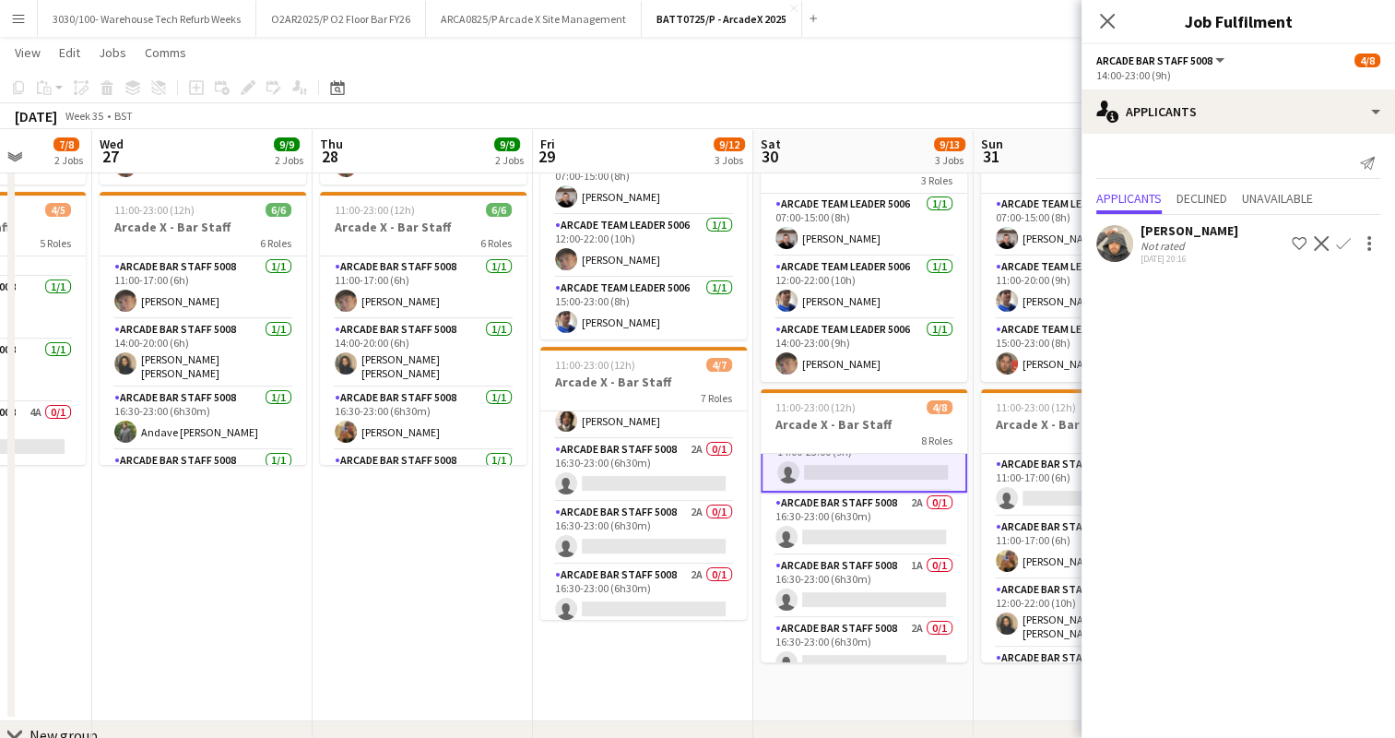
click at [856, 510] on app-card-role "Arcade Bar Staff 5008 2A 0/1 16:30-23:00 (6h30m) single-neutral-actions" at bounding box center [864, 523] width 207 height 63
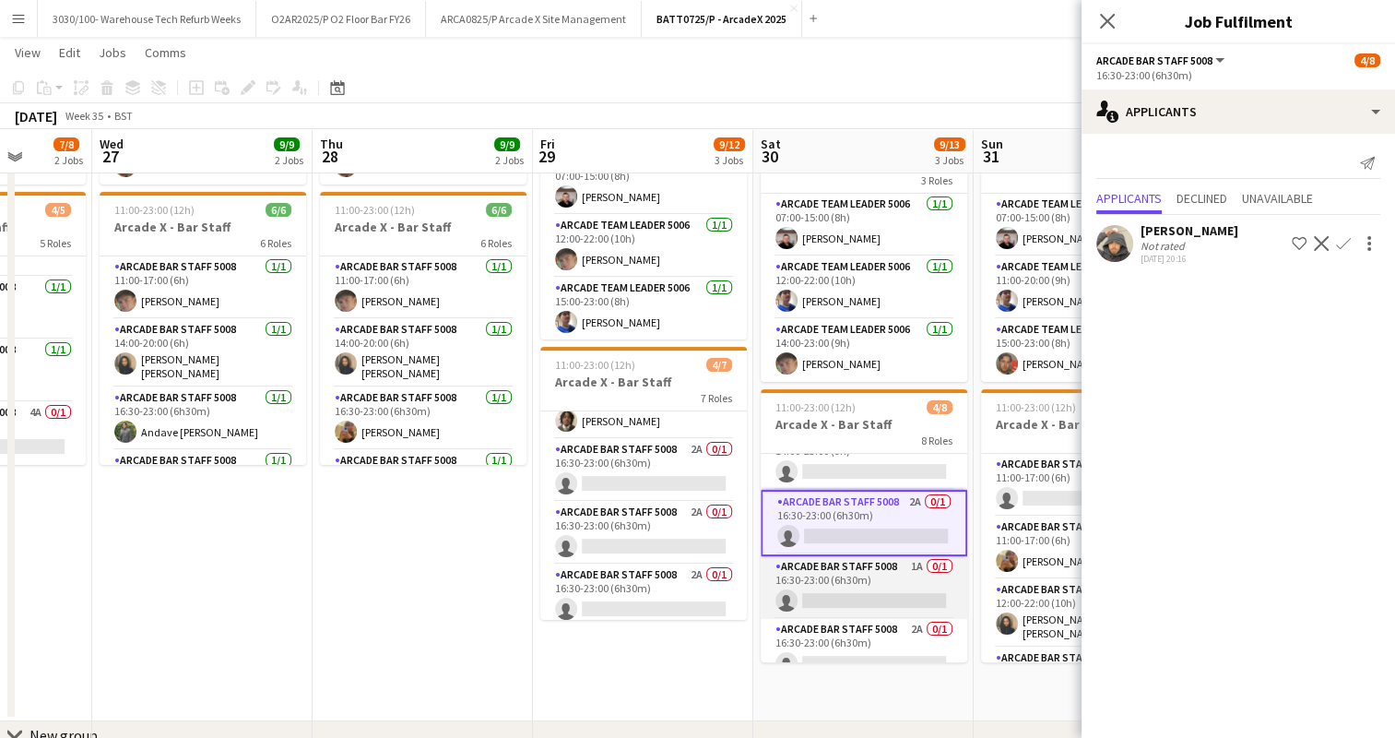
click at [847, 569] on app-card-role "Arcade Bar Staff 5008 1A 0/1 16:30-23:00 (6h30m) single-neutral-actions" at bounding box center [864, 587] width 207 height 63
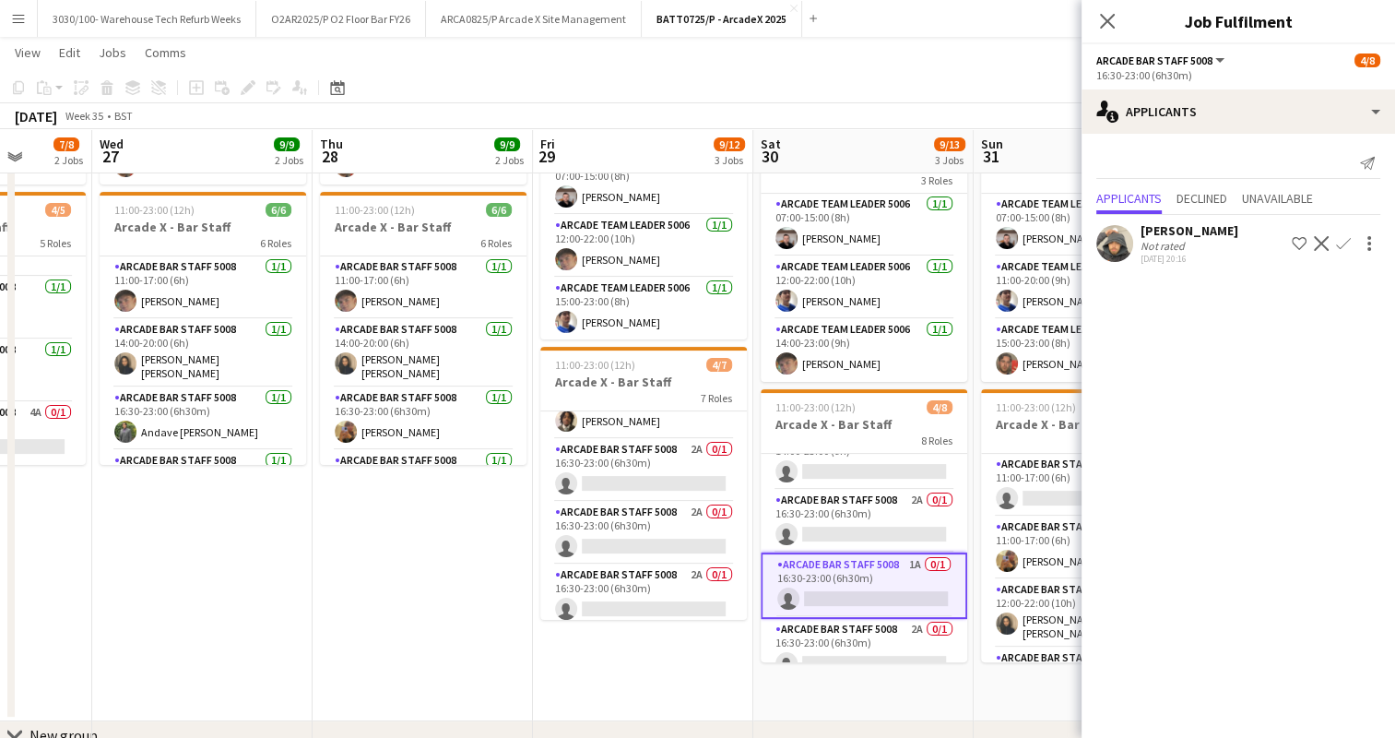
scroll to position [295, 0]
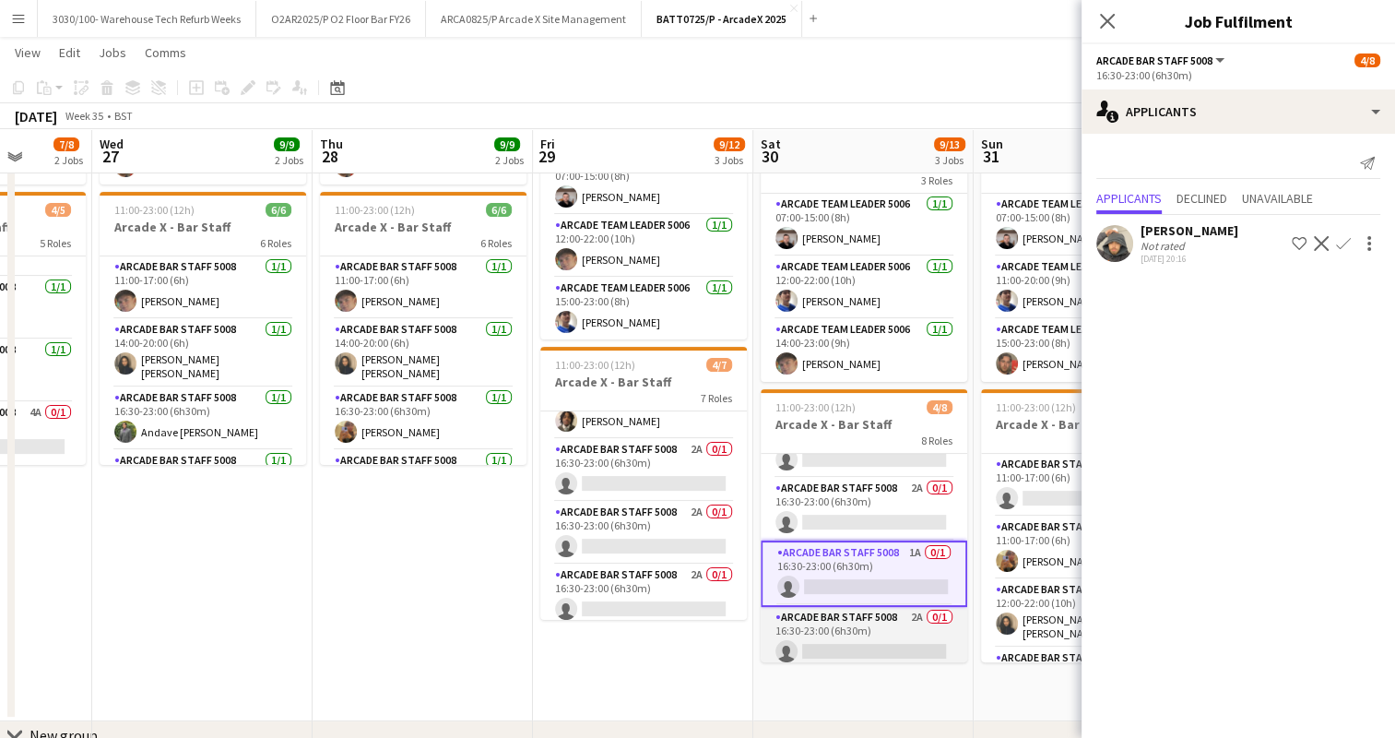
click at [833, 623] on app-card-role "Arcade Bar Staff 5008 2A 0/1 16:30-23:00 (6h30m) single-neutral-actions" at bounding box center [864, 638] width 207 height 63
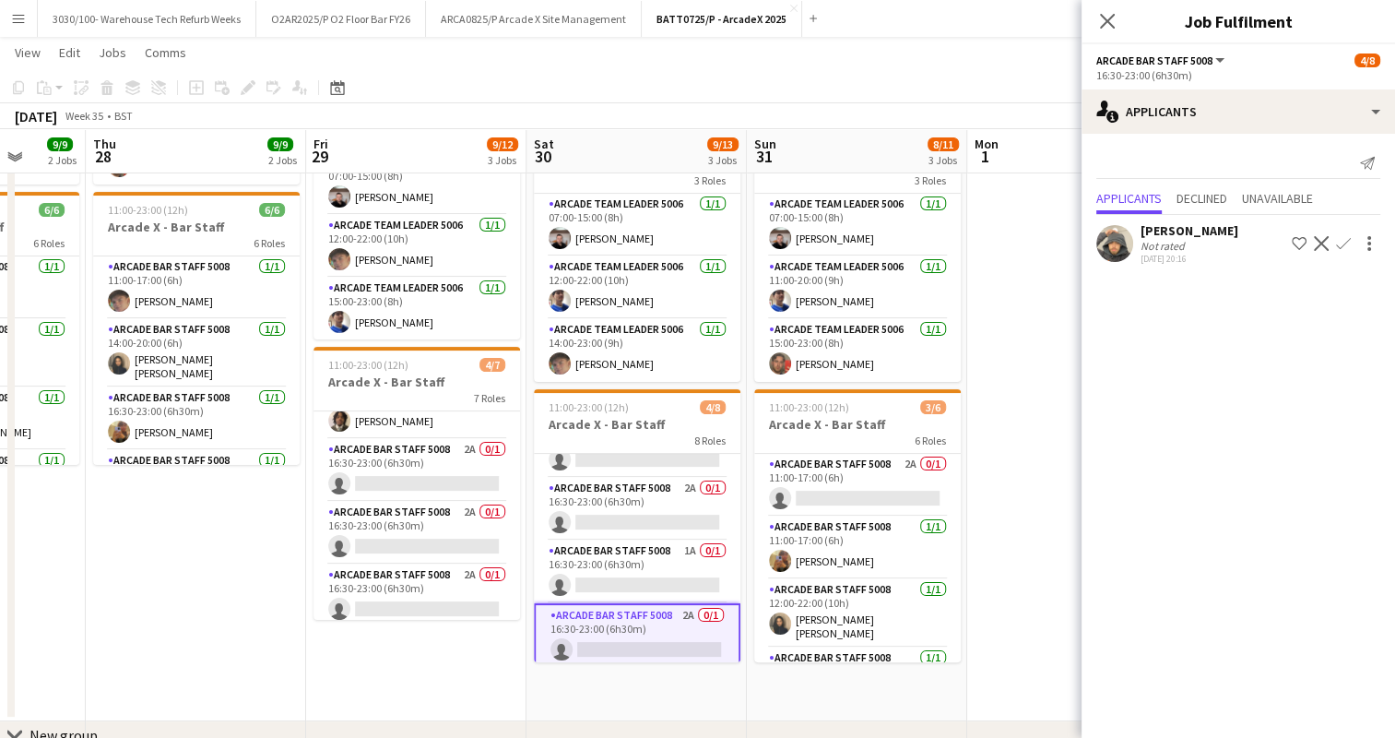
scroll to position [0, 796]
click at [885, 472] on app-card-role "Arcade Bar Staff 5008 2A 0/1 11:00-17:00 (6h) single-neutral-actions" at bounding box center [857, 485] width 207 height 63
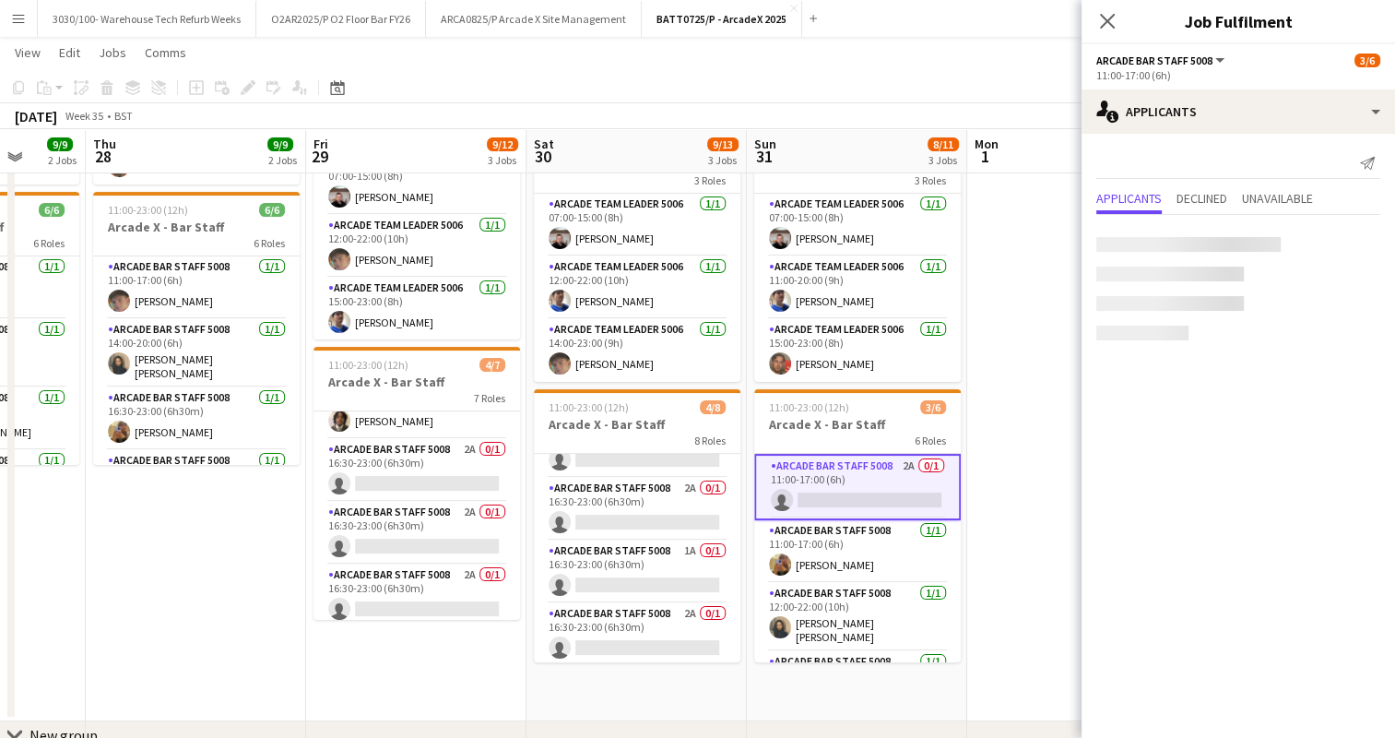
scroll to position [292, 0]
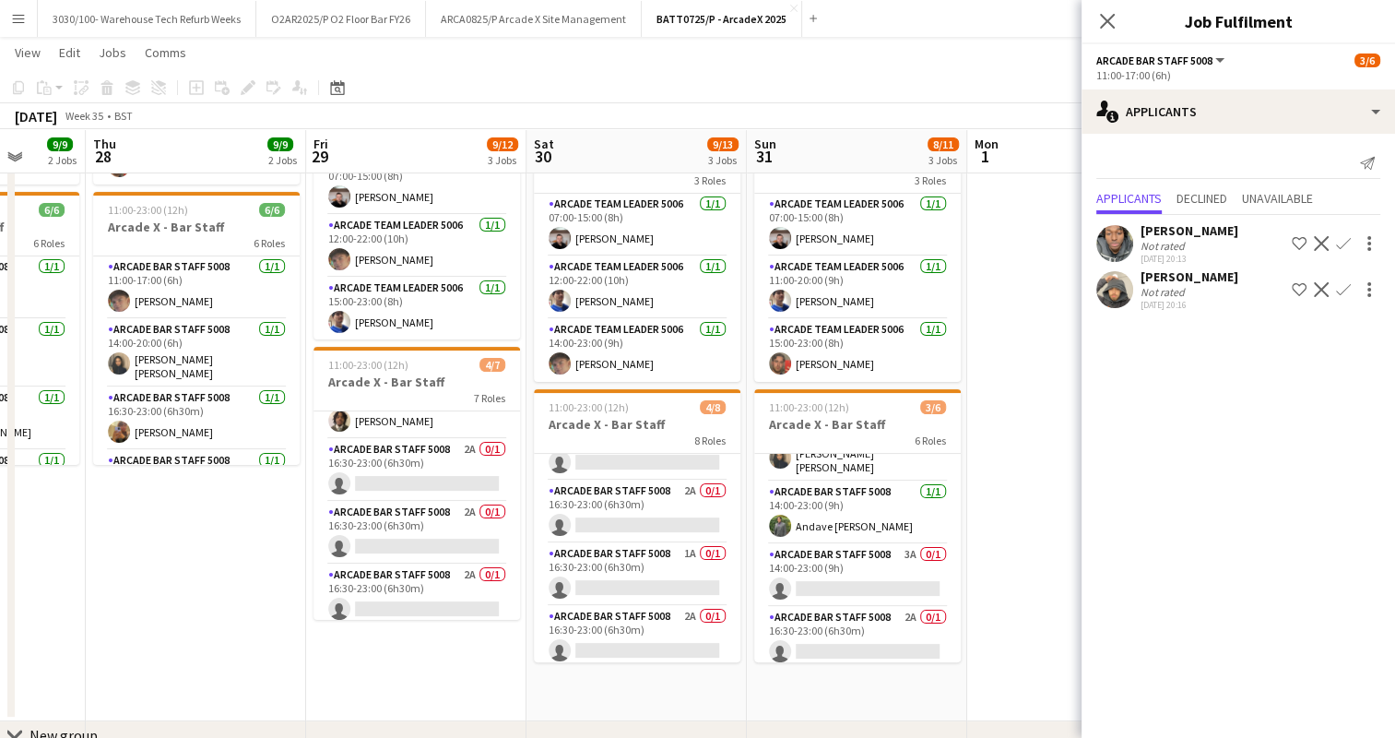
click at [852, 544] on app-card-role "Arcade Bar Staff 5008 3A 0/1 14:00-23:00 (9h) single-neutral-actions" at bounding box center [857, 575] width 207 height 63
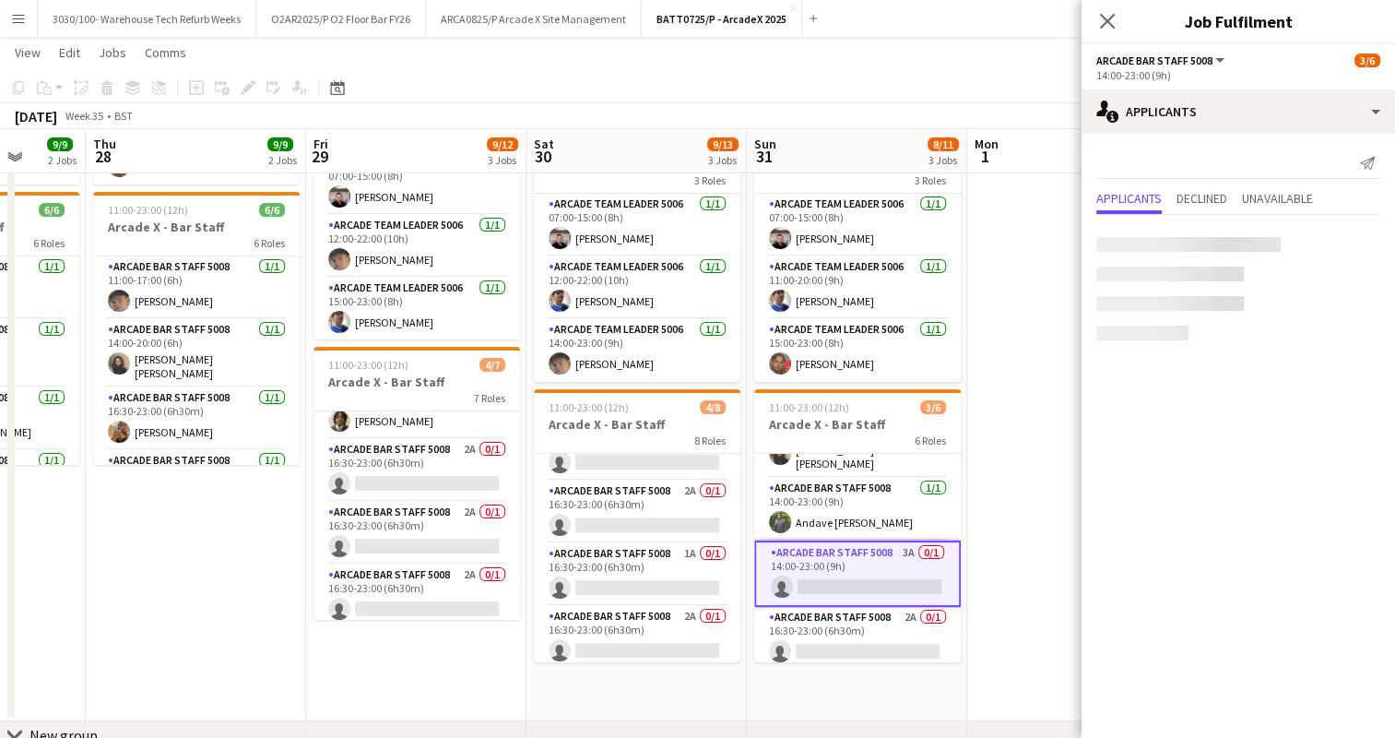
scroll to position [167, 0]
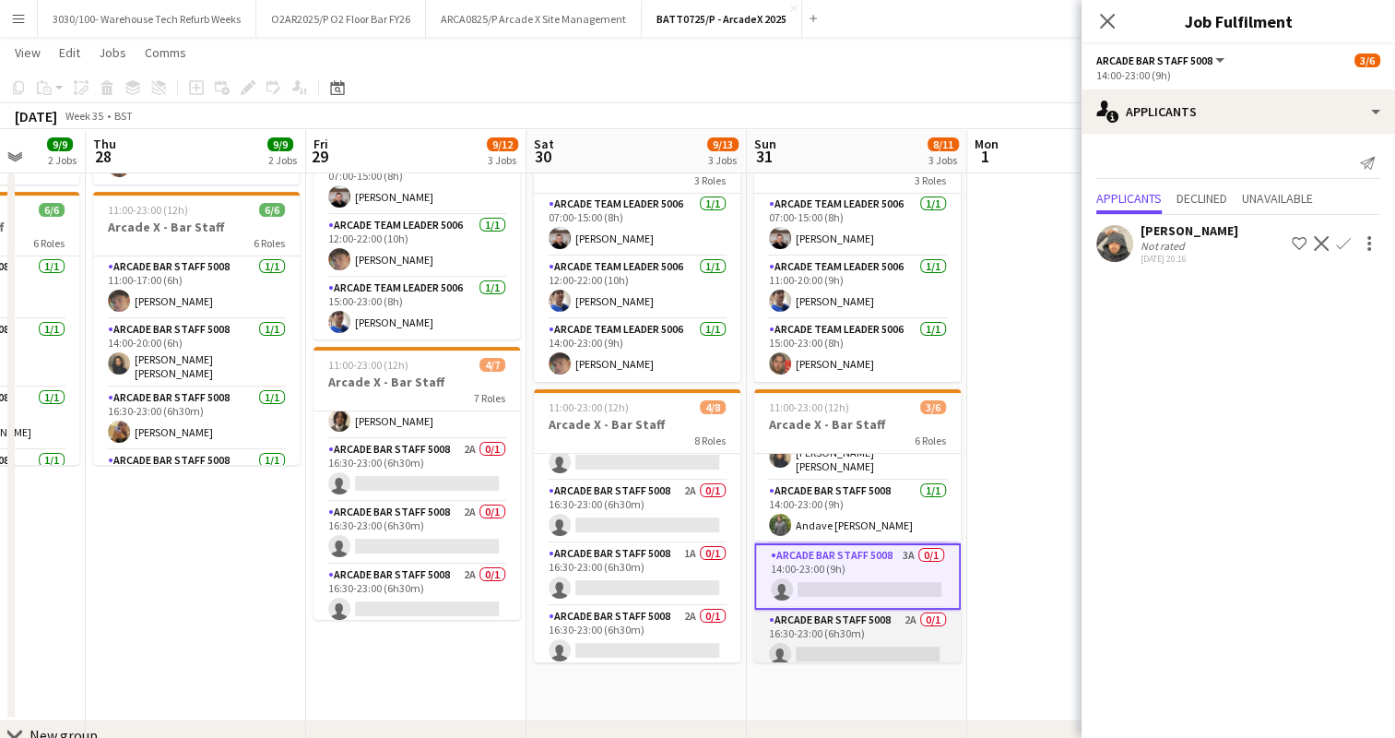
click at [836, 612] on app-card-role "Arcade Bar Staff 5008 2A 0/1 16:30-23:00 (6h30m) single-neutral-actions" at bounding box center [857, 640] width 207 height 63
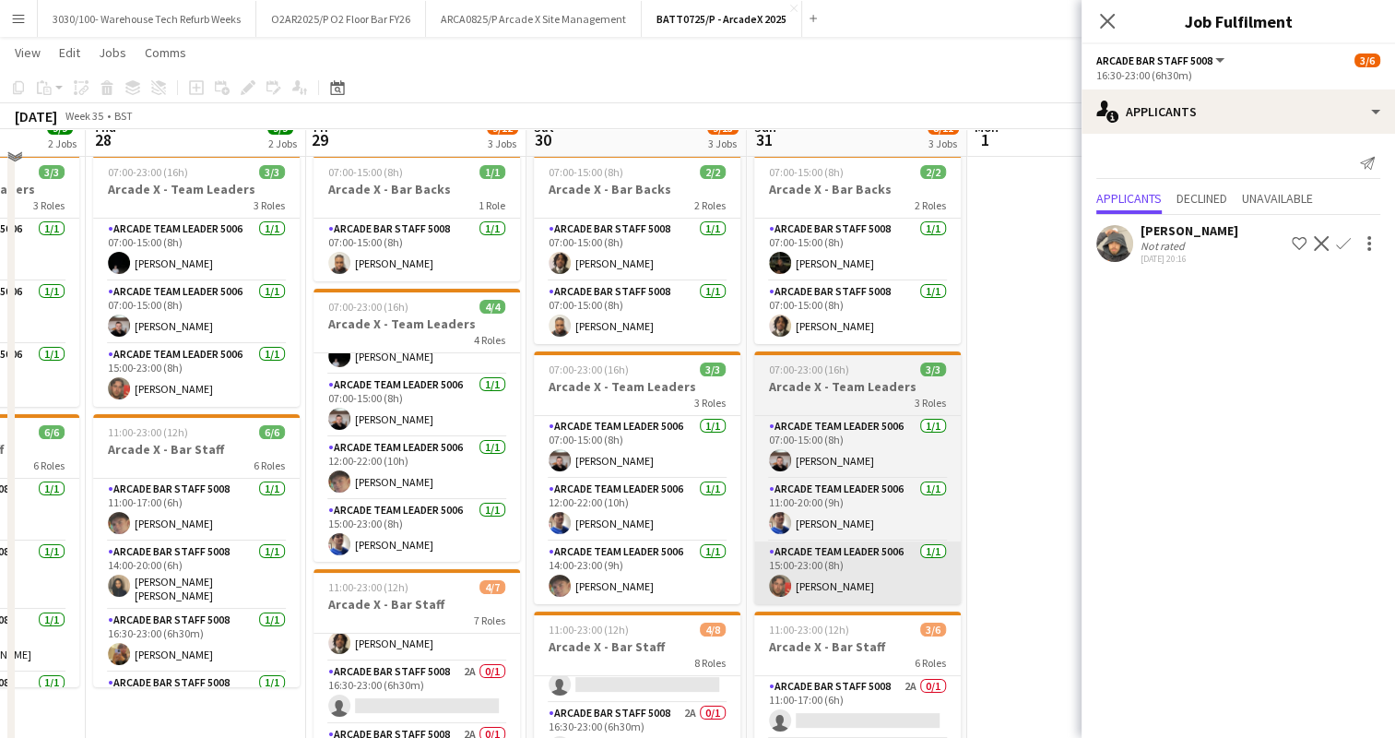
scroll to position [41, 0]
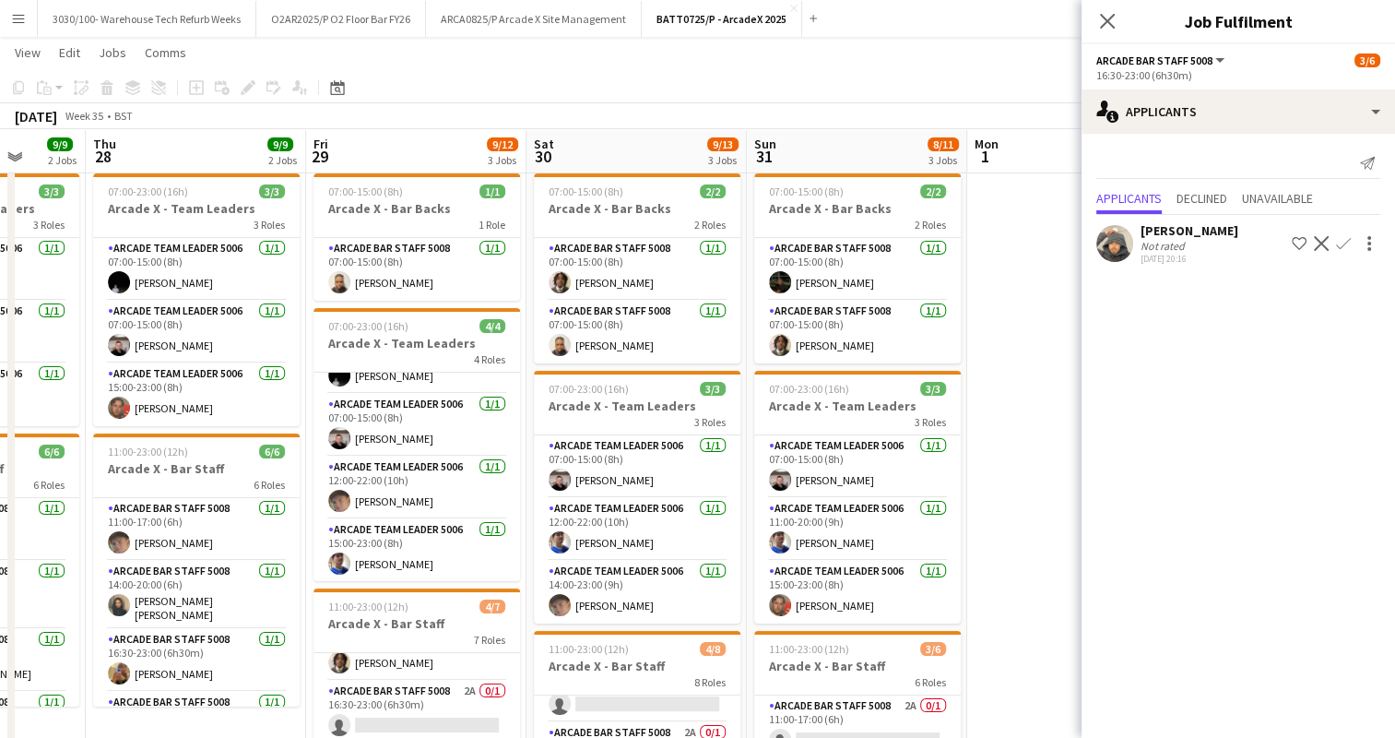
click at [997, 249] on app-date-cell at bounding box center [1077, 564] width 220 height 797
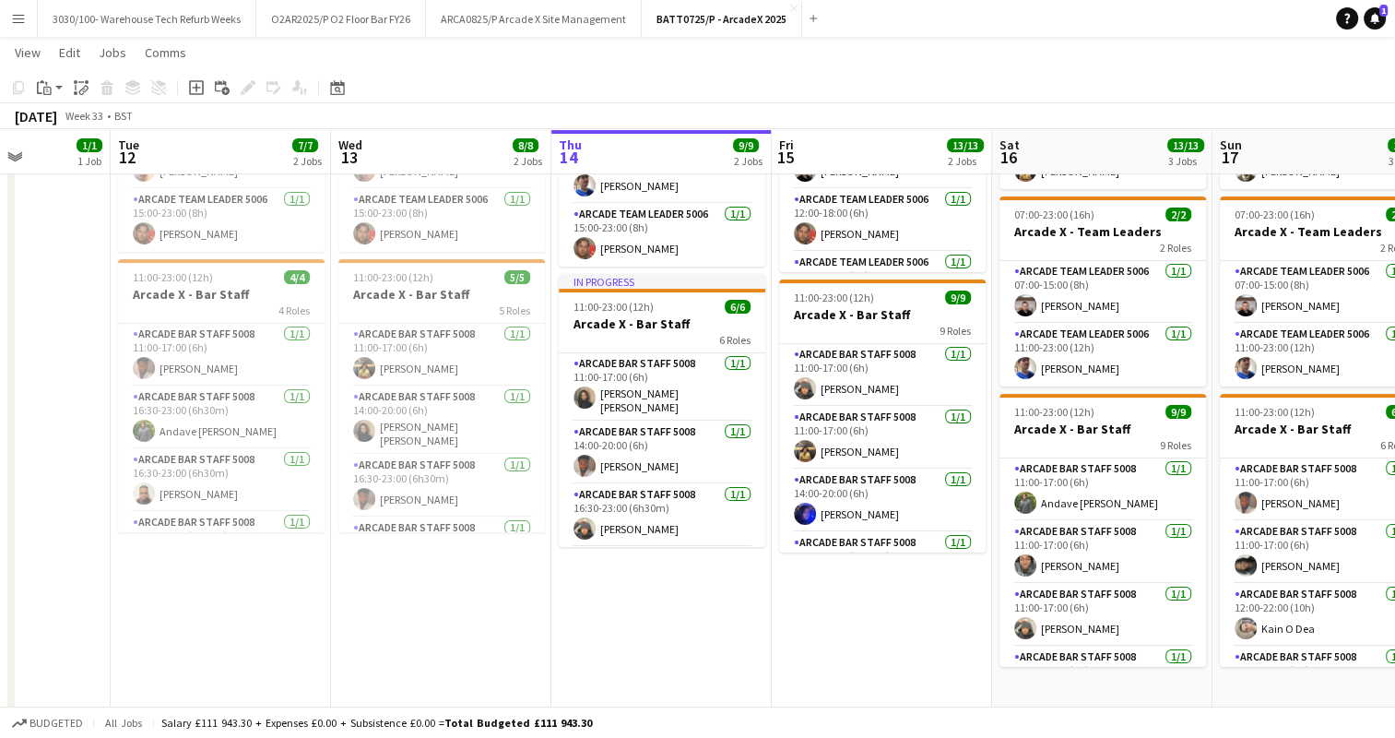
scroll to position [182, 0]
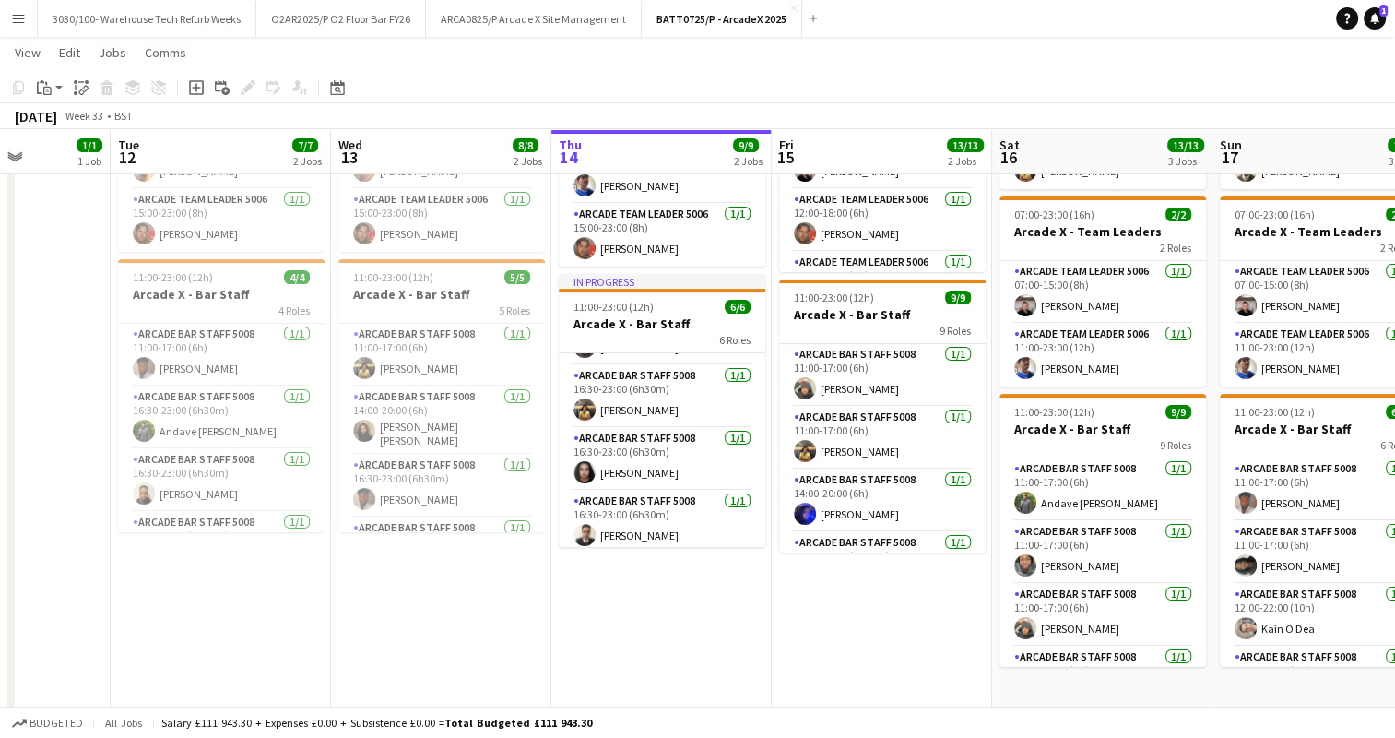
click at [7, 11] on button "Menu" at bounding box center [18, 18] width 37 height 37
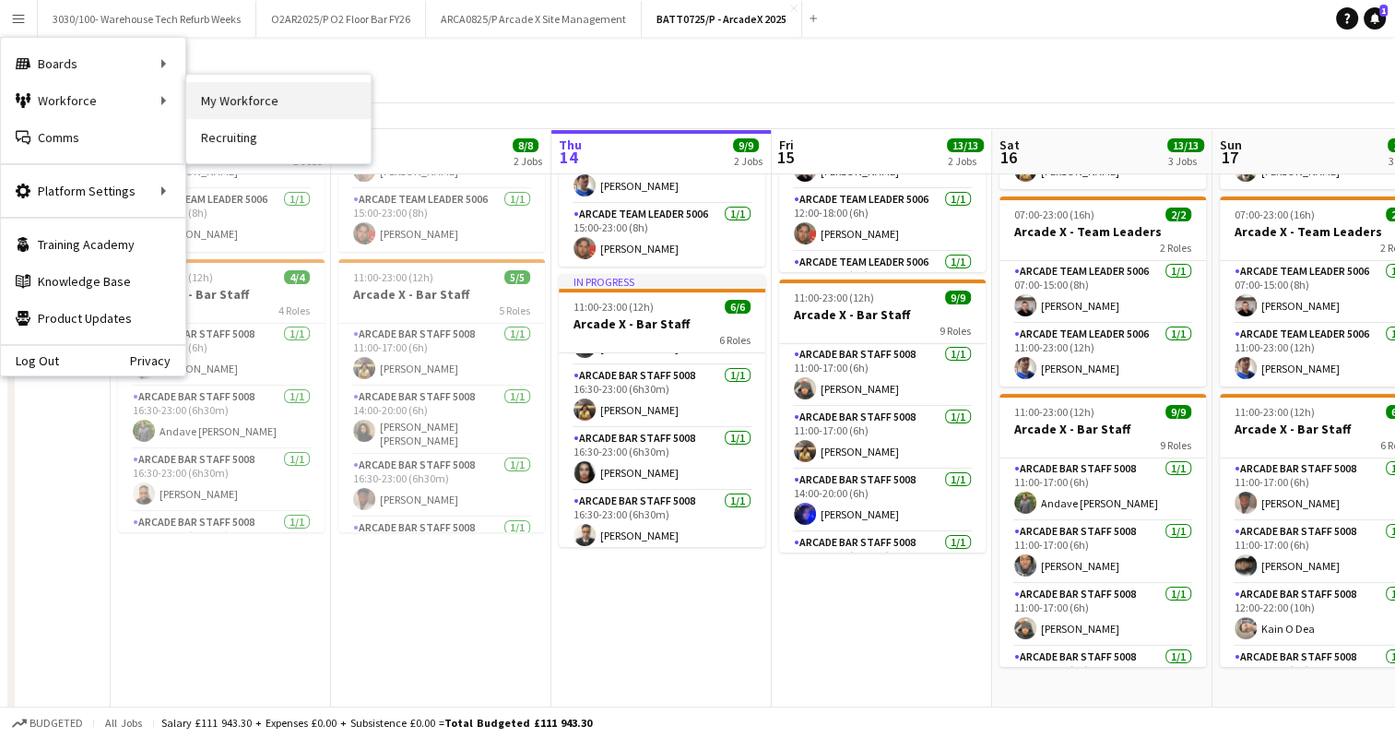
click at [243, 105] on link "My Workforce" at bounding box center [278, 100] width 184 height 37
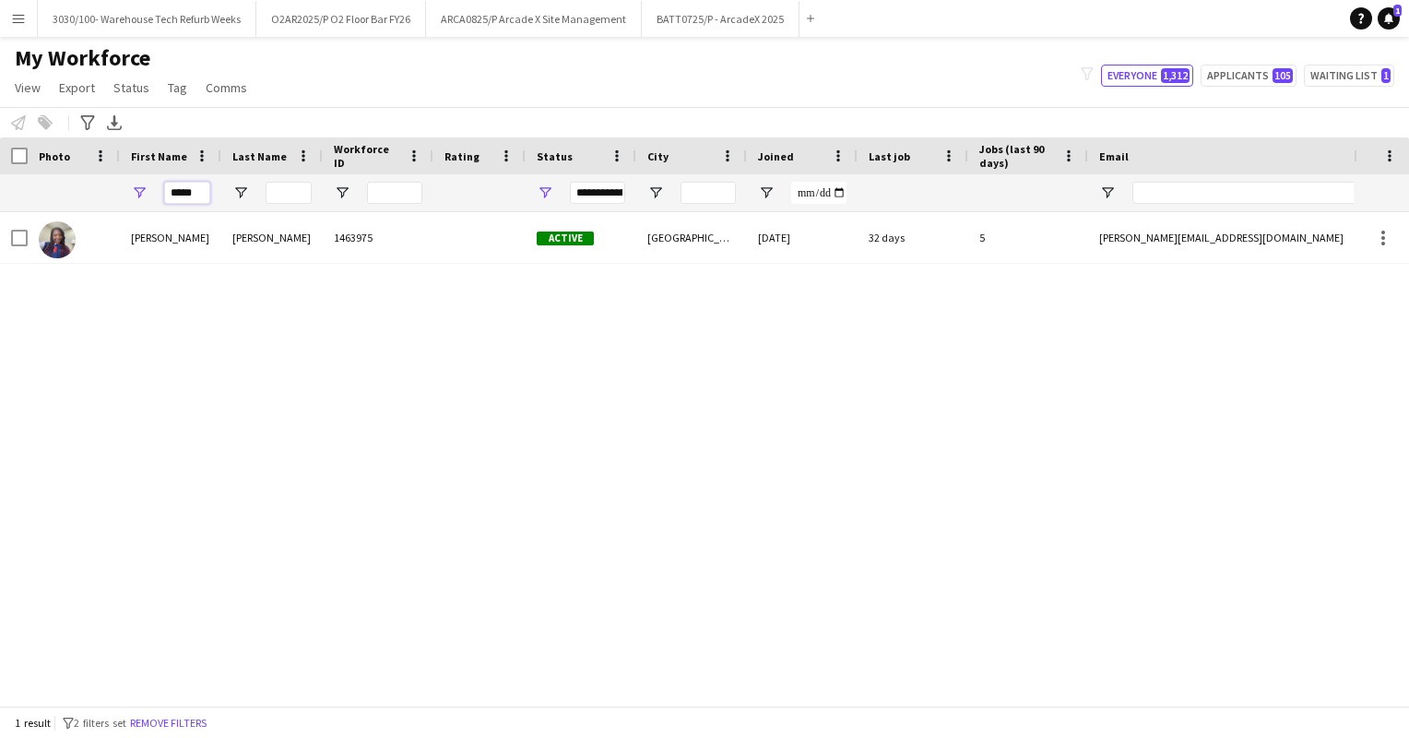
click at [199, 195] on input "*****" at bounding box center [187, 193] width 46 height 22
type input "*"
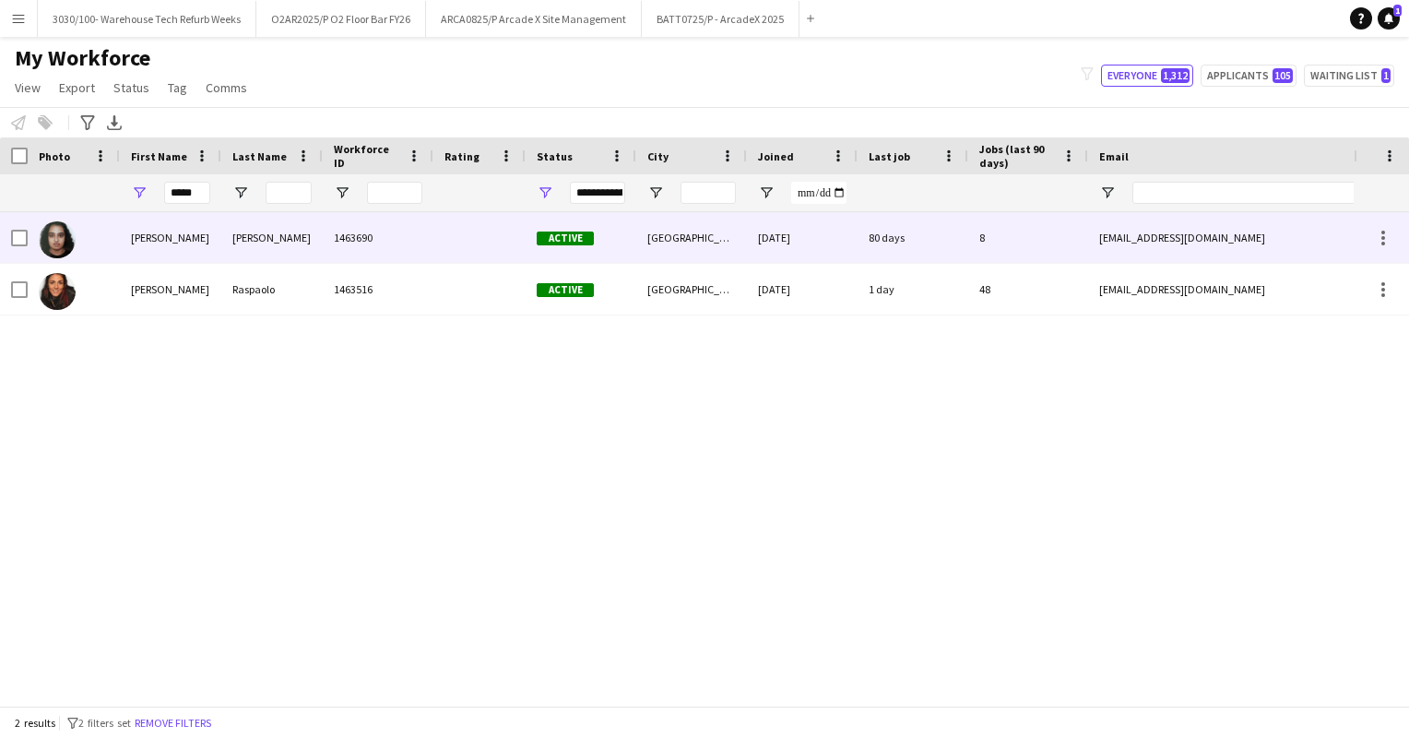
click at [948, 231] on div "80 days" at bounding box center [912, 237] width 111 height 51
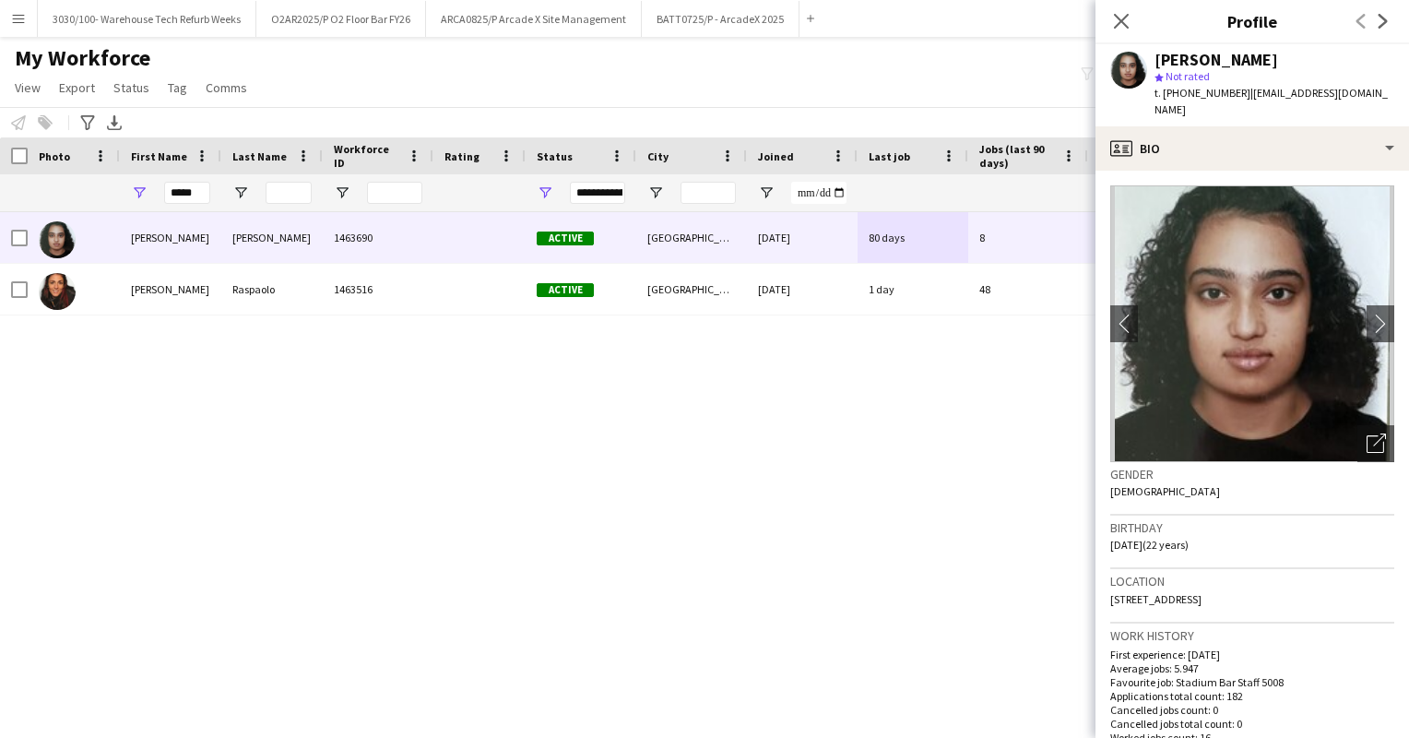
click at [1016, 12] on app-navbar "Menu Boards Boards Boards All jobs Status Workforce Workforce My Workforce Recr…" at bounding box center [704, 18] width 1409 height 37
click at [199, 190] on input "*****" at bounding box center [187, 193] width 46 height 22
type input "*"
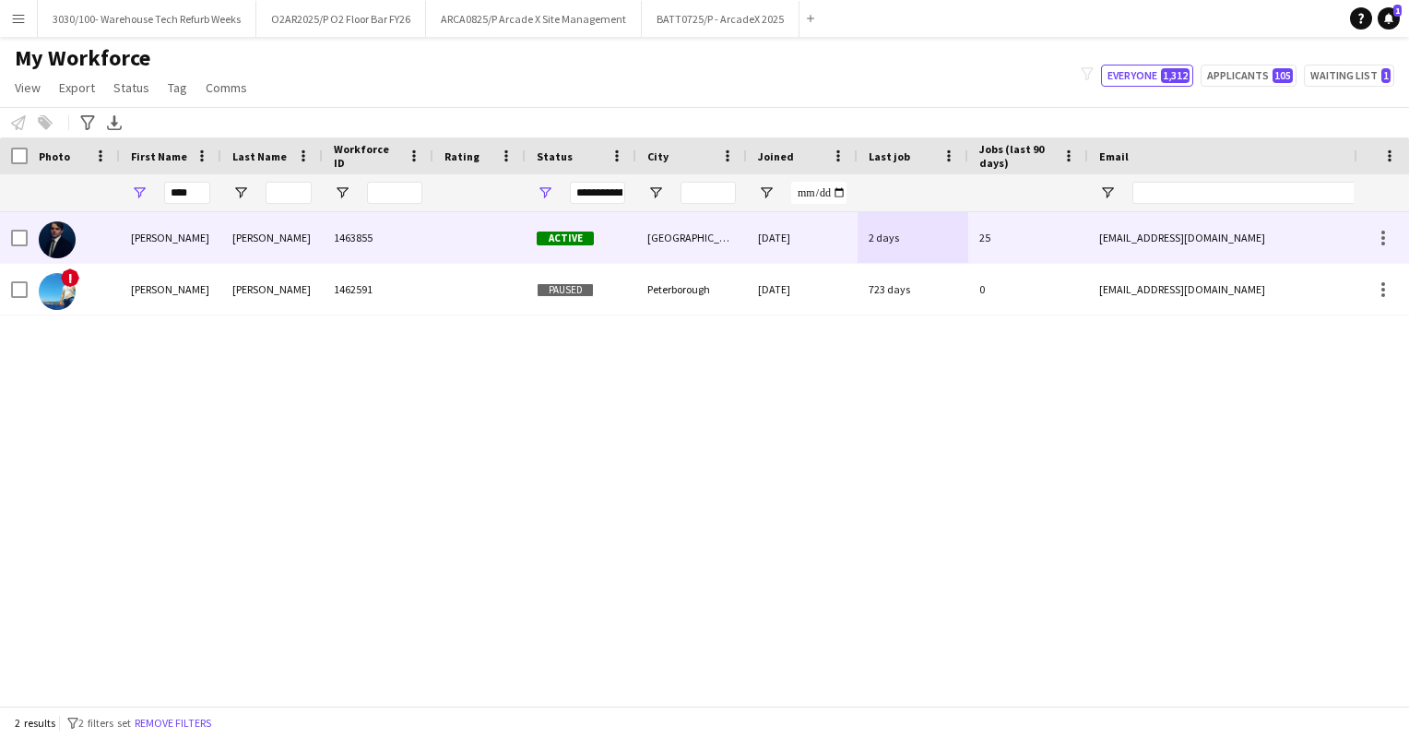
click at [1064, 237] on div "25" at bounding box center [1028, 237] width 120 height 51
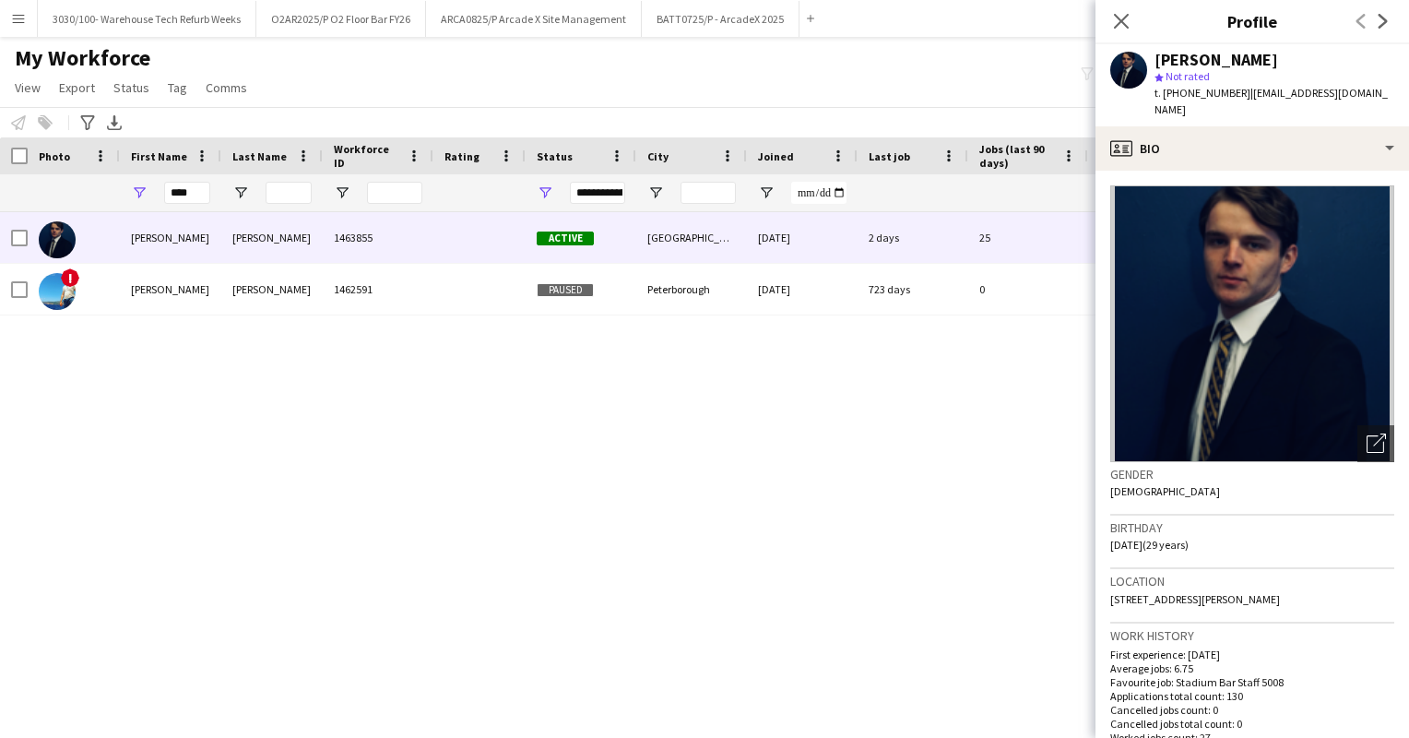
click at [895, 77] on div "My Workforce View Views Default view Details New Starters New starters report N…" at bounding box center [704, 75] width 1409 height 63
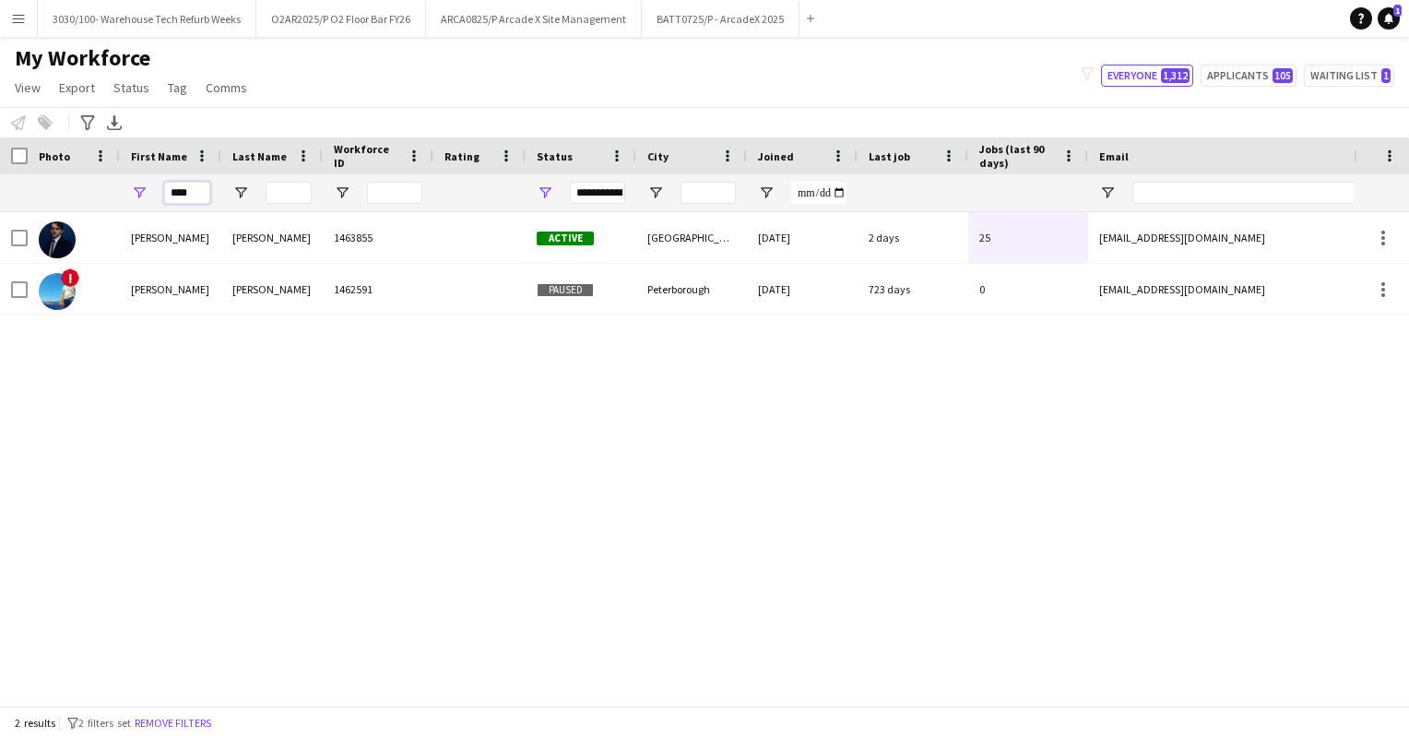
click at [198, 191] on input "****" at bounding box center [187, 193] width 46 height 22
type input "*"
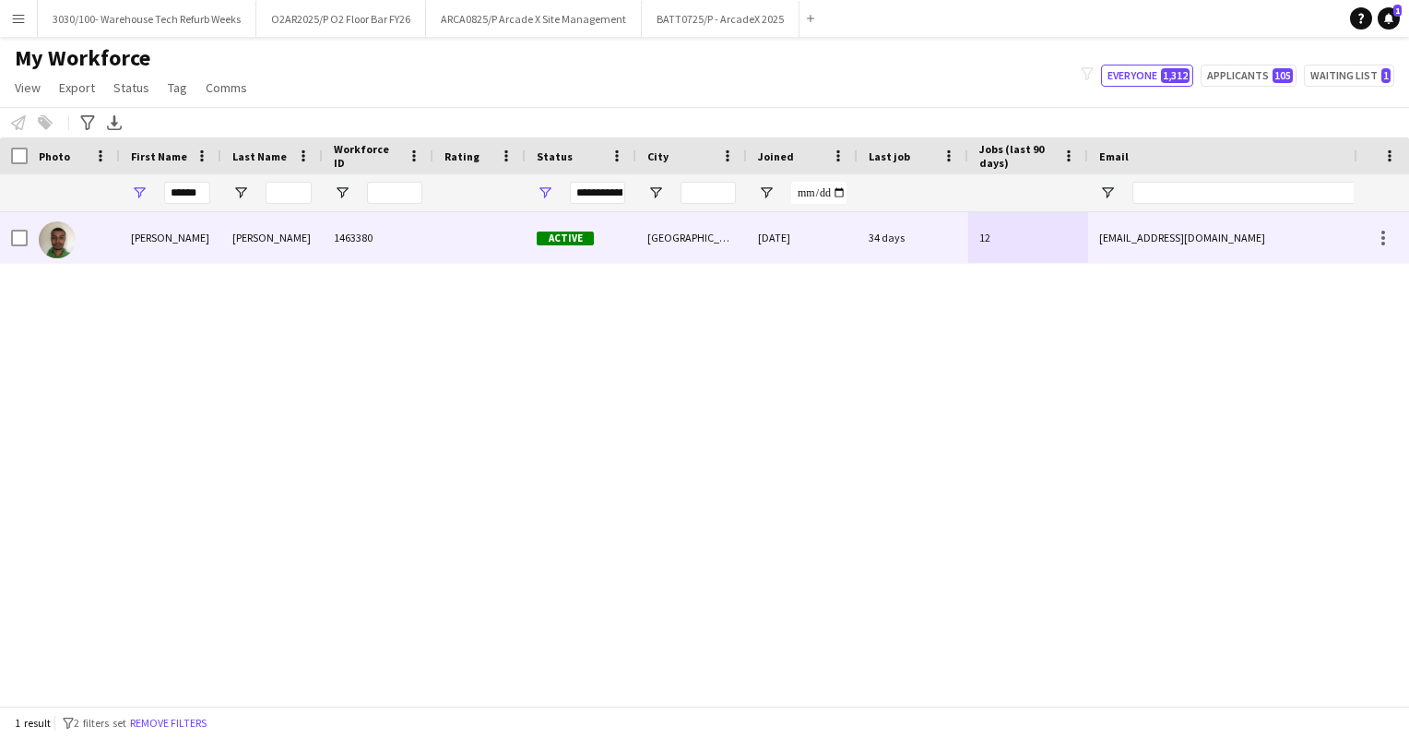
click at [719, 234] on div "[GEOGRAPHIC_DATA]" at bounding box center [691, 237] width 111 height 51
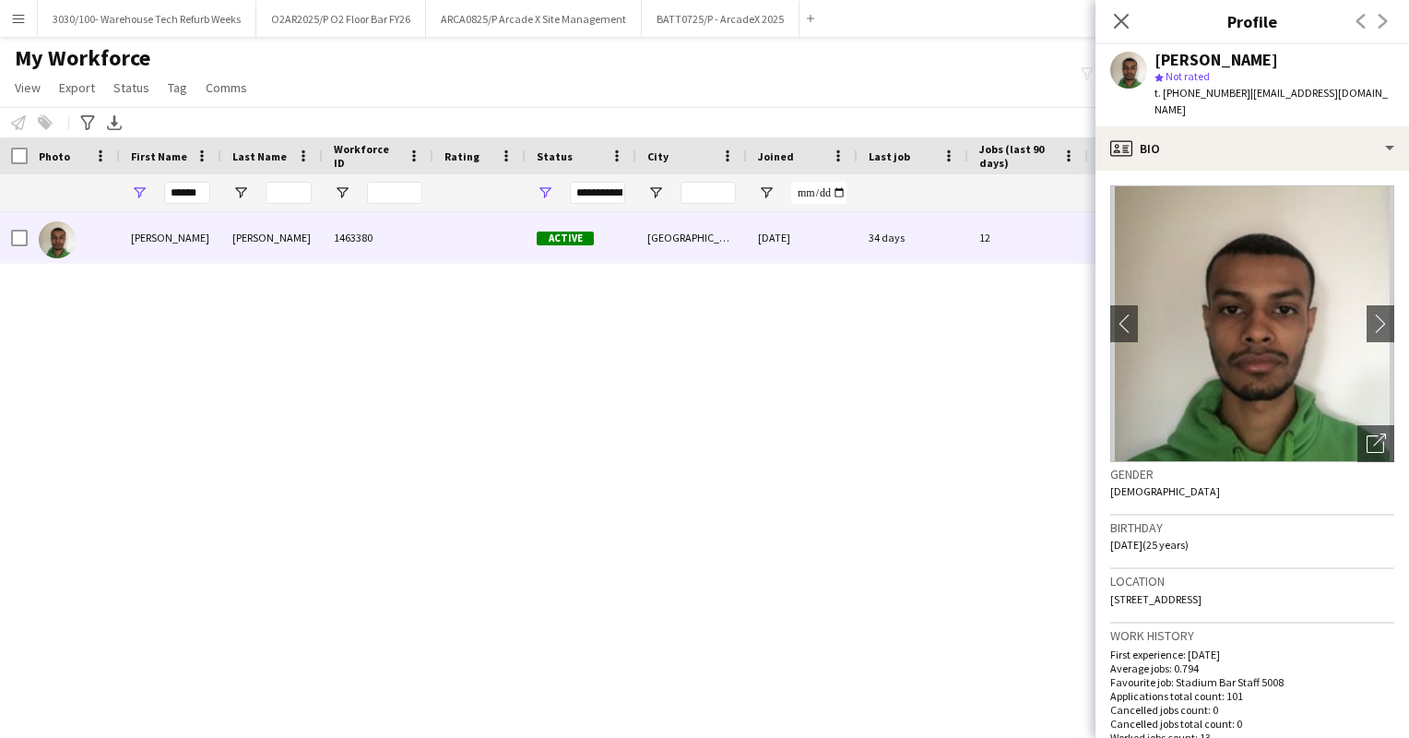
click at [842, 269] on div "[PERSON_NAME] 1463380 Active [GEOGRAPHIC_DATA] [DATE] 34 days 12 [EMAIL_ADDRESS…" at bounding box center [676, 451] width 1353 height 479
click at [200, 191] on input "******" at bounding box center [187, 193] width 46 height 22
type input "*"
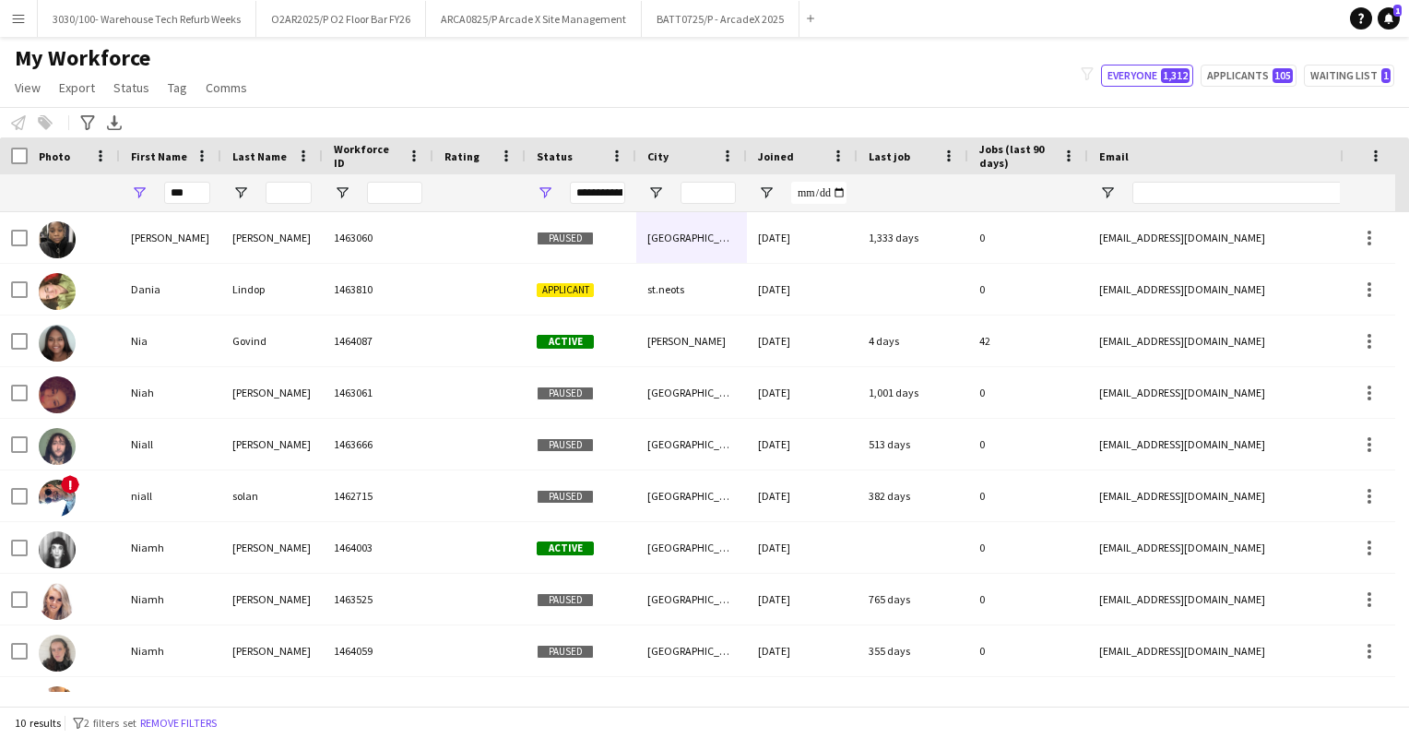
click at [1045, 65] on div "My Workforce View Views Default view Details New Starters New starters report N…" at bounding box center [704, 75] width 1409 height 63
click at [192, 192] on input "***" at bounding box center [187, 193] width 46 height 22
type input "*"
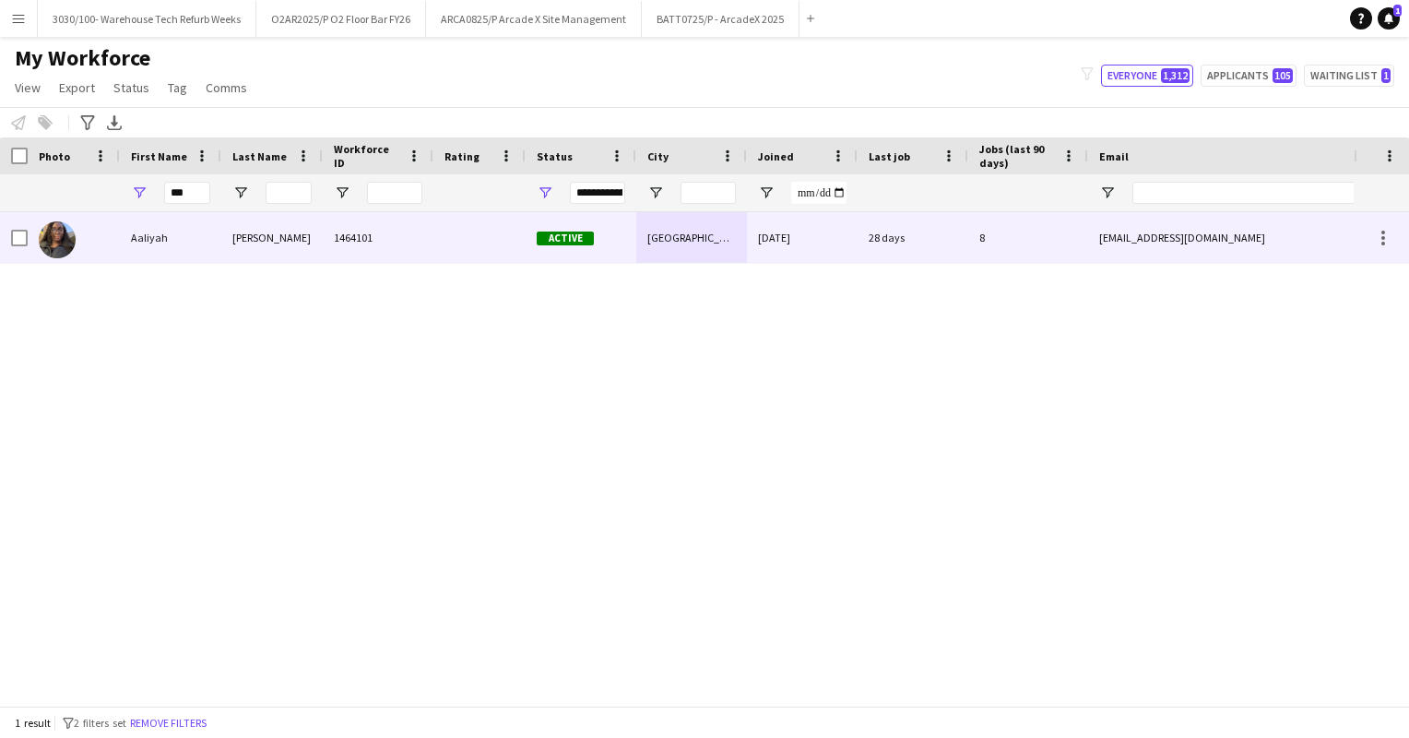
click at [789, 240] on div "[DATE]" at bounding box center [802, 237] width 111 height 51
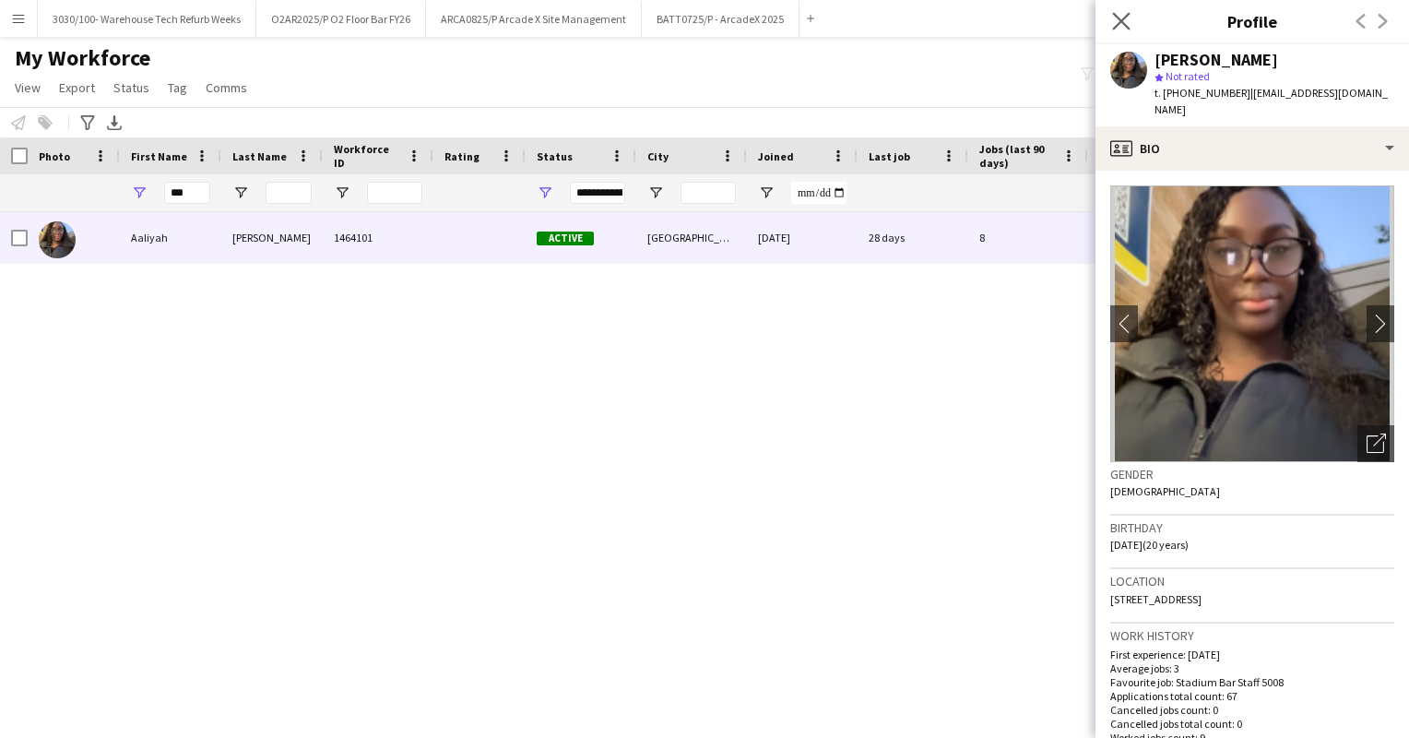
click at [1127, 11] on app-icon "Close pop-in" at bounding box center [1121, 21] width 27 height 27
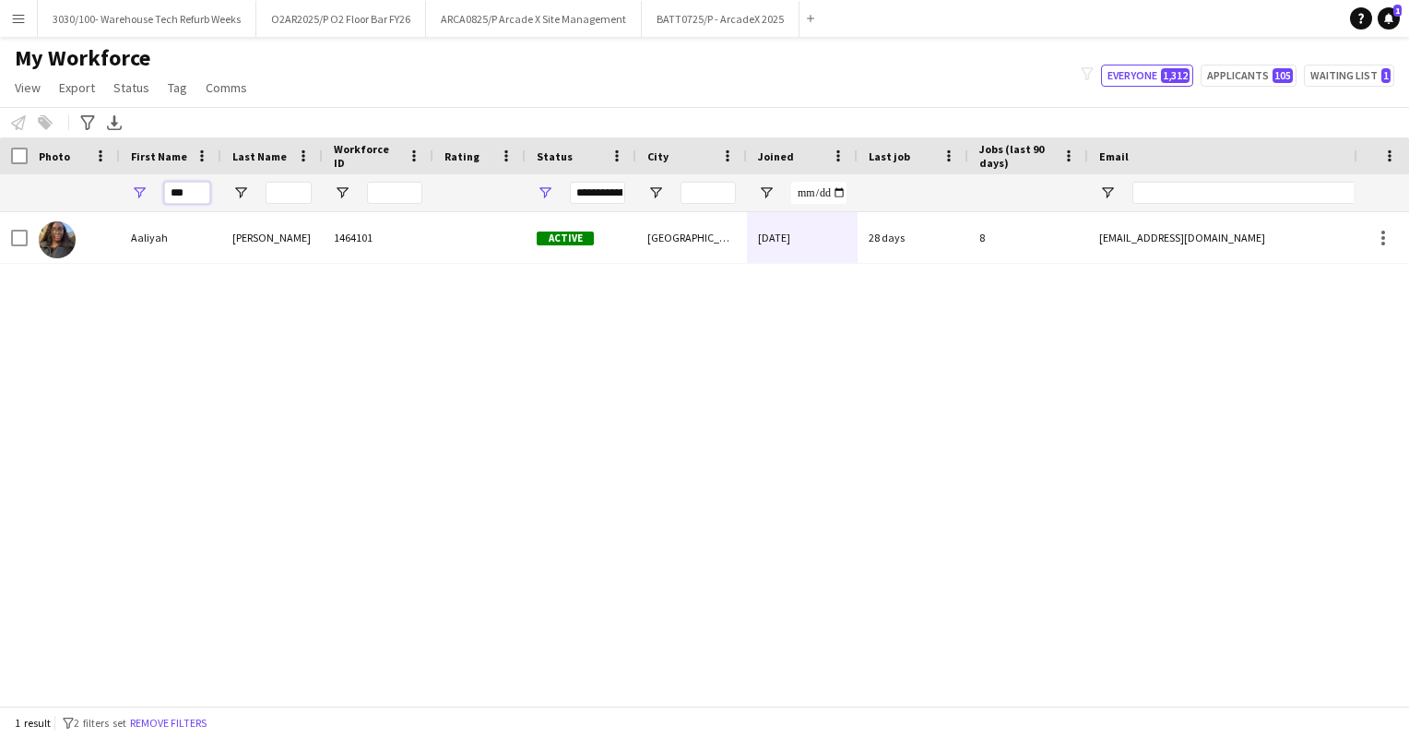
click at [191, 183] on input "***" at bounding box center [187, 193] width 46 height 22
type input "*"
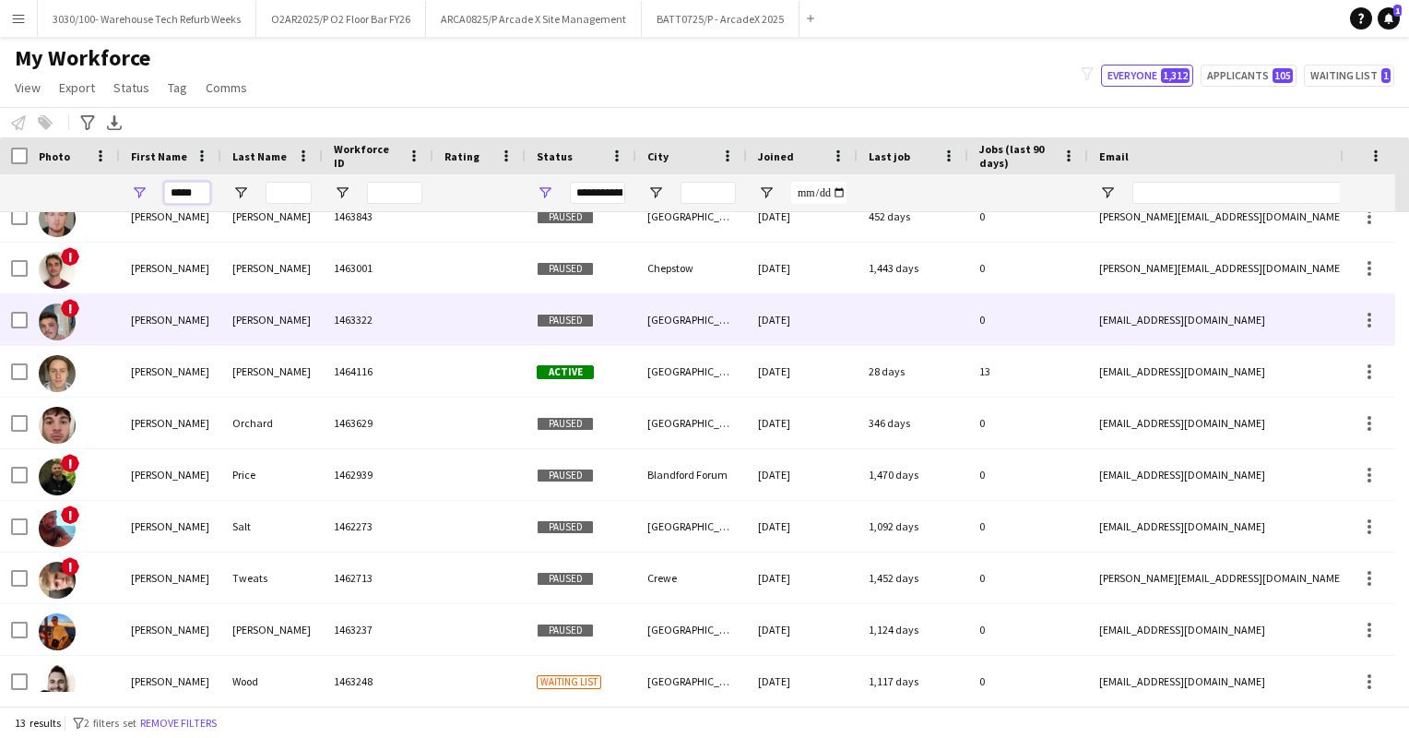
scroll to position [125, 0]
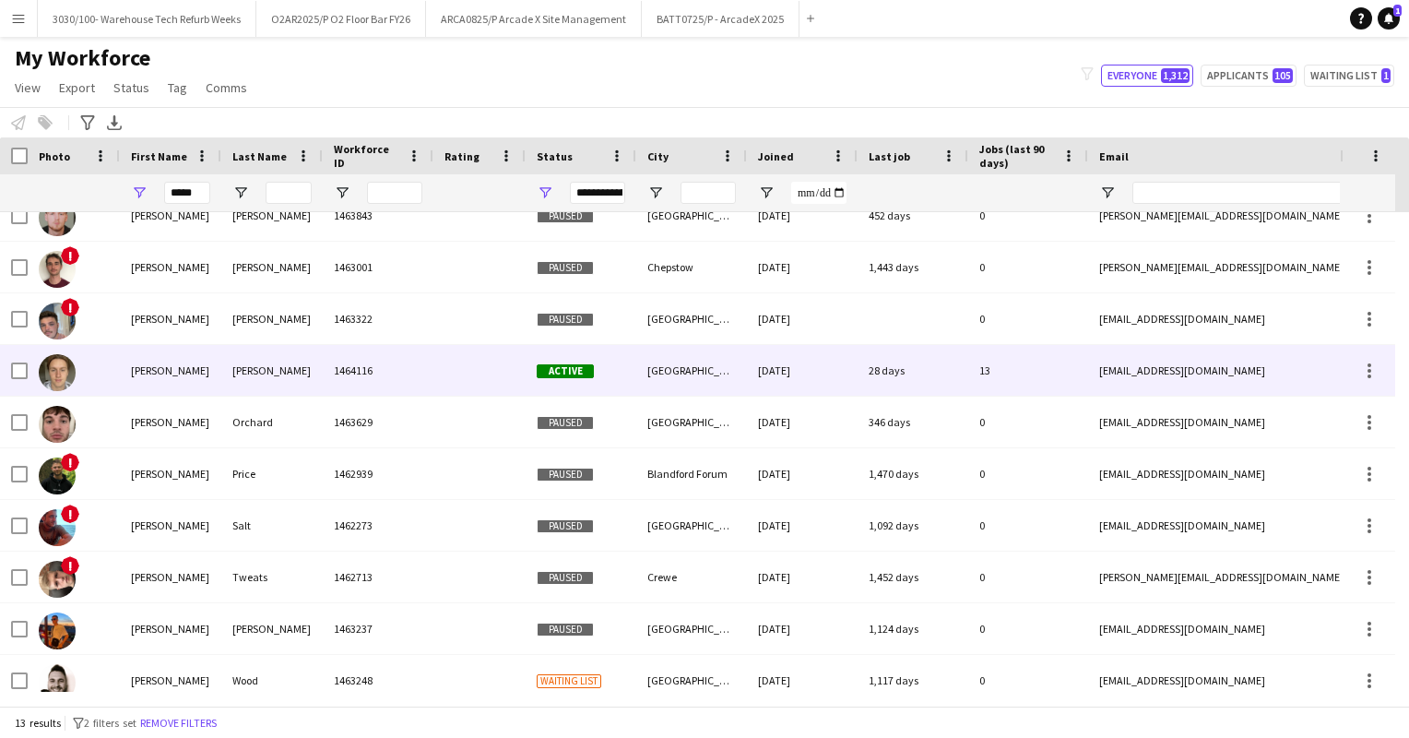
click at [288, 358] on div "[PERSON_NAME]" at bounding box center [271, 370] width 101 height 51
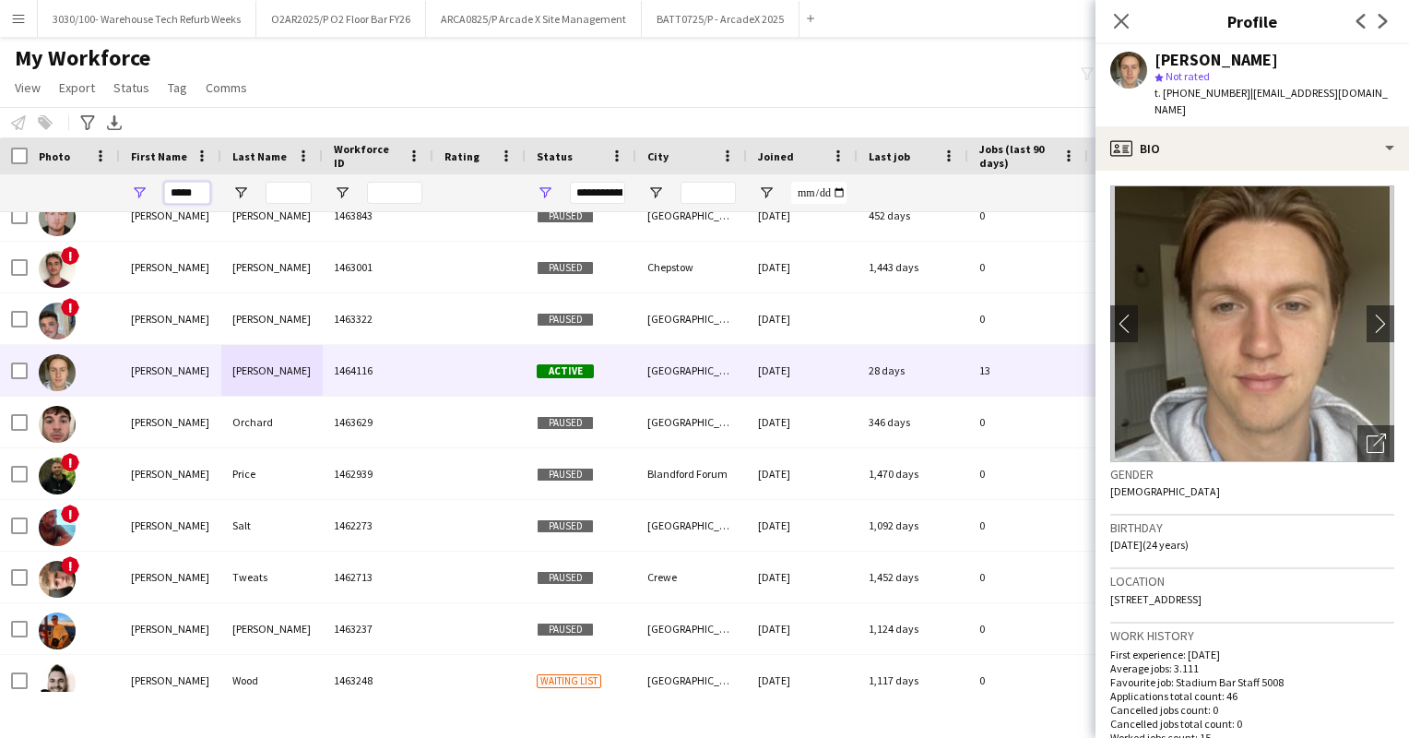
click at [202, 192] on input "*****" at bounding box center [187, 193] width 46 height 22
type input "*"
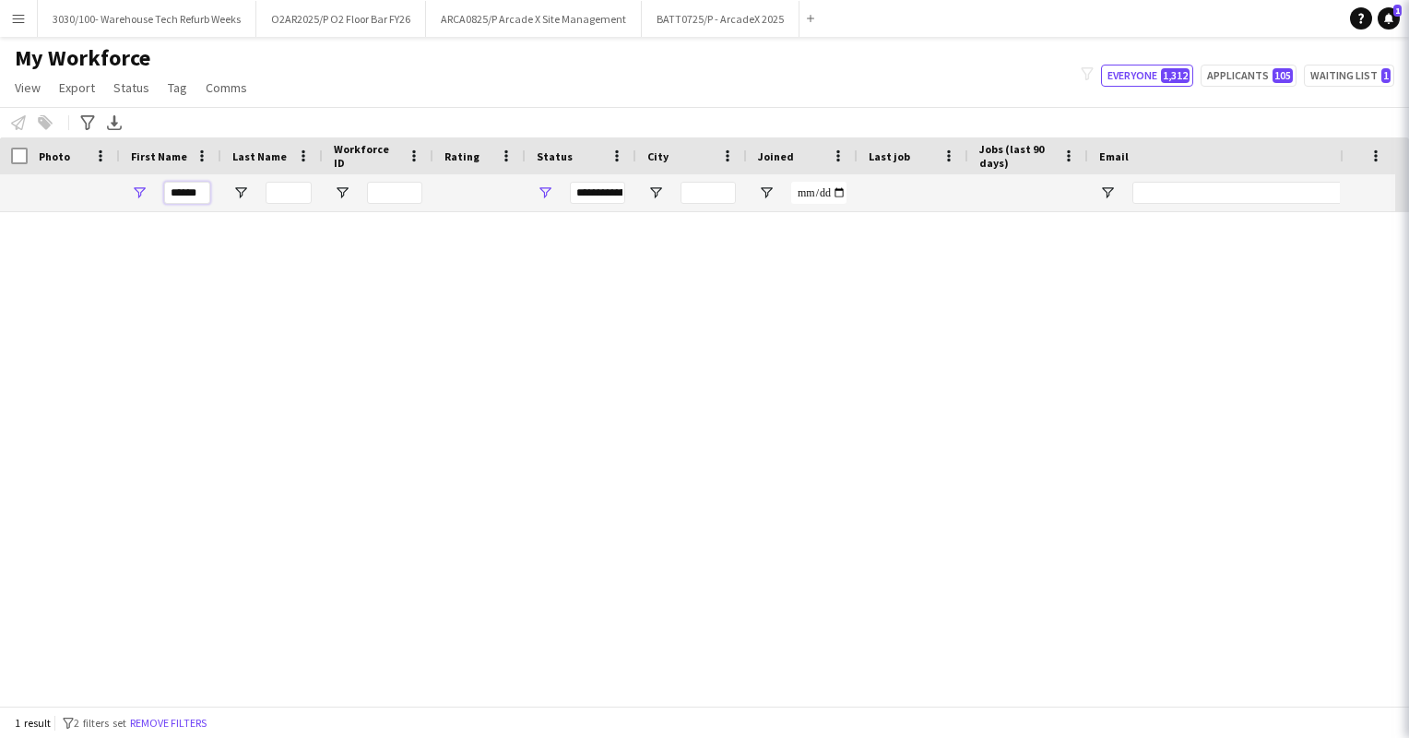
scroll to position [0, 0]
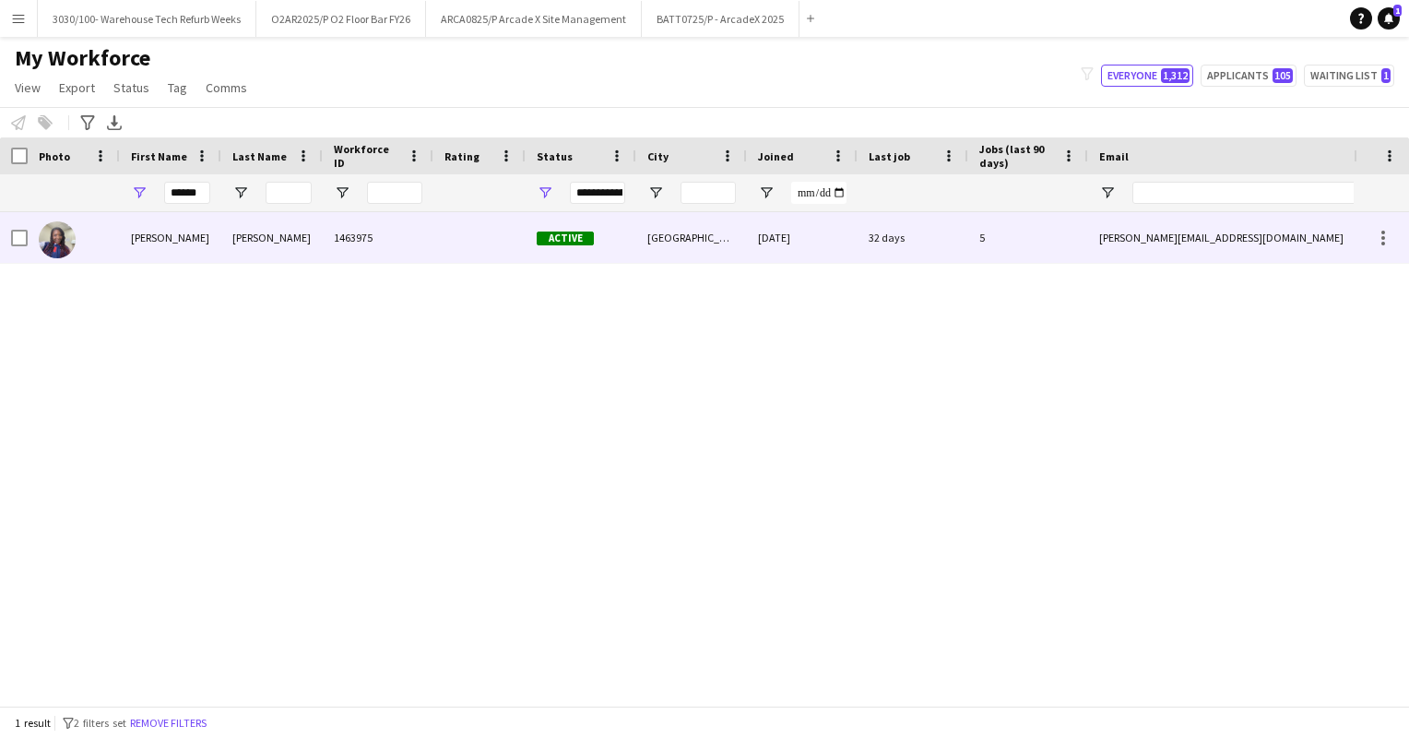
click at [136, 242] on div "[PERSON_NAME]" at bounding box center [170, 237] width 101 height 51
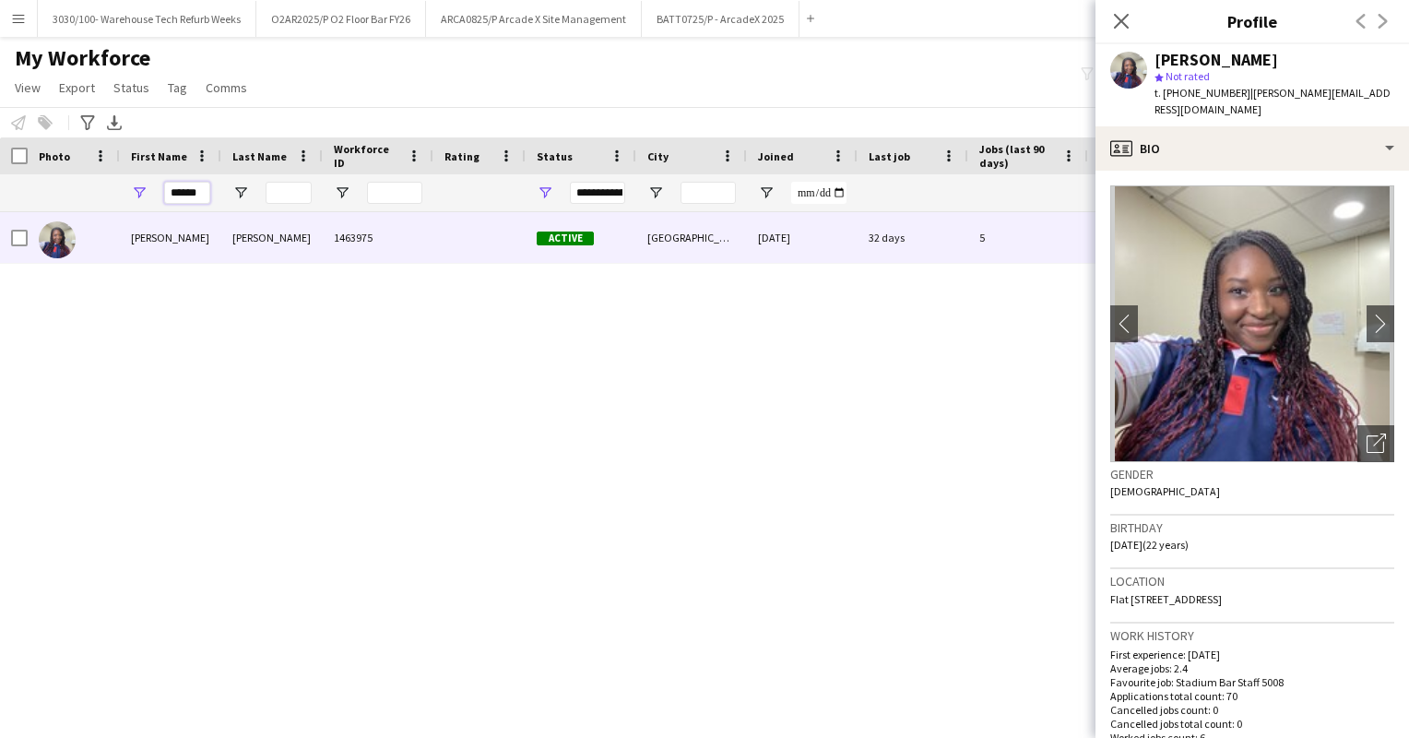
click at [204, 192] on input "******" at bounding box center [187, 193] width 46 height 22
type input "*"
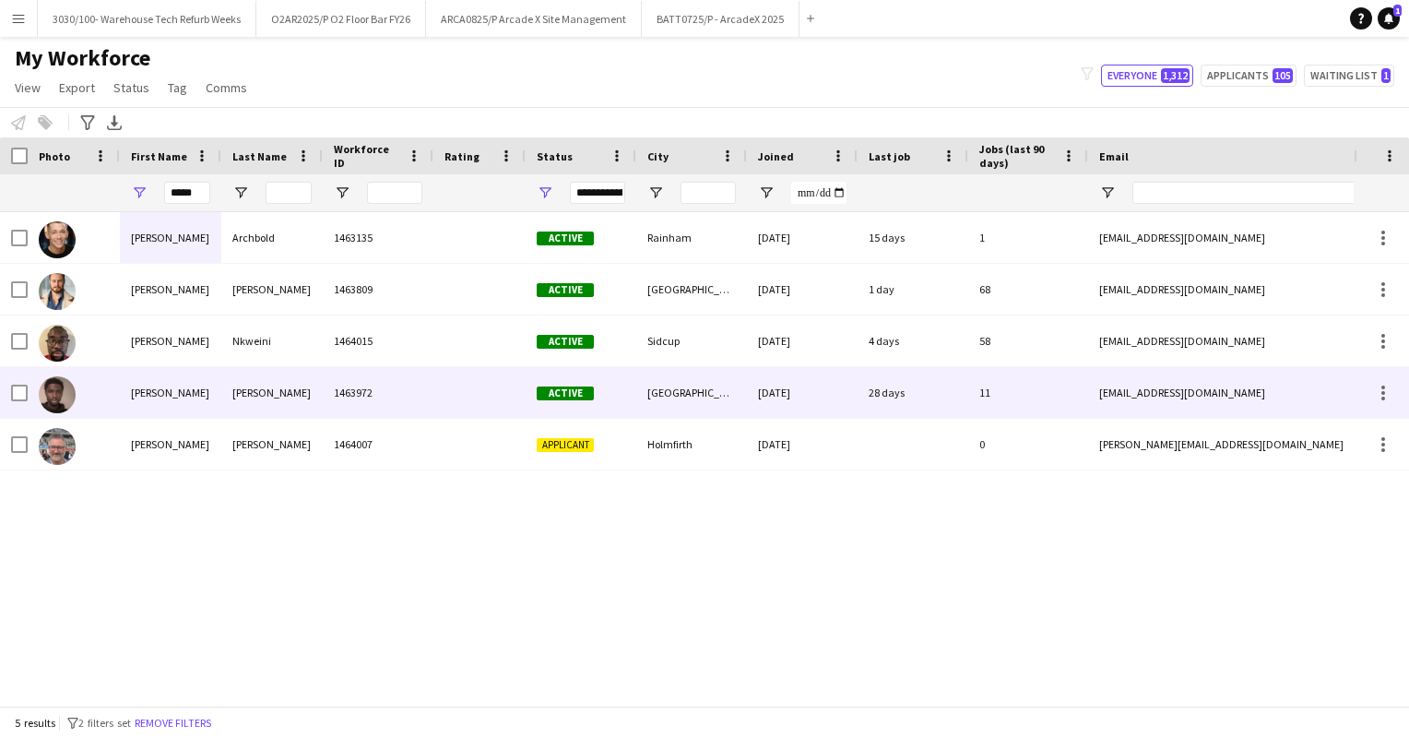
click at [473, 384] on div at bounding box center [479, 392] width 92 height 51
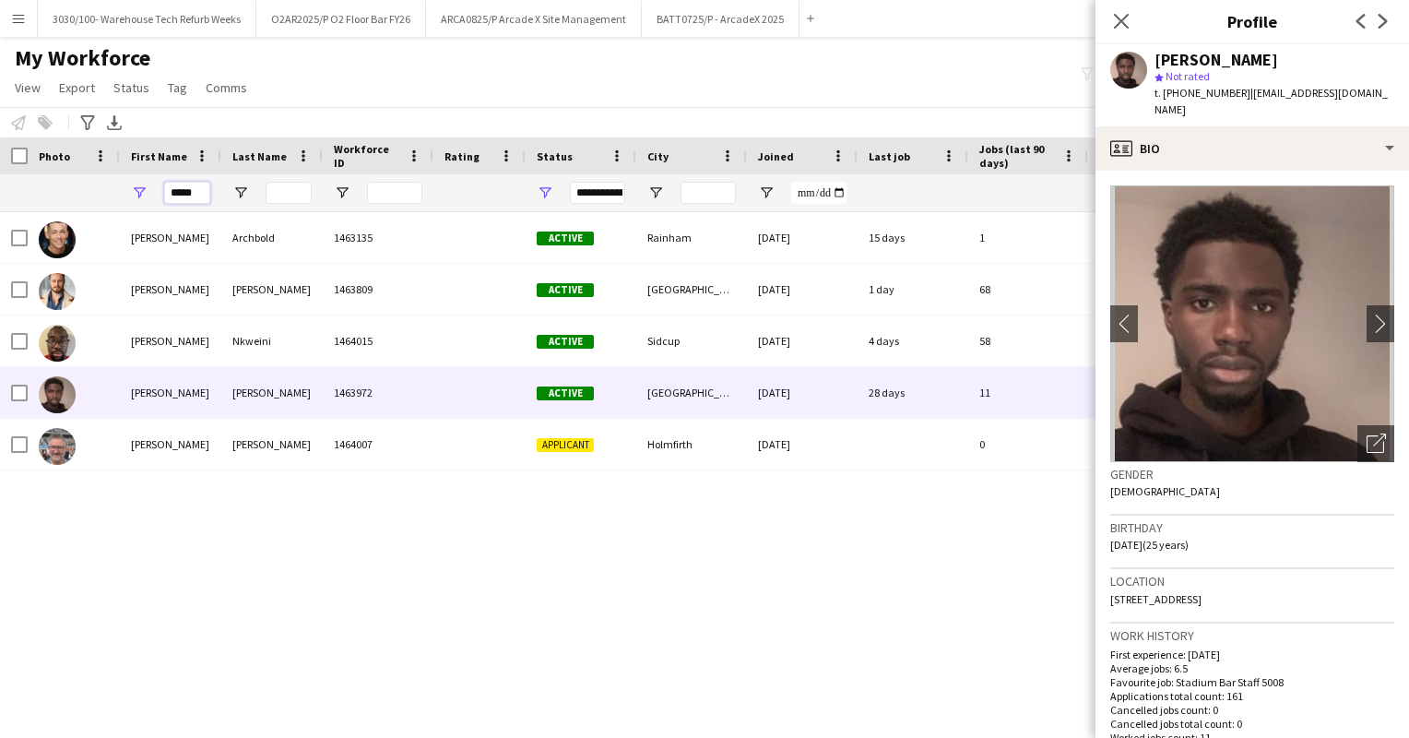
click at [200, 185] on input "*****" at bounding box center [187, 193] width 46 height 22
type input "*"
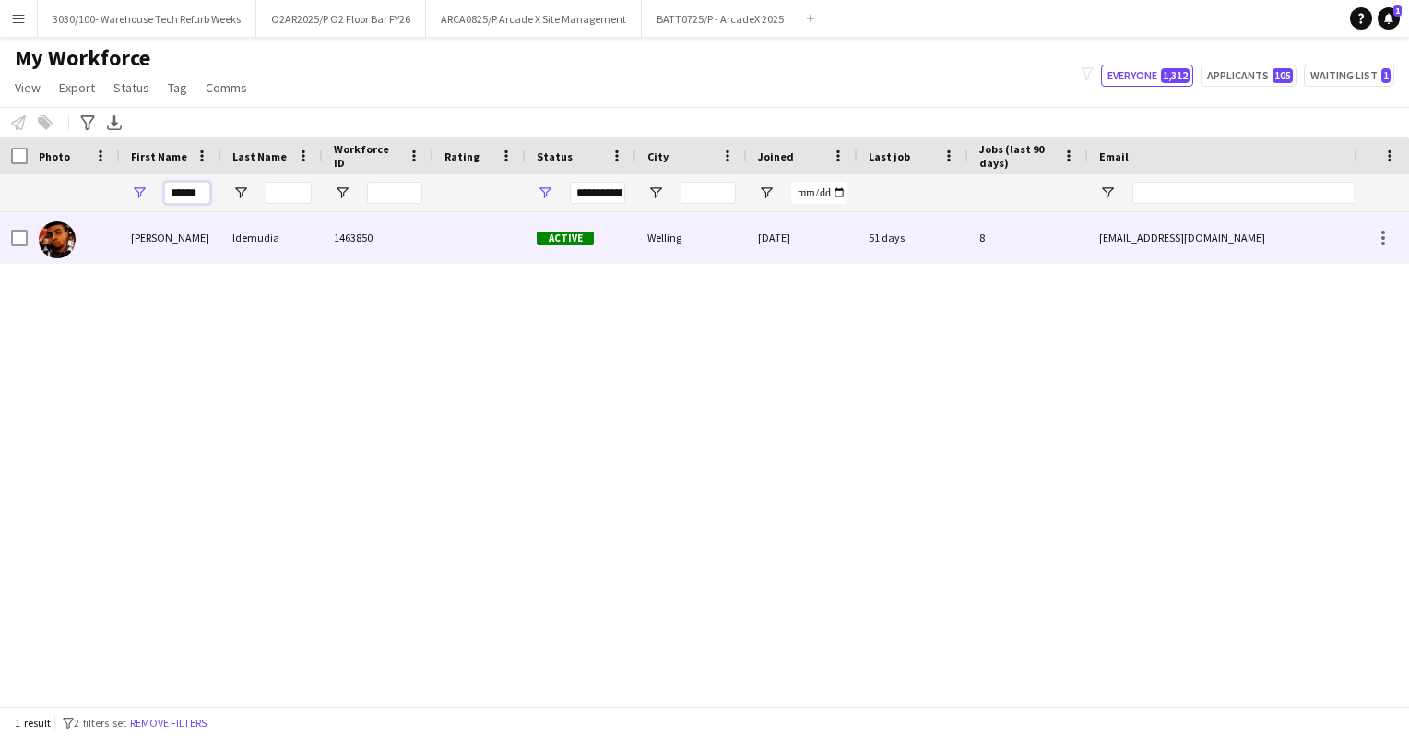
type input "******"
click at [553, 236] on span "Active" at bounding box center [565, 238] width 57 height 14
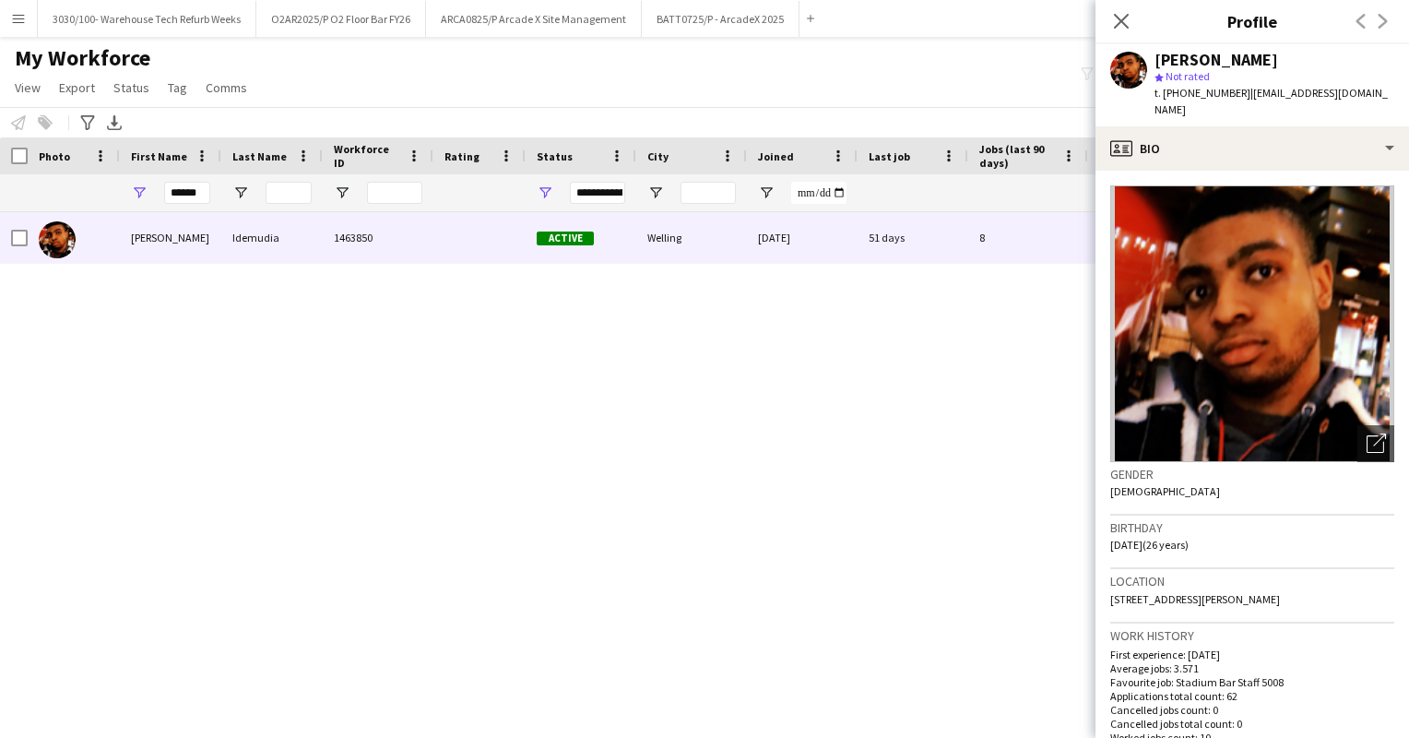
click at [643, 328] on div "[PERSON_NAME] 1463850 Active Welling [DATE] 51 days 8 [EMAIL_ADDRESS][DOMAIN_NA…" at bounding box center [676, 451] width 1353 height 479
click at [1121, 30] on icon "Close pop-in" at bounding box center [1121, 21] width 18 height 18
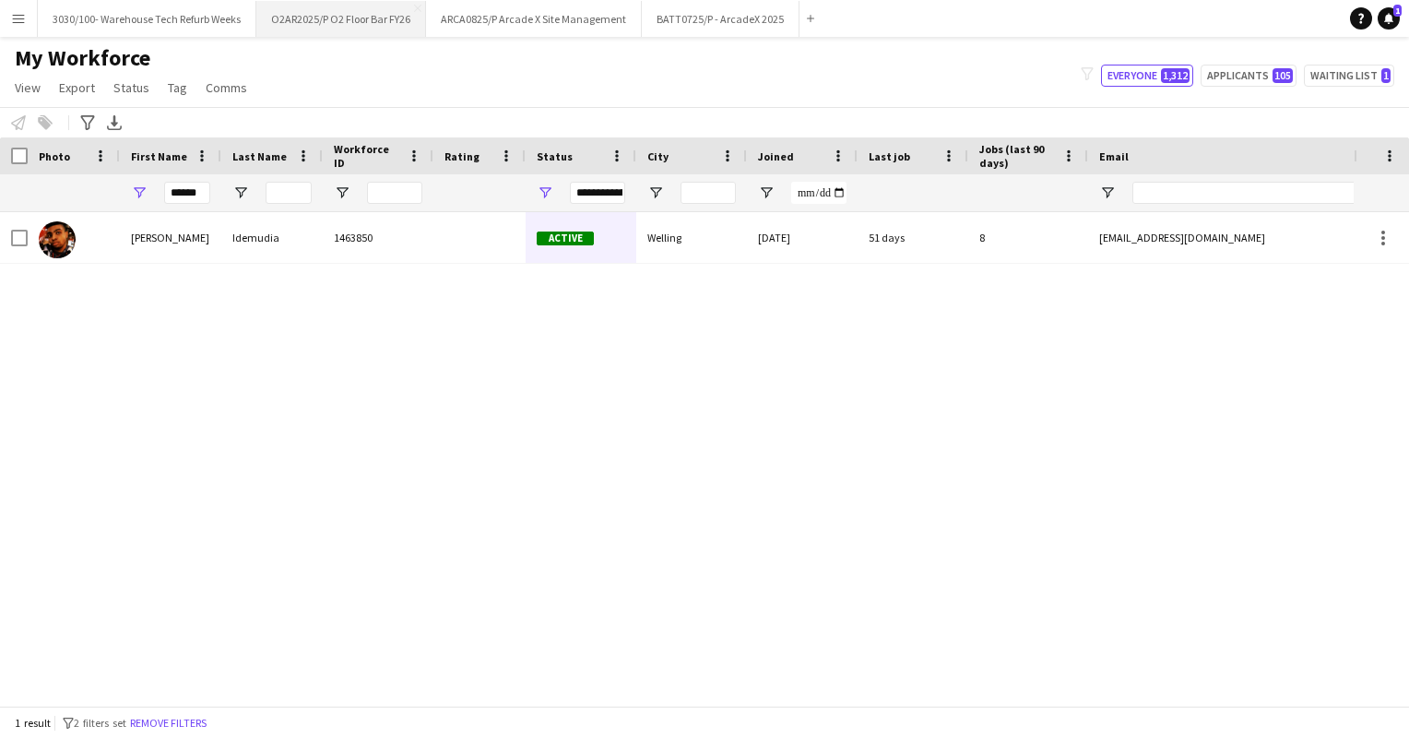
click at [337, 1] on button "O2AR2025/P O2 Floor Bar FY26 Close" at bounding box center [341, 19] width 170 height 36
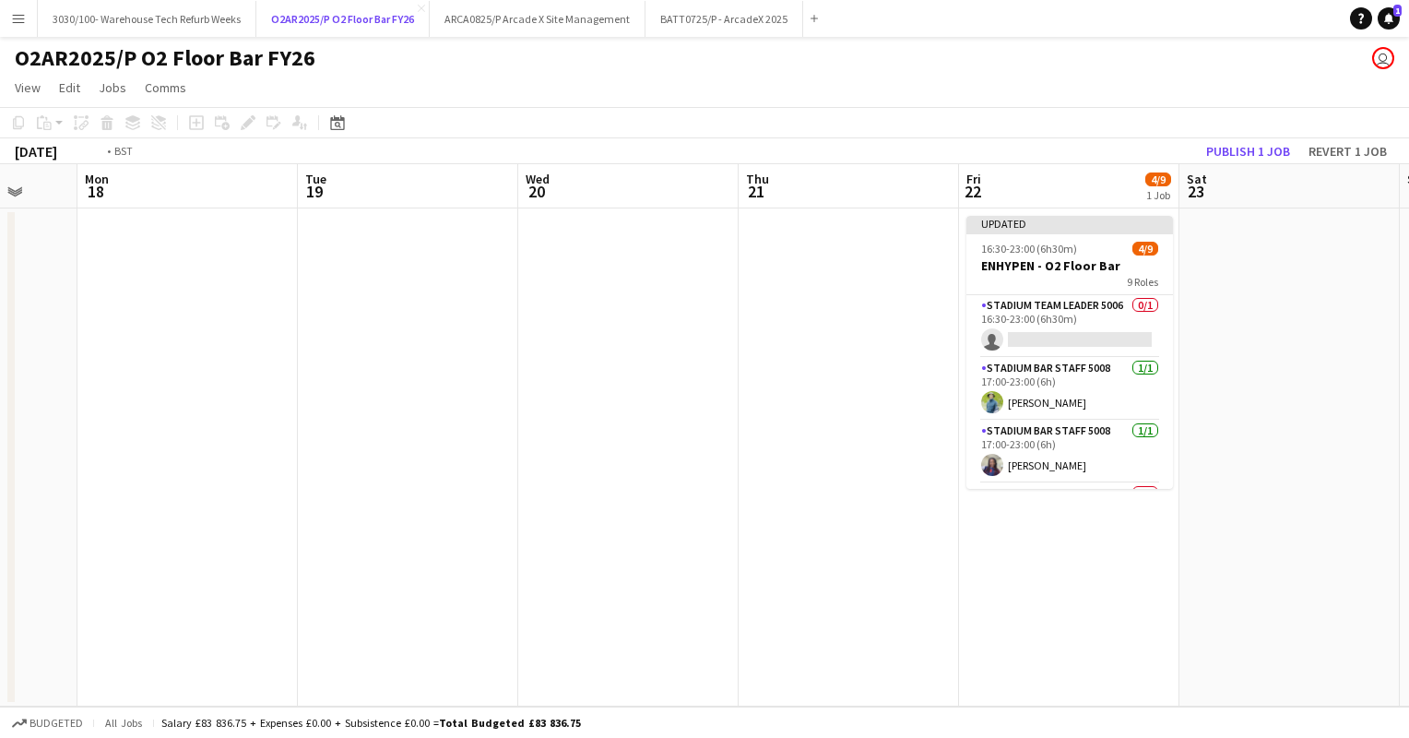
scroll to position [0, 767]
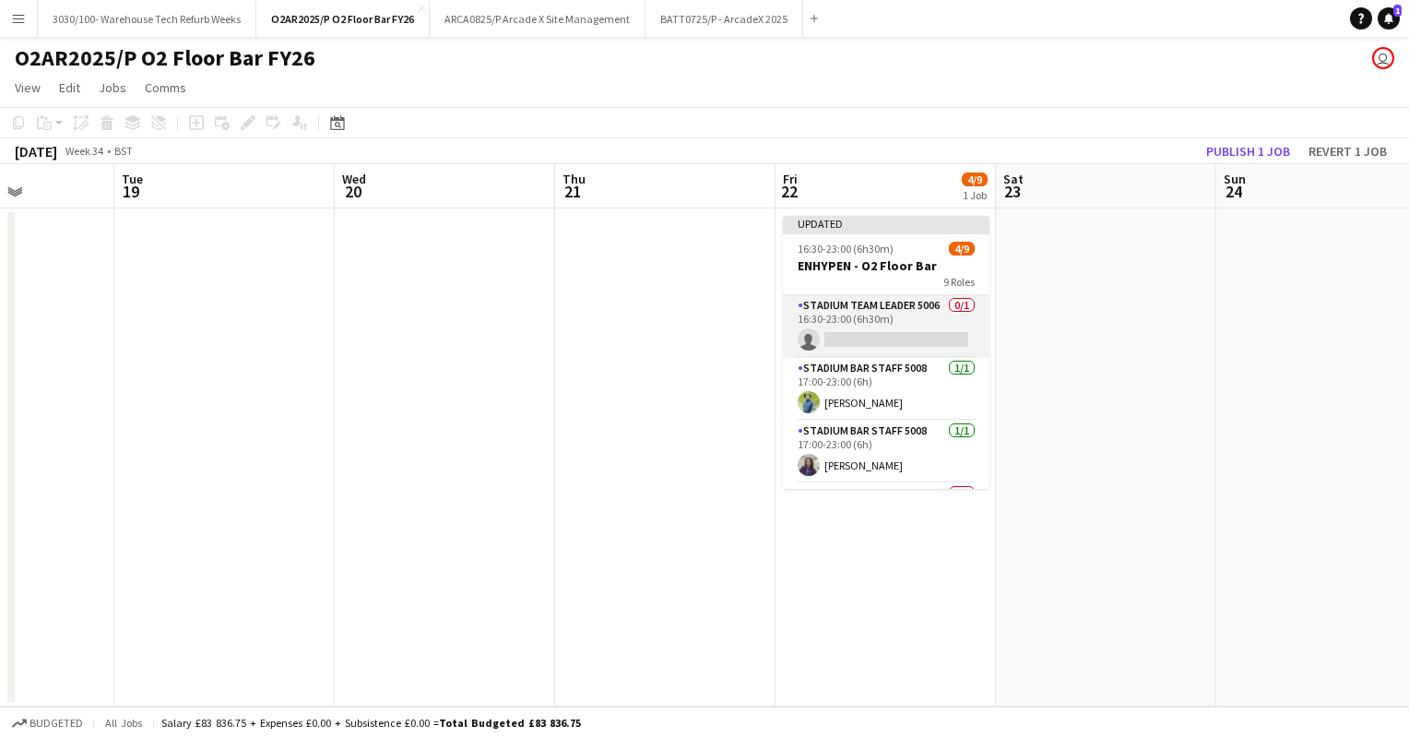
click at [854, 321] on app-card-role "Stadium Team Leader 5006 0/1 16:30-23:00 (6h30m) single-neutral-actions" at bounding box center [886, 326] width 207 height 63
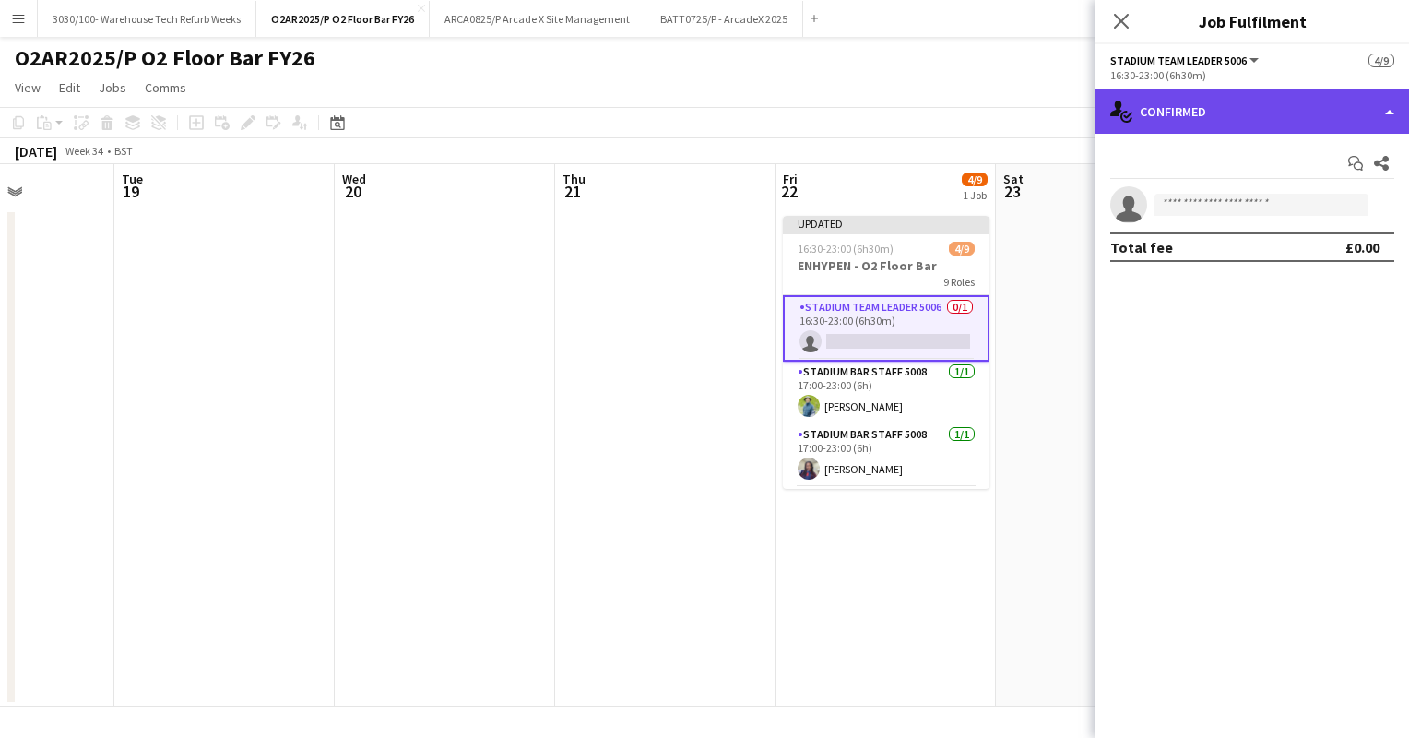
click at [1273, 118] on div "single-neutral-actions-check-2 Confirmed" at bounding box center [1251, 111] width 313 height 44
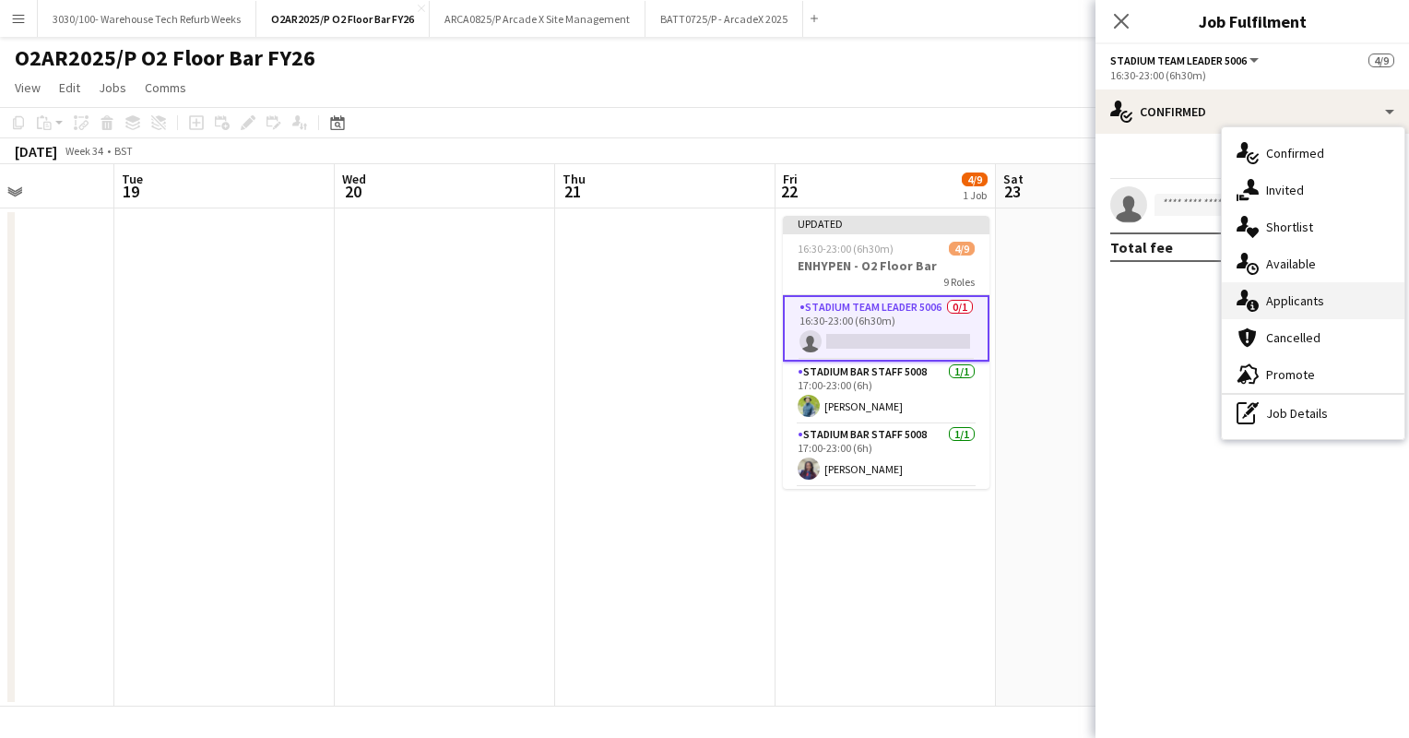
click at [1294, 312] on div "single-neutral-actions-information Applicants" at bounding box center [1313, 300] width 183 height 37
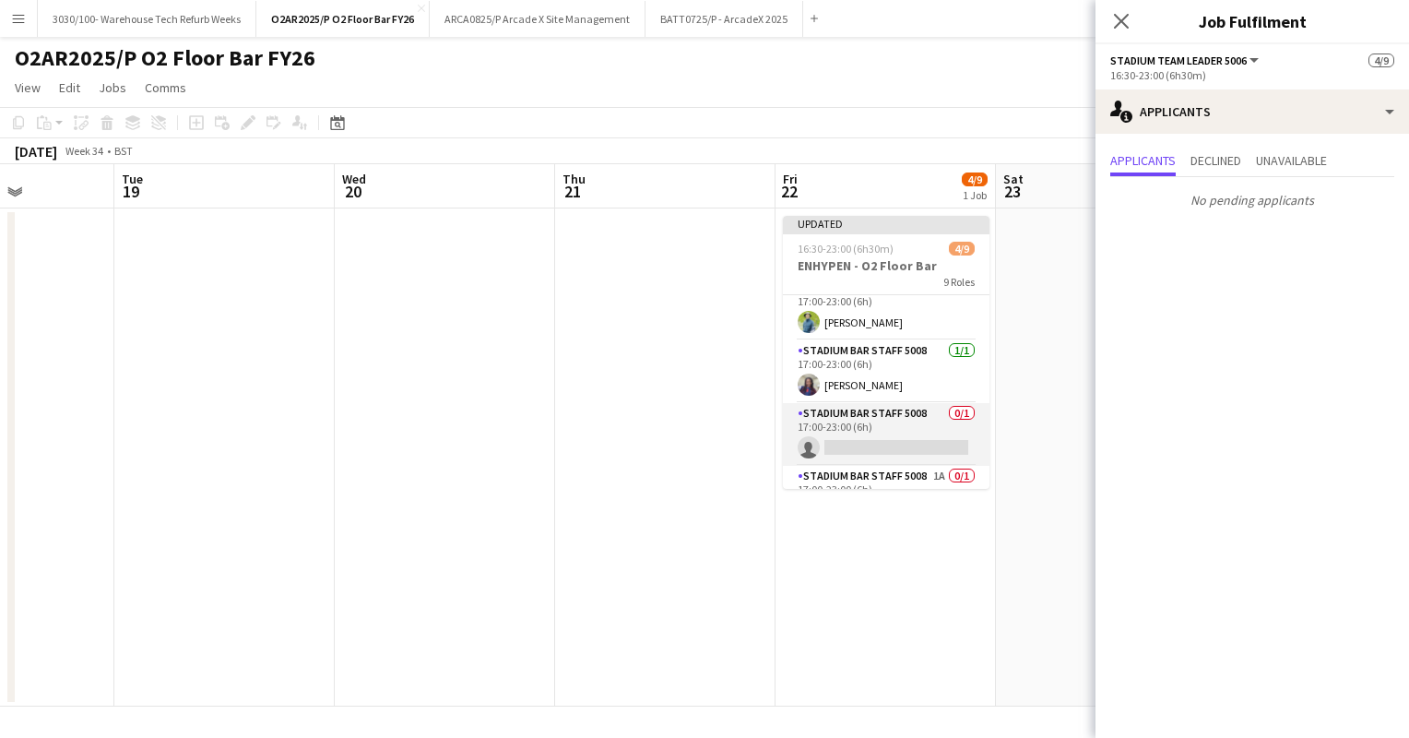
click at [892, 430] on app-card-role "Stadium Bar Staff 5008 0/1 17:00-23:00 (6h) single-neutral-actions" at bounding box center [886, 434] width 207 height 63
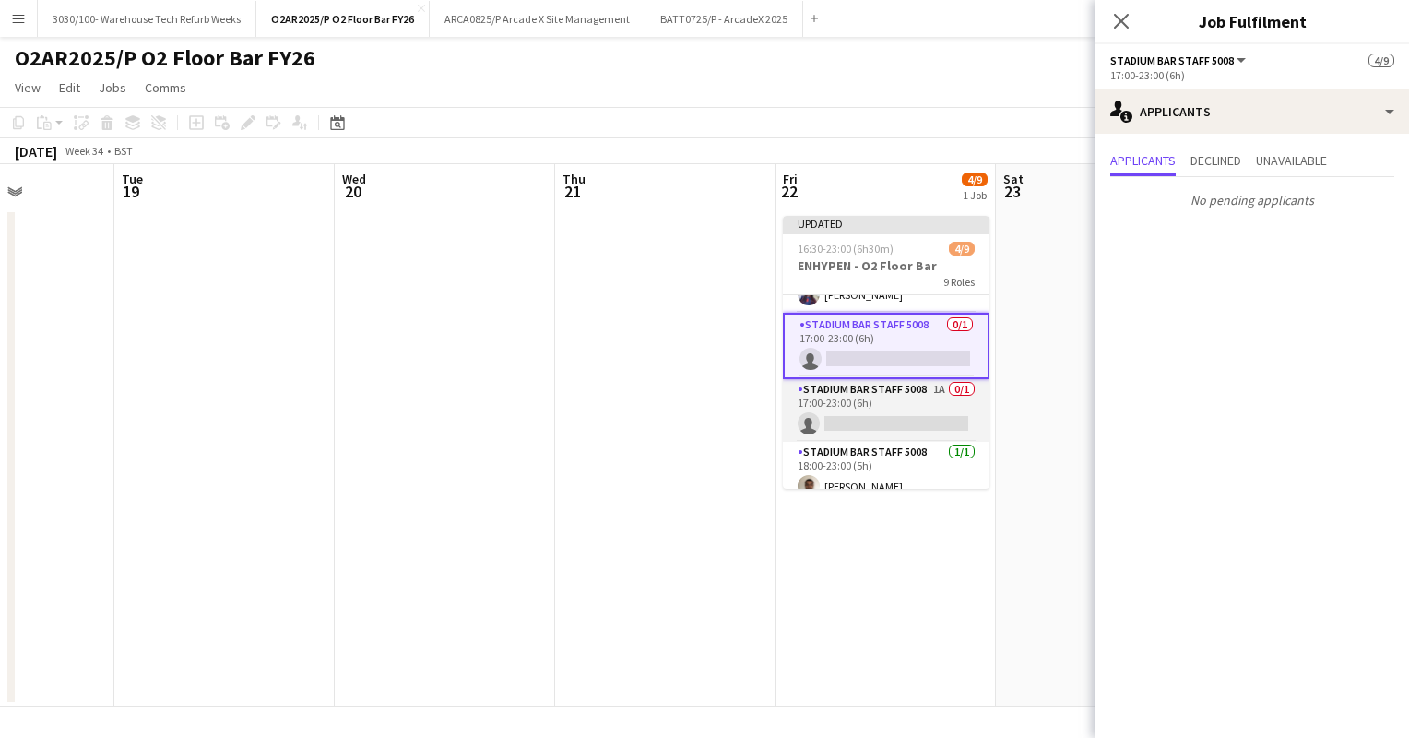
click at [892, 407] on app-card-role "Stadium Bar Staff 5008 1A 0/1 17:00-23:00 (6h) single-neutral-actions" at bounding box center [886, 410] width 207 height 63
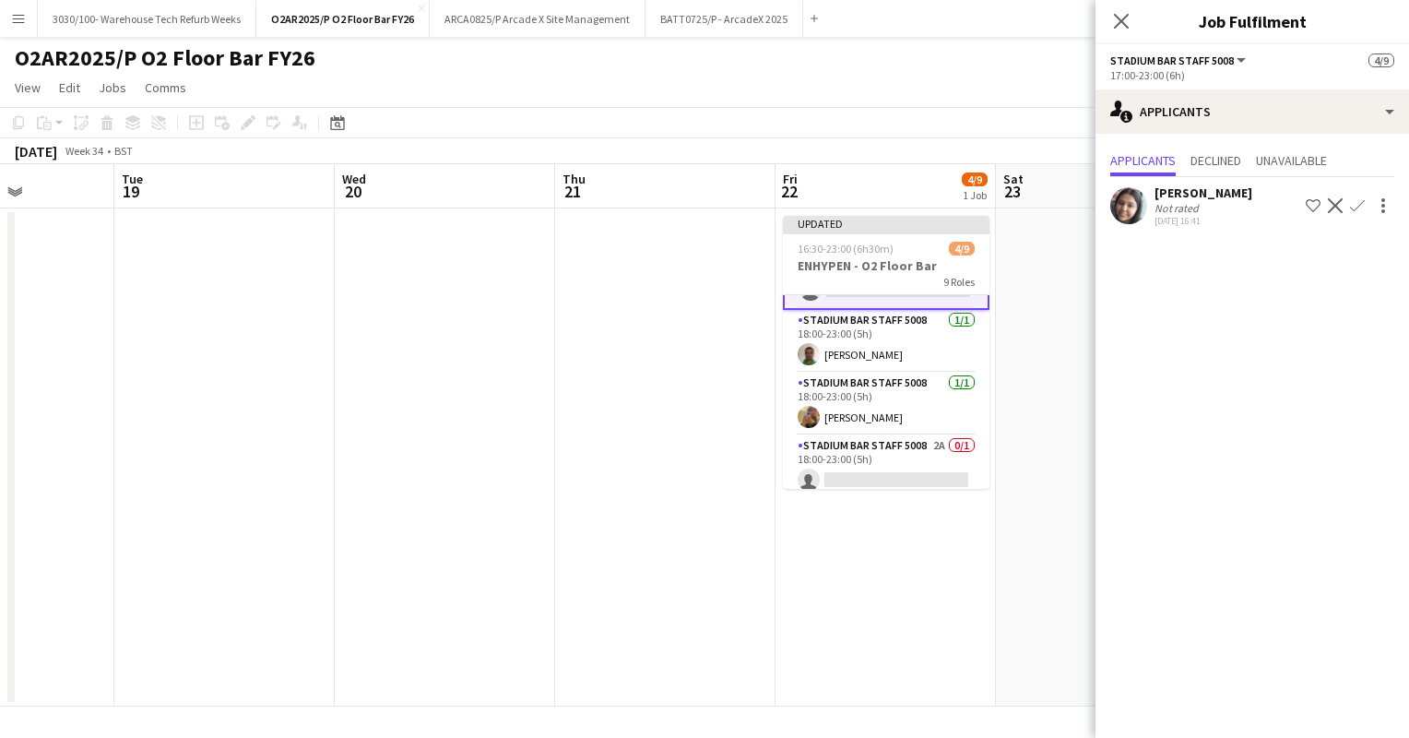
scroll to position [318, 0]
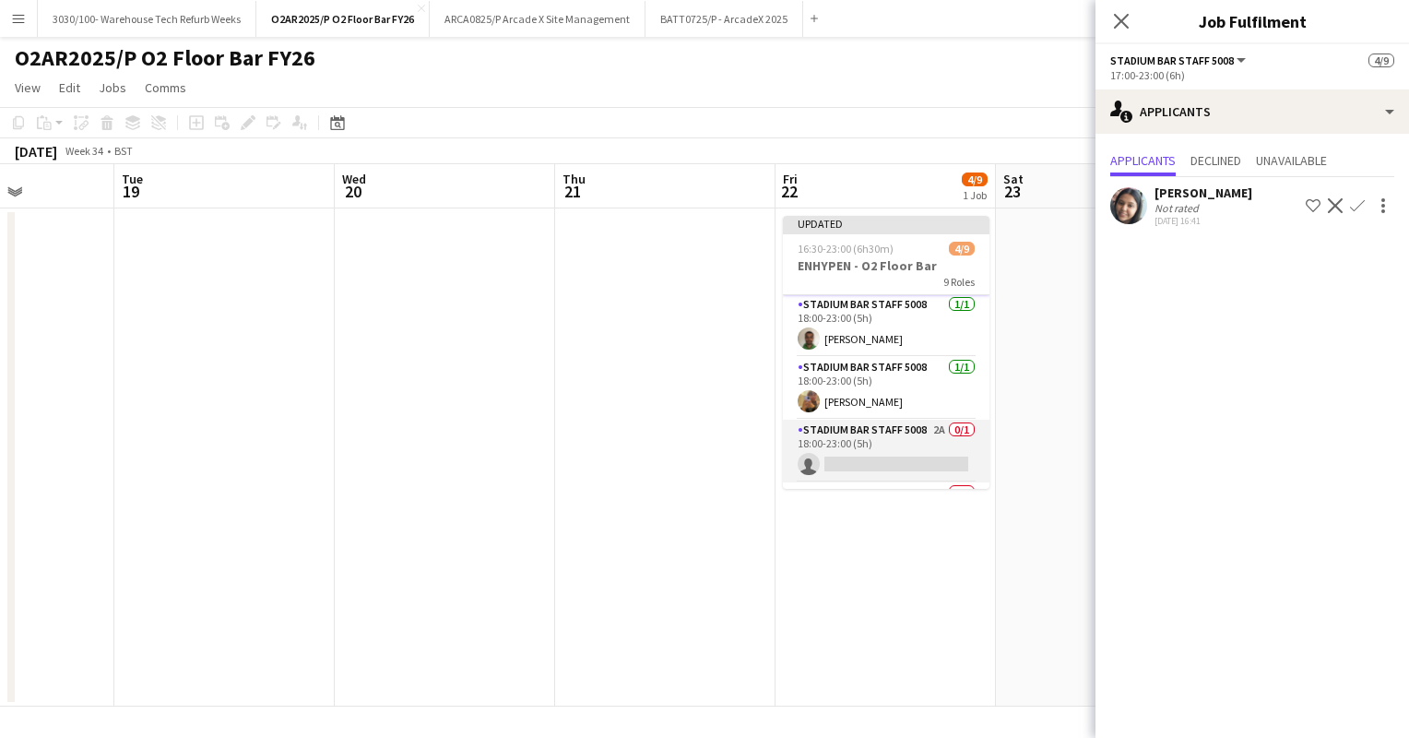
click at [900, 430] on app-card-role "Stadium Bar Staff 5008 2A 0/1 18:00-23:00 (5h) single-neutral-actions" at bounding box center [886, 450] width 207 height 63
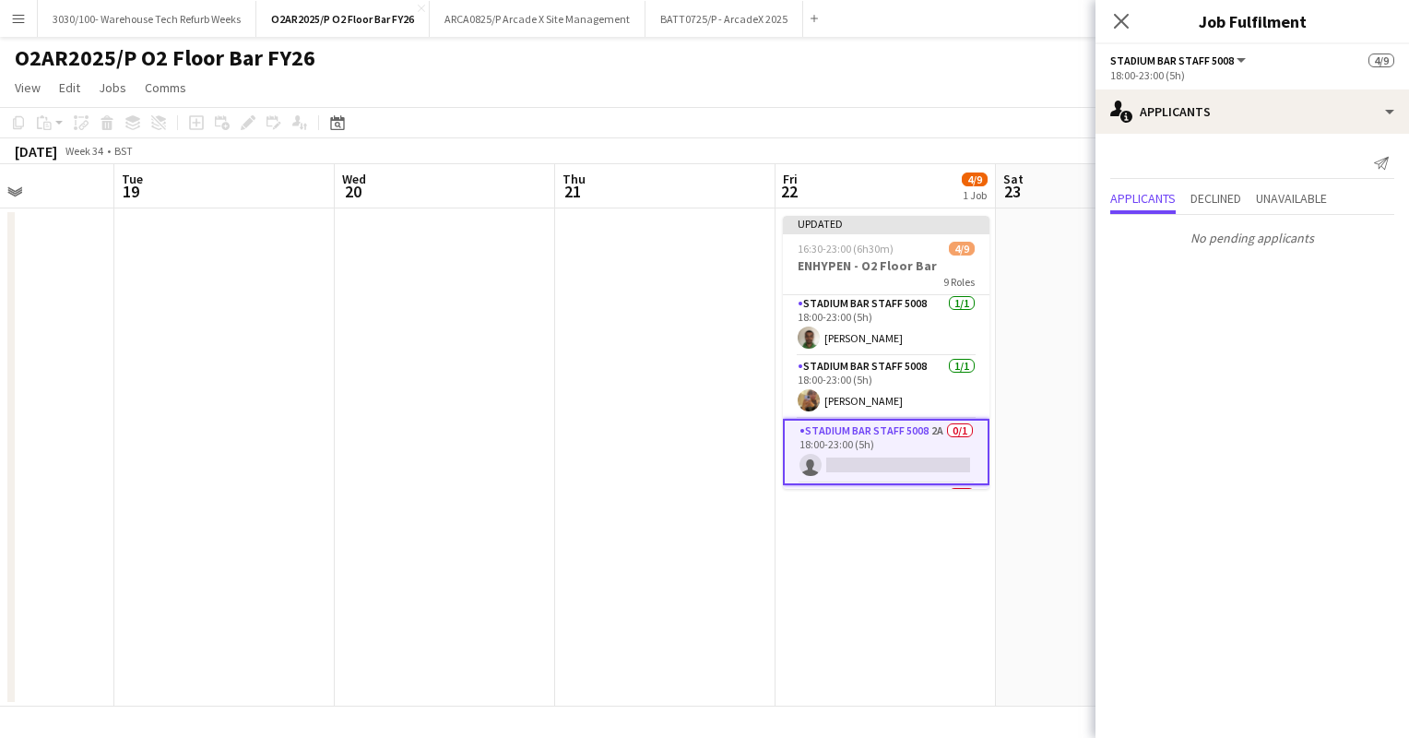
scroll to position [372, 0]
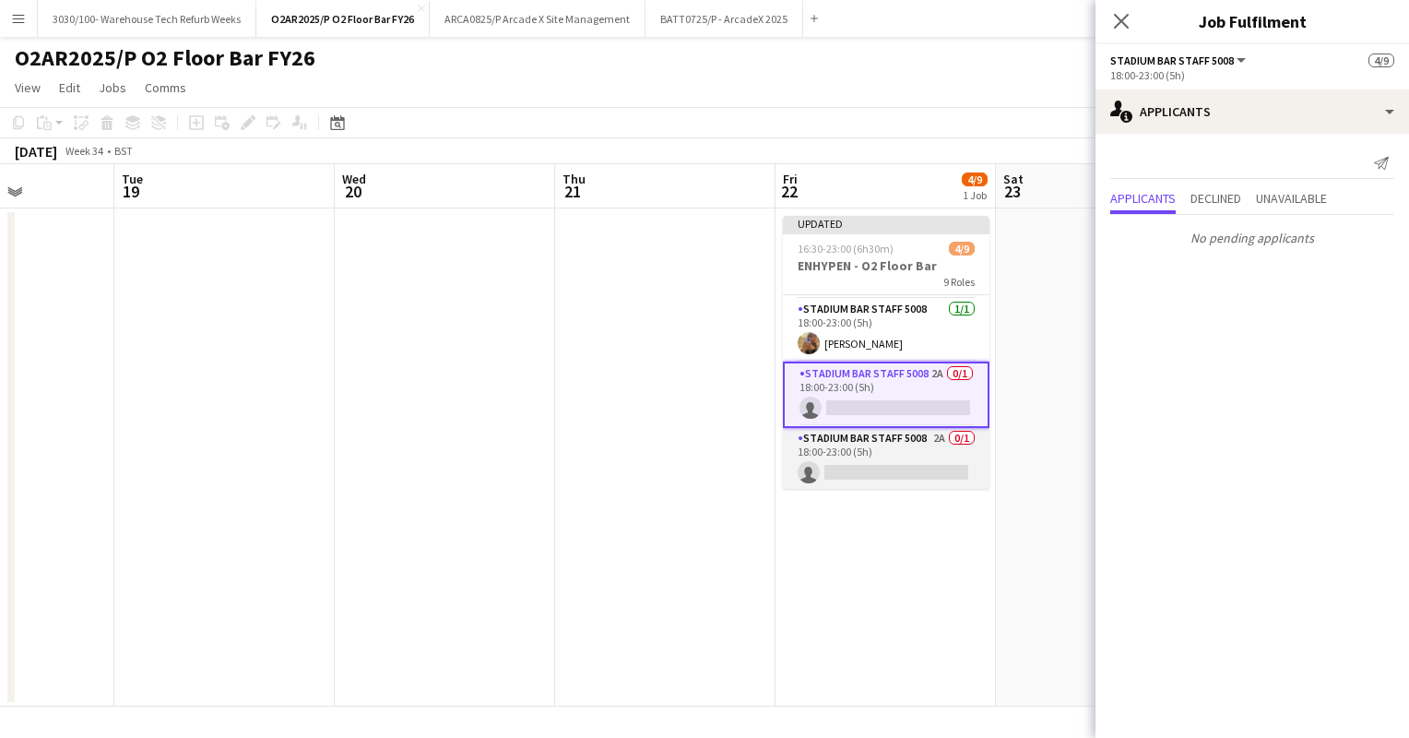
click at [879, 479] on app-card-role "Stadium Bar Staff 5008 2A 0/1 18:00-23:00 (5h) single-neutral-actions" at bounding box center [886, 459] width 207 height 63
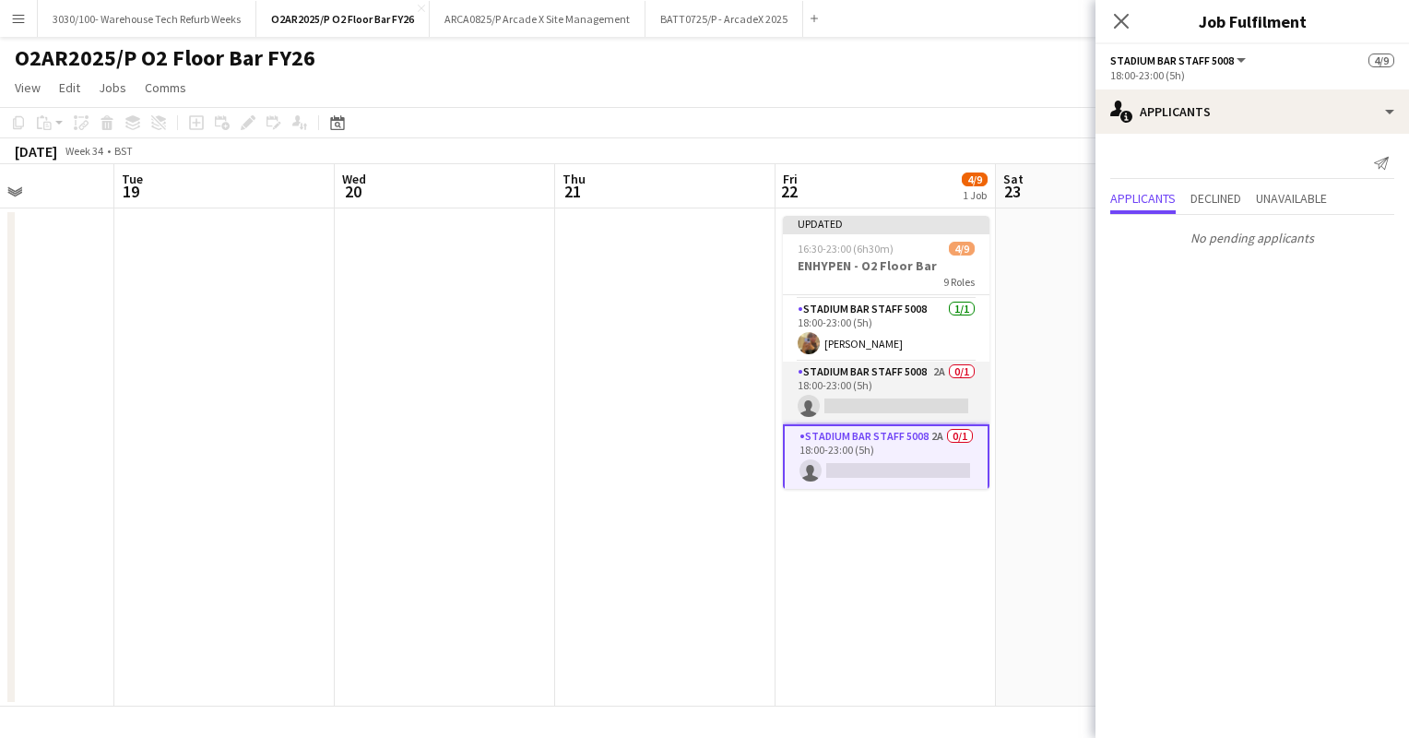
scroll to position [0, 0]
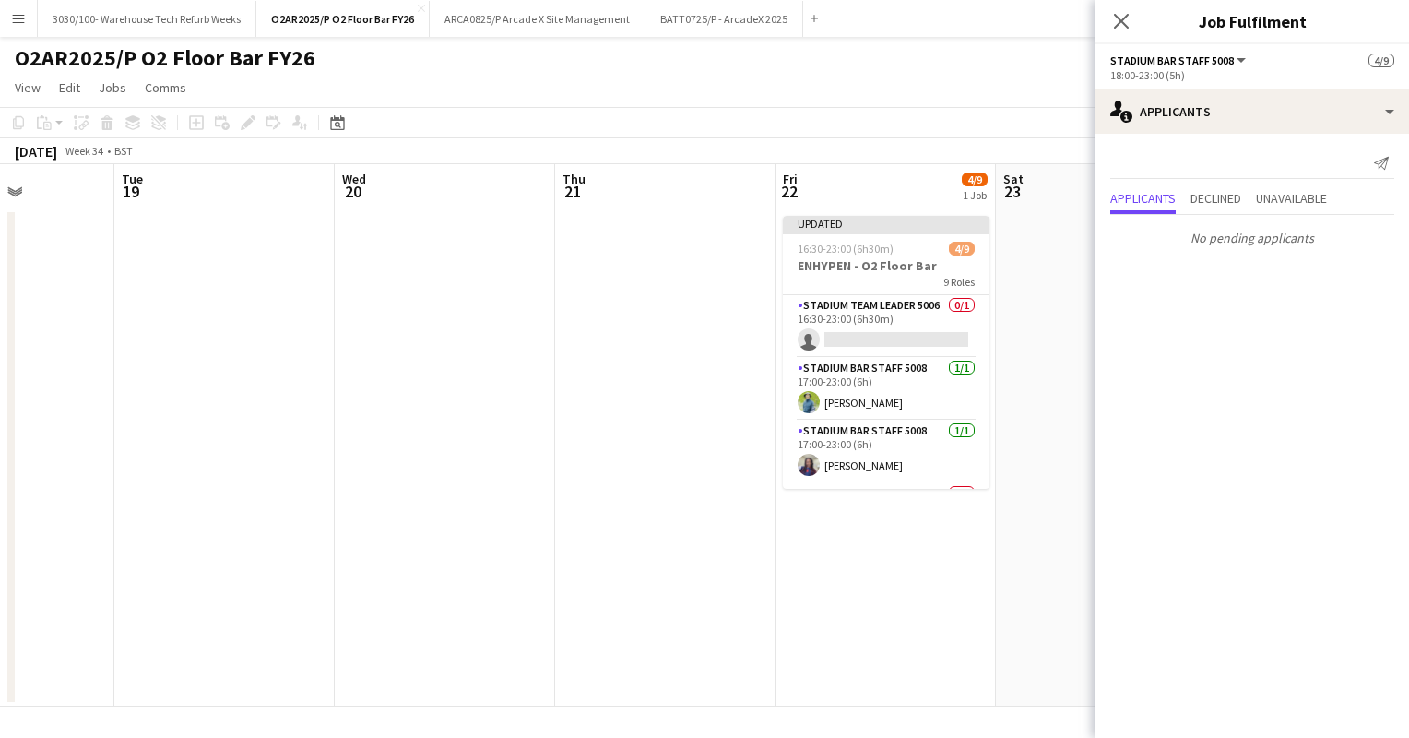
click at [828, 194] on app-board-header-date "Fri 22 4/9 1 Job" at bounding box center [885, 186] width 220 height 44
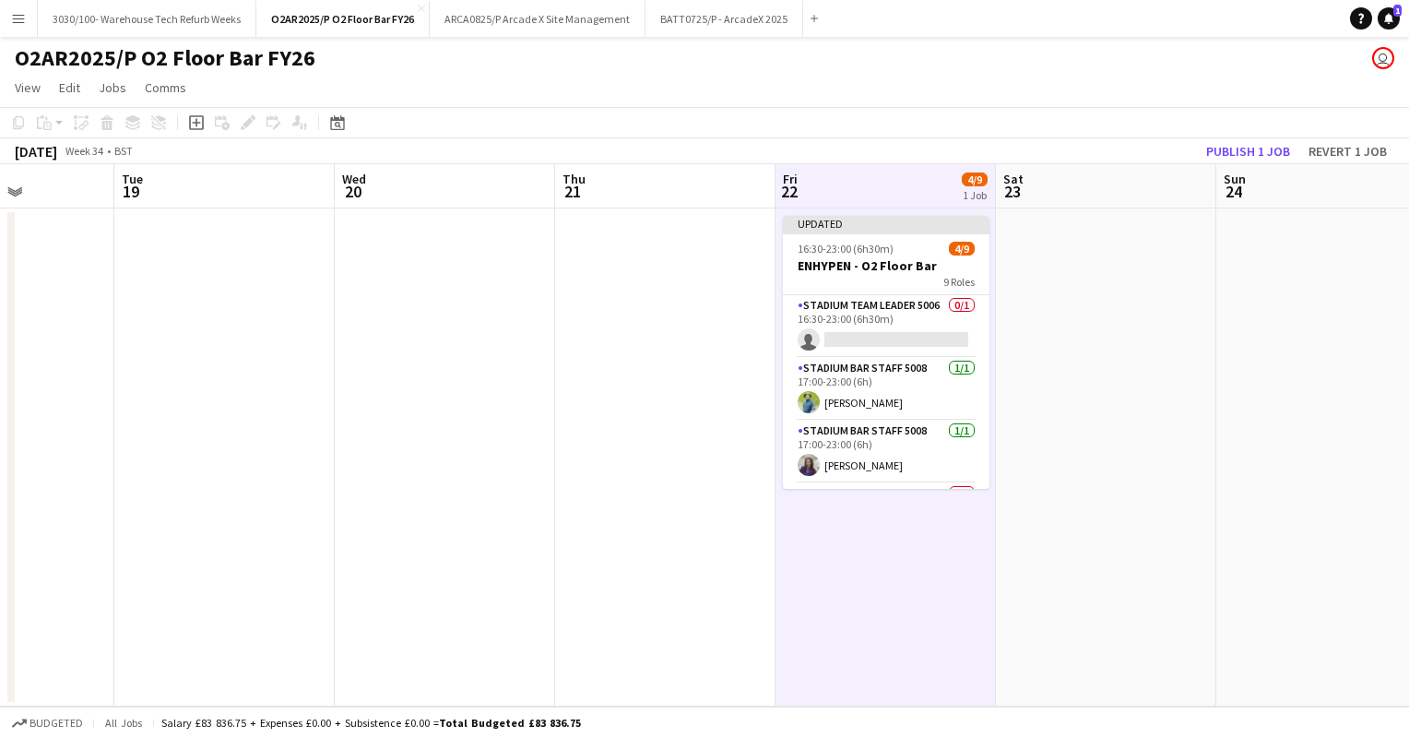
click at [25, 15] on app-icon "Menu" at bounding box center [18, 18] width 15 height 15
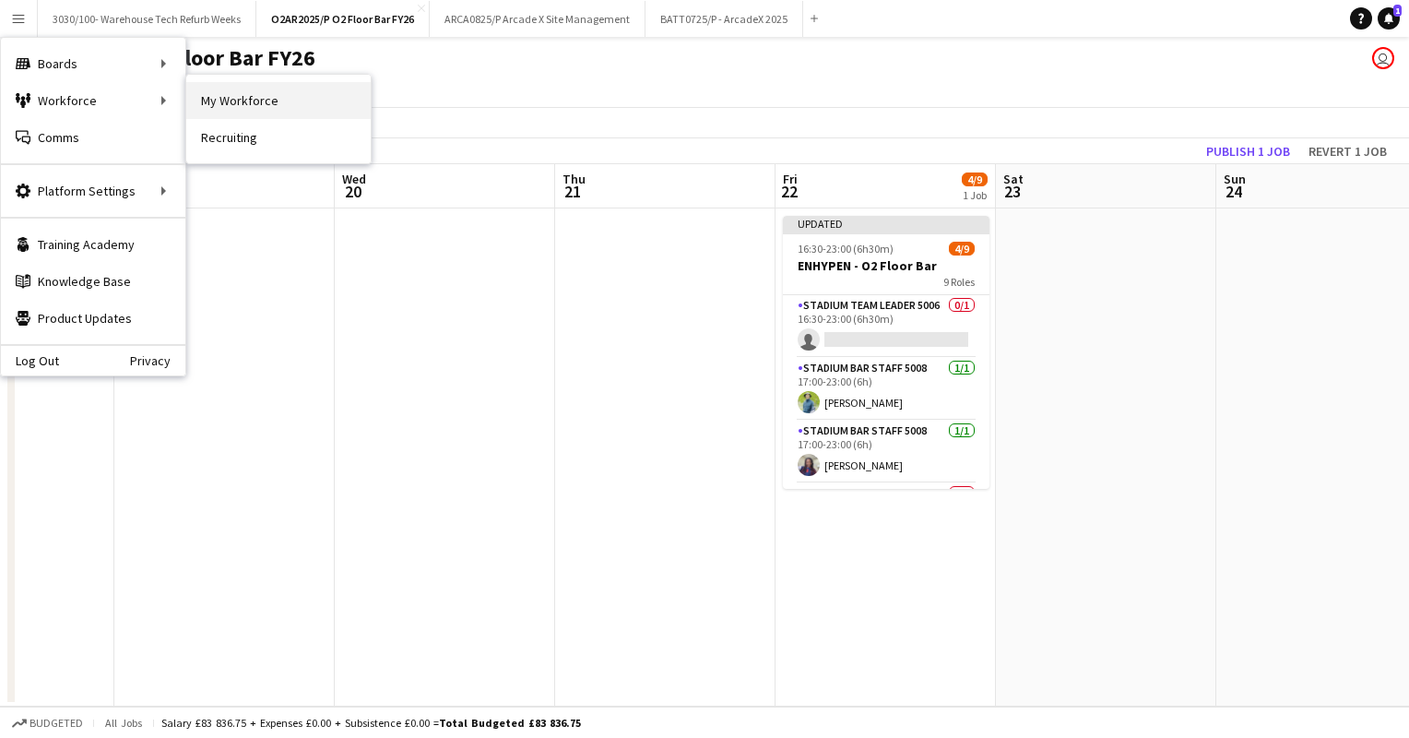
click at [226, 107] on link "My Workforce" at bounding box center [278, 100] width 184 height 37
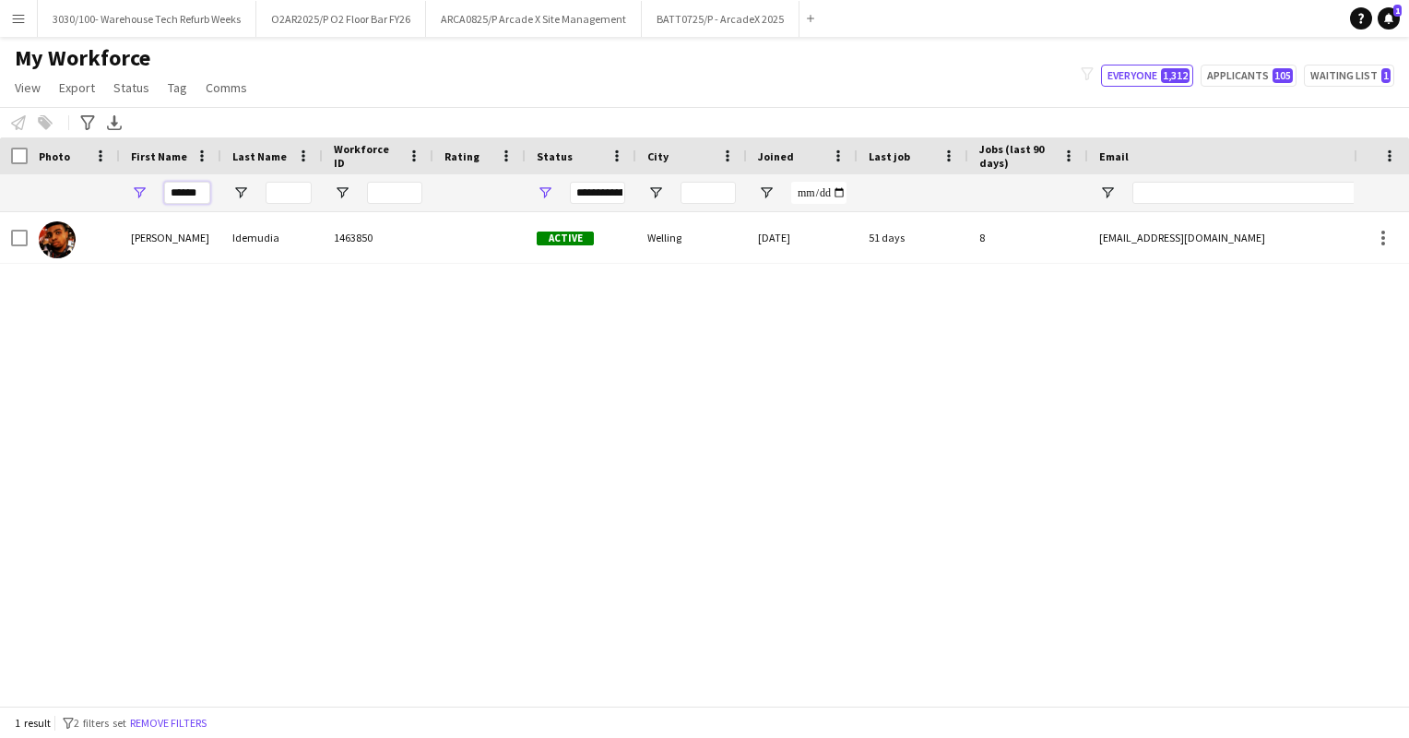
click at [202, 192] on input "******" at bounding box center [187, 193] width 46 height 22
type input "*"
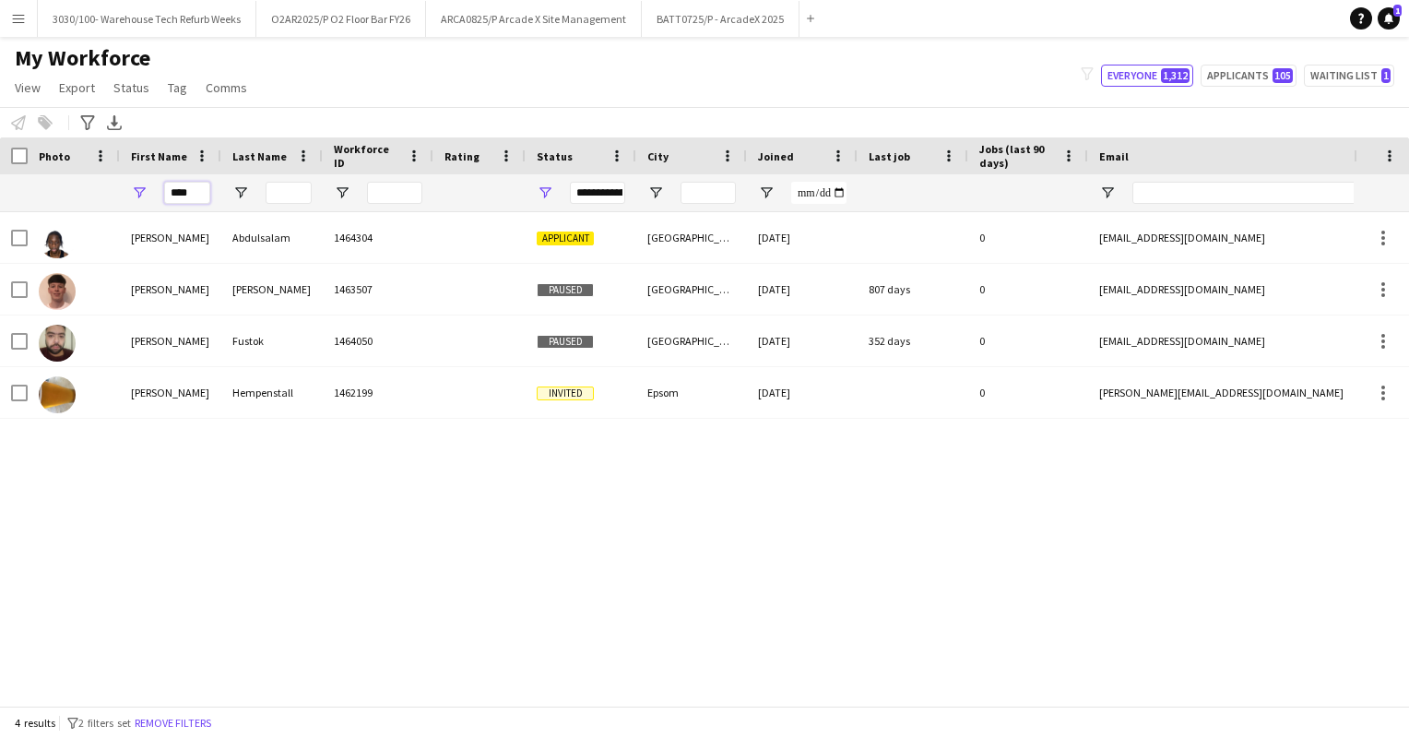
type input "****"
